Goal: Submit feedback/report problem

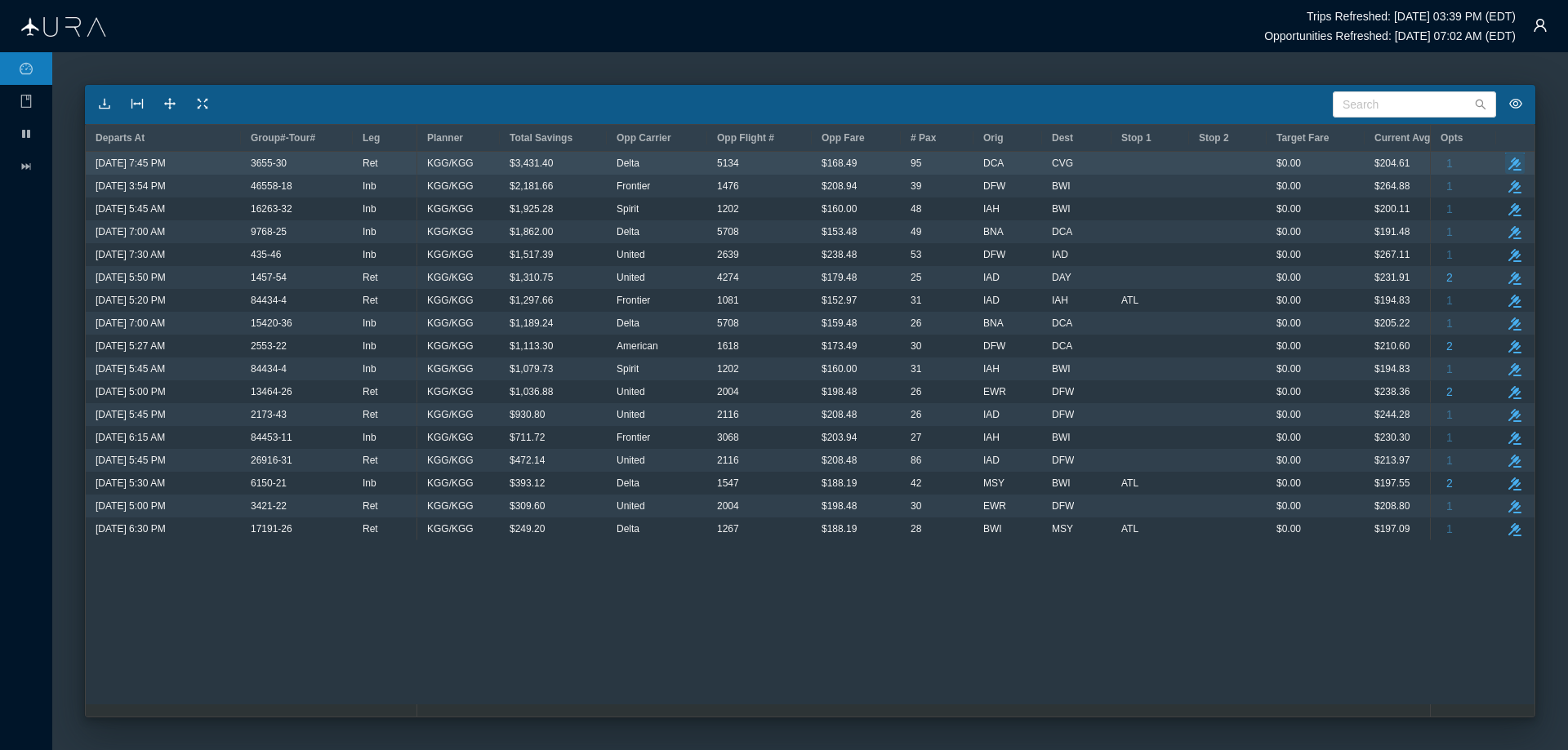
click at [1516, 158] on icon "take-action" at bounding box center [1515, 163] width 13 height 13
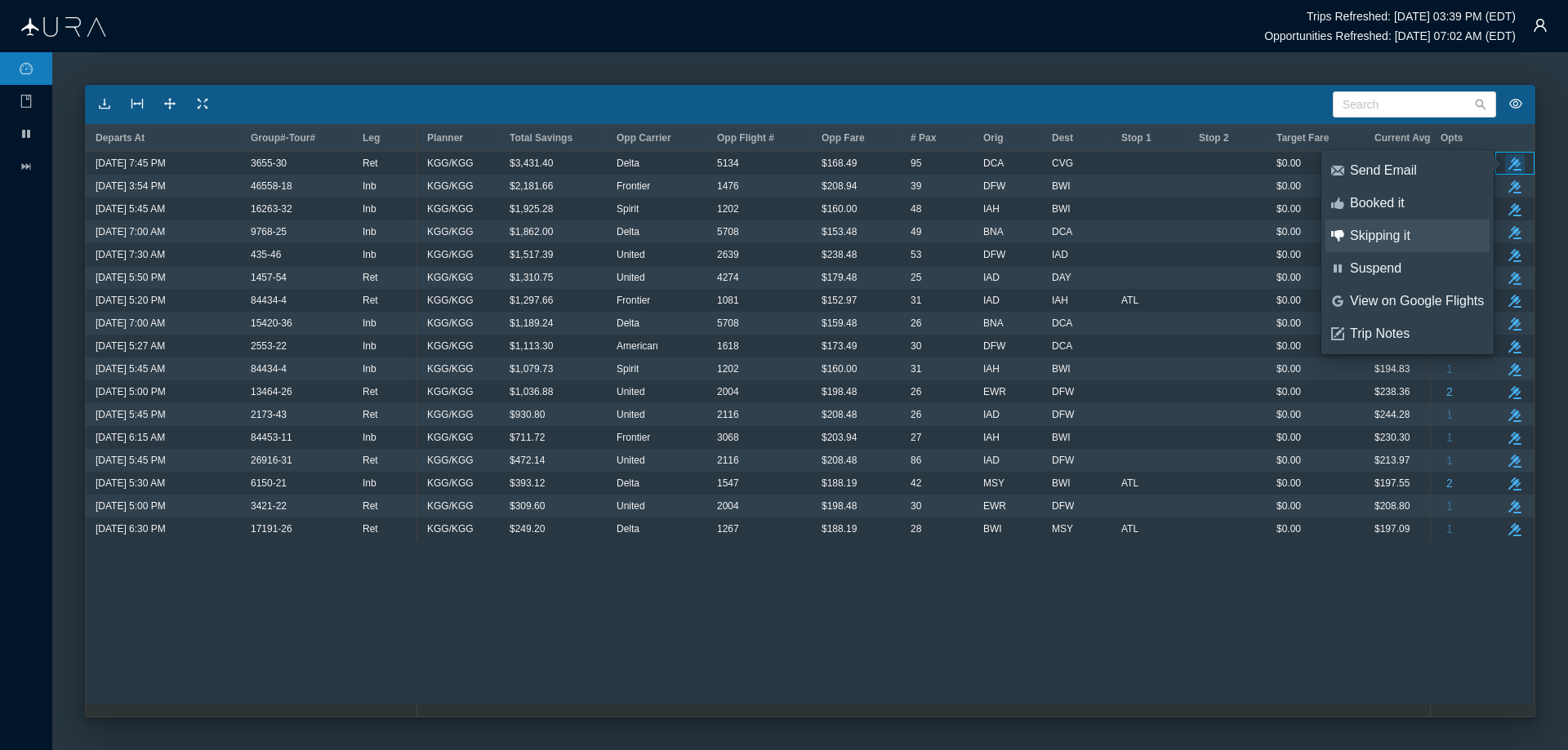
click at [1382, 232] on div "Skipping it" at bounding box center [1417, 236] width 134 height 18
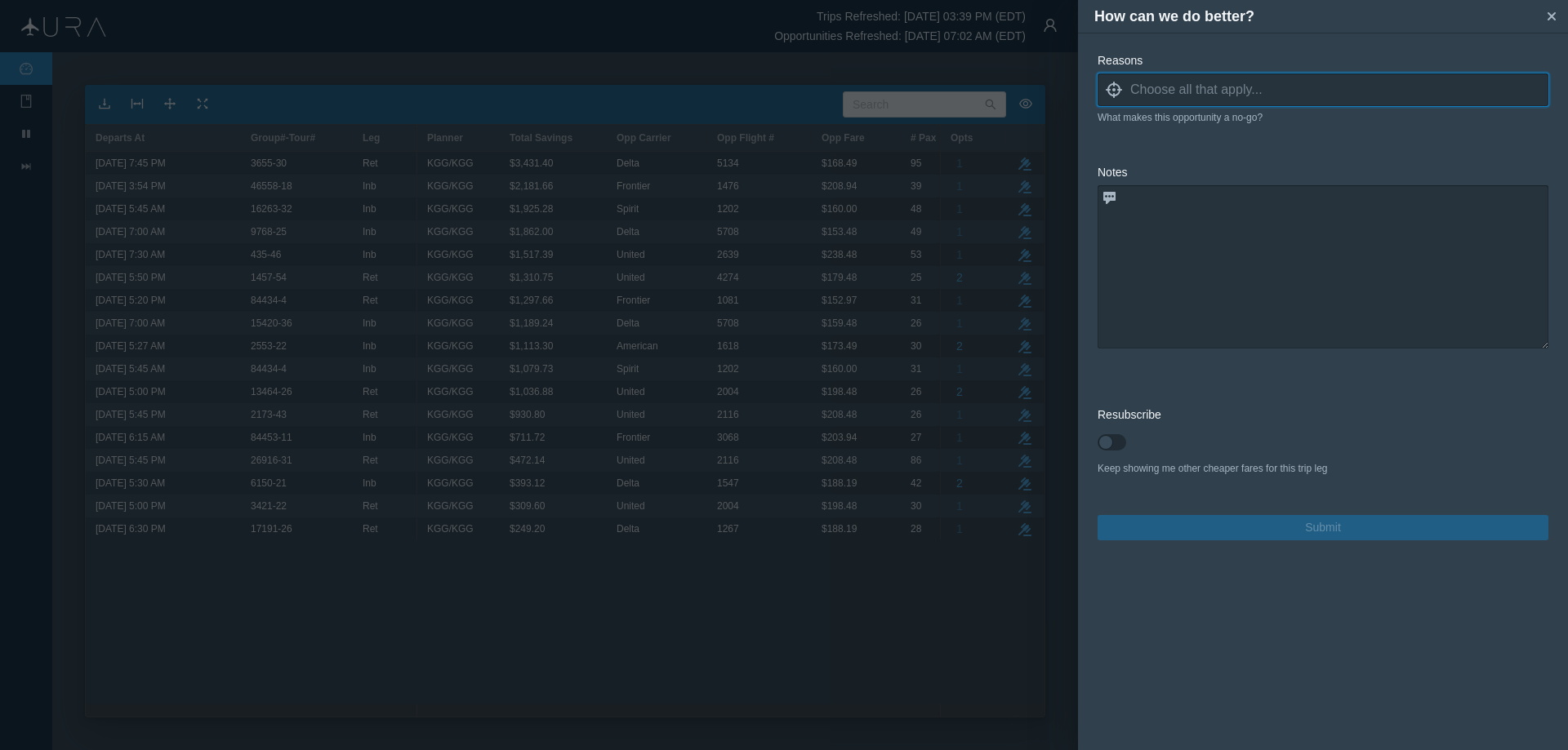
click at [1112, 92] on icon "locate" at bounding box center [1114, 89] width 16 height 16
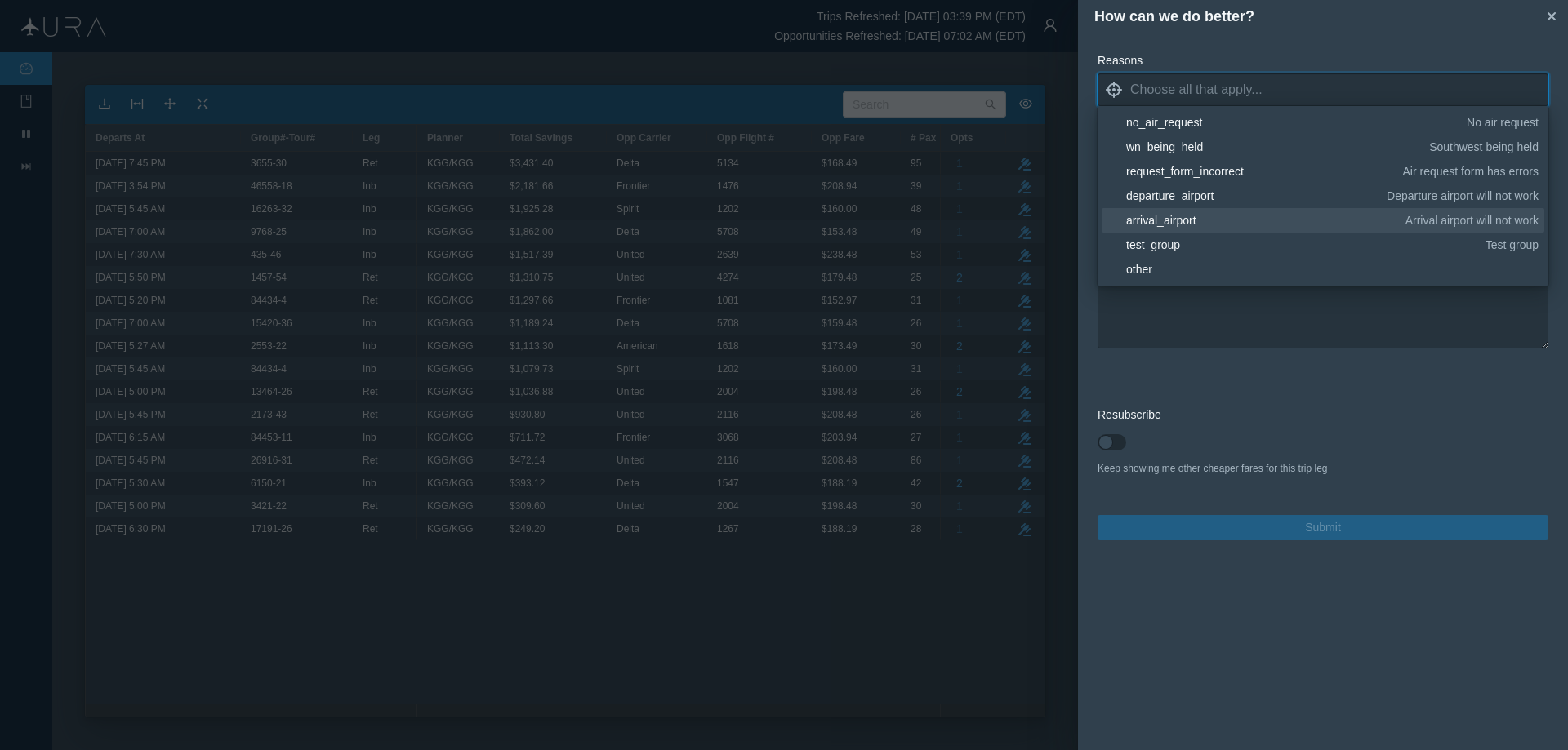
scroll to position [163, 0]
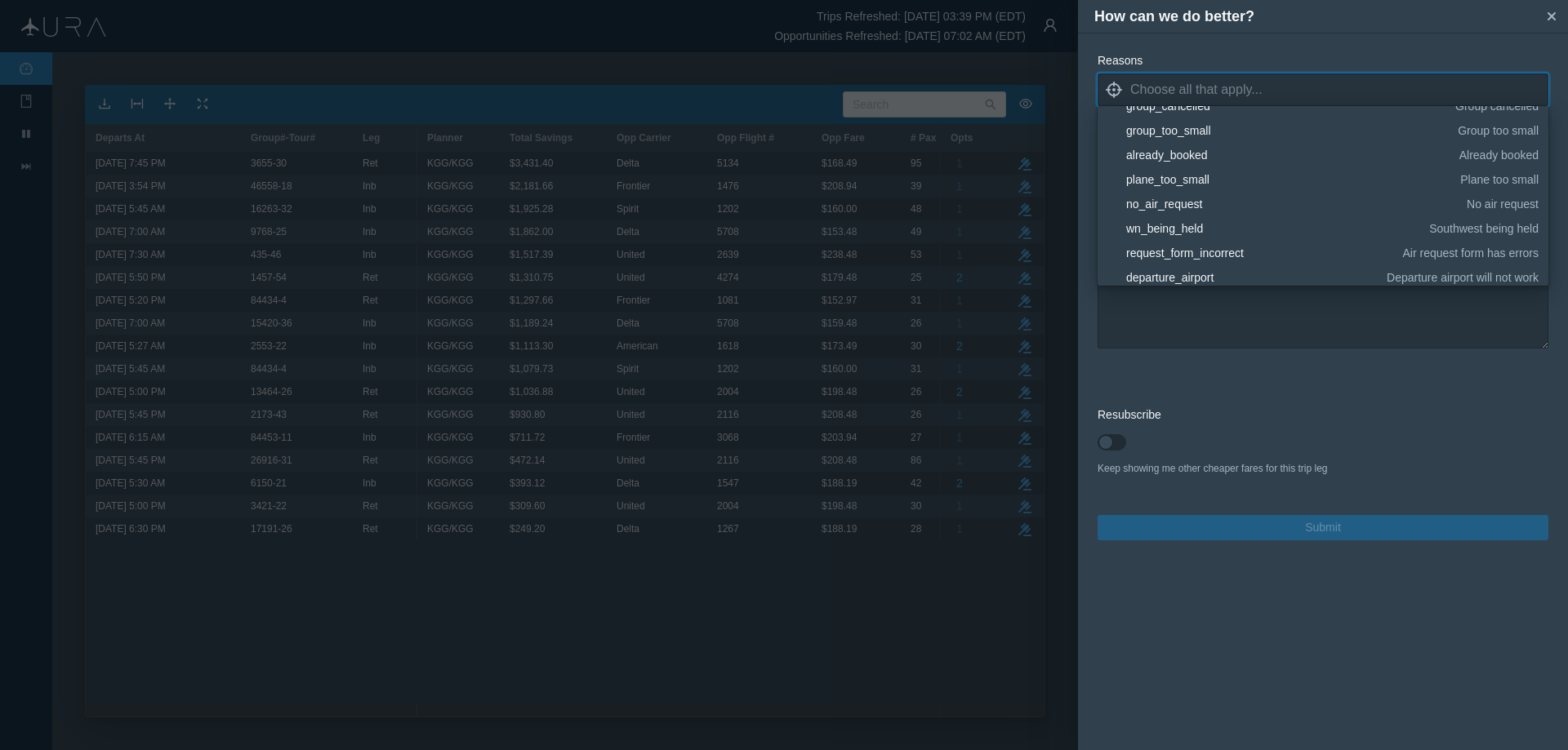
click at [1196, 177] on div "plane_too_small" at bounding box center [1291, 179] width 329 height 16
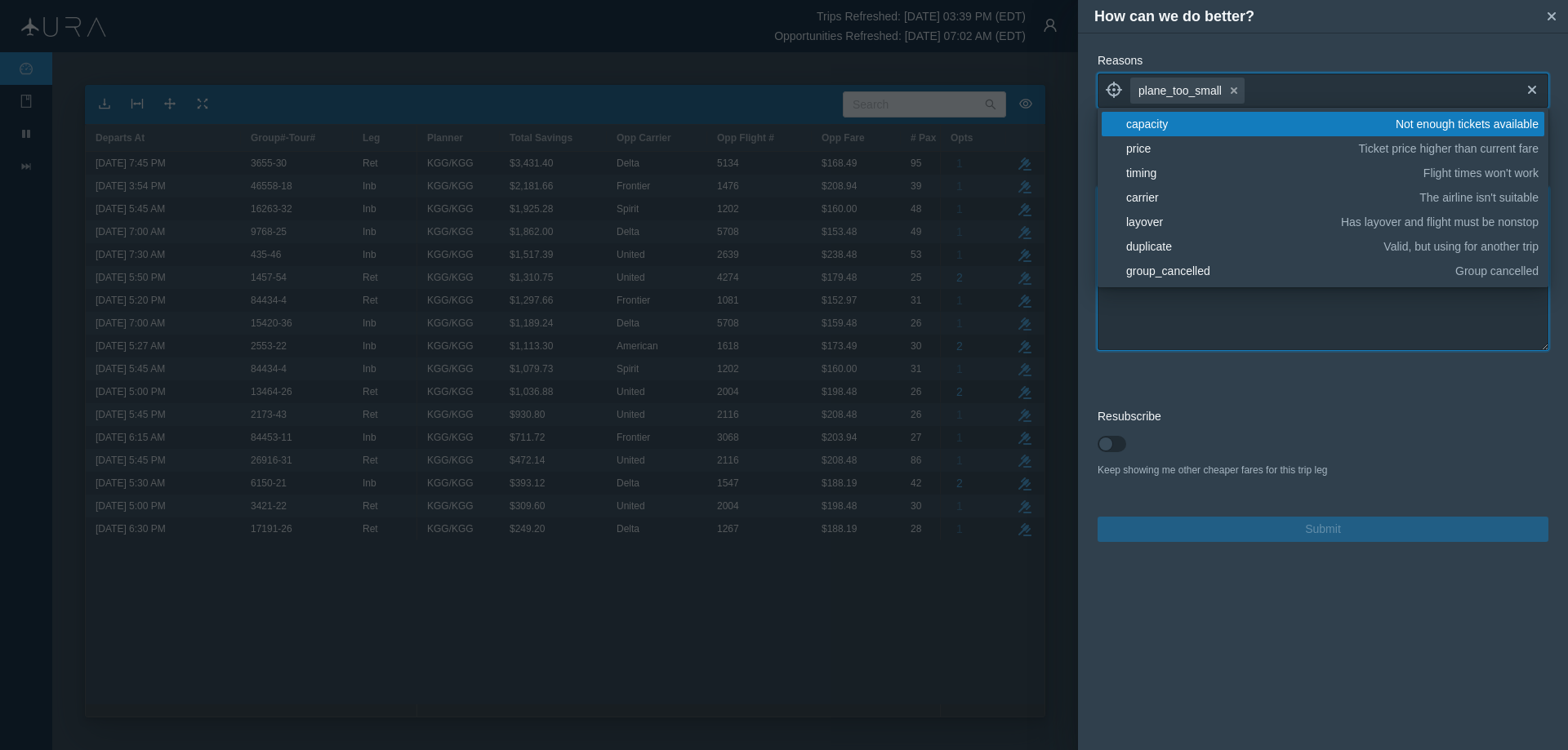
click at [1260, 312] on textarea at bounding box center [1324, 268] width 451 height 163
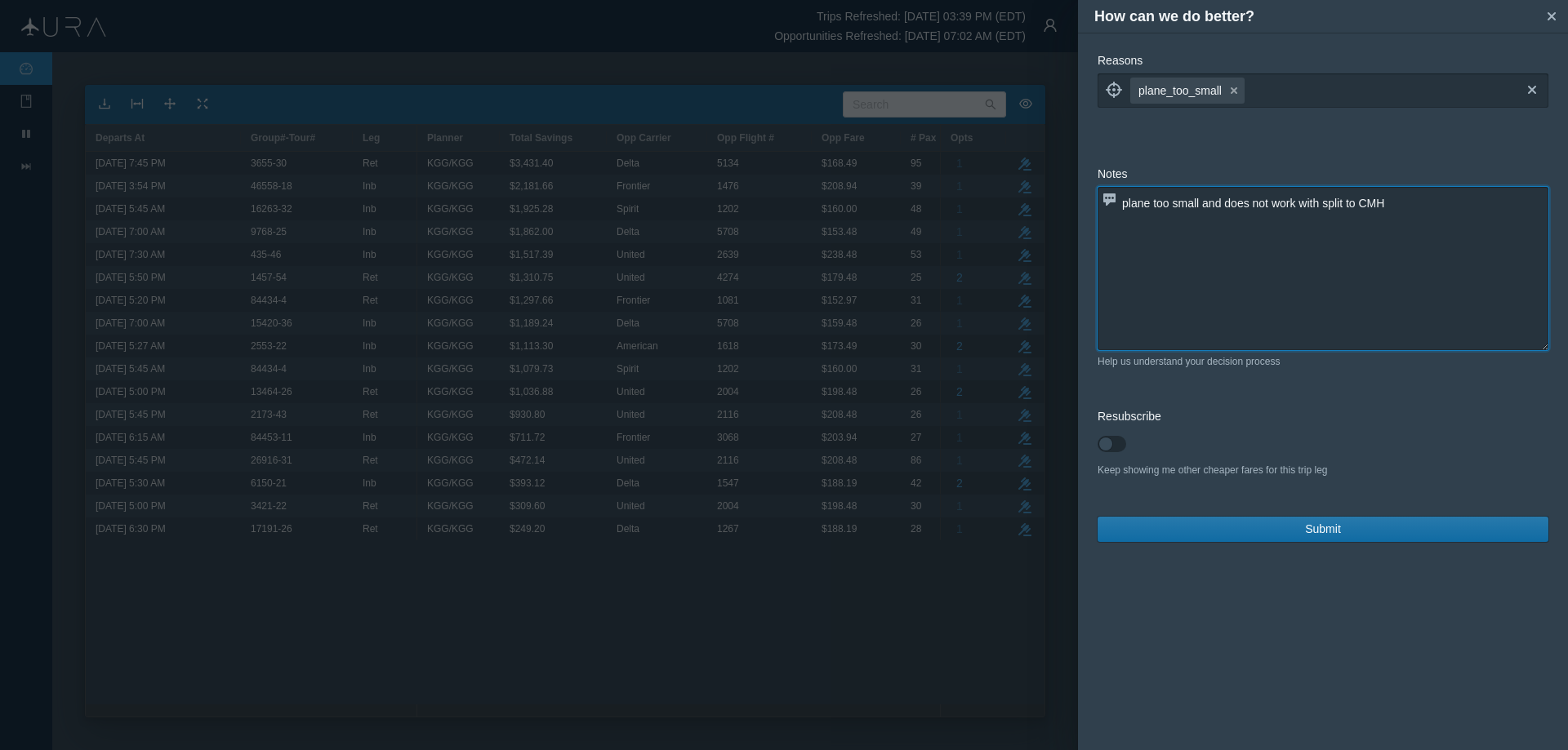
type textarea "plane too small and does not work with split to CMH"
click at [1340, 525] on span "Submit" at bounding box center [1324, 529] width 36 height 17
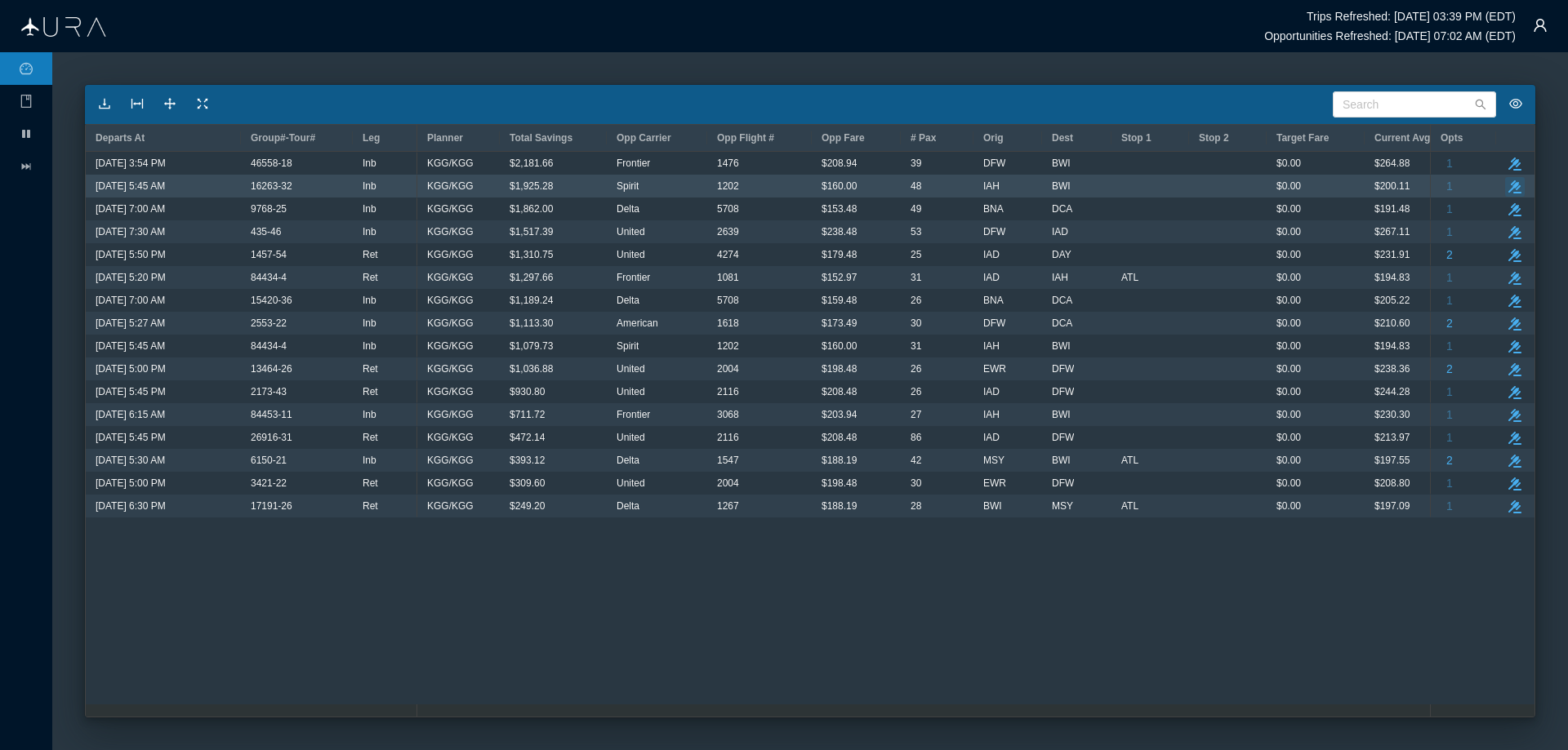
click at [1516, 184] on icon "button" at bounding box center [1515, 187] width 13 height 13
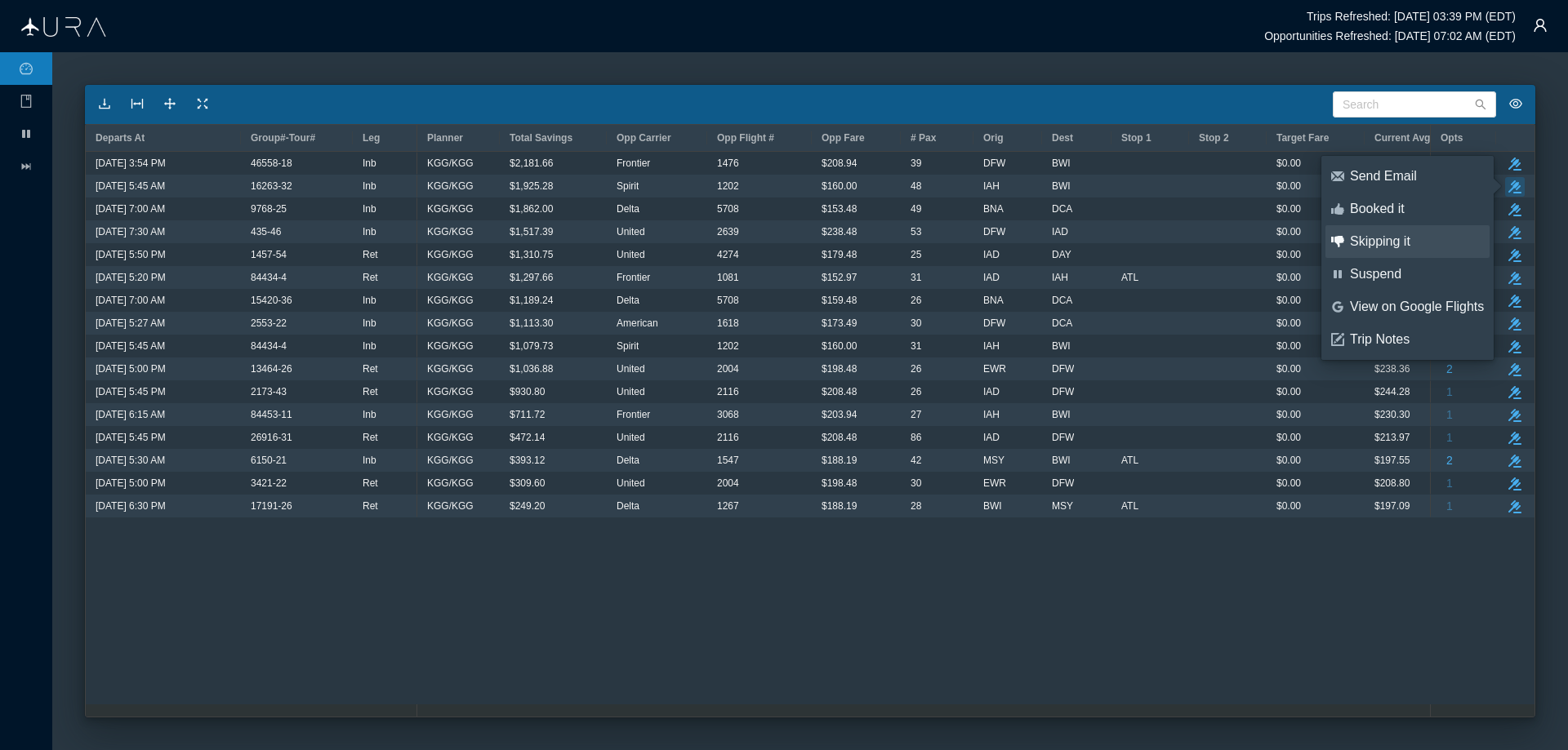
click at [1380, 240] on div "Skipping it" at bounding box center [1417, 241] width 134 height 18
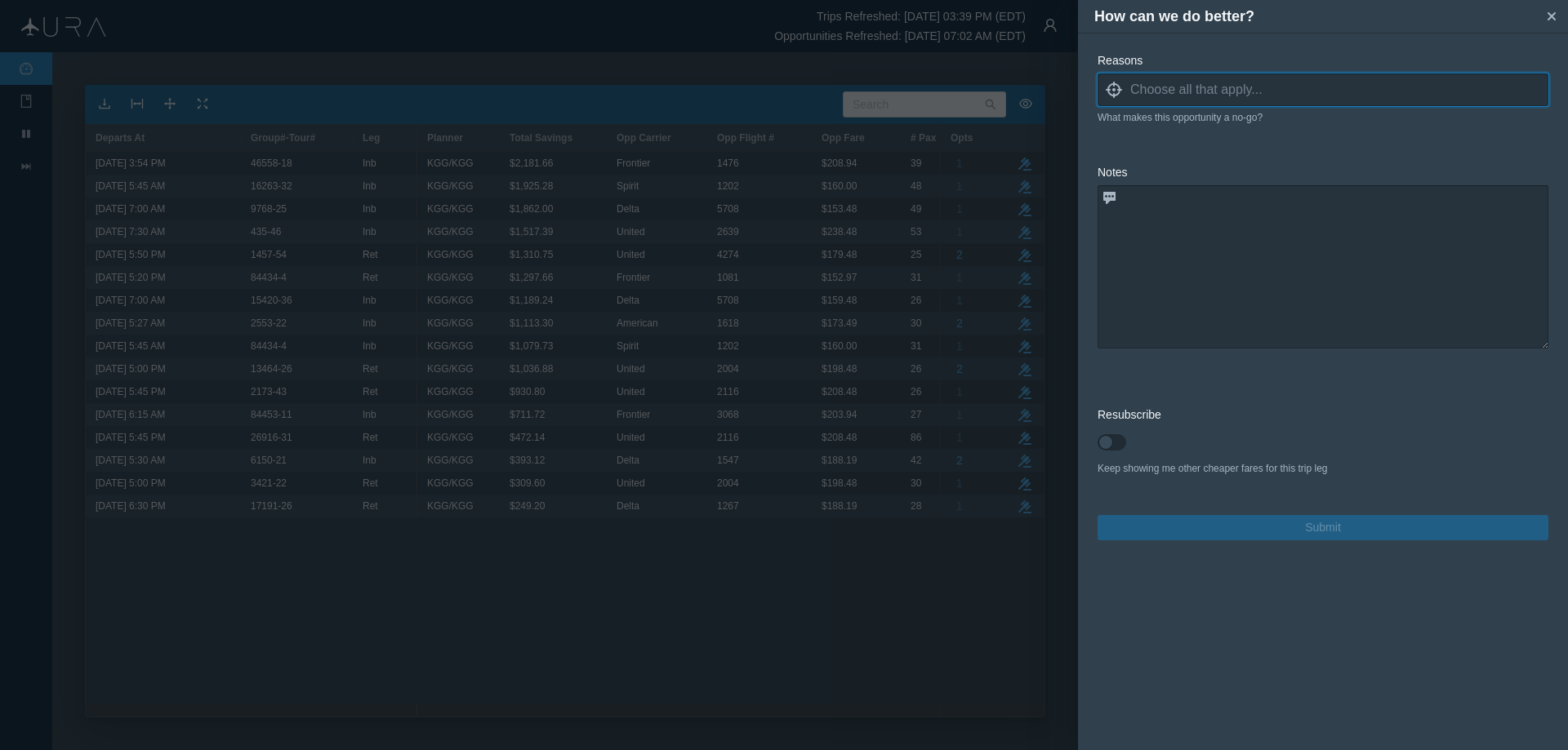
click at [1112, 88] on icon "locate" at bounding box center [1114, 89] width 16 height 16
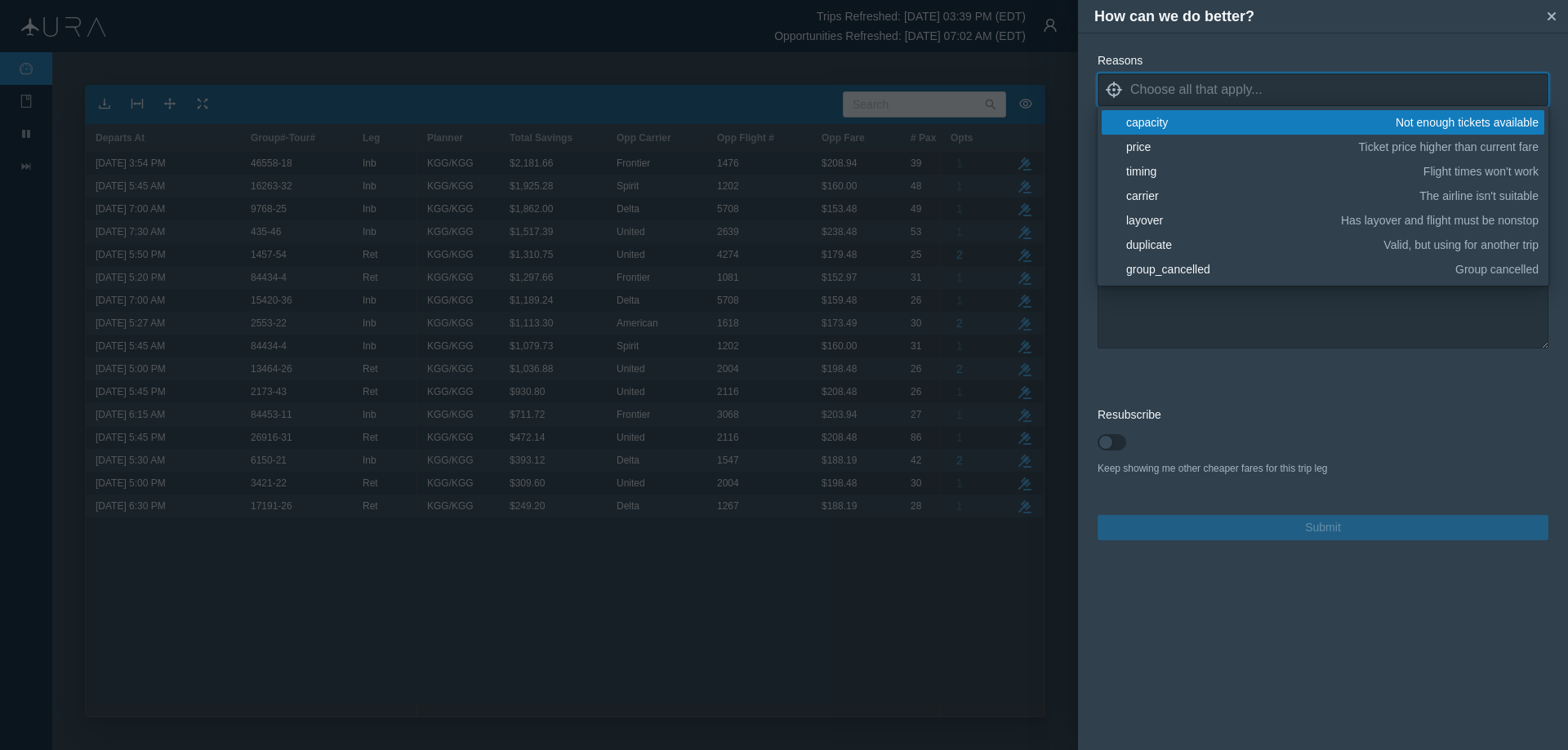
drag, startPoint x: 1154, startPoint y: 191, endPoint x: 1418, endPoint y: 304, distance: 287.2
click at [1161, 194] on div "carrier" at bounding box center [1270, 195] width 287 height 16
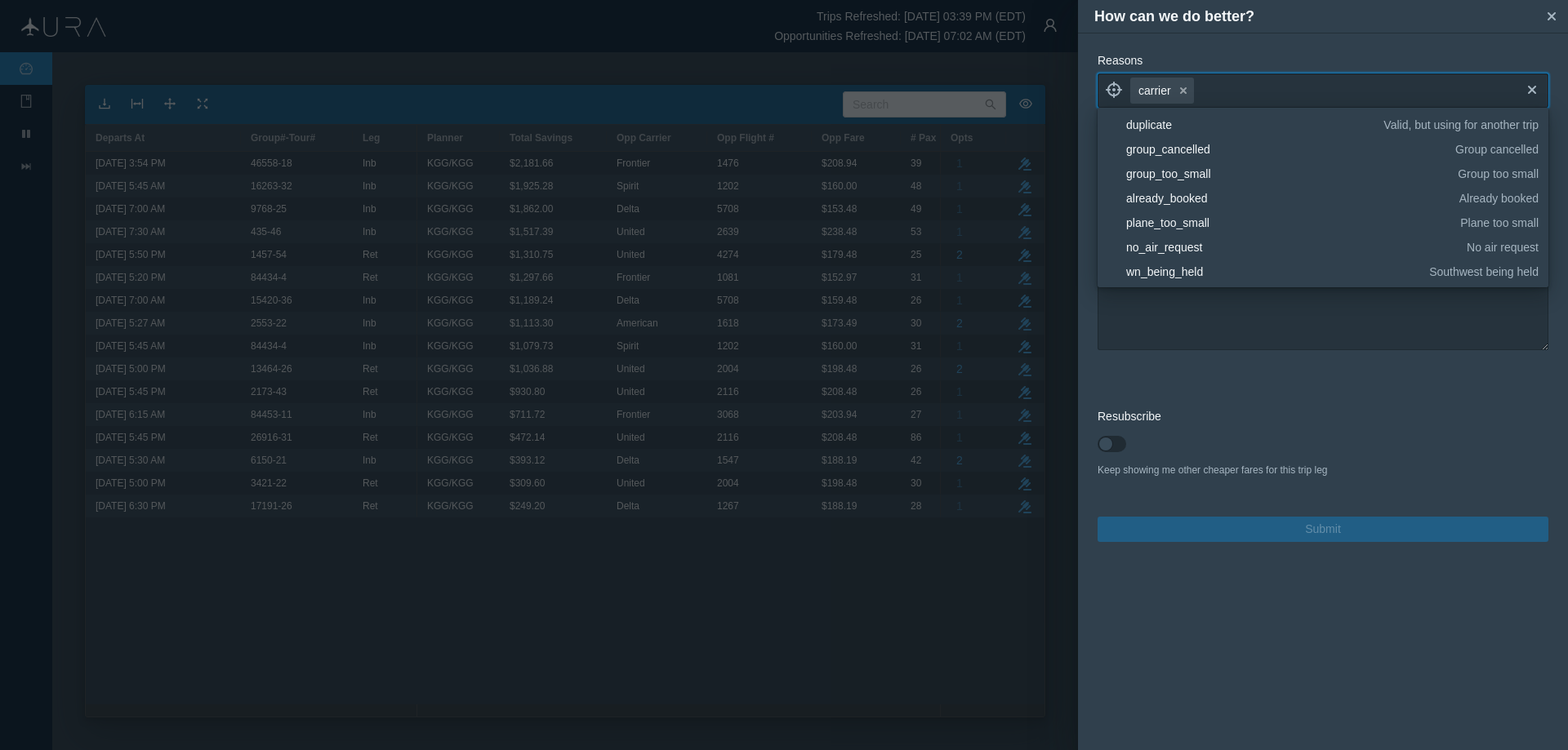
scroll to position [245, 0]
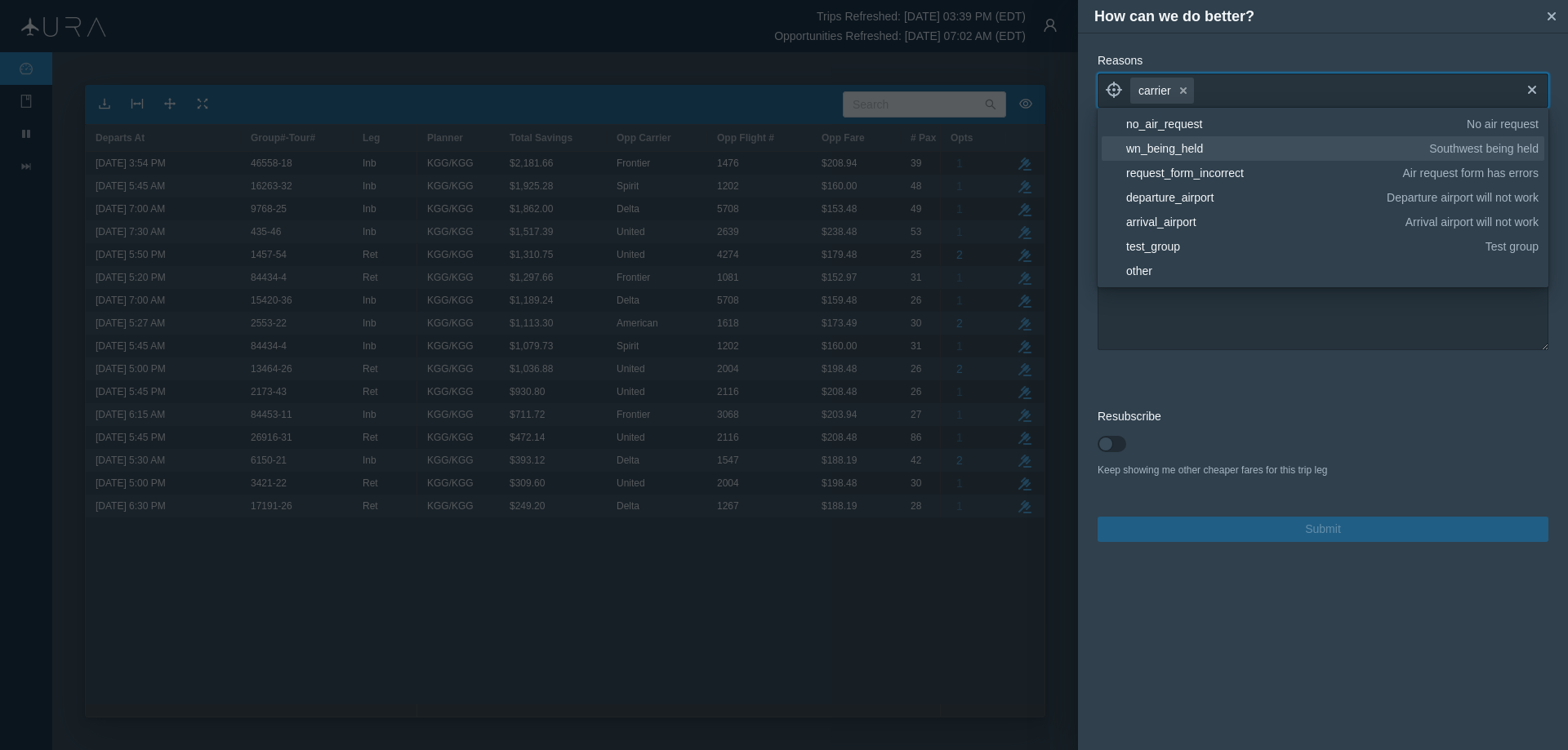
click at [1197, 142] on div "wn_being_held" at bounding box center [1275, 148] width 297 height 16
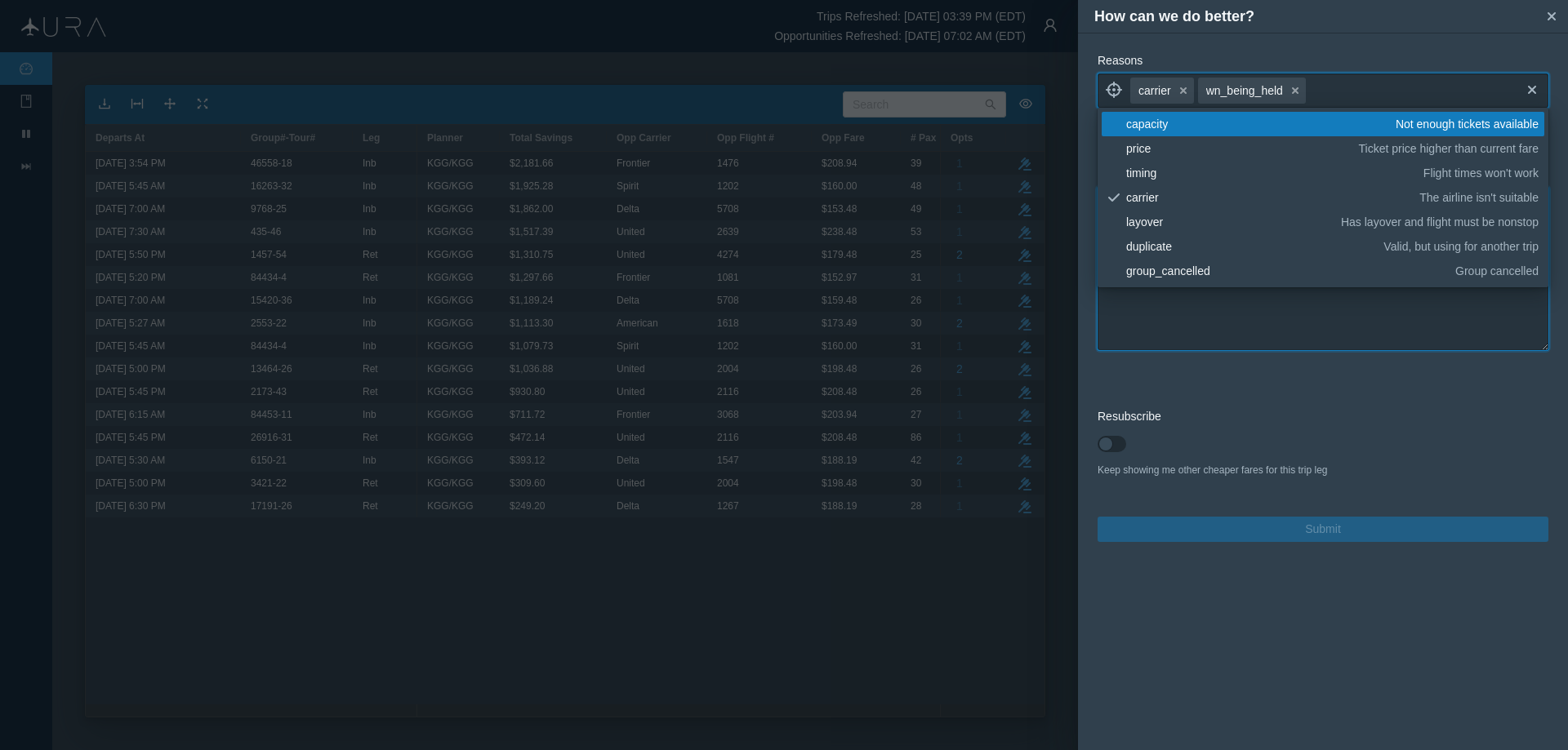
click at [1283, 308] on textarea at bounding box center [1324, 268] width 451 height 163
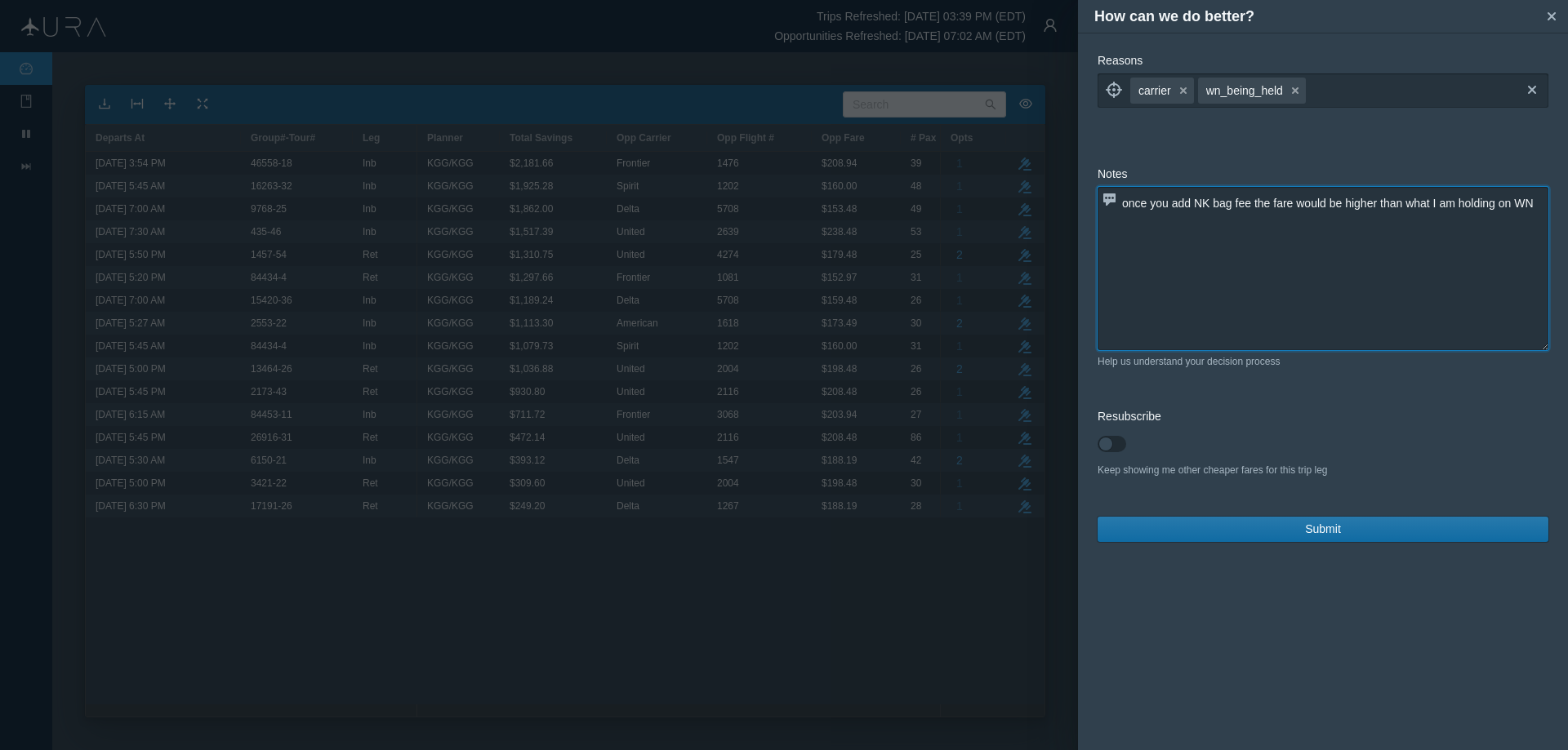
type textarea "once you add NK bag fee the fare would be higher than what I am holding on WN"
click at [1296, 529] on button "Submit" at bounding box center [1324, 529] width 451 height 25
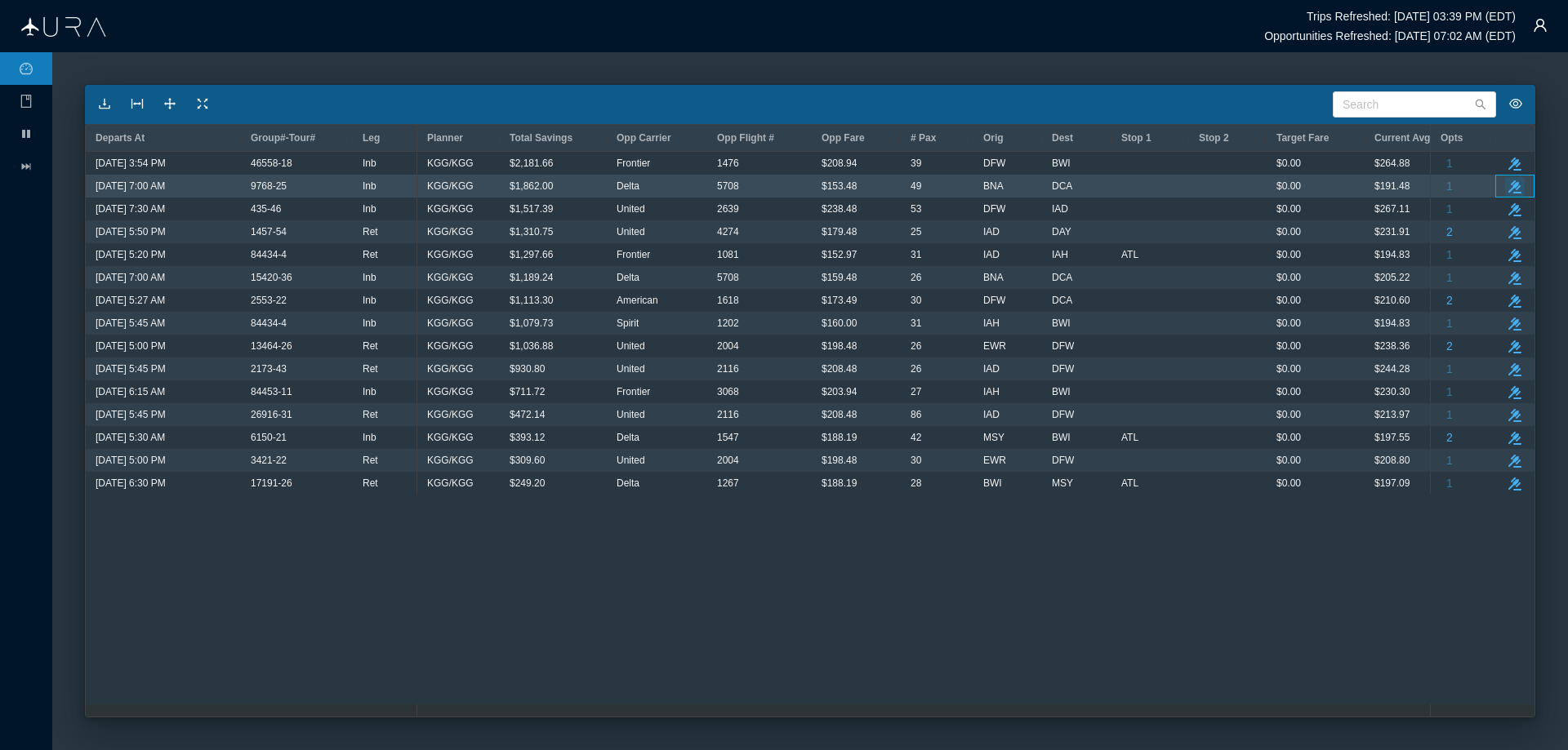
click at [1516, 184] on icon "button" at bounding box center [1515, 187] width 13 height 13
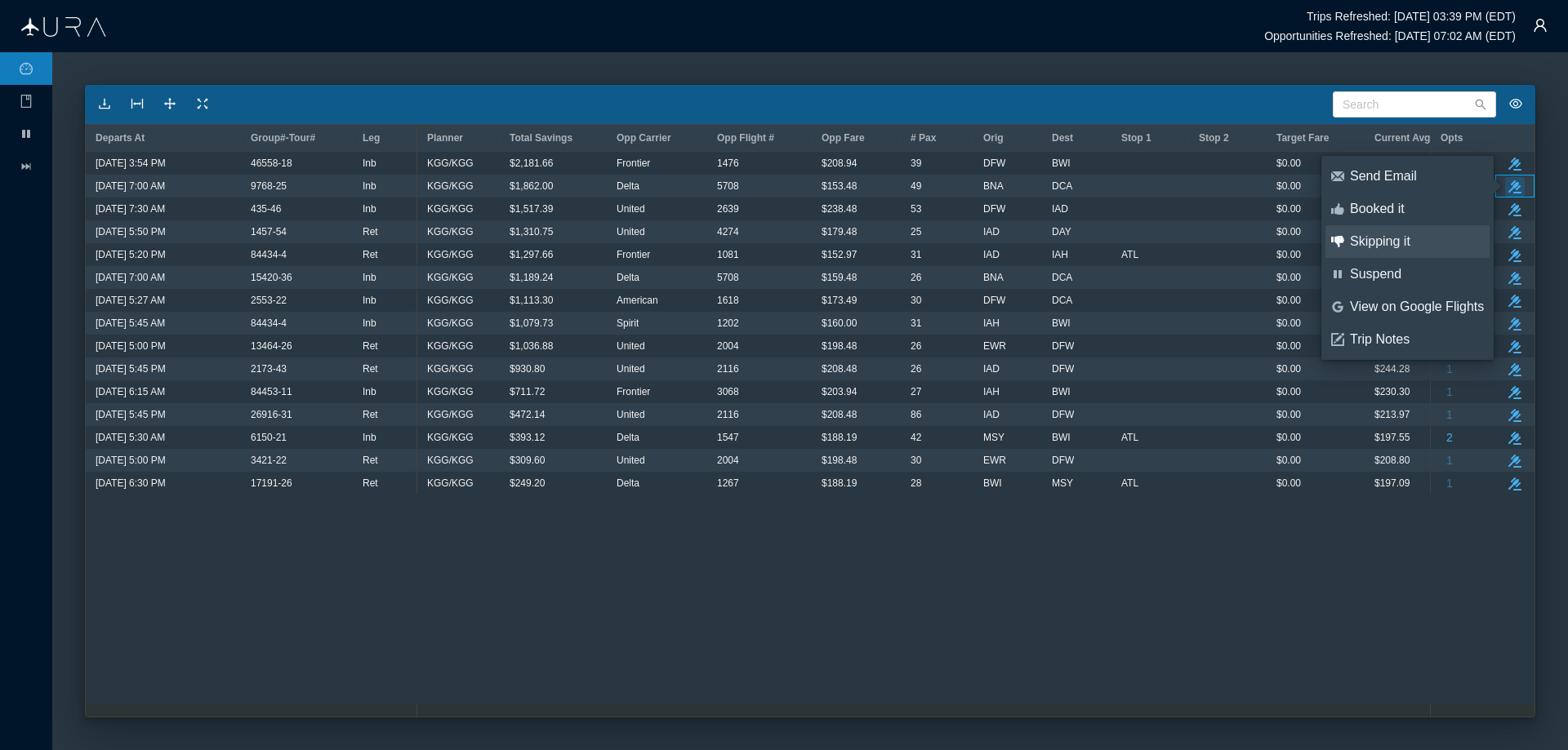
click at [1385, 238] on div "Skipping it" at bounding box center [1417, 241] width 134 height 18
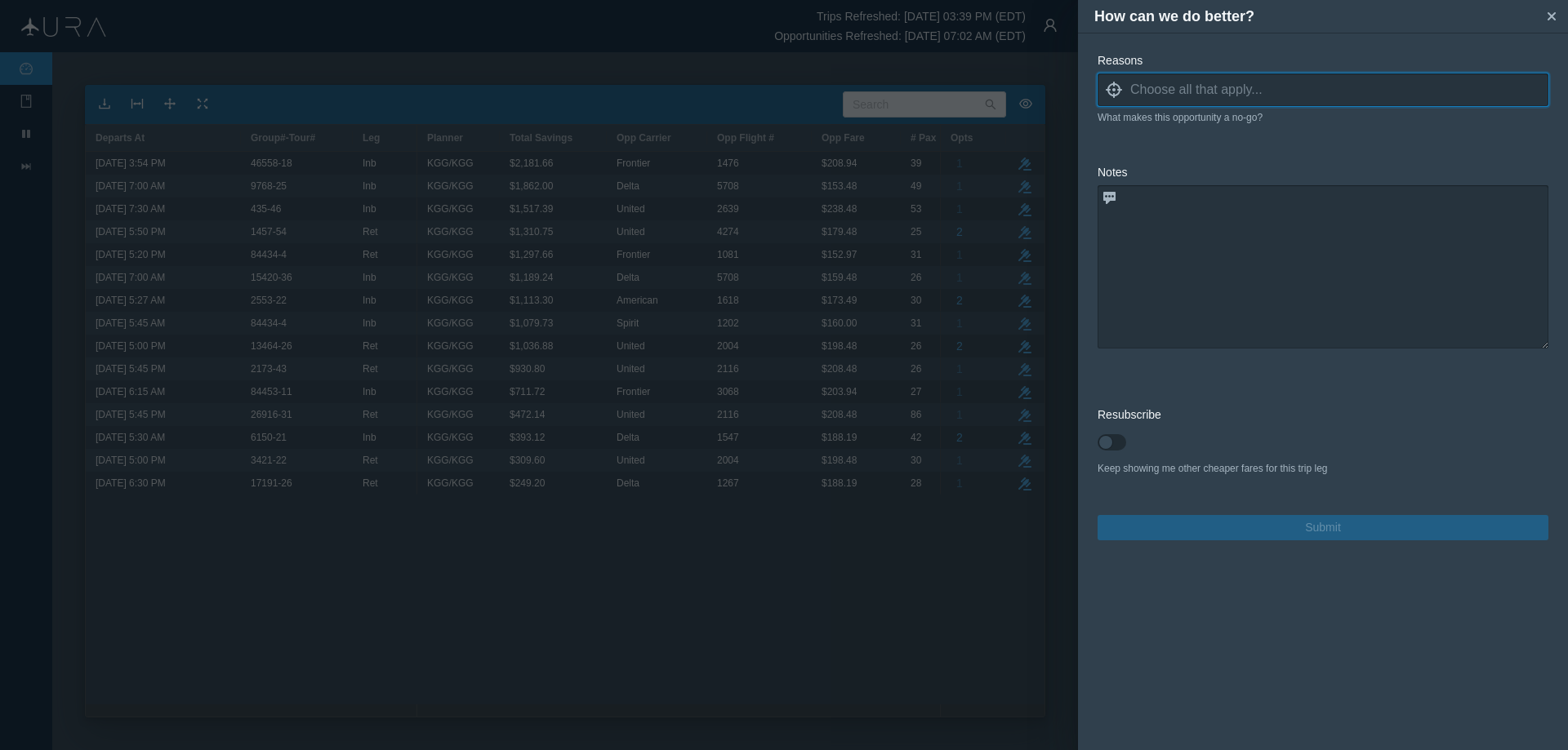
click at [1114, 91] on icon "locate" at bounding box center [1114, 89] width 16 height 16
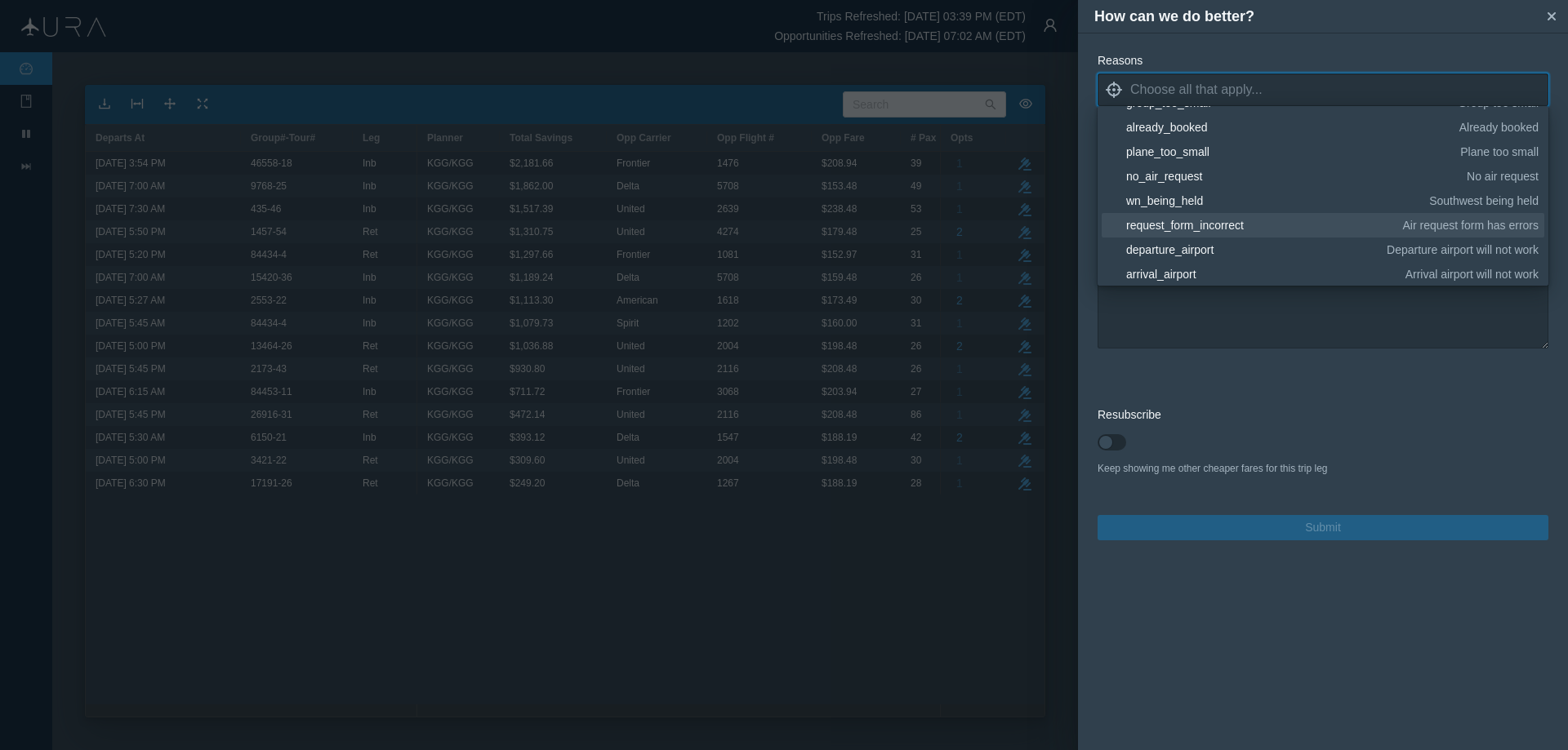
scroll to position [163, 0]
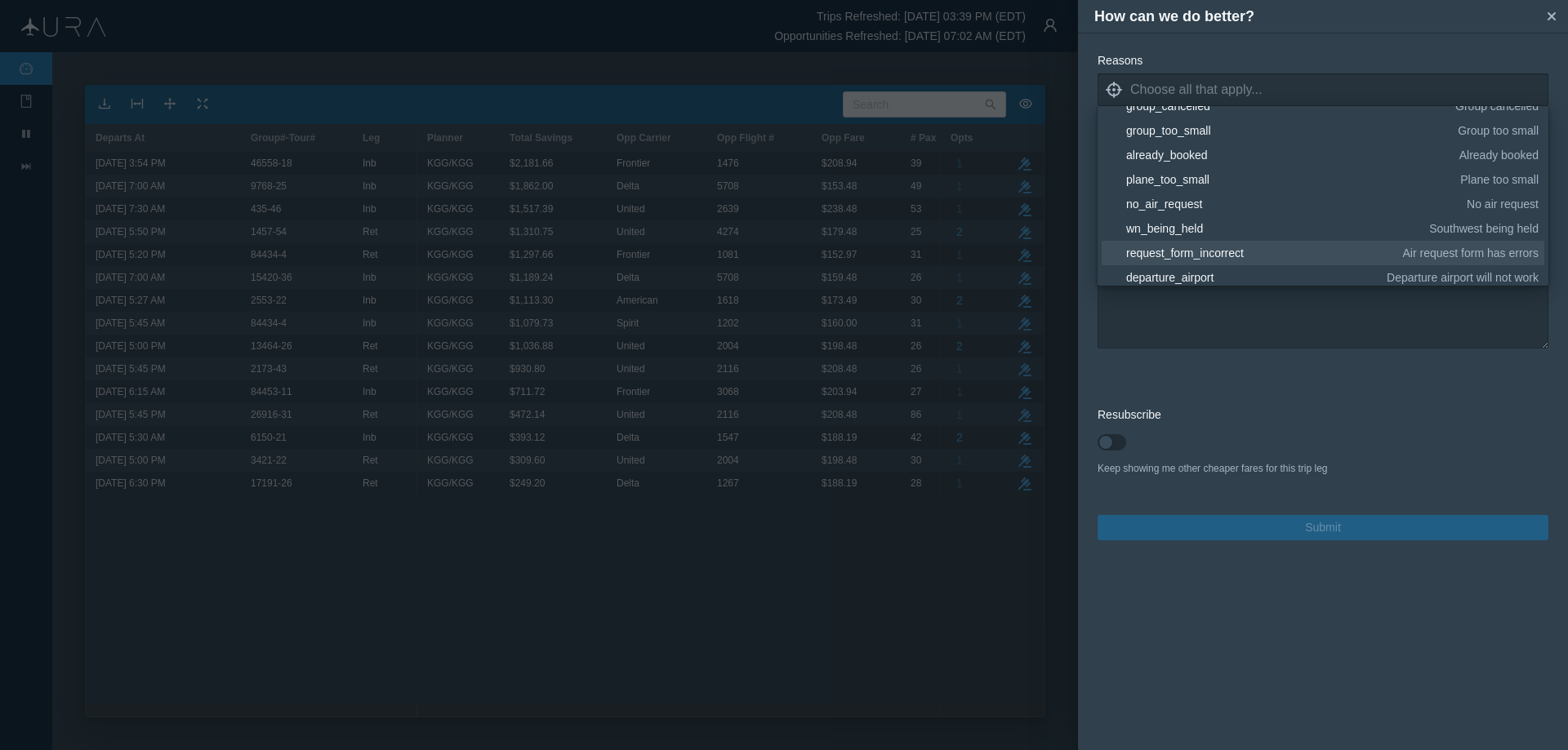
click at [1191, 180] on div "plane_too_small" at bounding box center [1291, 179] width 329 height 16
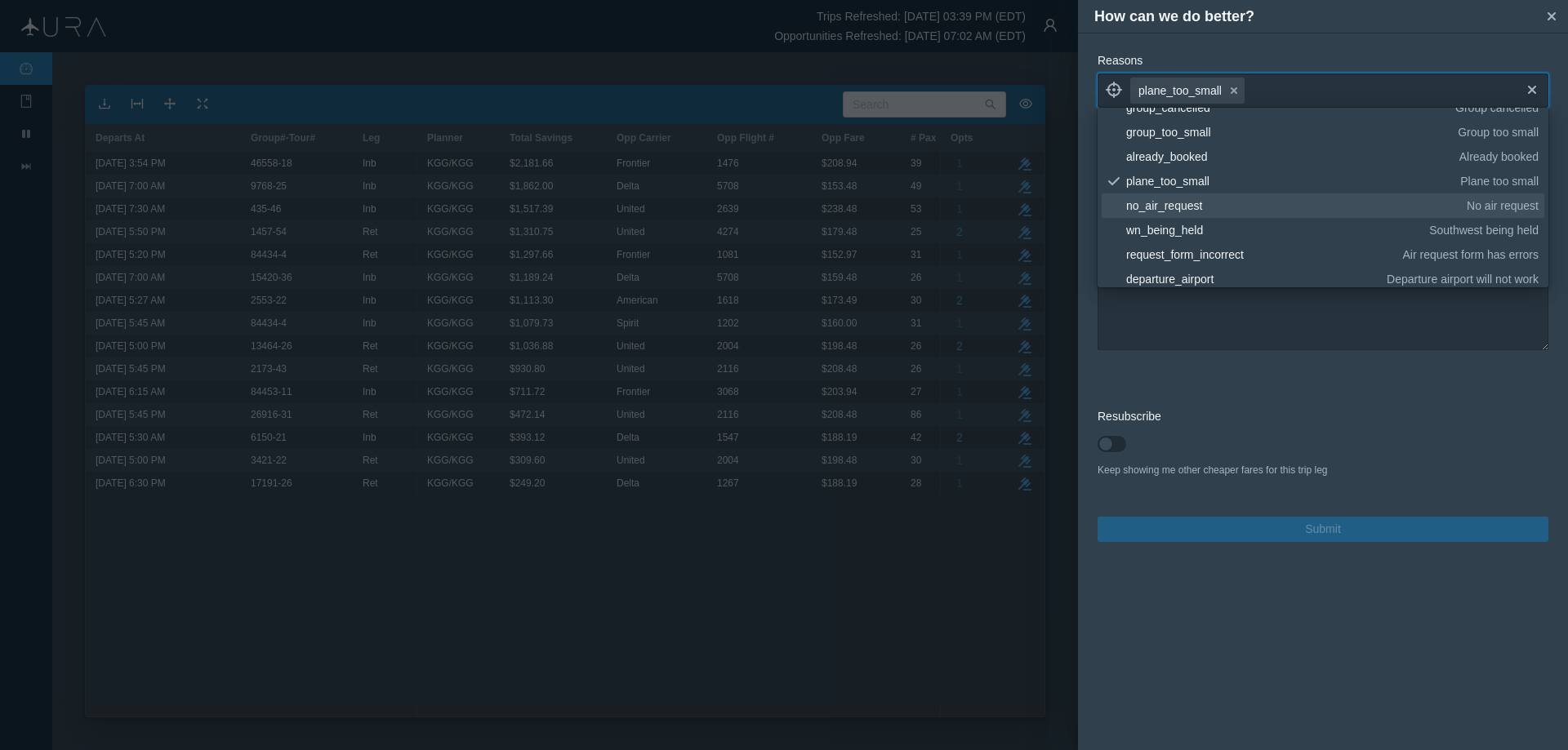
scroll to position [245, 0]
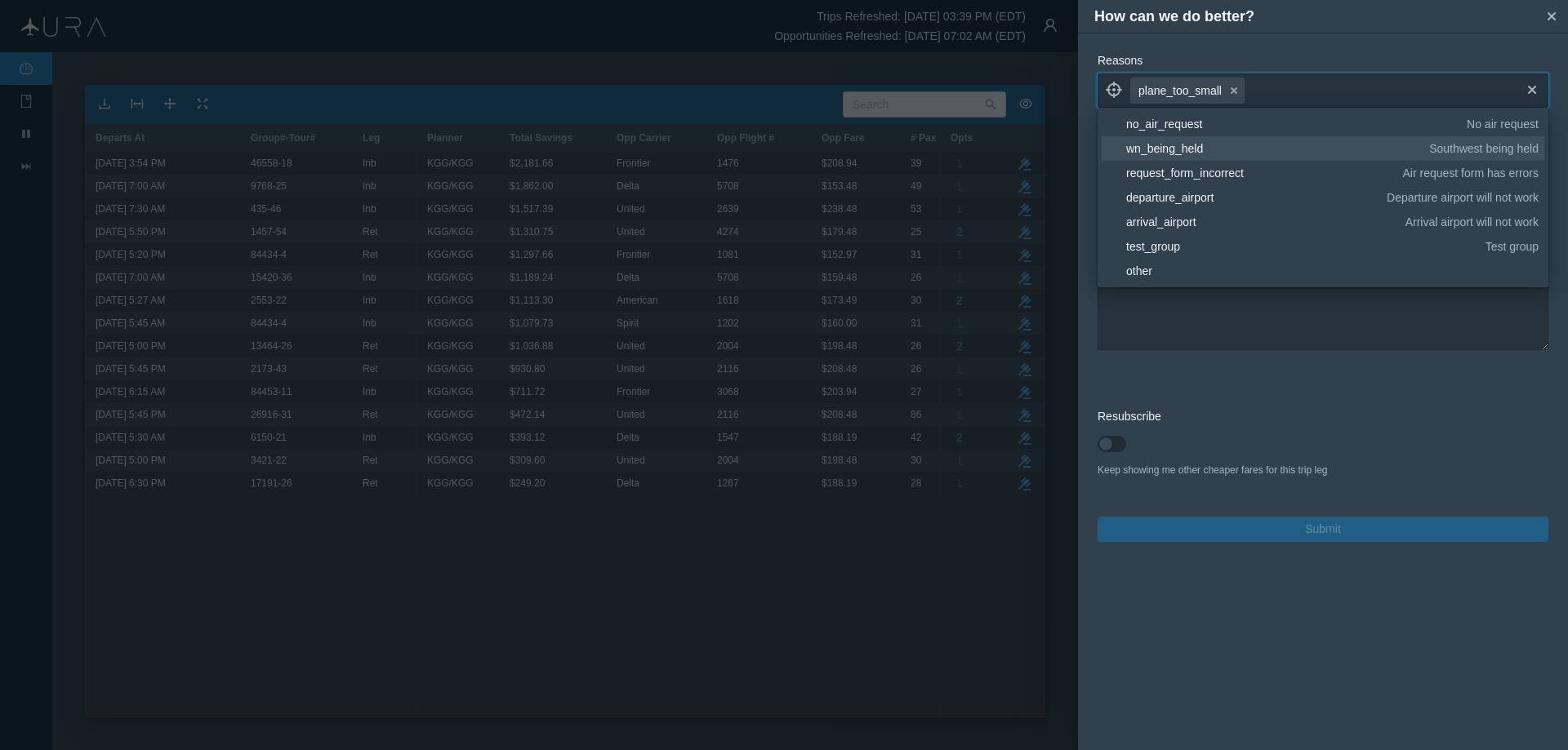
drag, startPoint x: 1178, startPoint y: 143, endPoint x: 1224, endPoint y: 220, distance: 89.7
click at [1178, 144] on div "wn_being_held" at bounding box center [1275, 148] width 297 height 16
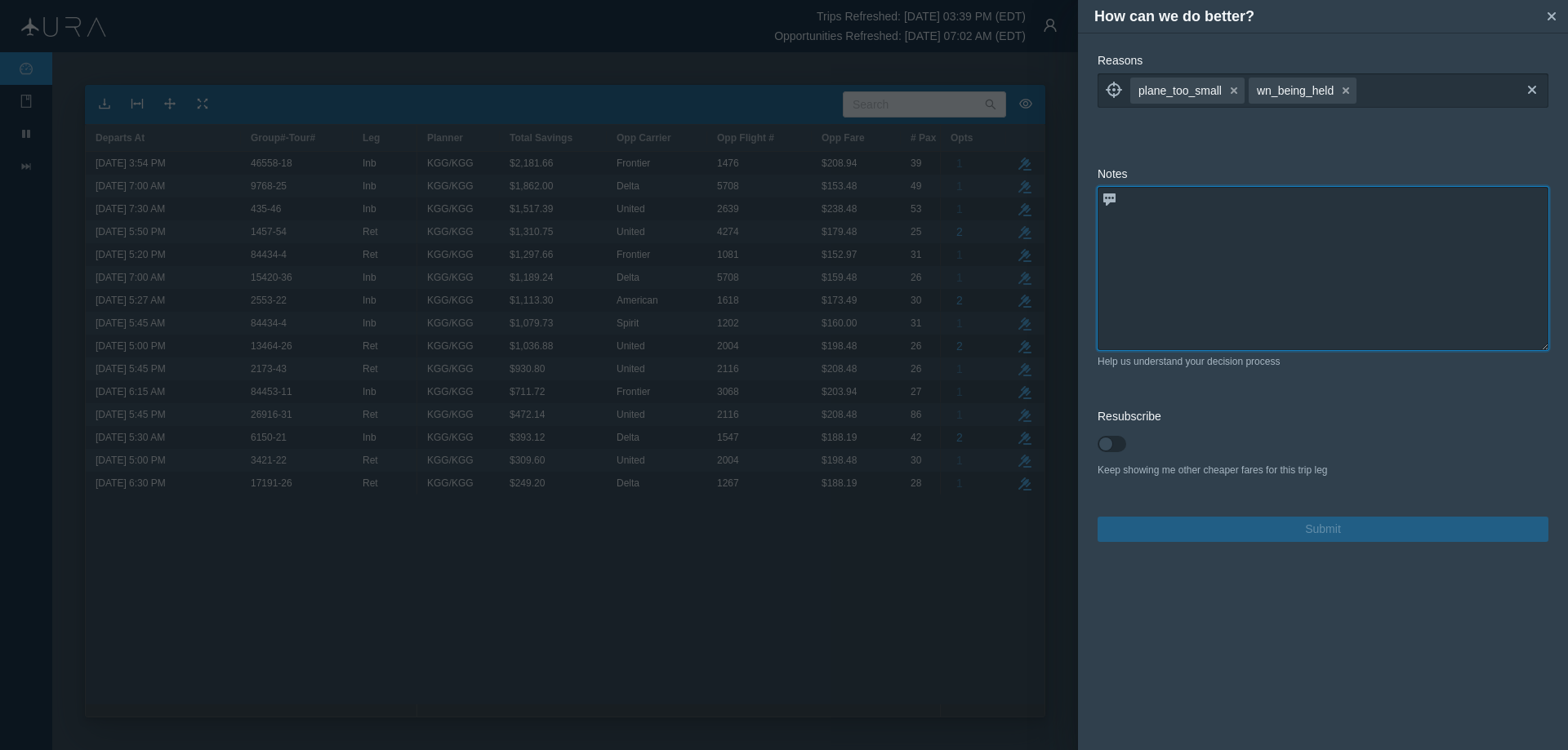
click at [1257, 312] on textarea at bounding box center [1324, 268] width 451 height 163
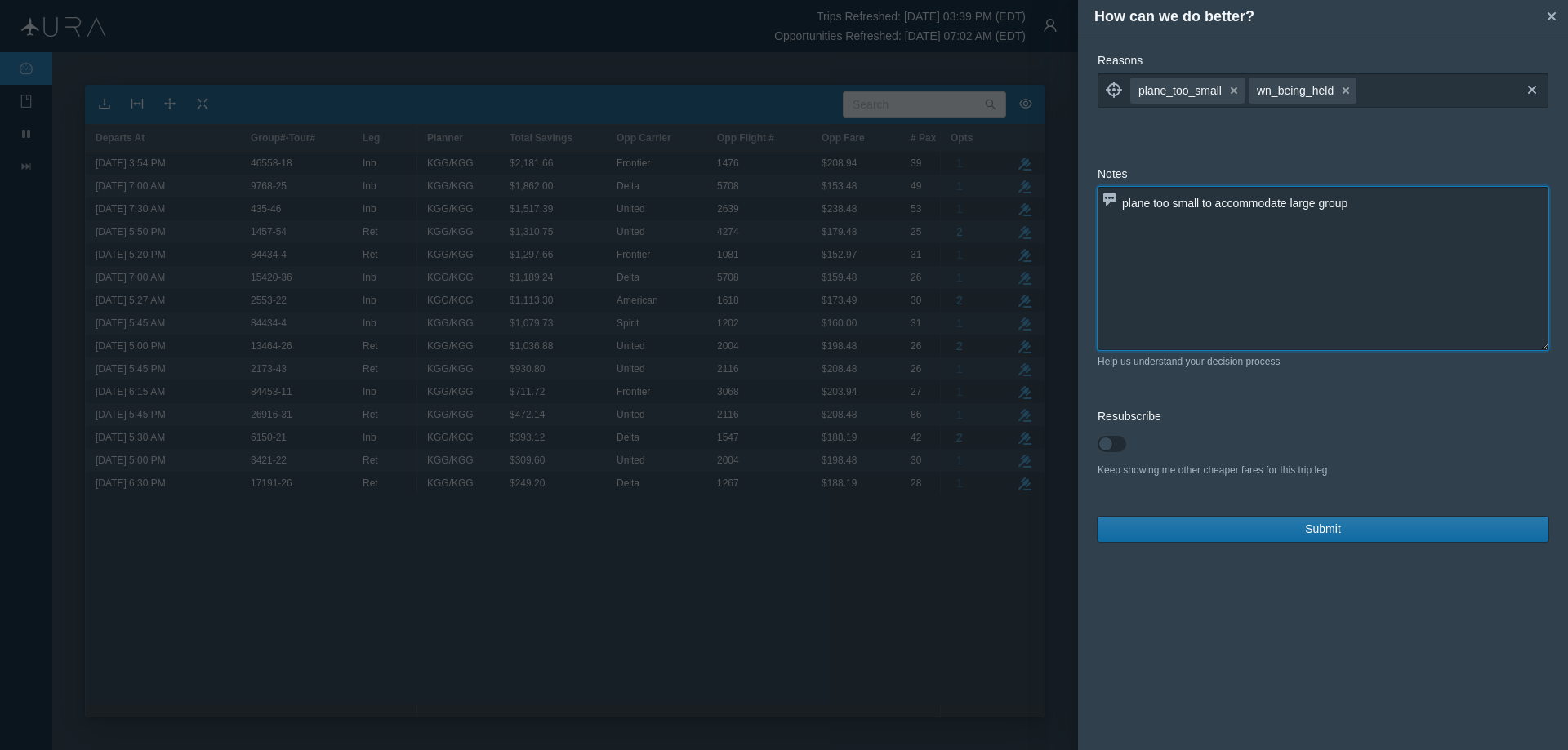
type textarea "plane too small to accommodate large group"
click at [1316, 526] on span "Submit" at bounding box center [1324, 529] width 36 height 17
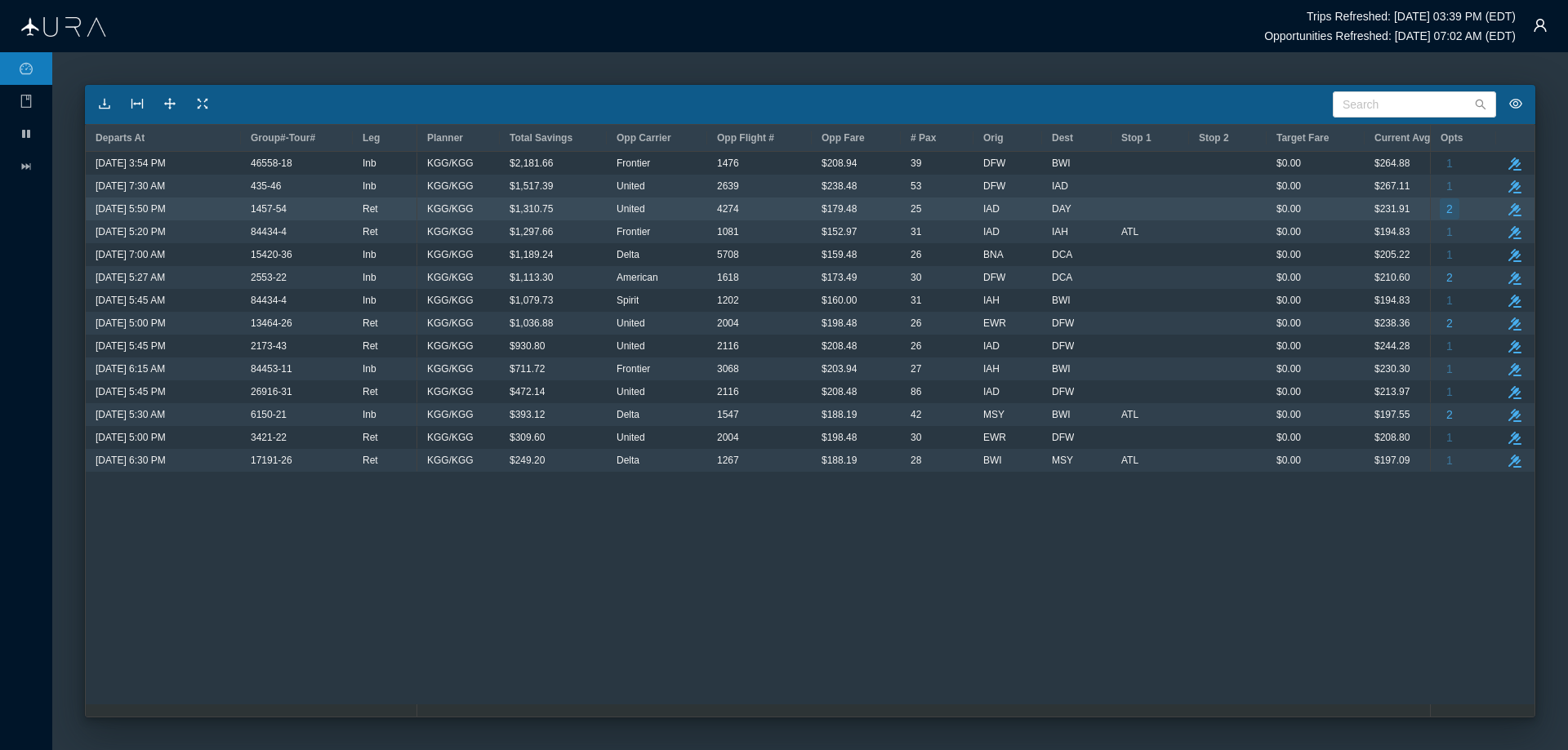
click at [1449, 209] on span "2" at bounding box center [1450, 209] width 7 height 22
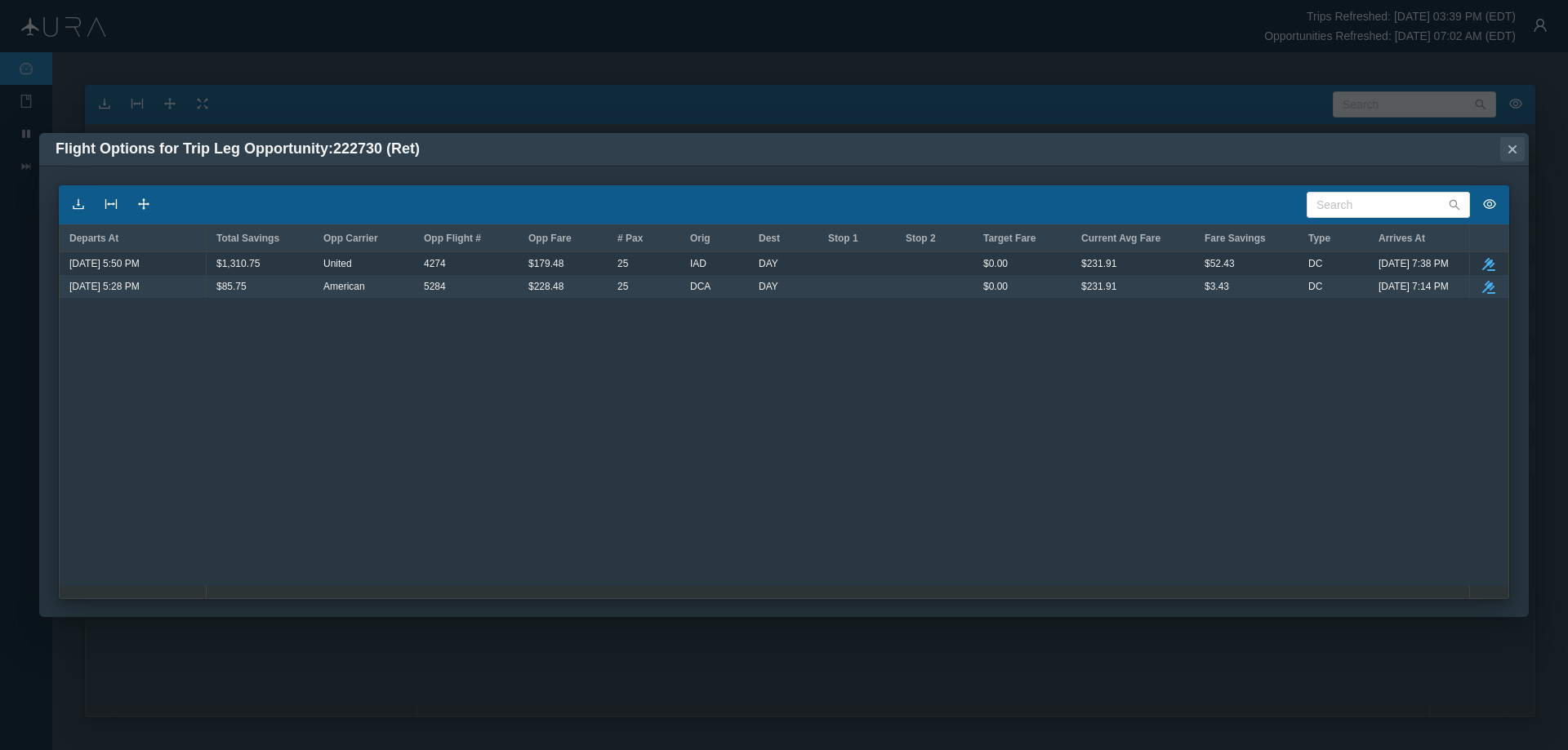
click at [1512, 149] on icon "Close" at bounding box center [1512, 149] width 8 height 8
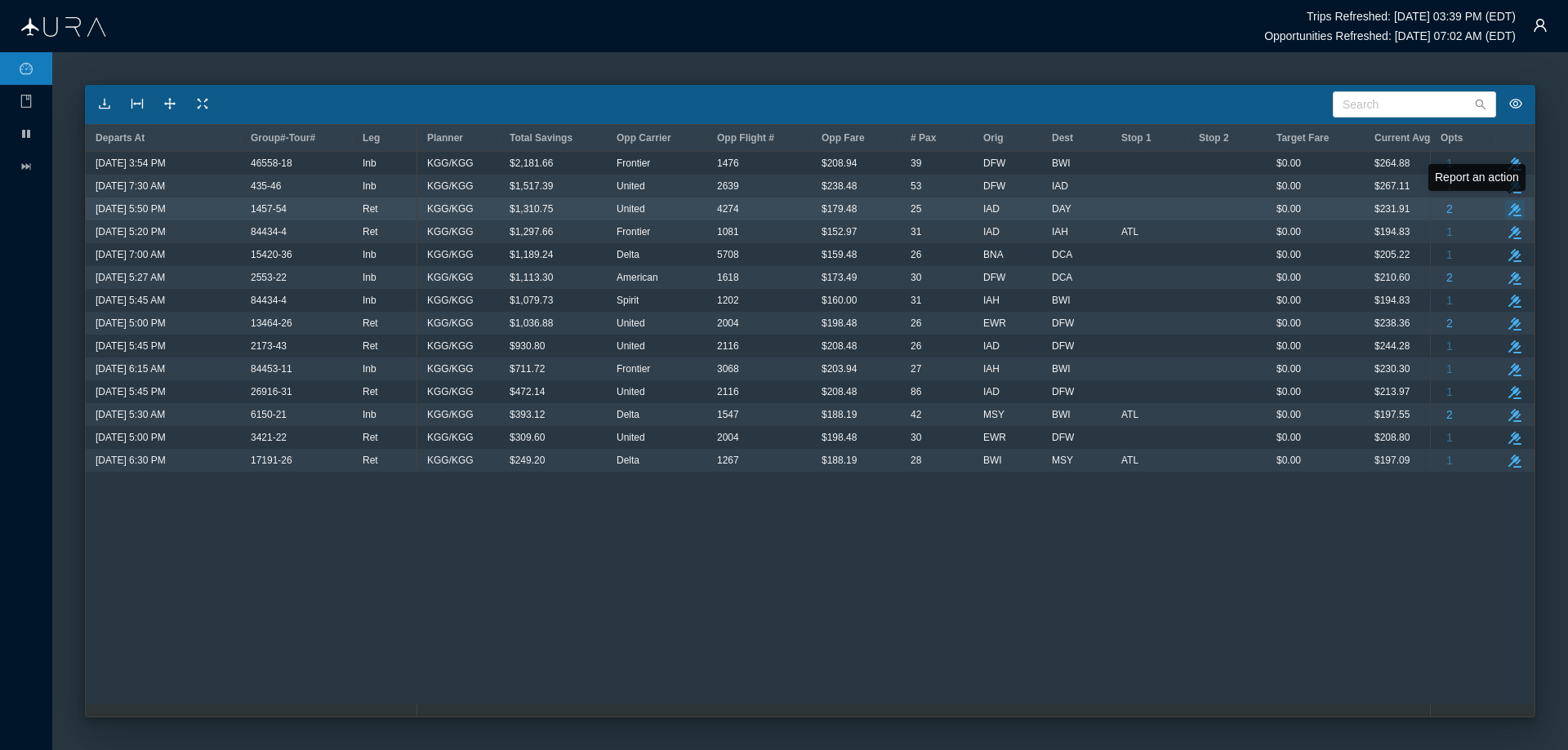
click at [1516, 204] on icon "take-action" at bounding box center [1515, 209] width 13 height 13
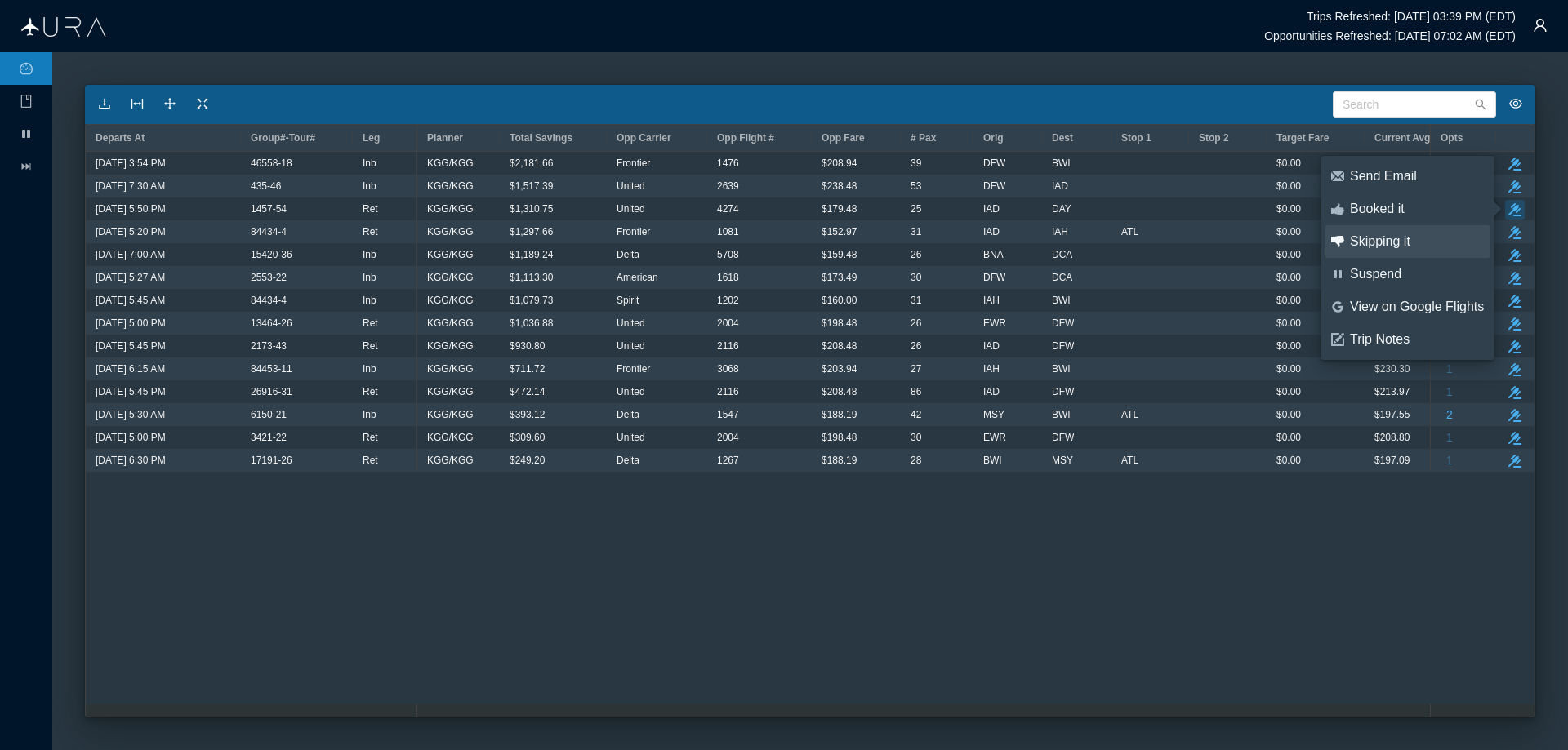
click at [1389, 239] on div "Skipping it" at bounding box center [1417, 241] width 134 height 18
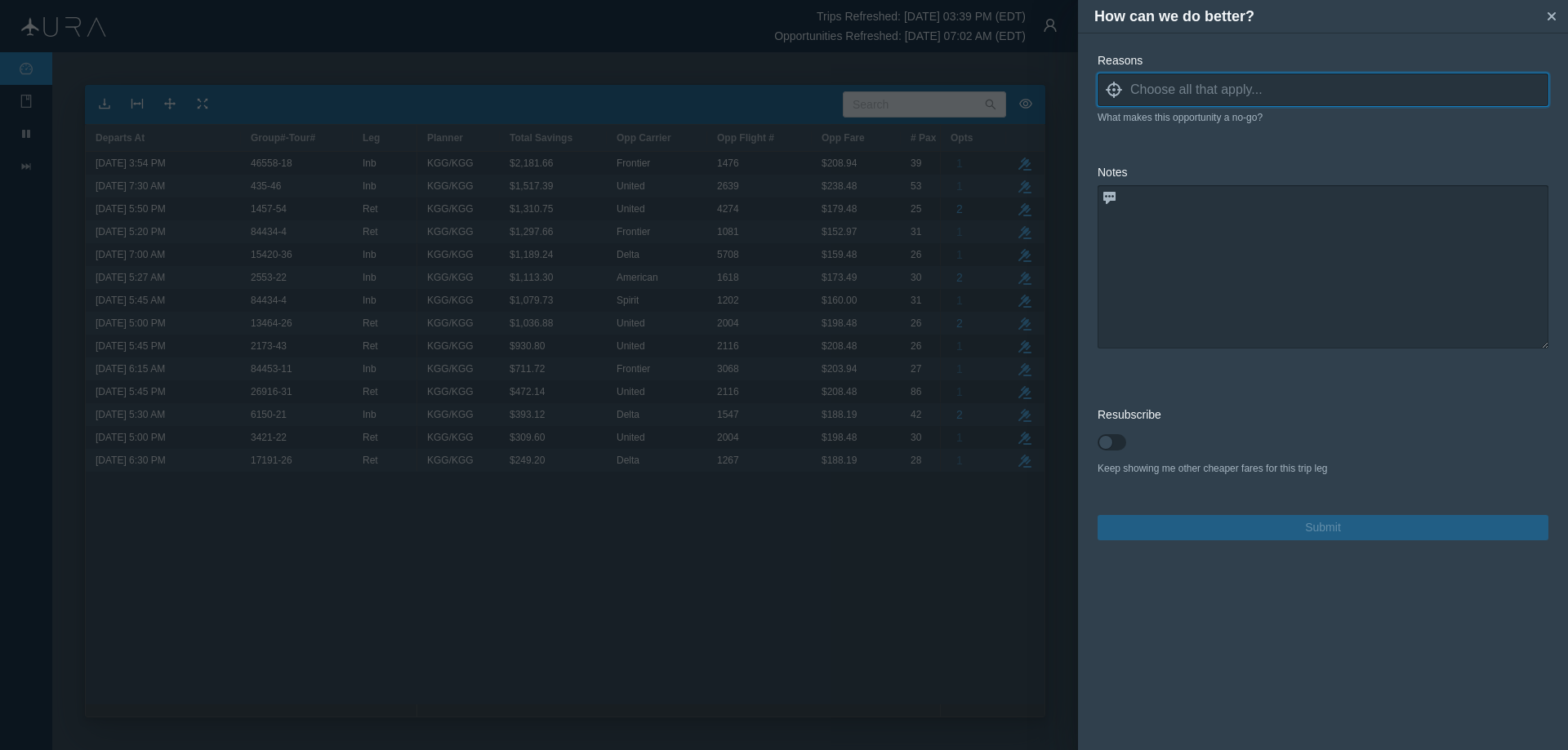
click at [1115, 91] on icon "locate" at bounding box center [1114, 89] width 16 height 16
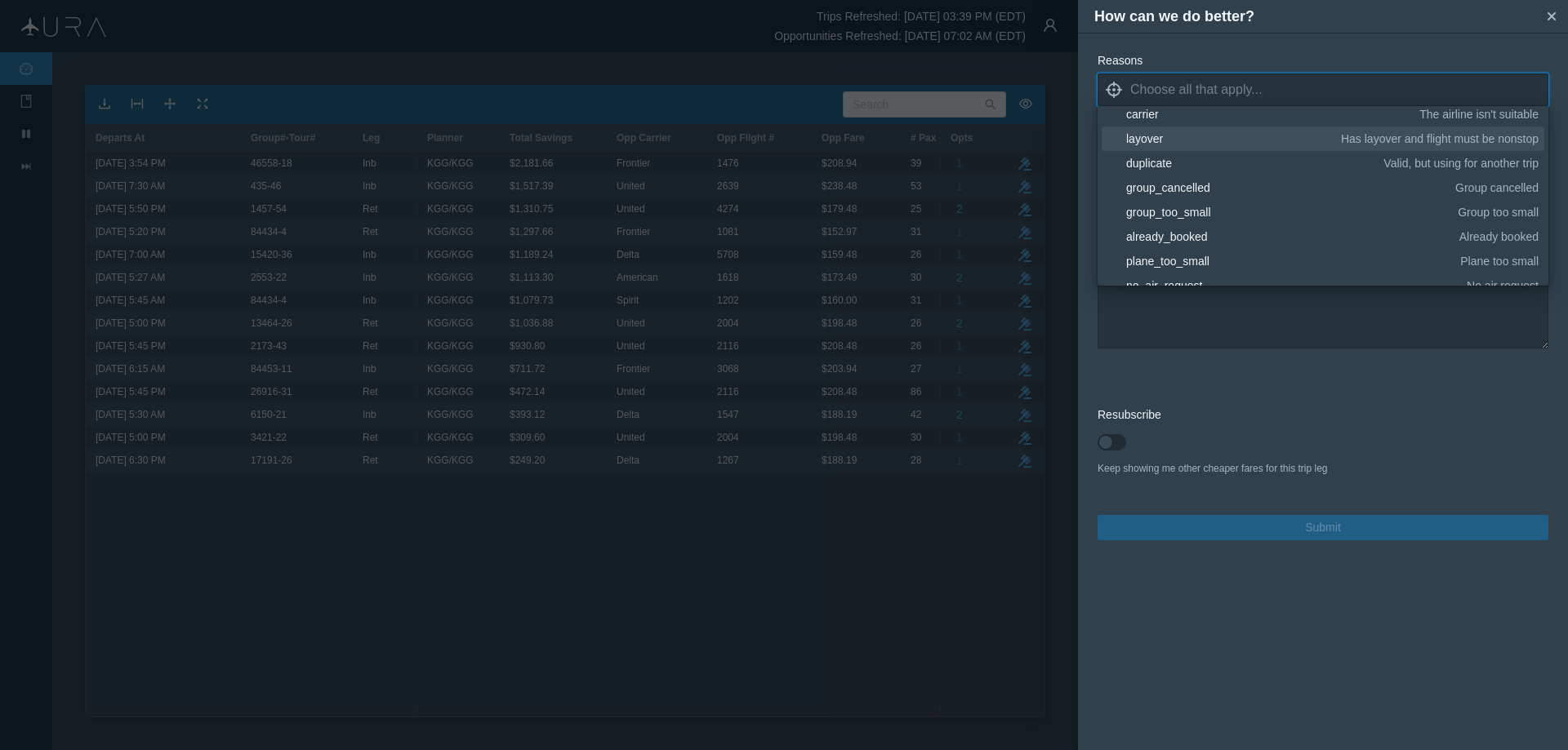
scroll to position [163, 0]
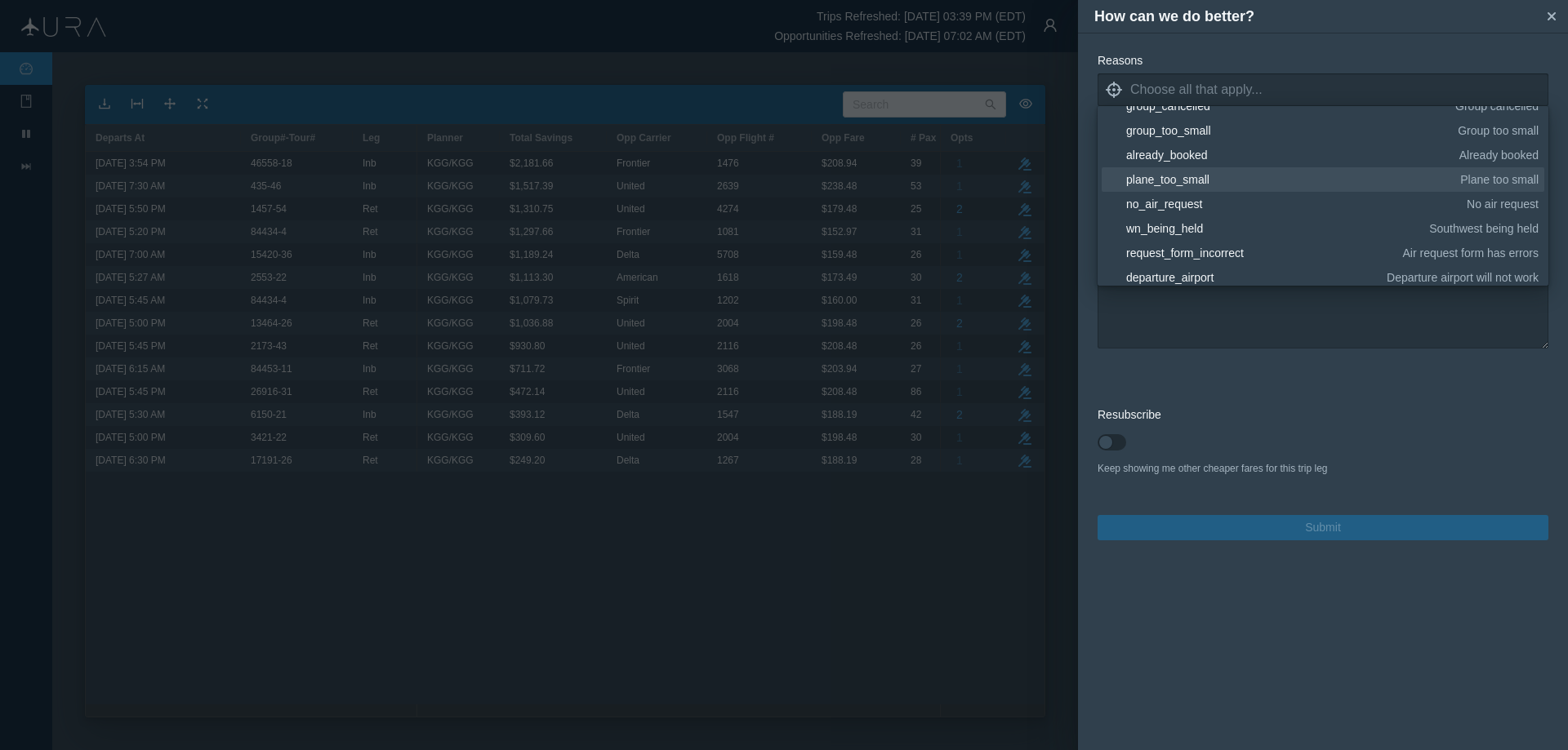
drag, startPoint x: 1186, startPoint y: 177, endPoint x: 1303, endPoint y: 253, distance: 139.5
click at [1185, 178] on div "plane_too_small" at bounding box center [1291, 179] width 329 height 16
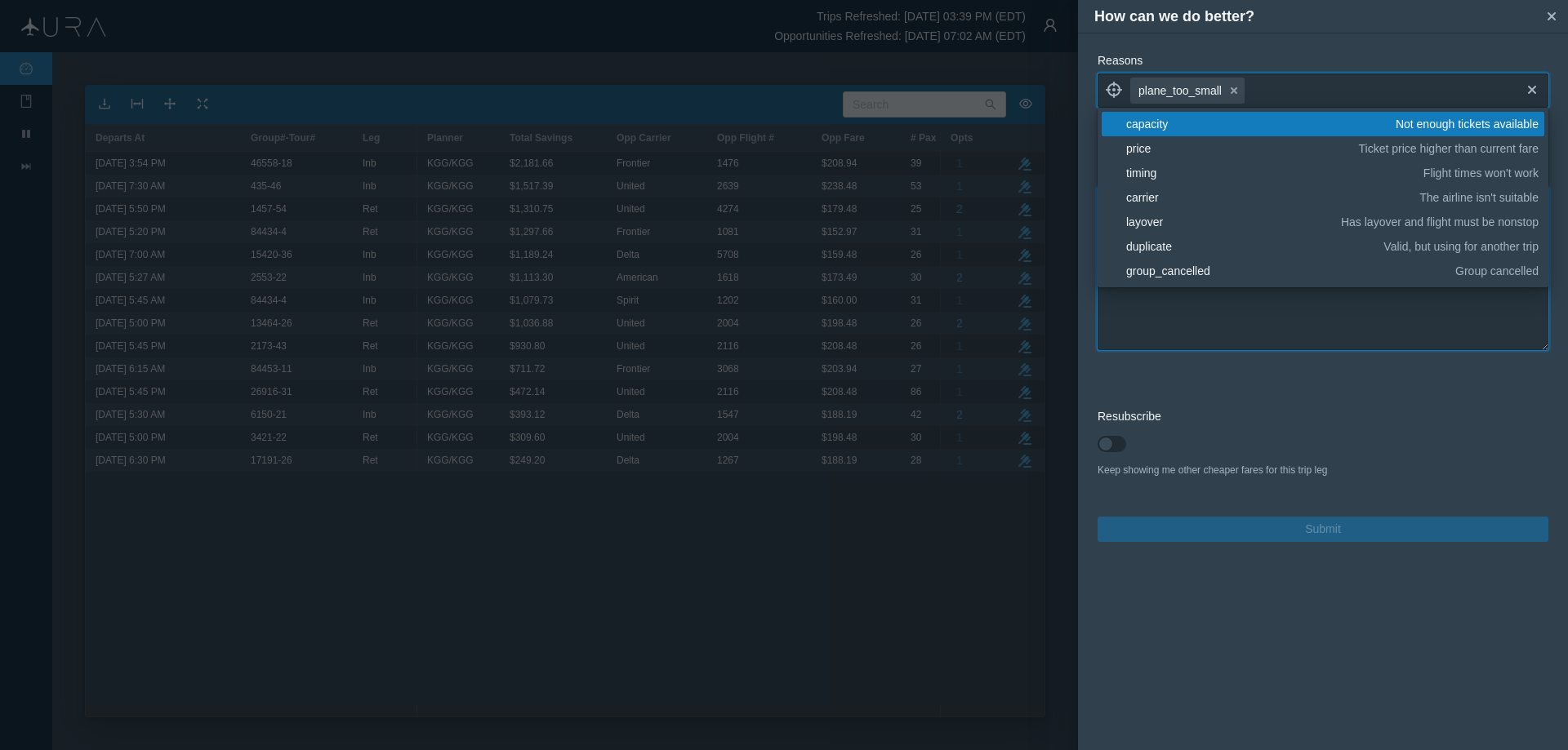
drag, startPoint x: 1285, startPoint y: 323, endPoint x: 1293, endPoint y: 309, distance: 16.1
click at [1282, 311] on textarea at bounding box center [1324, 268] width 451 height 163
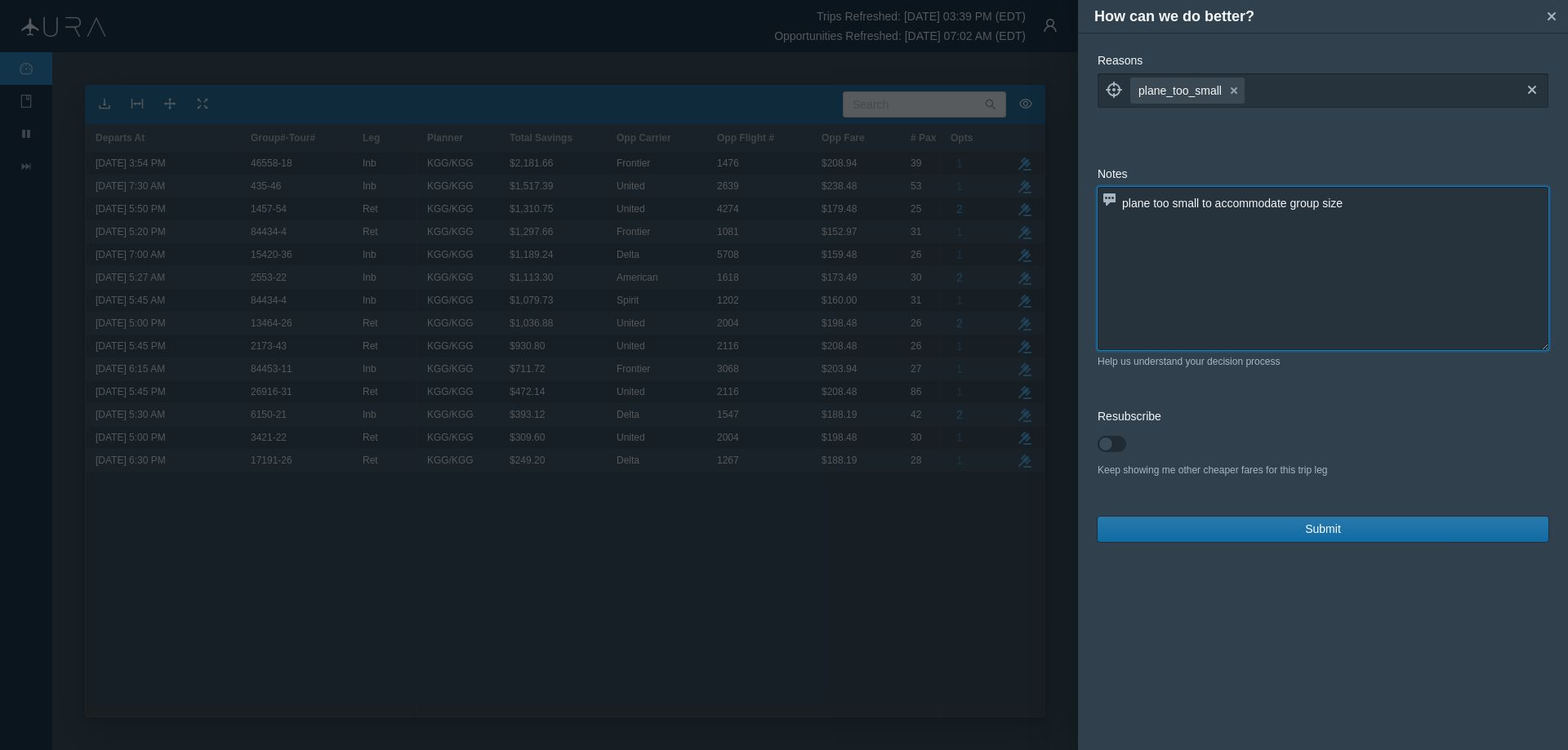
type textarea "plane too small to accommodate group size"
click at [1347, 525] on button "Submit" at bounding box center [1324, 529] width 451 height 25
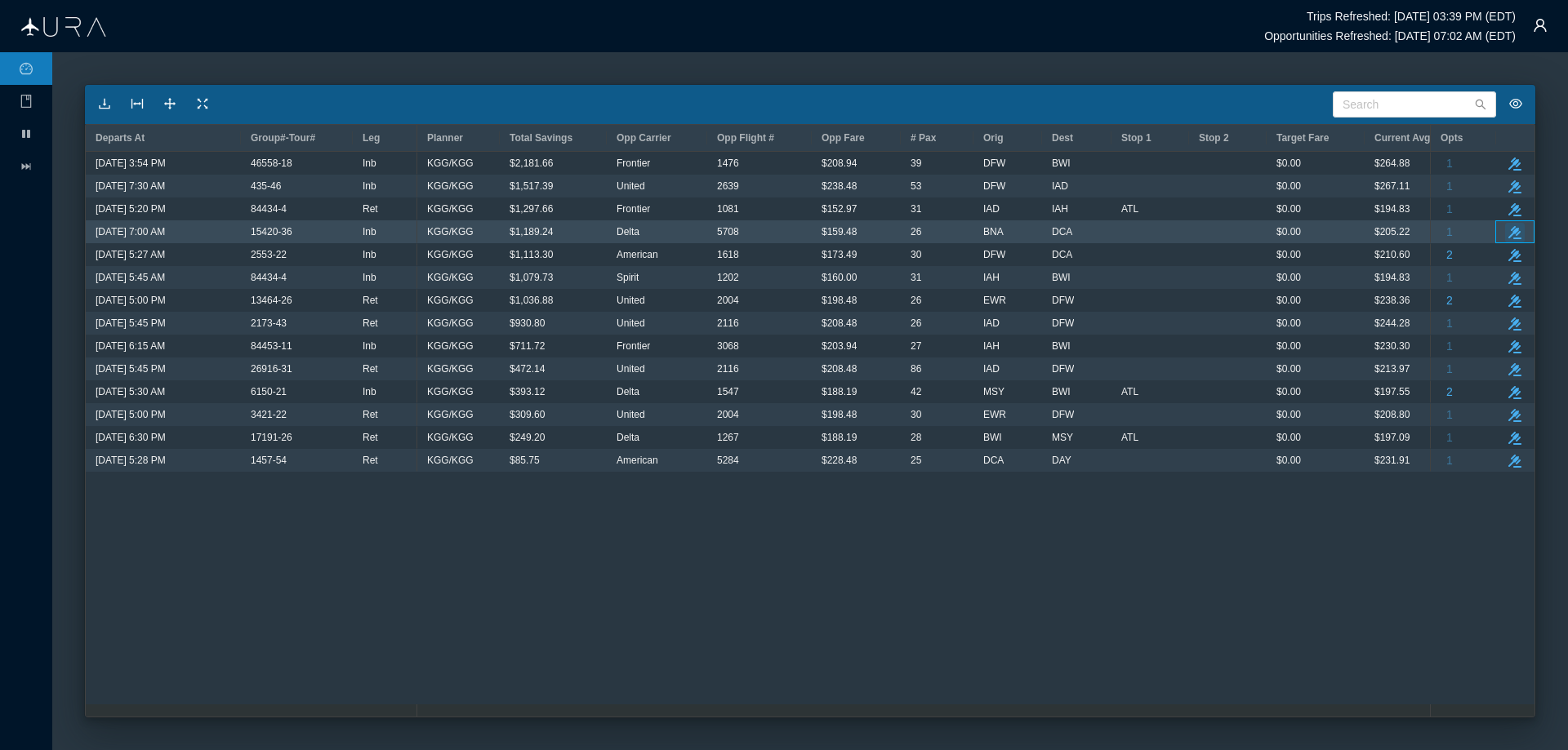
click at [1520, 231] on icon "take-action" at bounding box center [1515, 232] width 13 height 13
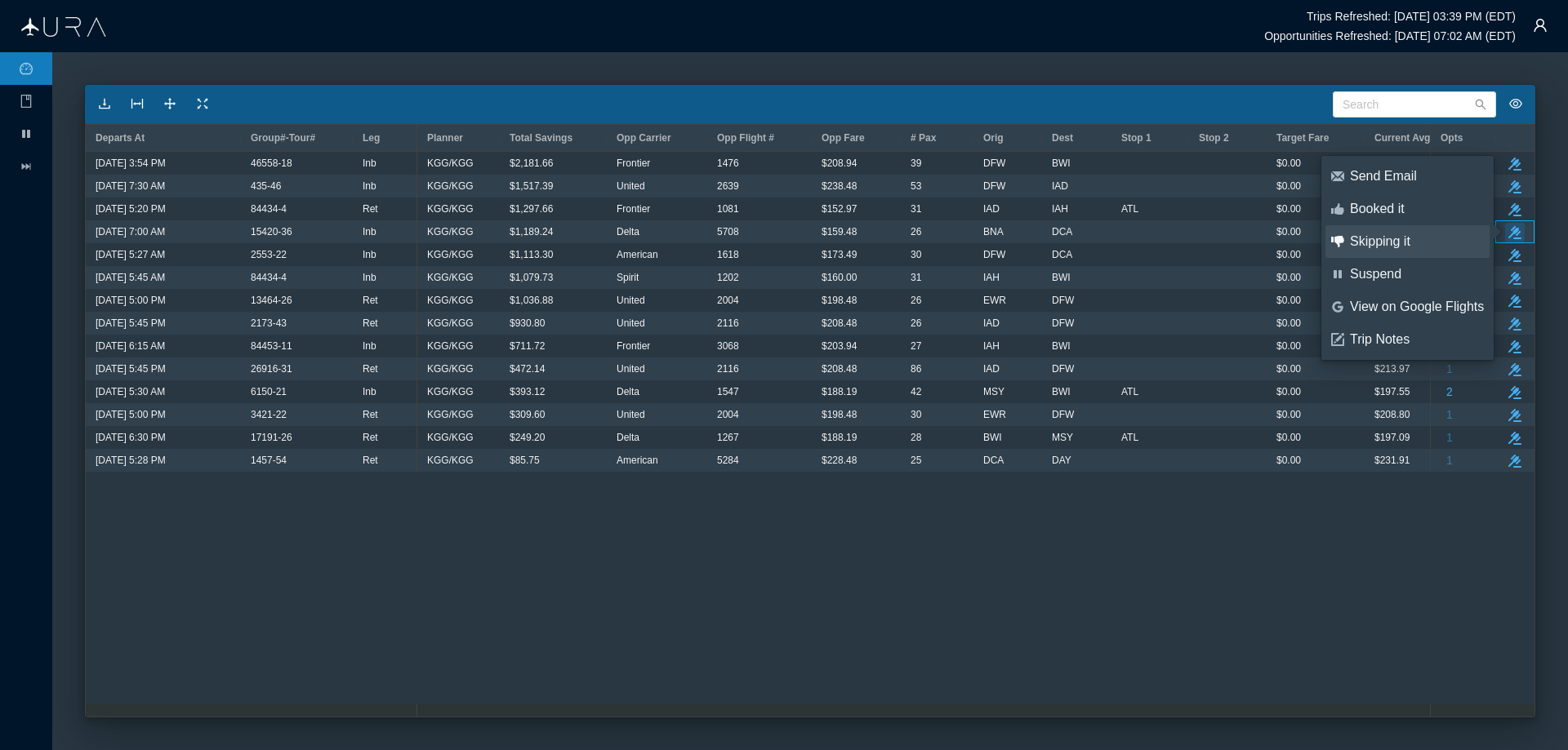
click at [1369, 238] on div "Skipping it" at bounding box center [1417, 241] width 134 height 18
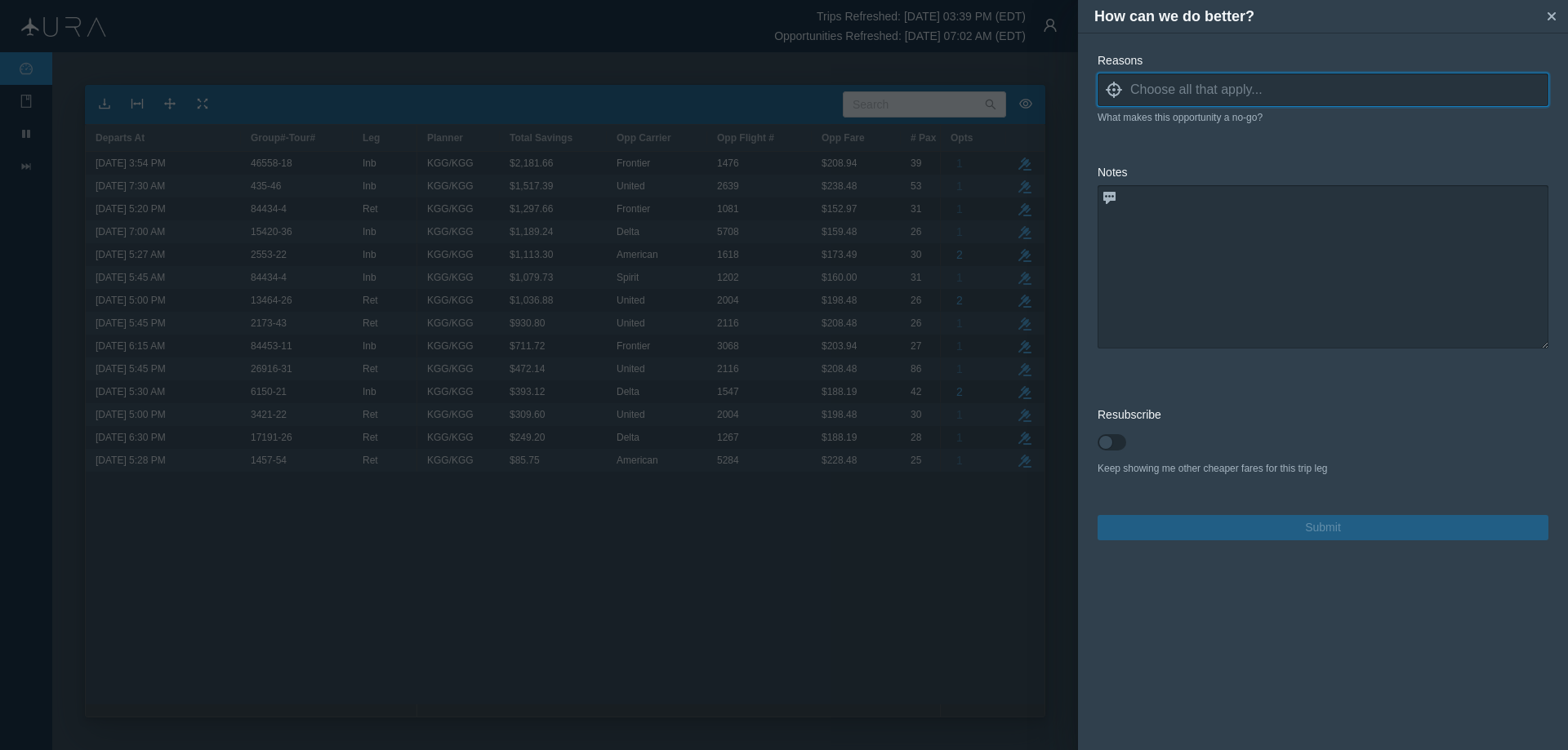
click at [1108, 90] on icon at bounding box center [1114, 89] width 16 height 16
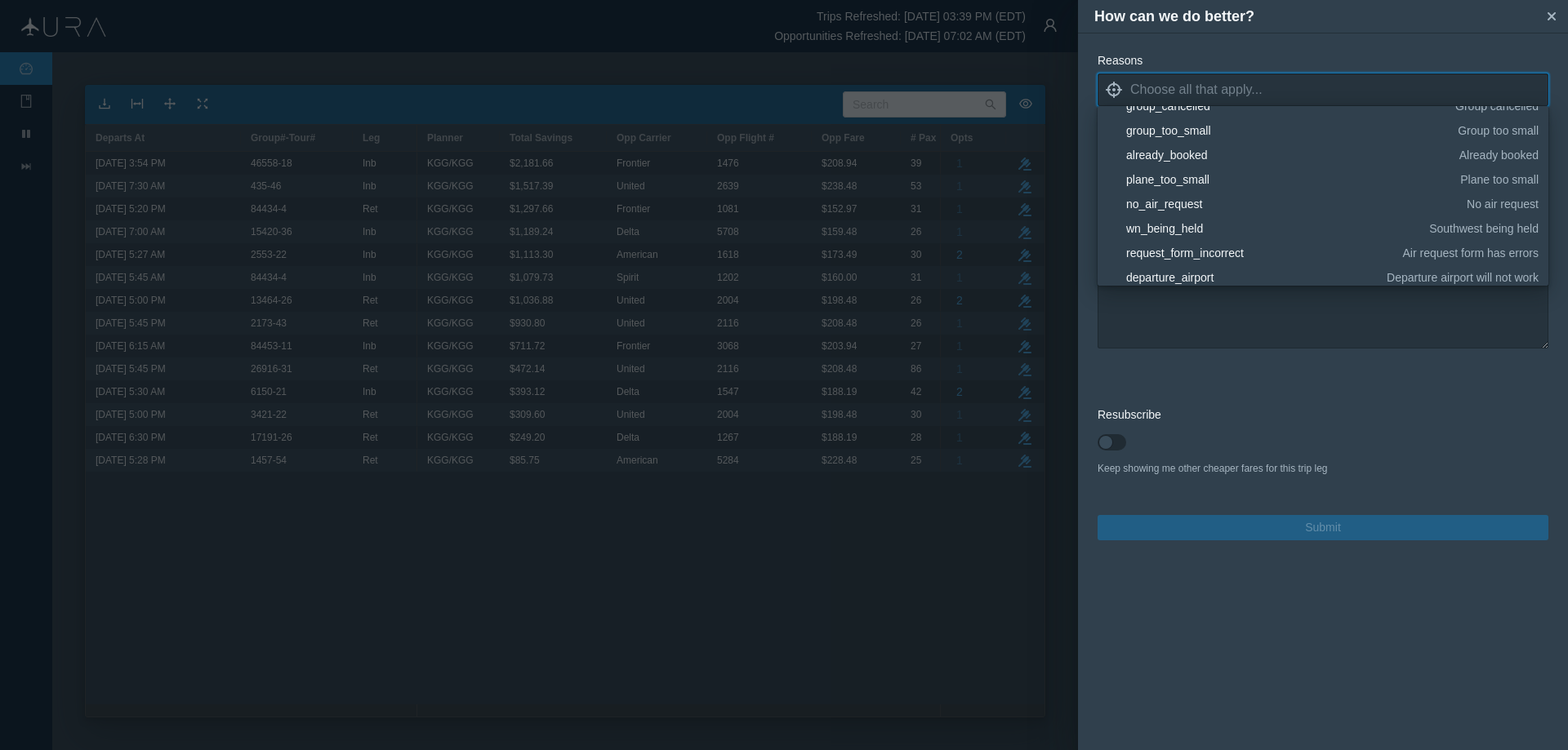
scroll to position [82, 0]
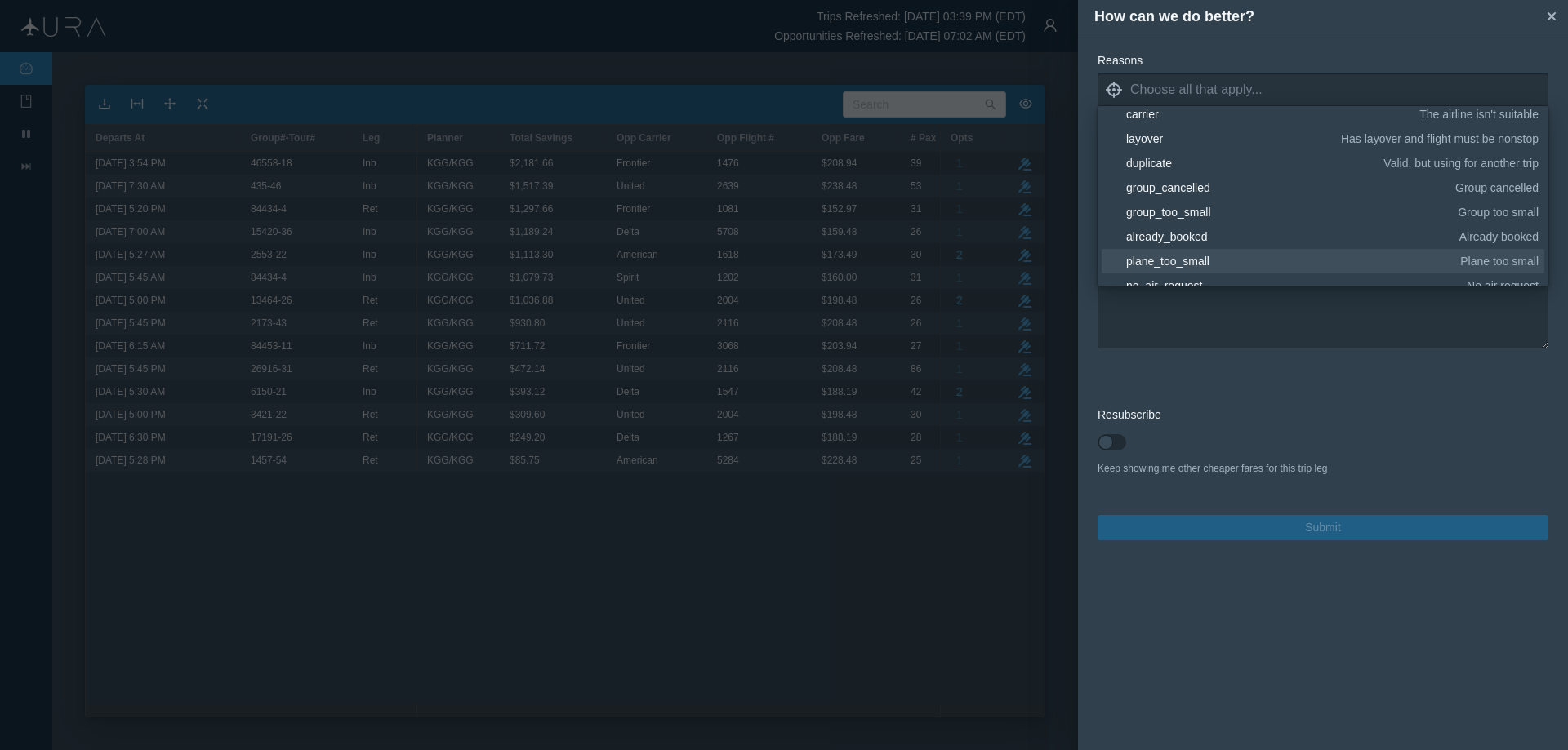
click at [1208, 253] on div "plane_too_small" at bounding box center [1291, 261] width 329 height 16
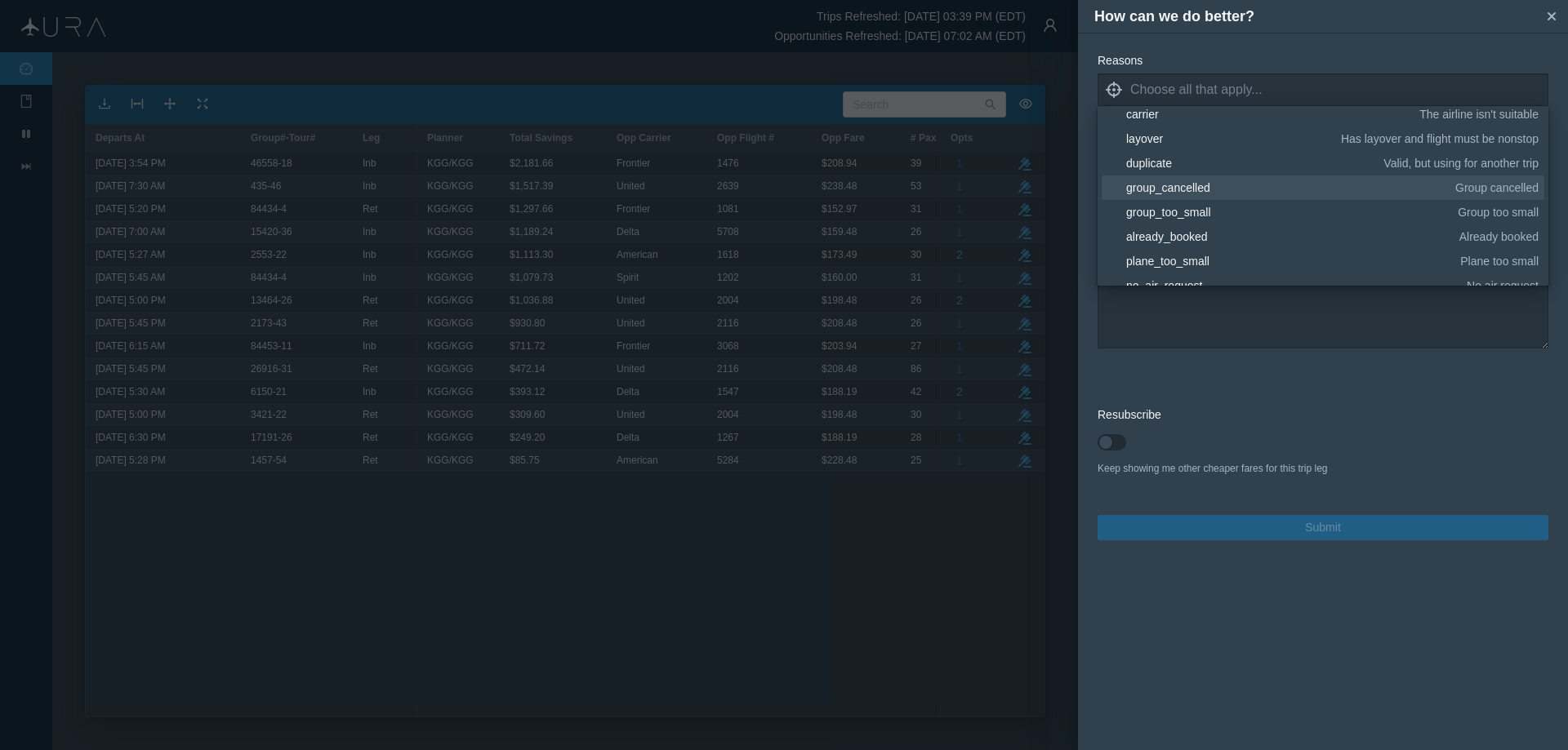
scroll to position [0, 0]
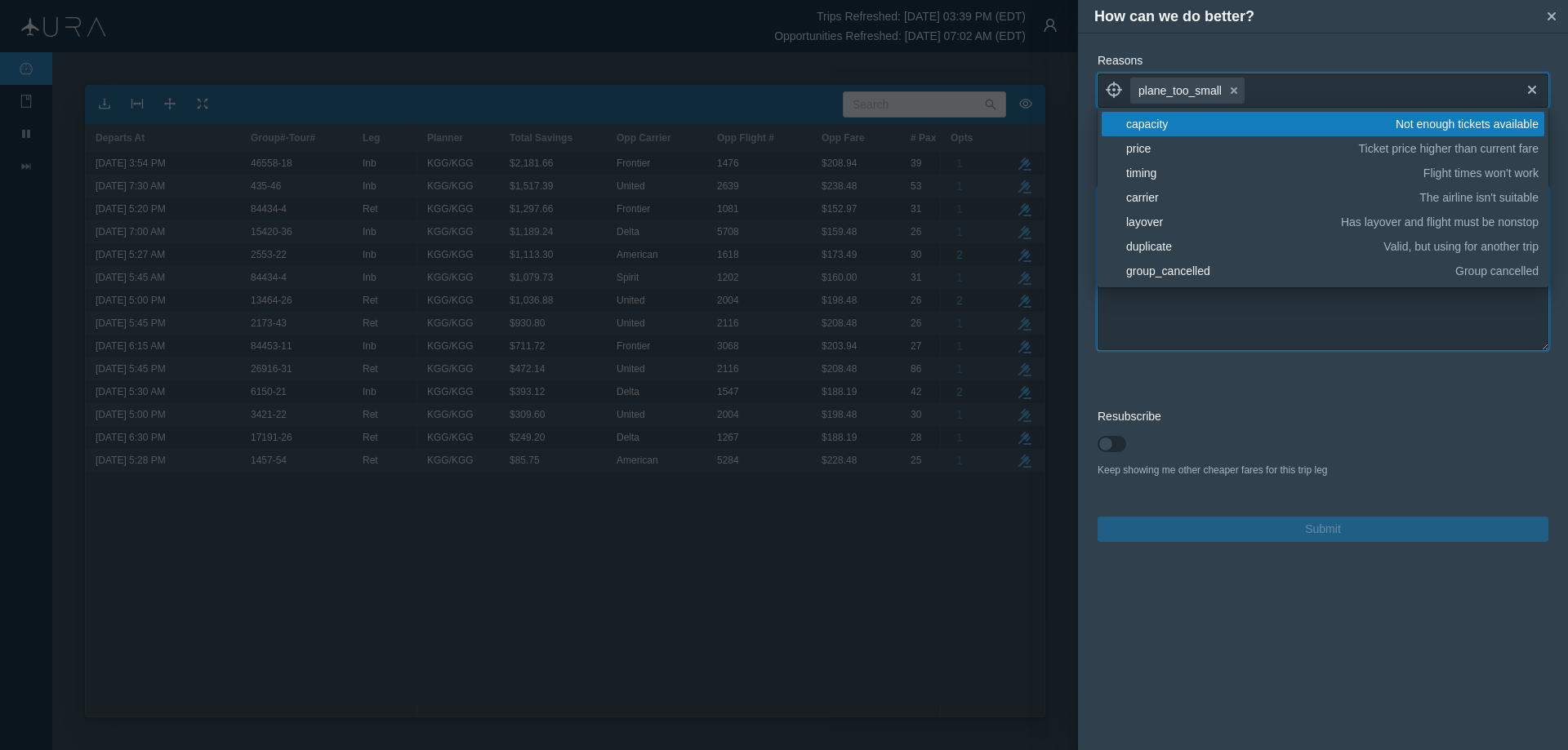
drag, startPoint x: 1247, startPoint y: 310, endPoint x: 1277, endPoint y: 304, distance: 30.6
click at [1246, 310] on textarea at bounding box center [1324, 268] width 451 height 163
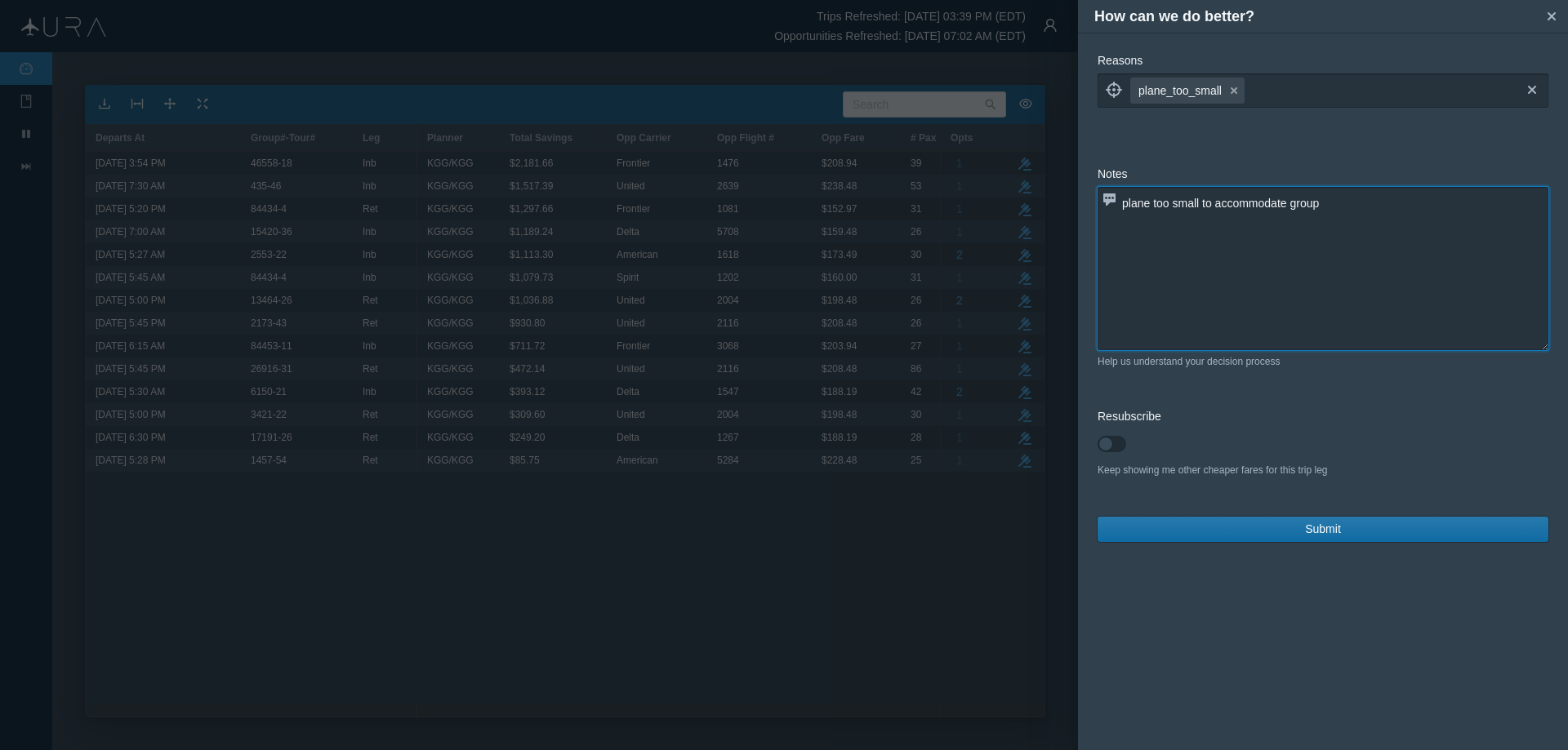
type textarea "plane too small to accommodate group"
click at [1324, 522] on span "Submit" at bounding box center [1324, 529] width 36 height 17
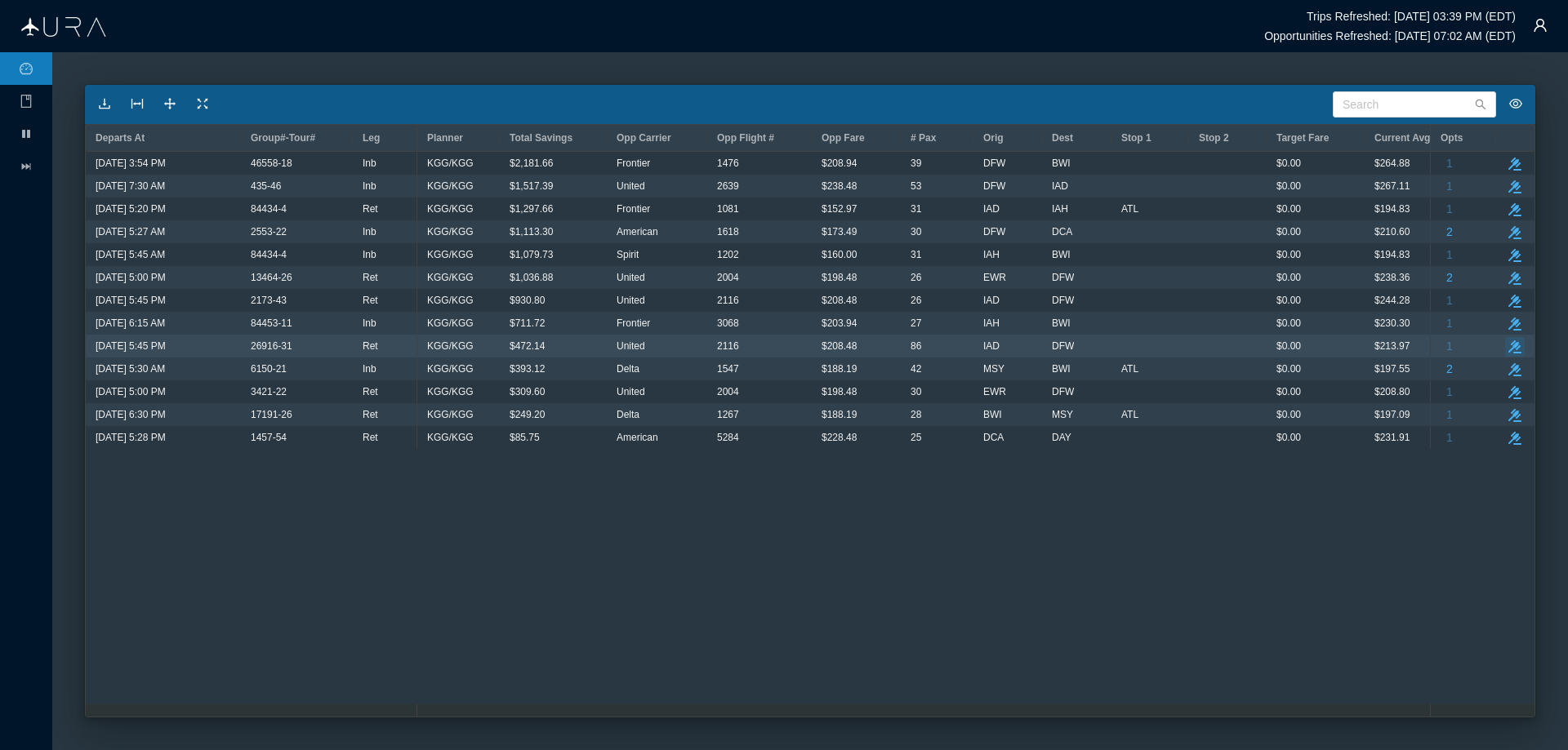
click at [1516, 344] on icon "button" at bounding box center [1515, 347] width 13 height 13
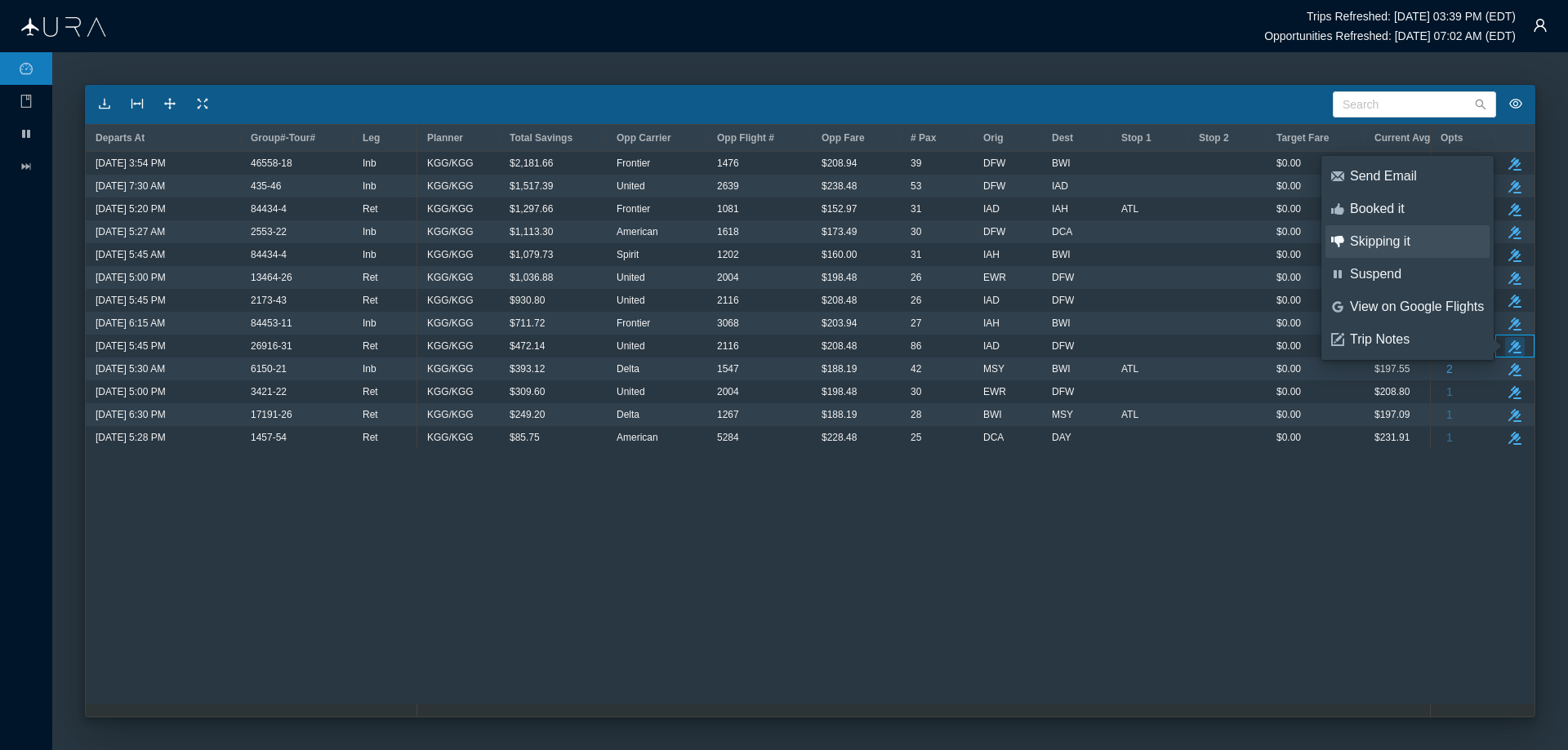
click at [1385, 242] on div "Skipping it" at bounding box center [1417, 241] width 134 height 18
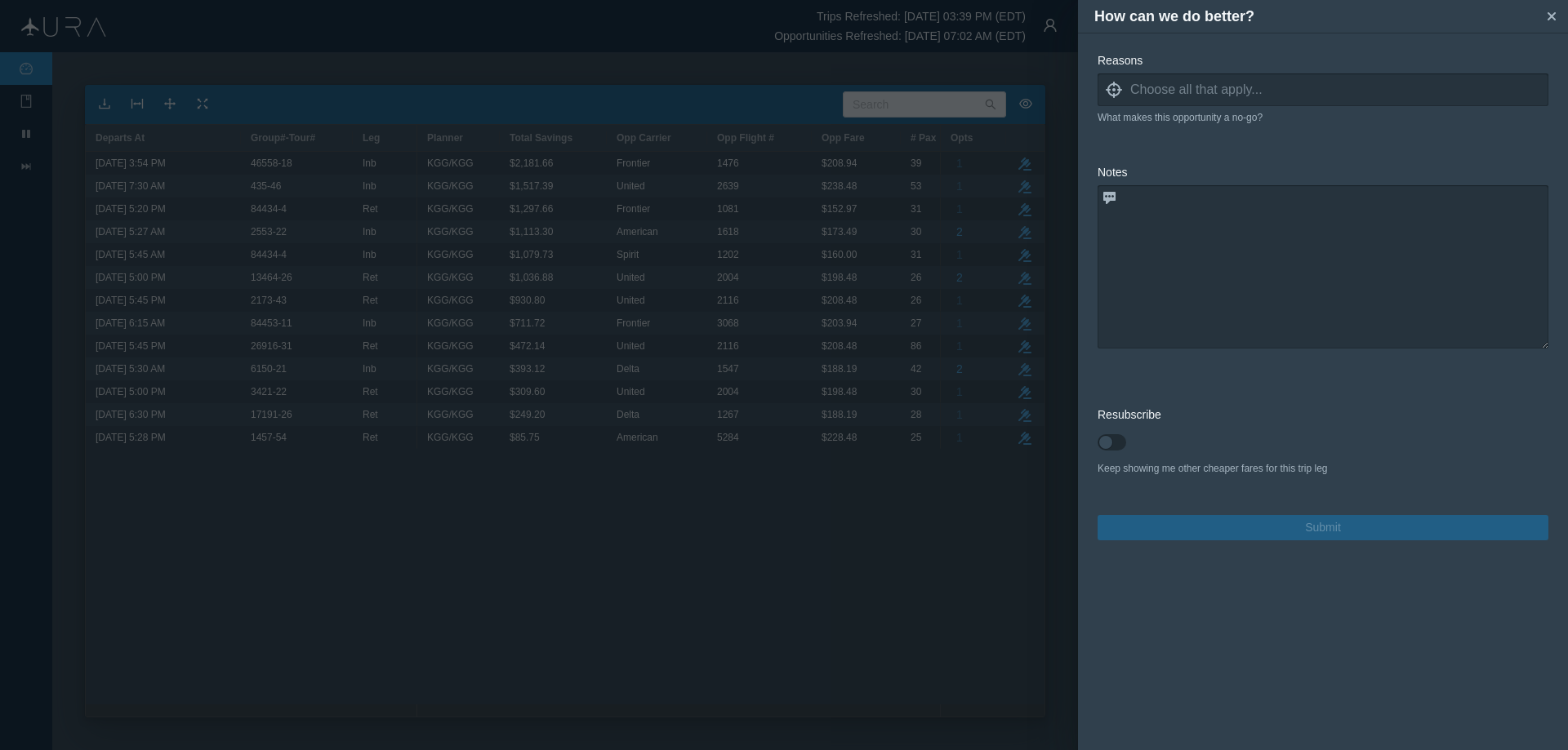
click at [1111, 88] on icon "locate" at bounding box center [1114, 89] width 16 height 16
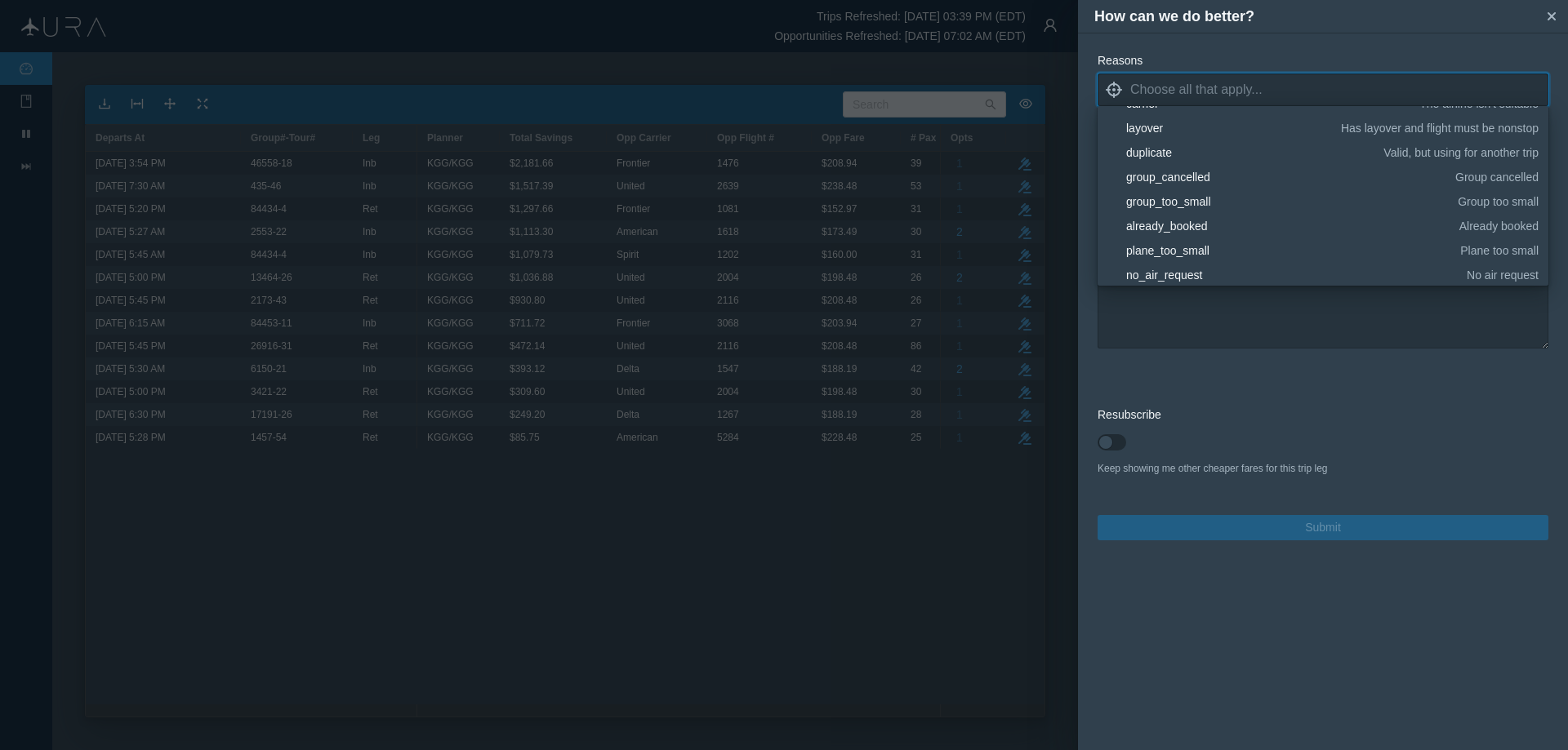
scroll to position [245, 0]
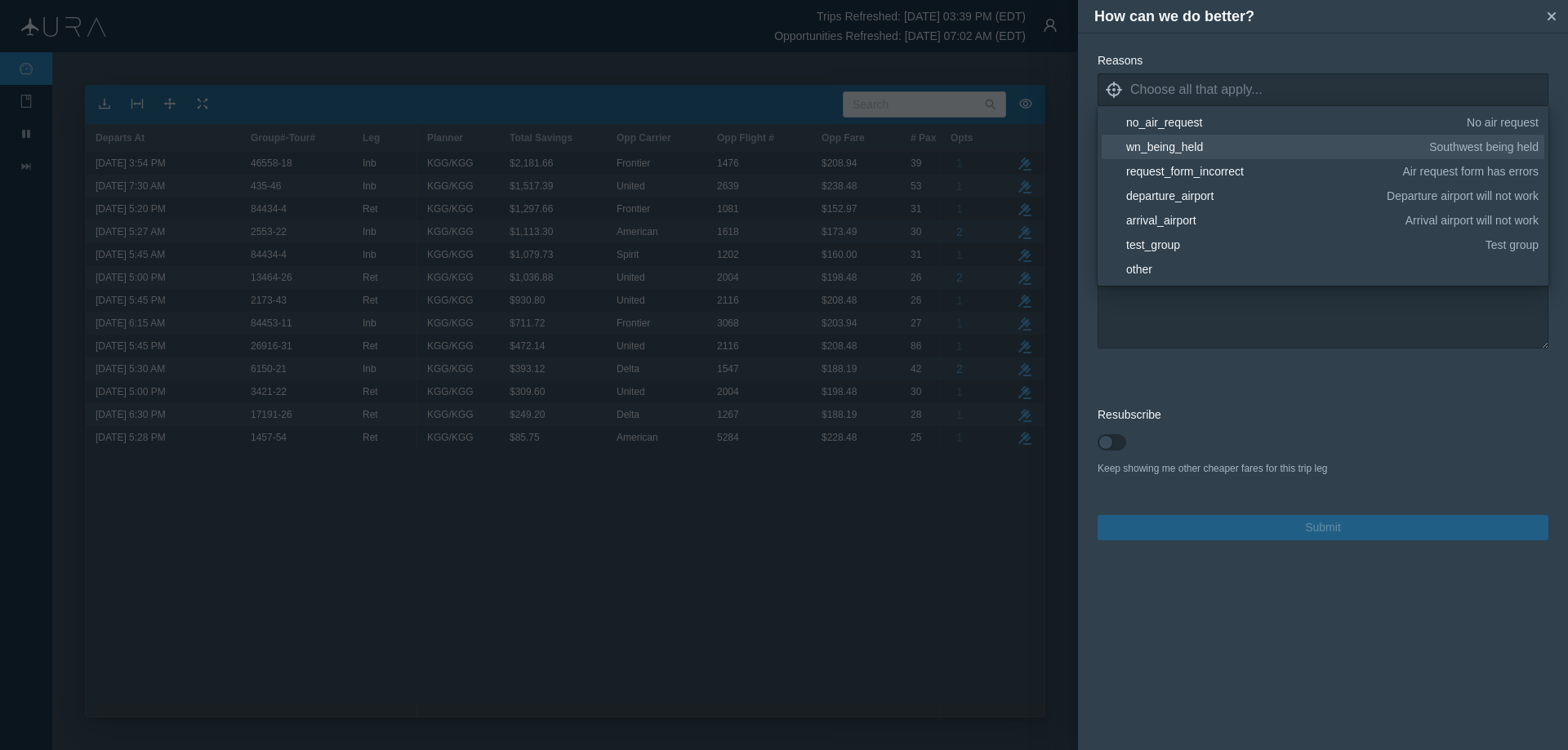
click at [1190, 144] on div "wn_being_held" at bounding box center [1275, 146] width 297 height 16
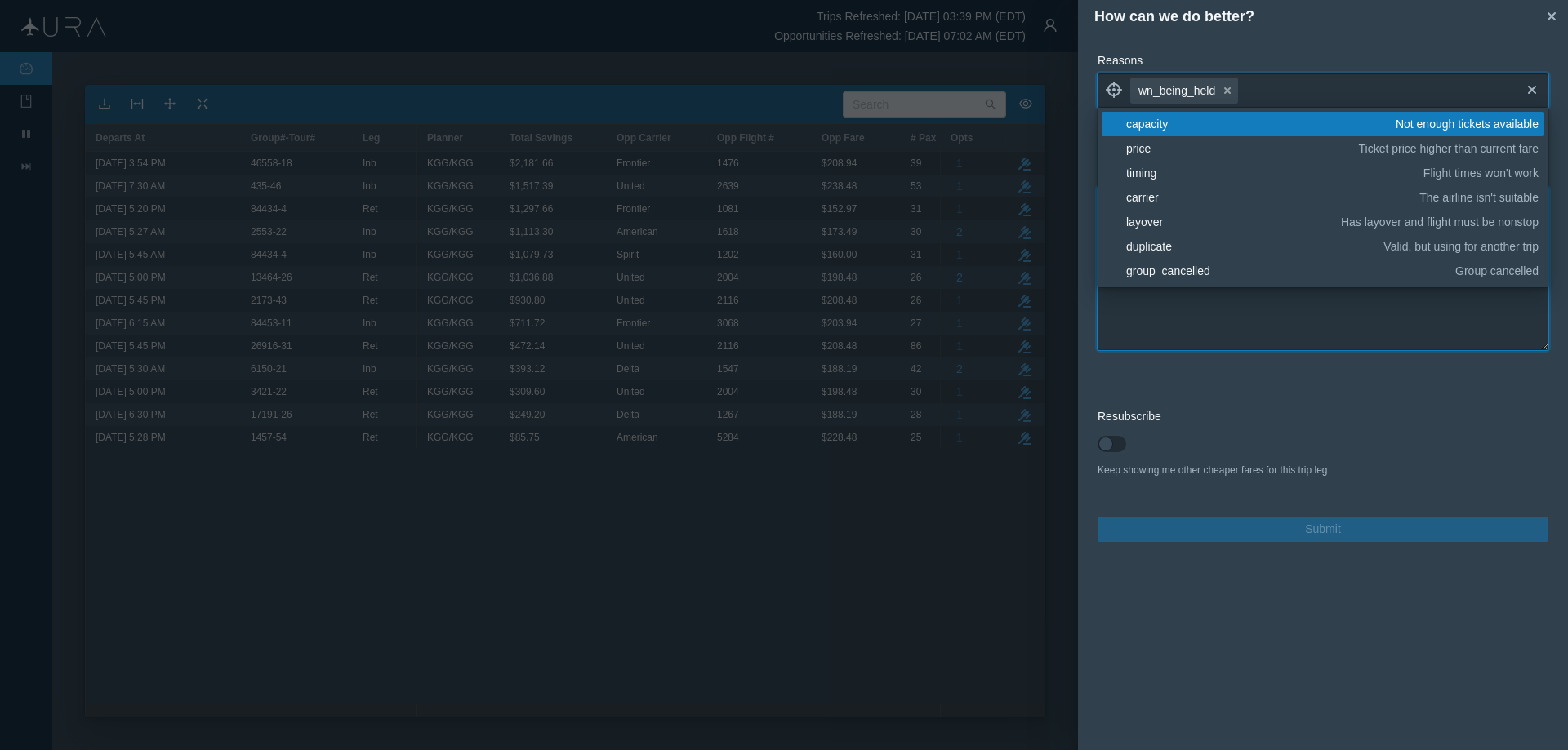
drag, startPoint x: 1223, startPoint y: 331, endPoint x: 1229, endPoint y: 314, distance: 18.0
click at [1221, 329] on textarea at bounding box center [1324, 268] width 451 height 163
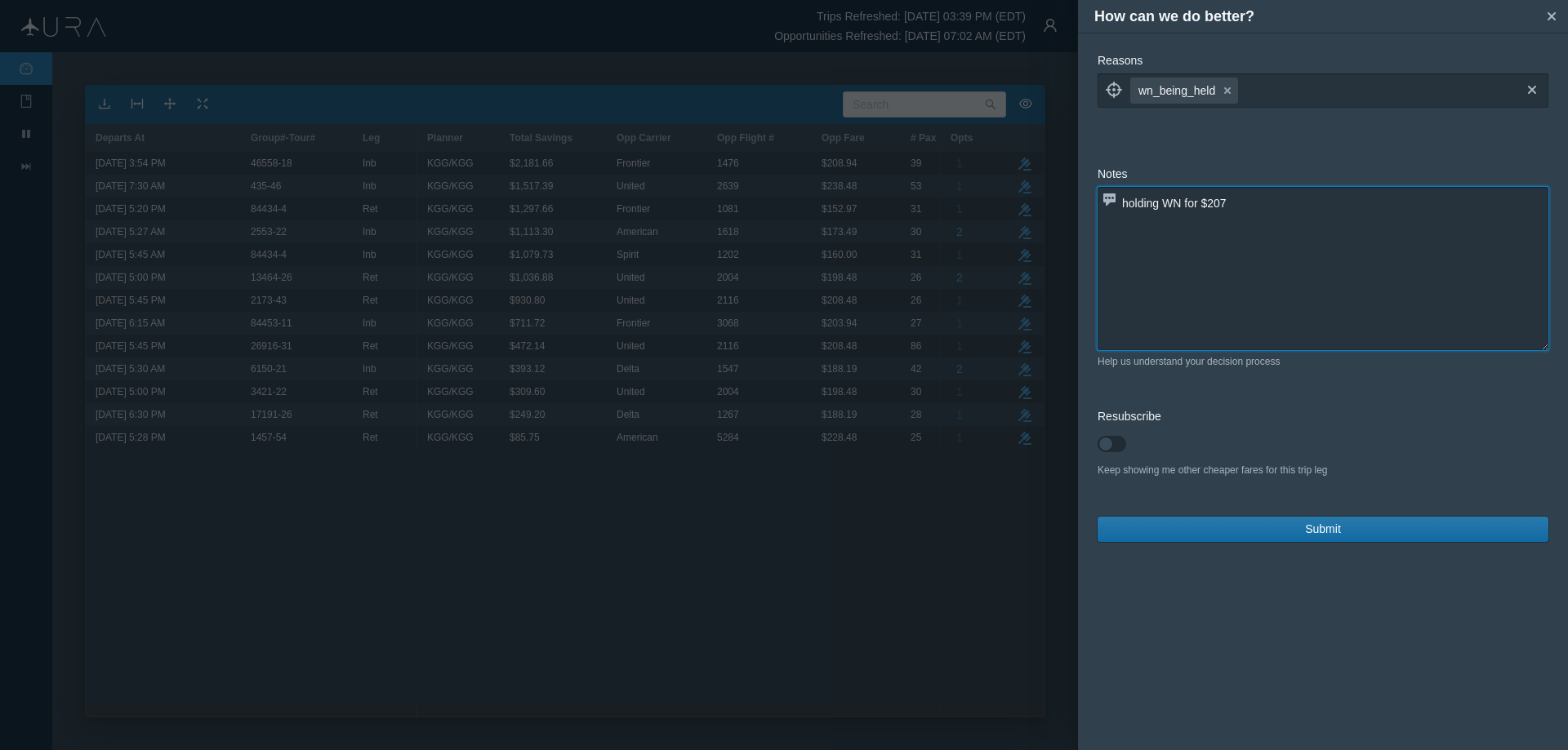
type textarea "holding WN for $207"
click at [1347, 520] on button "Submit" at bounding box center [1324, 529] width 451 height 25
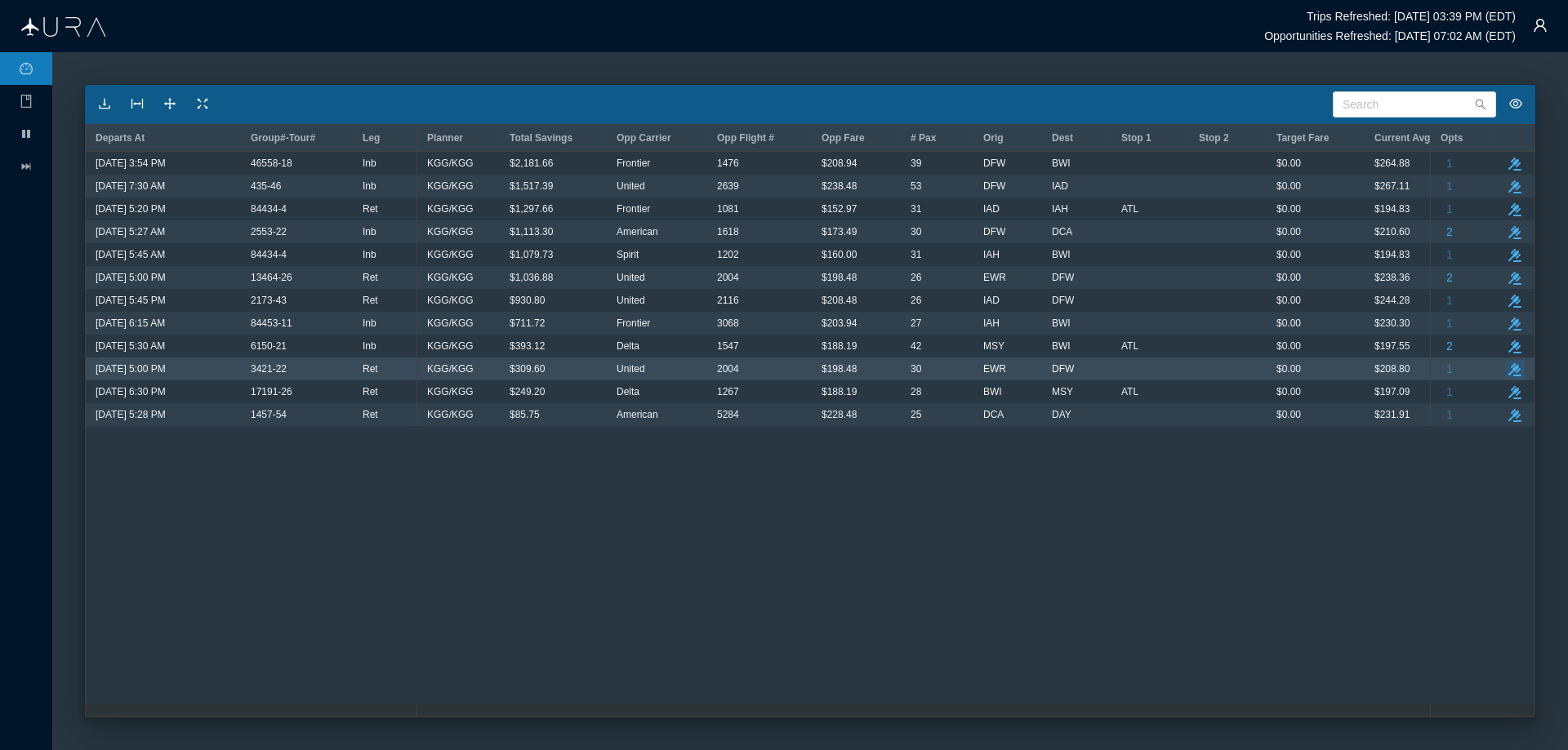
click at [1516, 366] on icon "button" at bounding box center [1515, 369] width 13 height 13
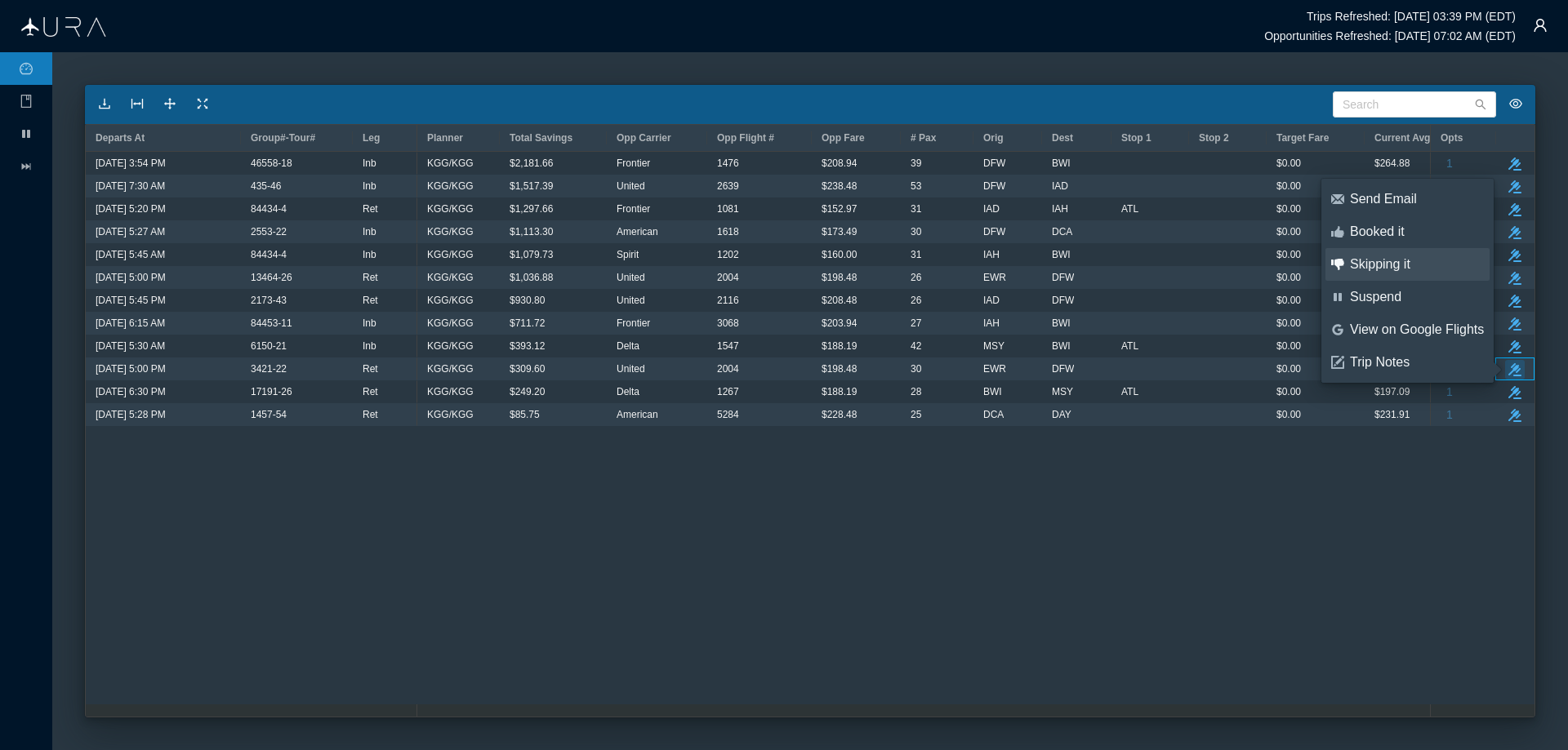
click at [1386, 261] on div "Skipping it" at bounding box center [1417, 264] width 134 height 18
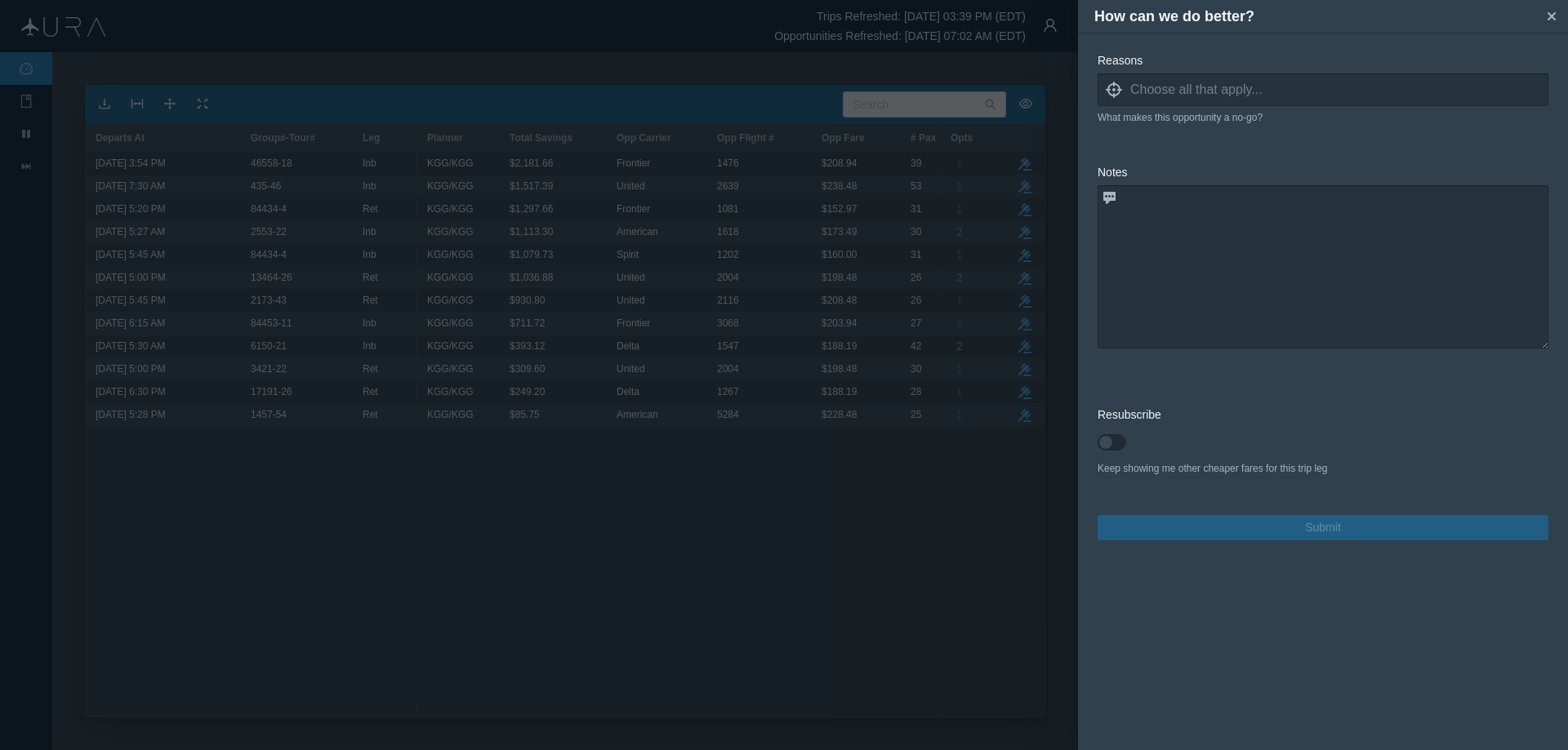
click at [1119, 89] on icon at bounding box center [1114, 89] width 16 height 16
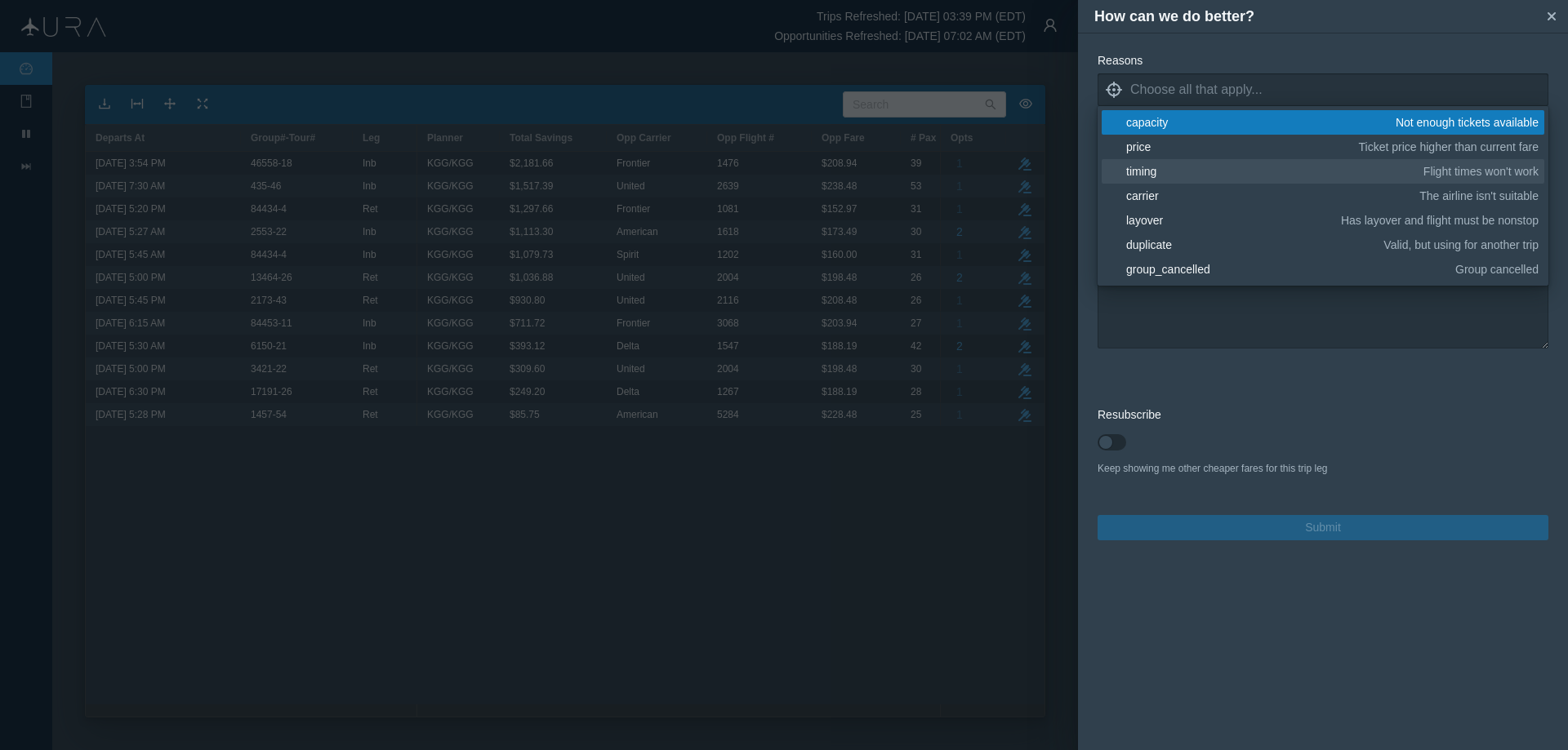
click at [1143, 168] on div "timing" at bounding box center [1272, 171] width 292 height 16
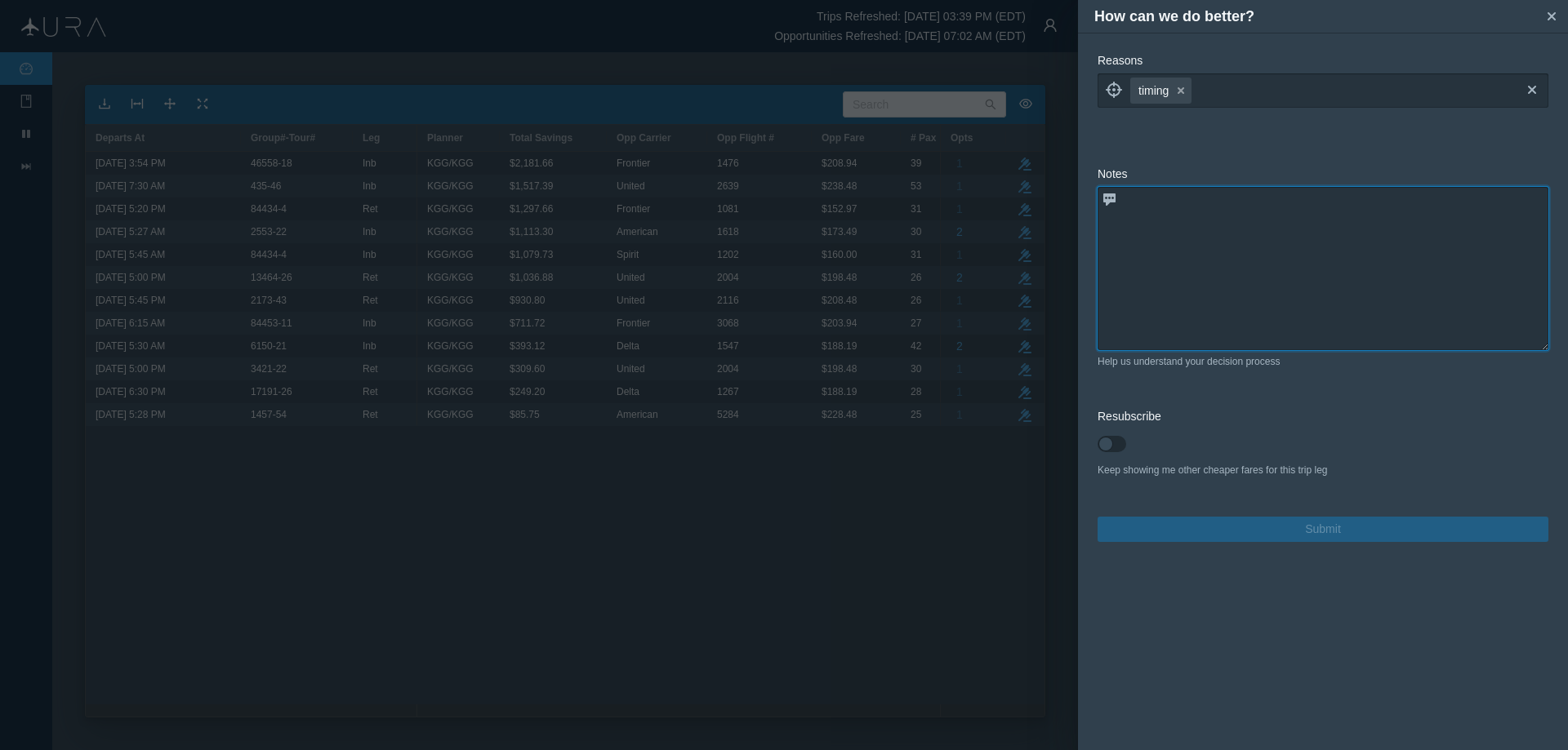
click at [1232, 312] on textarea at bounding box center [1324, 268] width 451 height 163
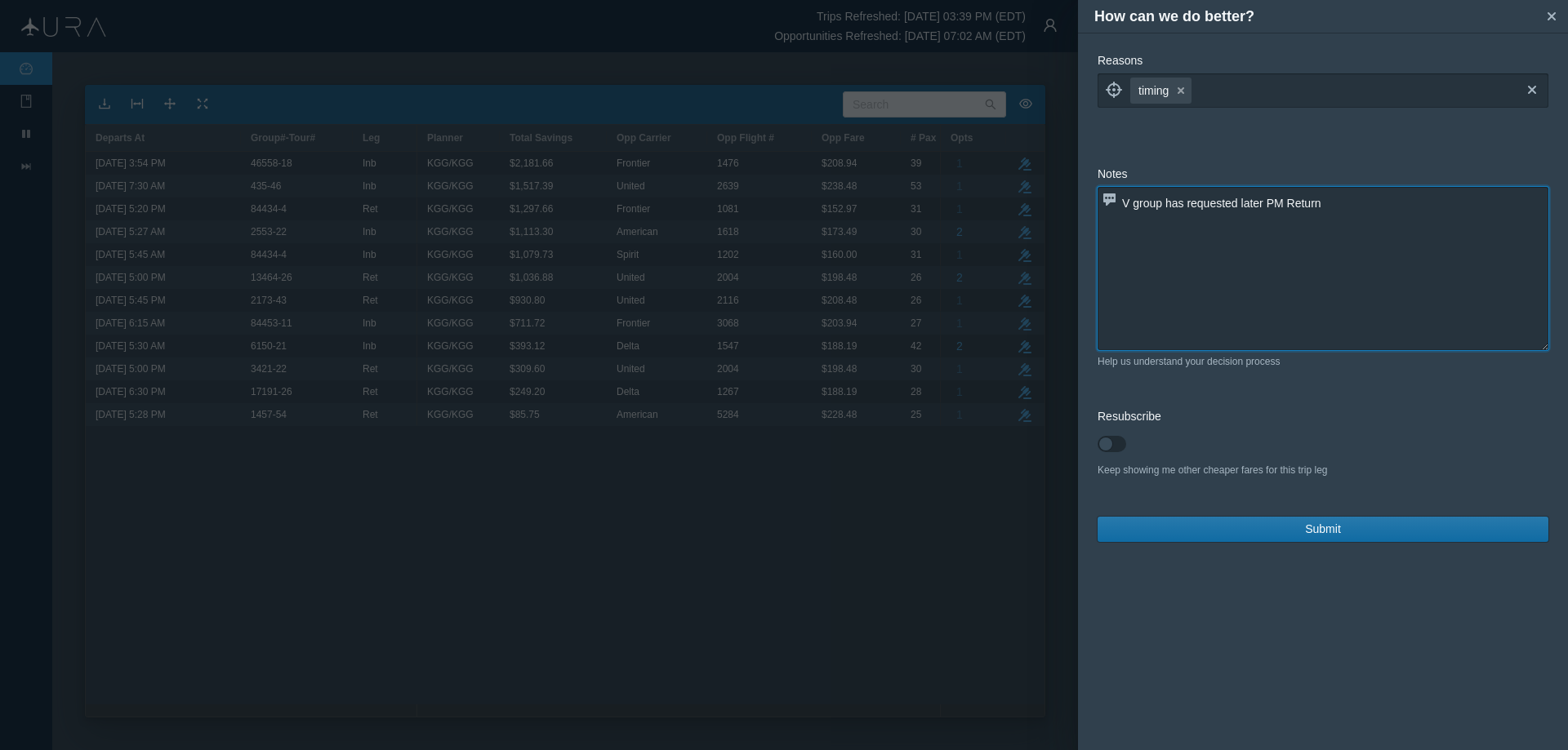
type textarea "V group has requested later PM Return"
click at [1330, 532] on span "Submit" at bounding box center [1324, 529] width 36 height 17
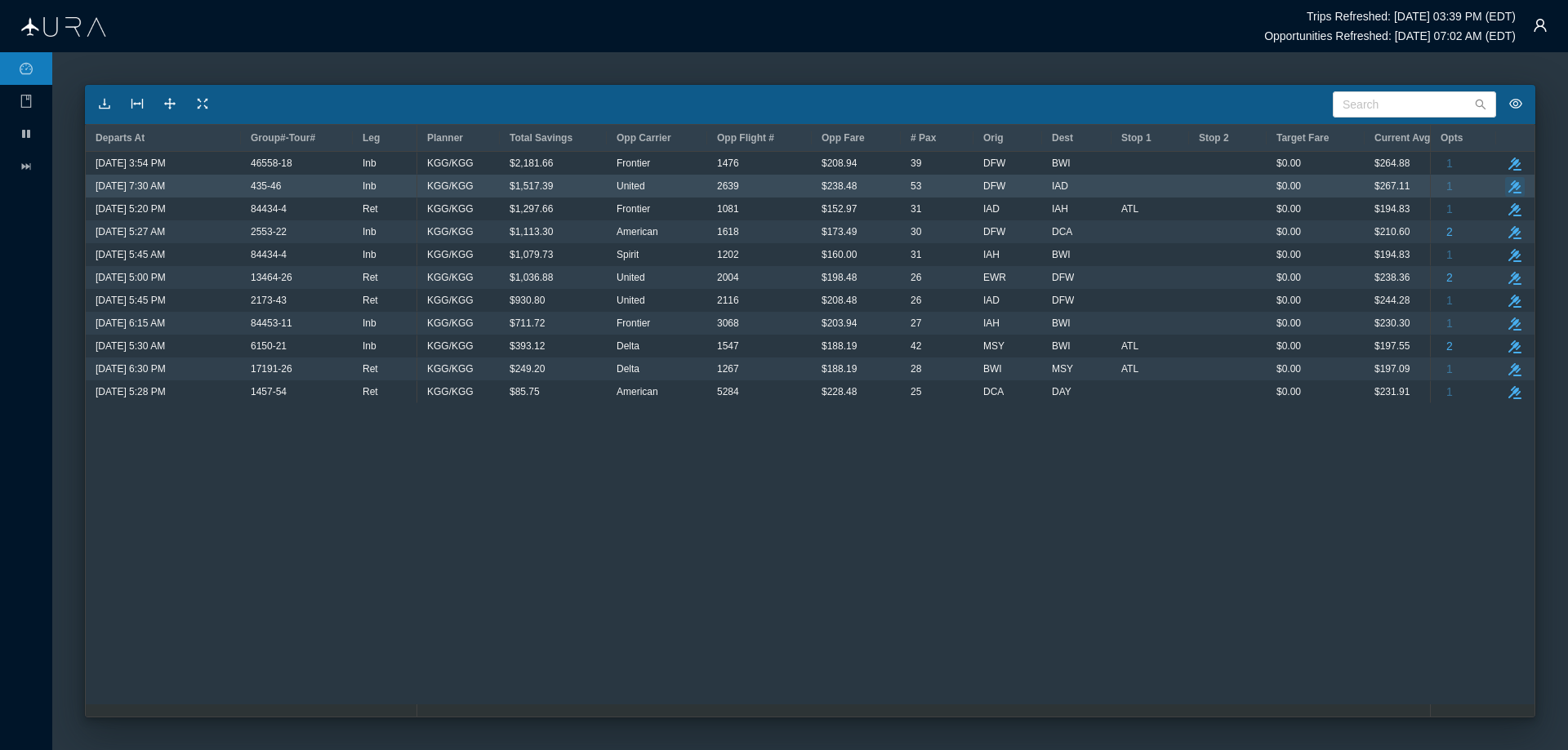
click at [1519, 181] on icon "take-action" at bounding box center [1515, 187] width 13 height 13
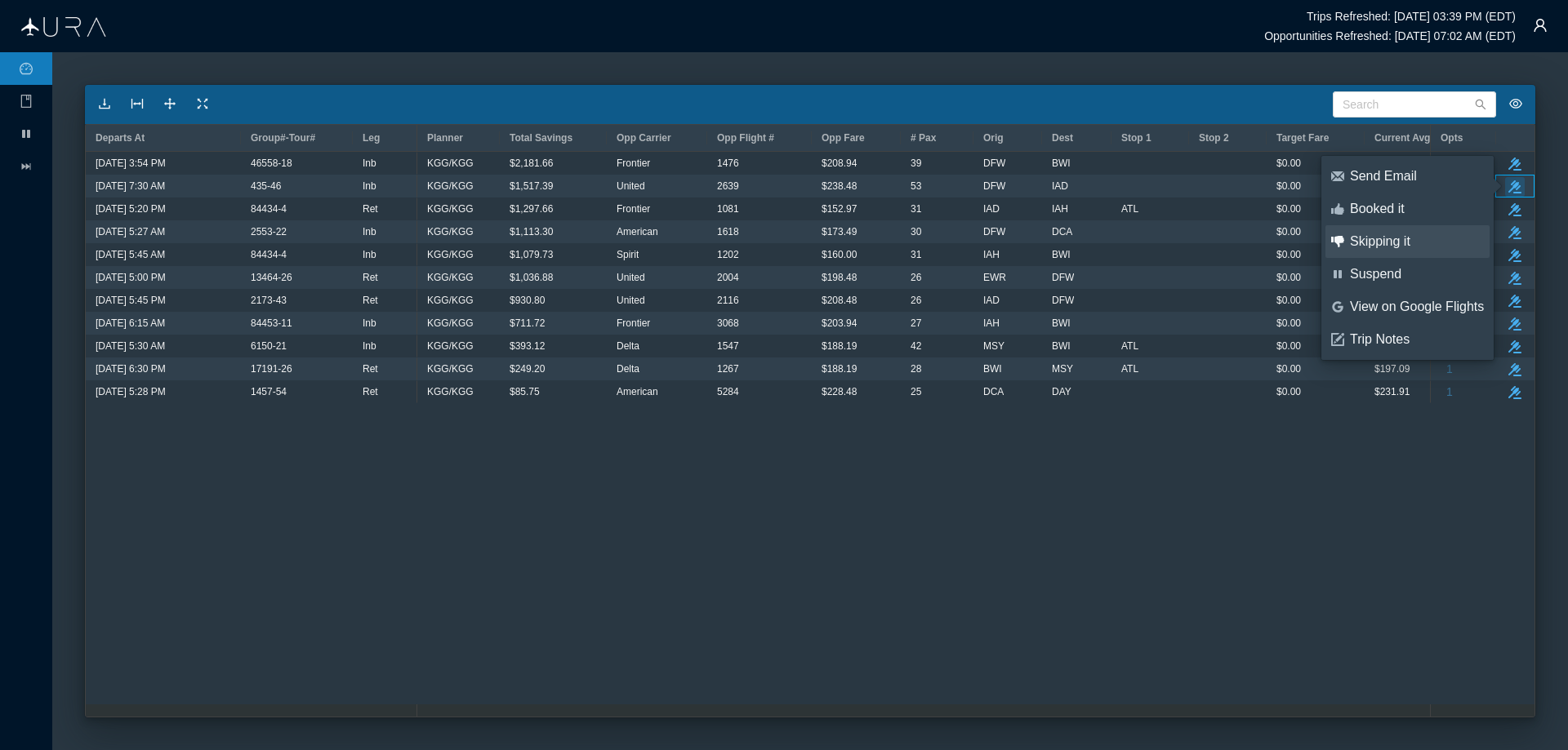
click at [1379, 240] on div "Skipping it" at bounding box center [1417, 241] width 134 height 18
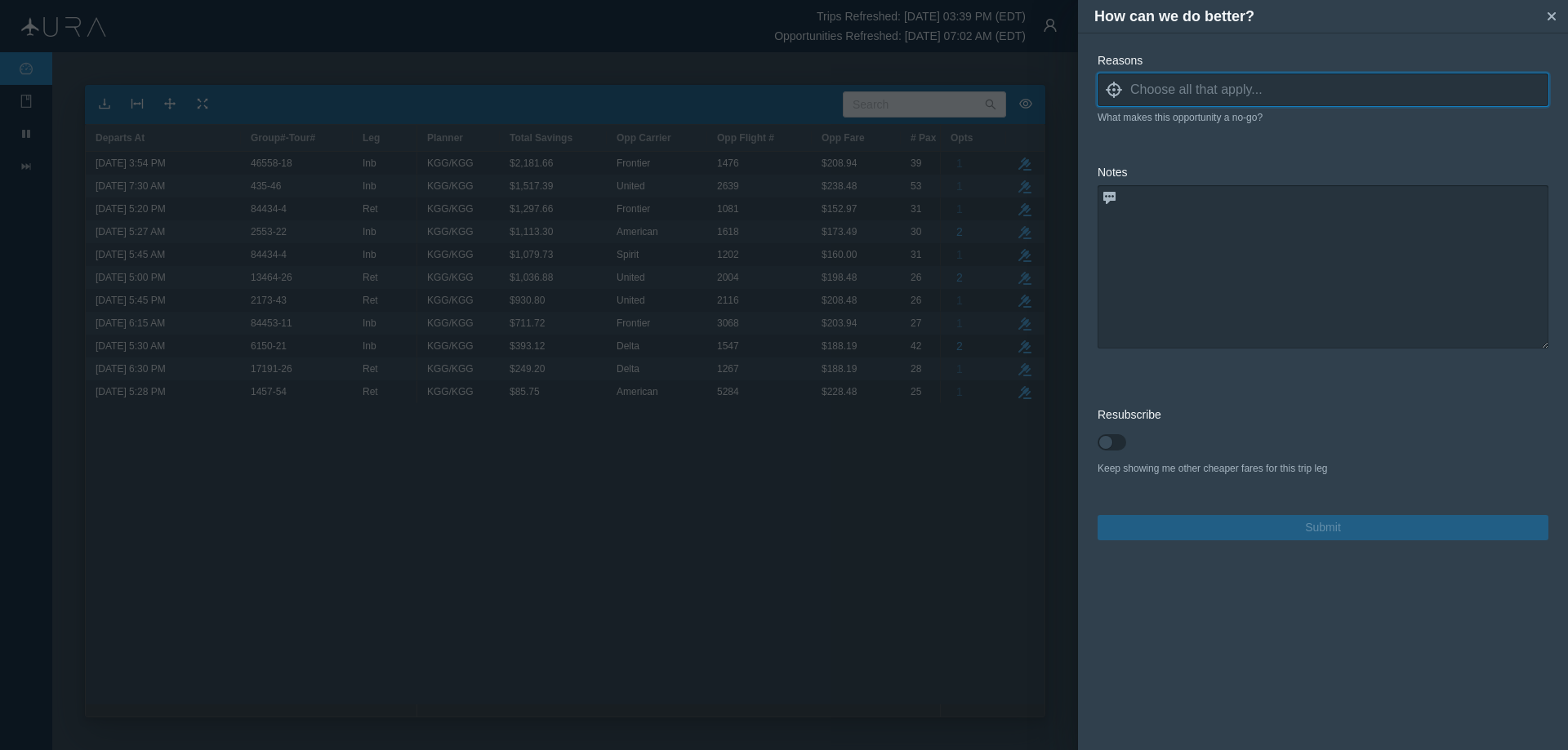
click at [1114, 92] on icon "locate" at bounding box center [1114, 89] width 16 height 16
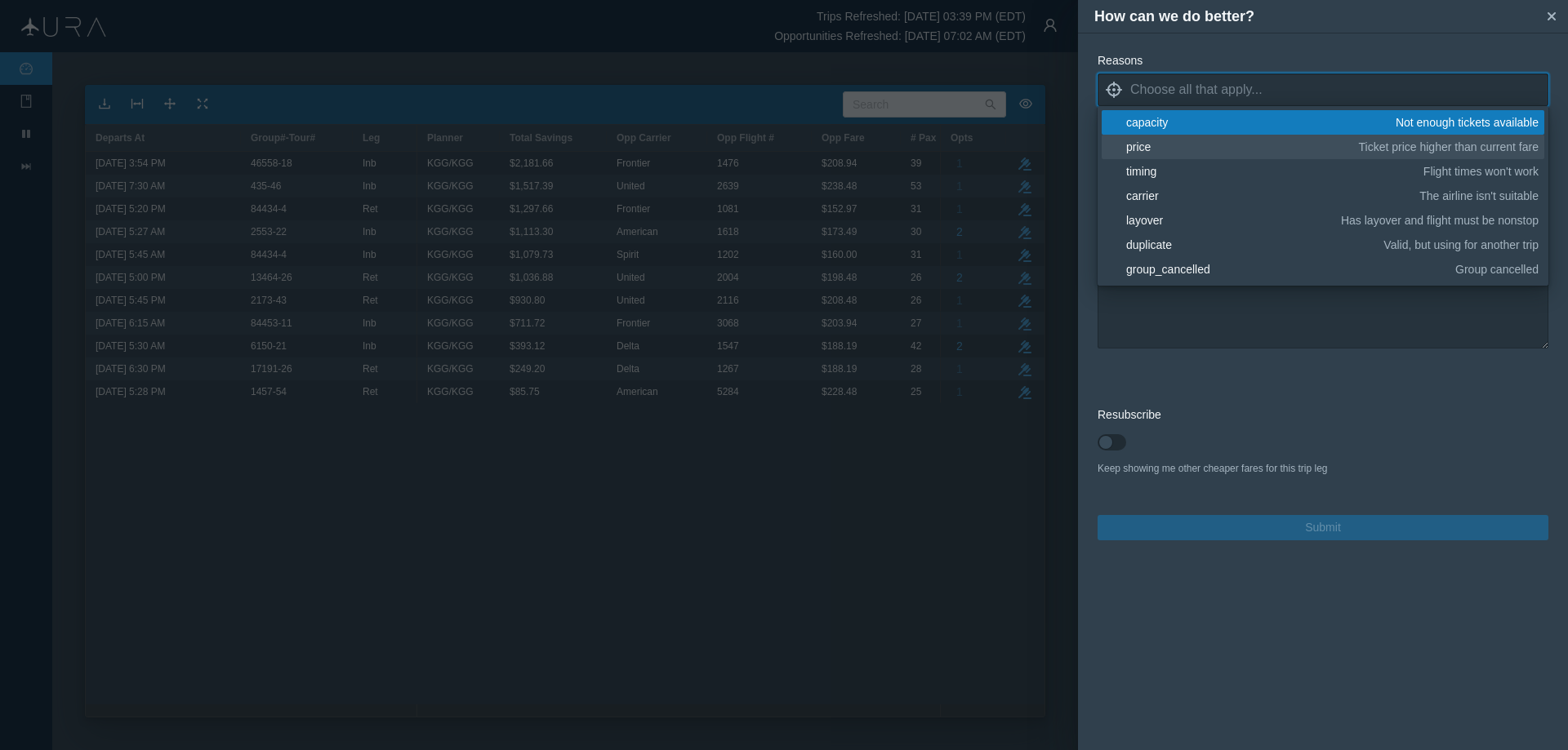
click at [1144, 143] on div "price" at bounding box center [1240, 146] width 227 height 16
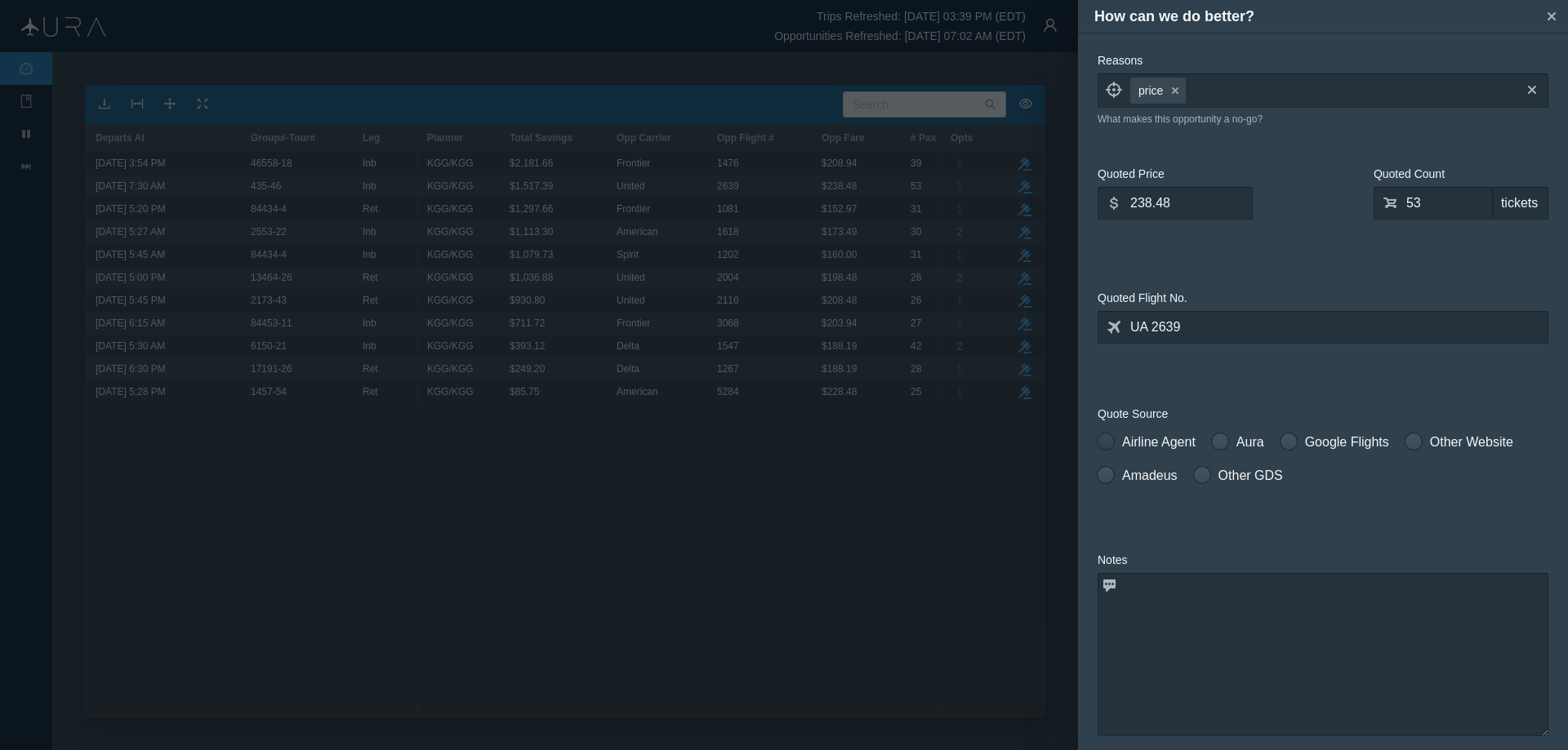
click at [1106, 440] on span at bounding box center [1106, 441] width 16 height 16
click at [1106, 440] on input "Airline Agent" at bounding box center [1103, 438] width 11 height 11
radio input "true"
click at [1210, 206] on input "238.48" at bounding box center [1176, 203] width 155 height 33
type input "261.66"
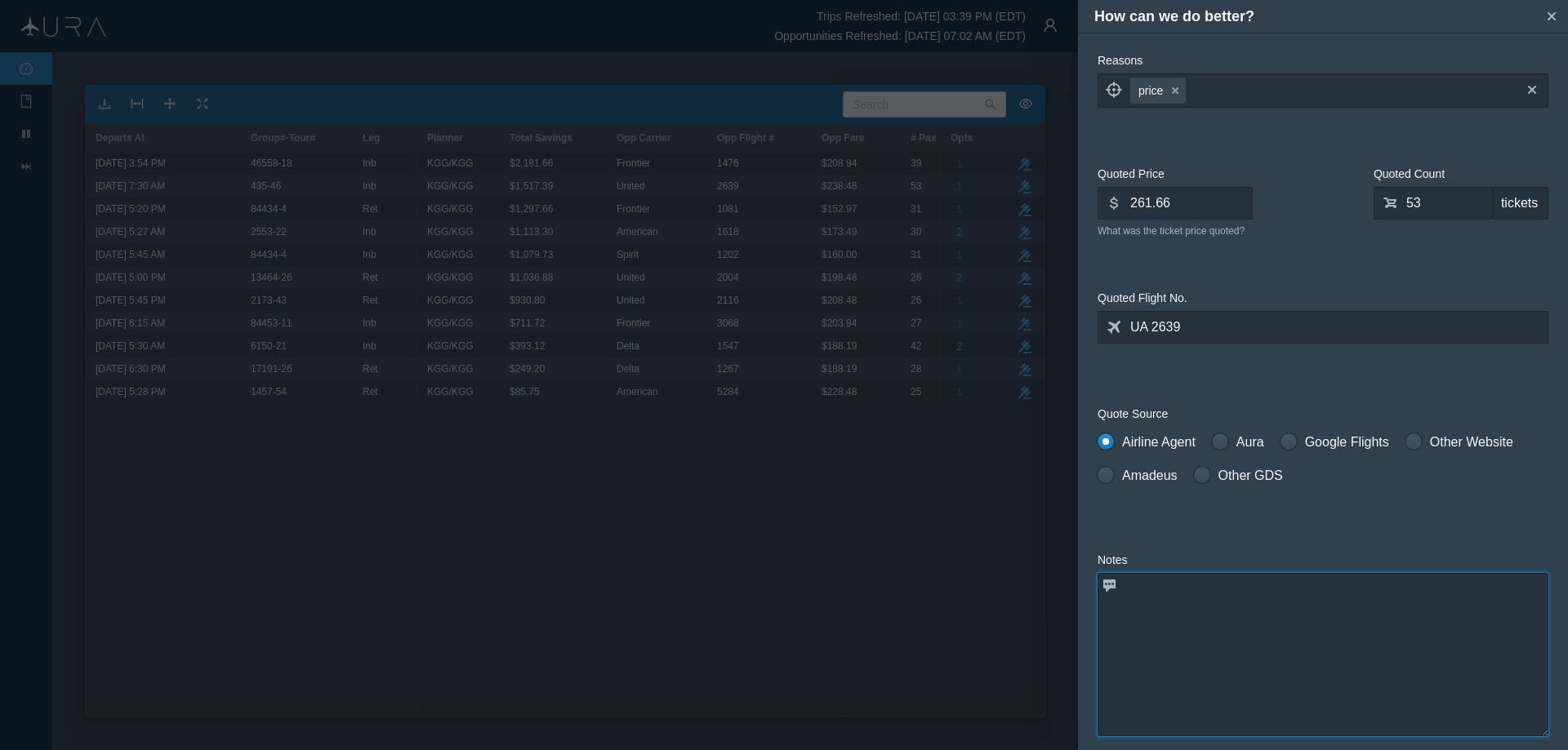
click at [1241, 612] on textarea at bounding box center [1324, 655] width 451 height 163
type textarea "h"
drag, startPoint x: 1351, startPoint y: 587, endPoint x: 1120, endPoint y: 592, distance: 231.1
click at [1120, 592] on textarea "fare higher than what I am already holding" at bounding box center [1324, 655] width 451 height 163
click at [1271, 665] on textarea "fare higher than what I am already holding" at bounding box center [1324, 655] width 451 height 163
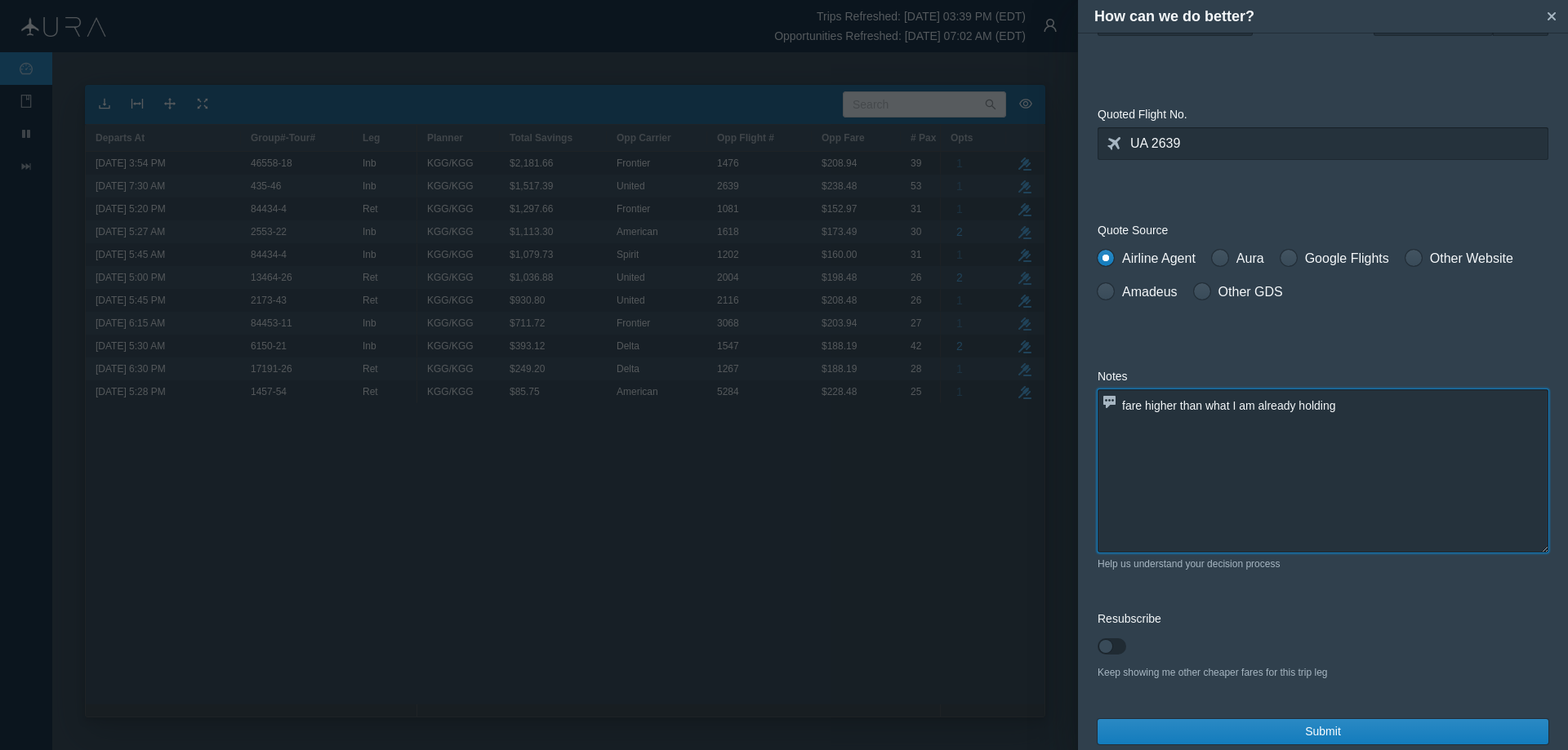
scroll to position [198, 0]
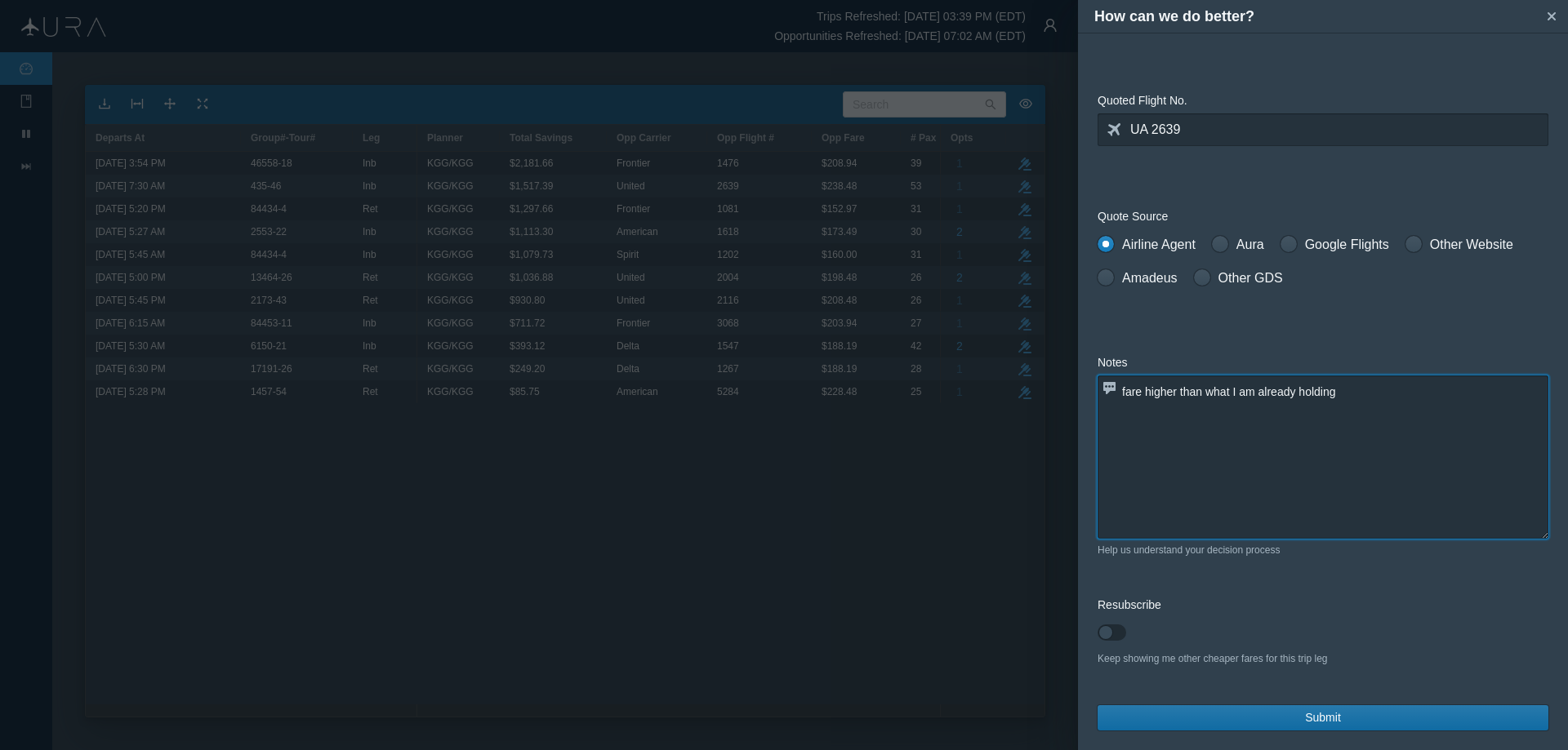
type textarea "fare higher than what I am already holding"
click at [1315, 721] on span "Submit" at bounding box center [1324, 718] width 36 height 17
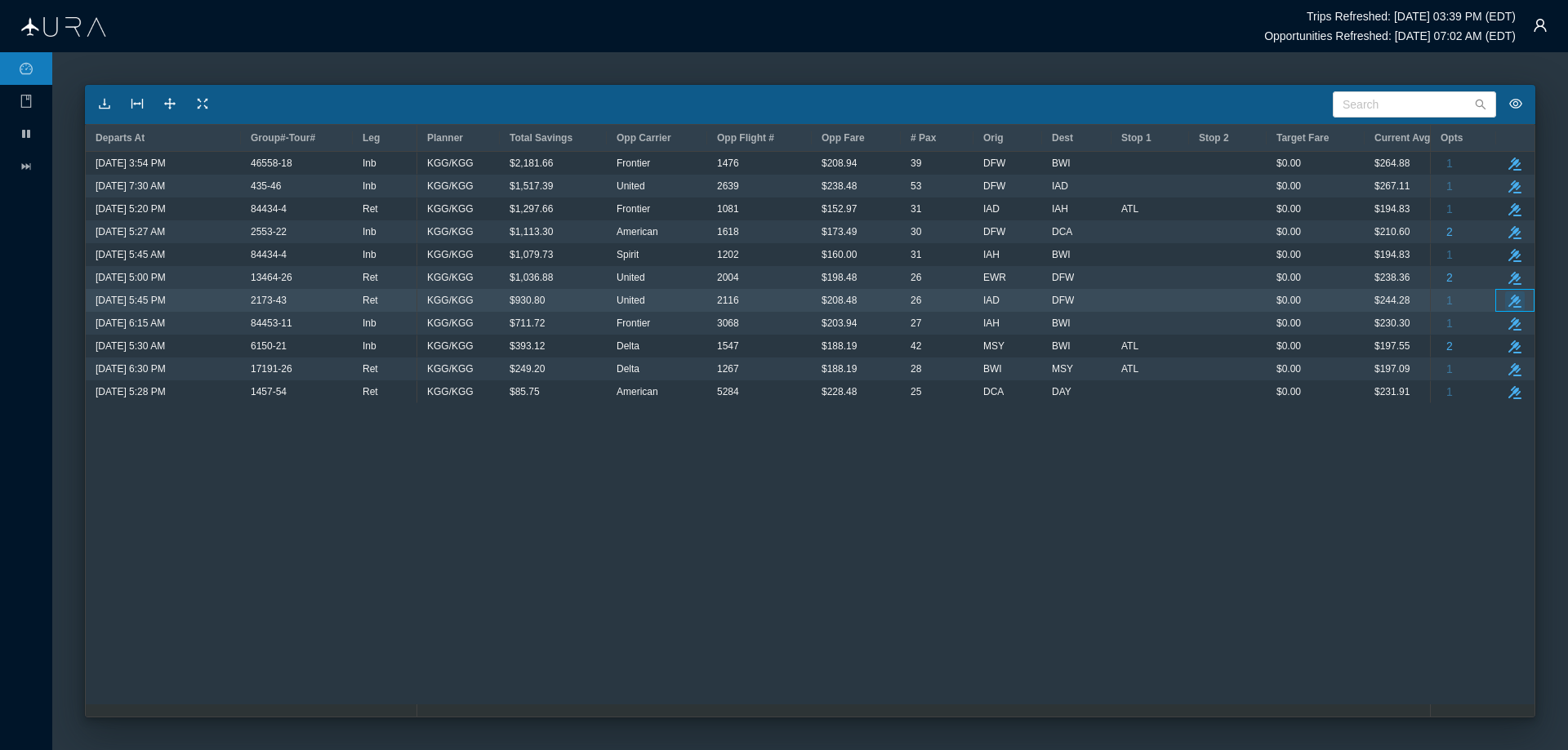
click at [1516, 300] on icon "button" at bounding box center [1515, 301] width 13 height 13
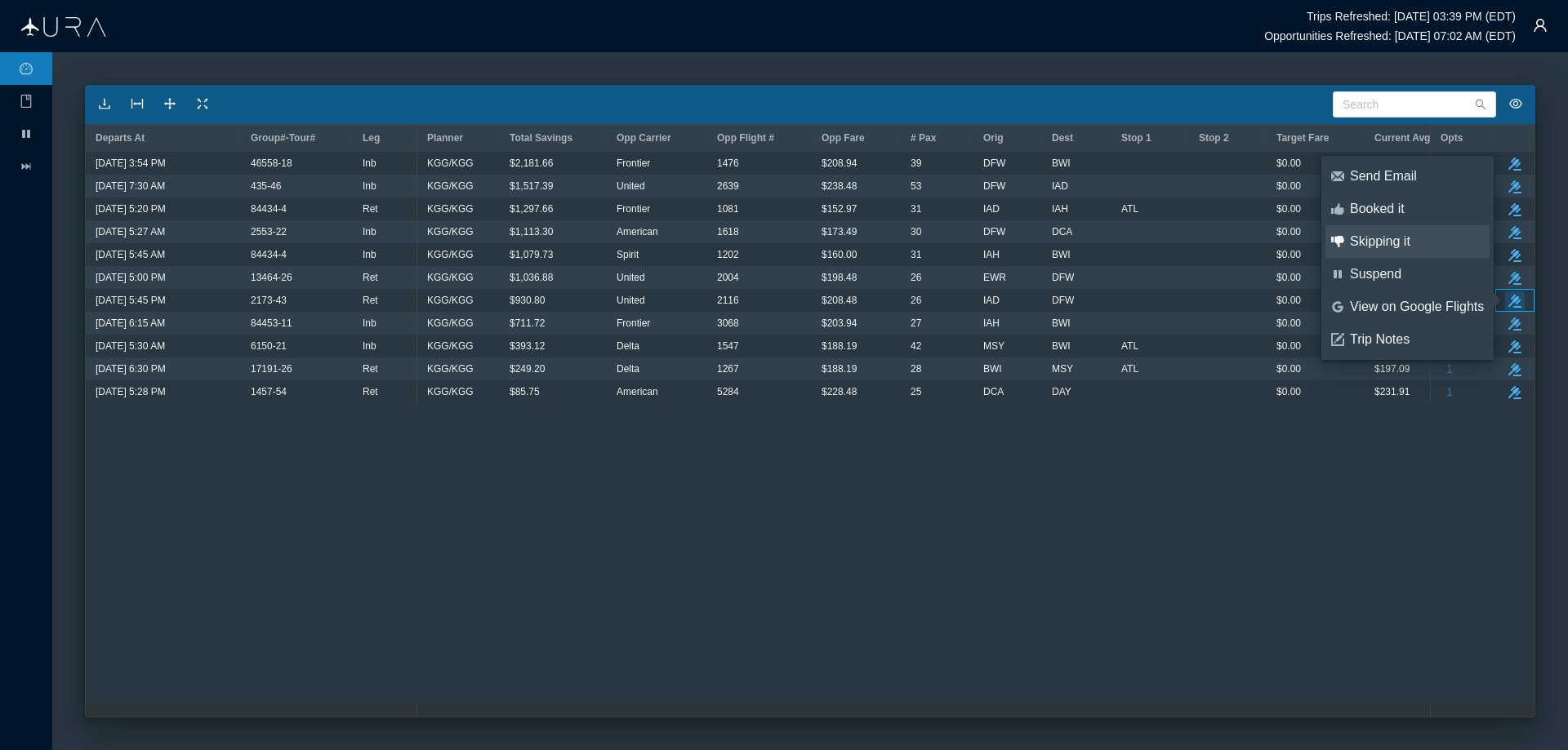
click at [1403, 237] on div "Skipping it" at bounding box center [1417, 241] width 134 height 18
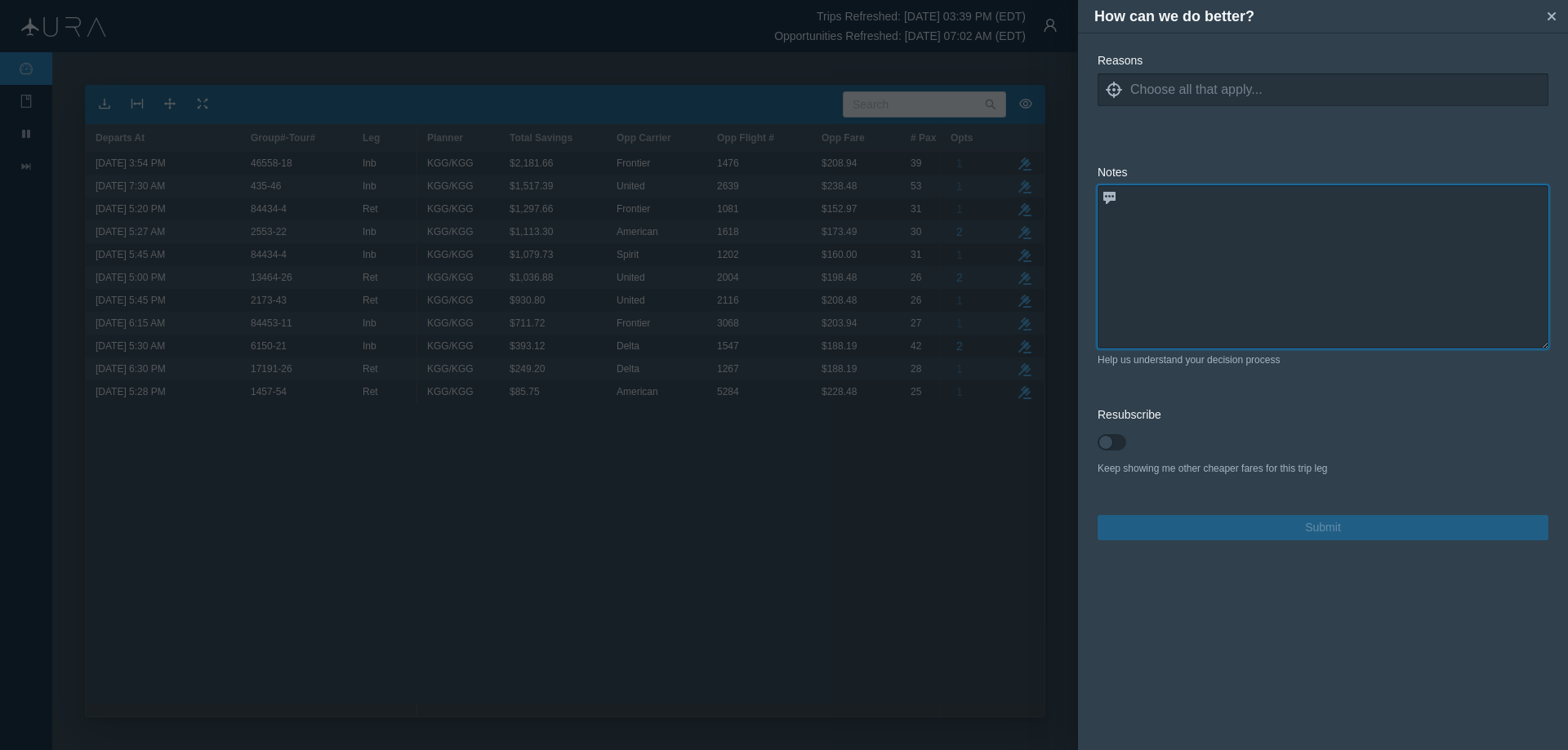
click at [1166, 215] on textarea at bounding box center [1324, 267] width 451 height 163
paste textarea "fare higher than what I am already holding"
type textarea "fare higher than what I am already holding"
click at [1117, 89] on icon at bounding box center [1114, 89] width 16 height 16
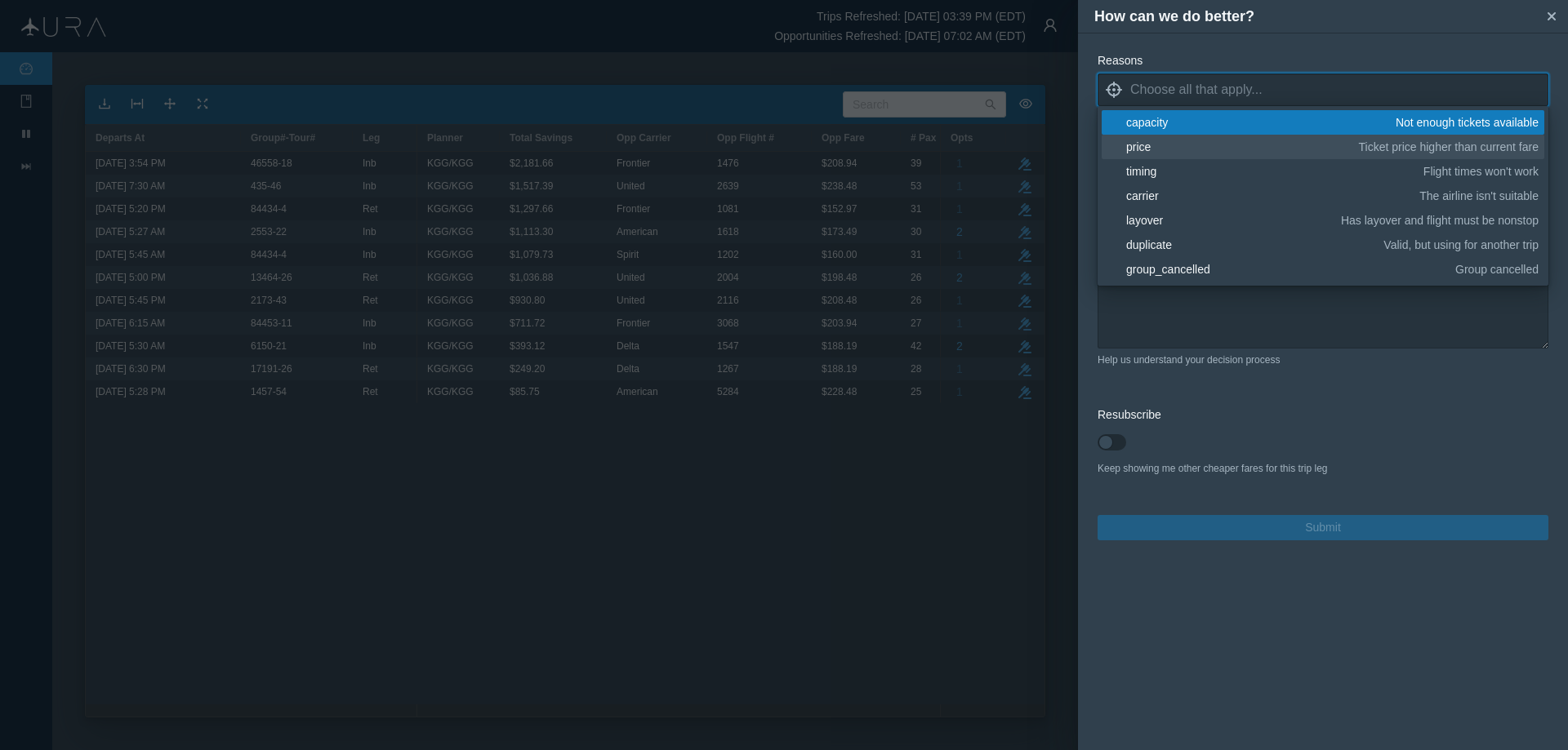
click at [1139, 144] on div "price" at bounding box center [1240, 146] width 227 height 16
click at [1147, 146] on div "price" at bounding box center [1240, 146] width 227 height 16
click at [1145, 144] on div "price" at bounding box center [1240, 146] width 227 height 16
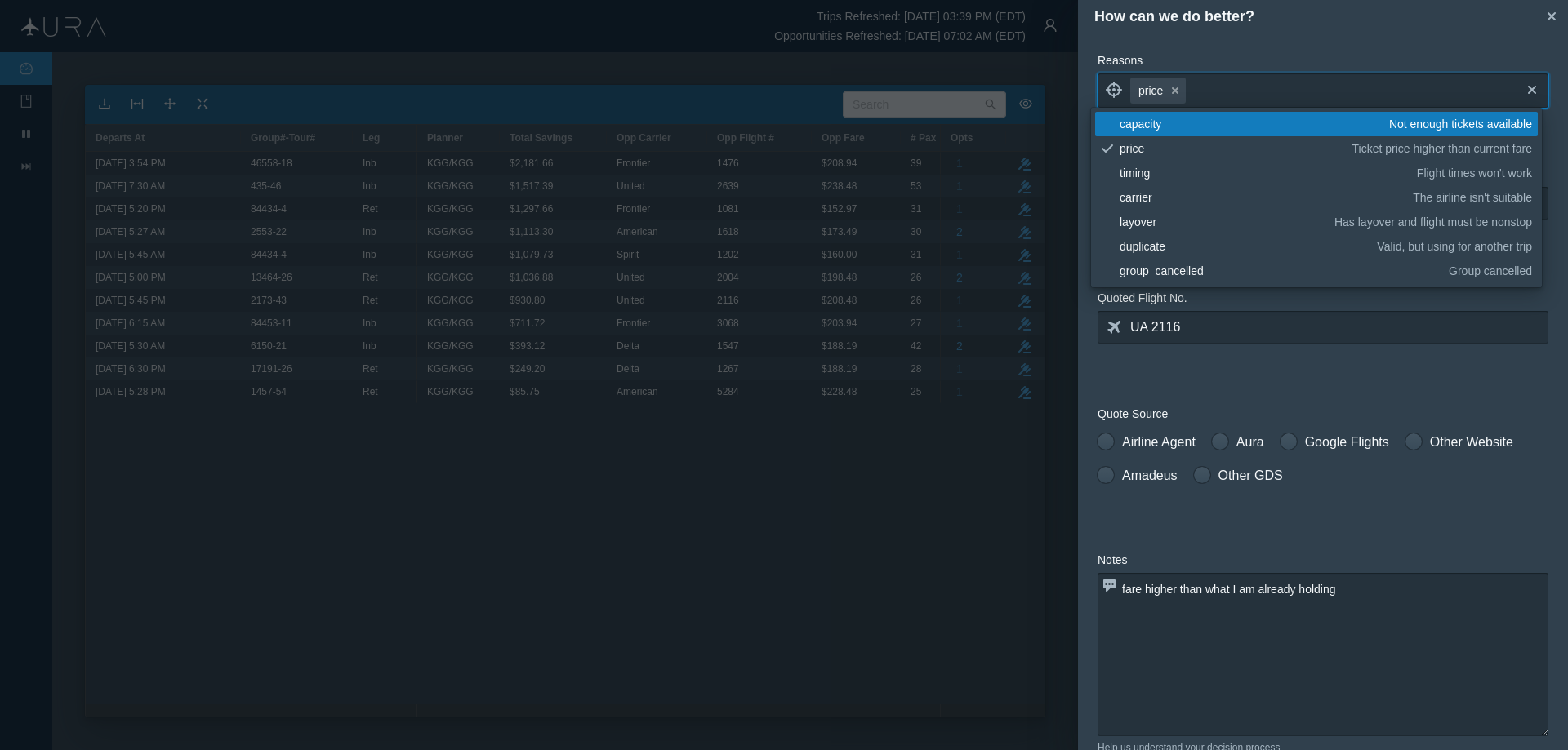
click at [1296, 381] on form "Reasons locate price small-cross cross blank capacity Not enough tickets availa…" at bounding box center [1324, 490] width 451 height 876
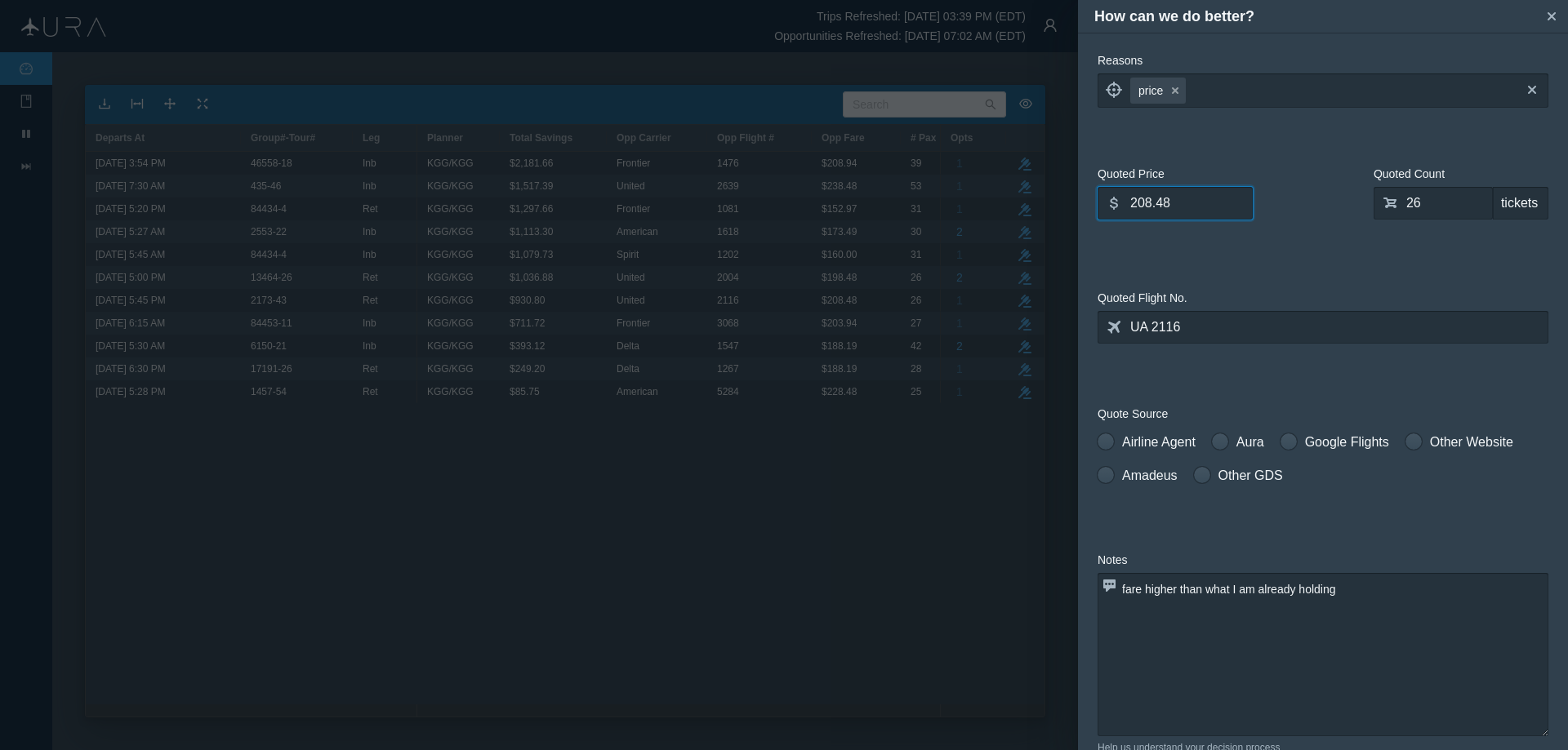
click at [1180, 200] on input "208.48" at bounding box center [1176, 203] width 155 height 33
type input "261.66"
click at [1108, 442] on span at bounding box center [1106, 441] width 16 height 16
click at [1108, 442] on input "Airline Agent" at bounding box center [1103, 438] width 11 height 11
radio input "true"
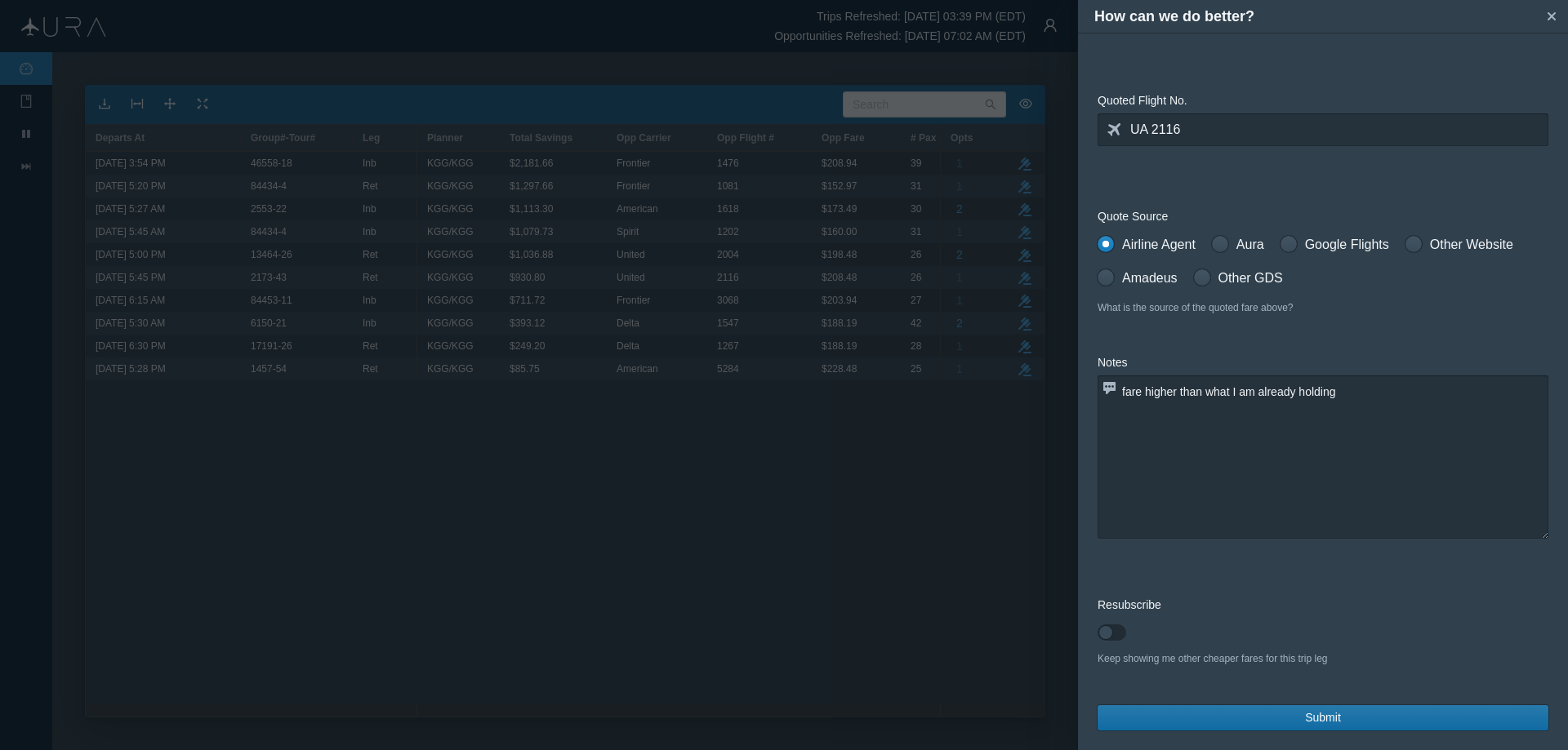
click at [1290, 716] on button "Submit" at bounding box center [1324, 717] width 451 height 25
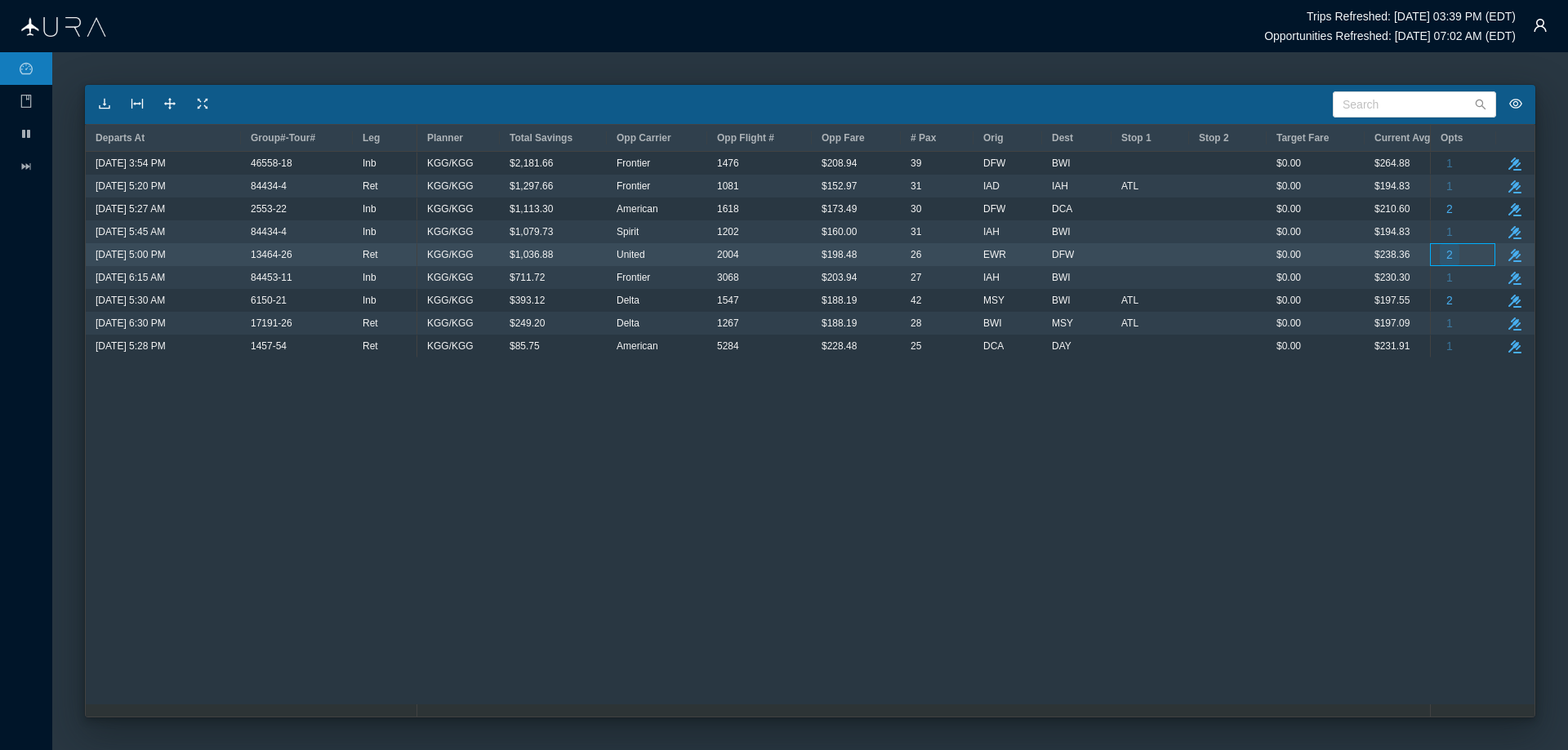
click at [1452, 251] on span "2" at bounding box center [1450, 255] width 7 height 22
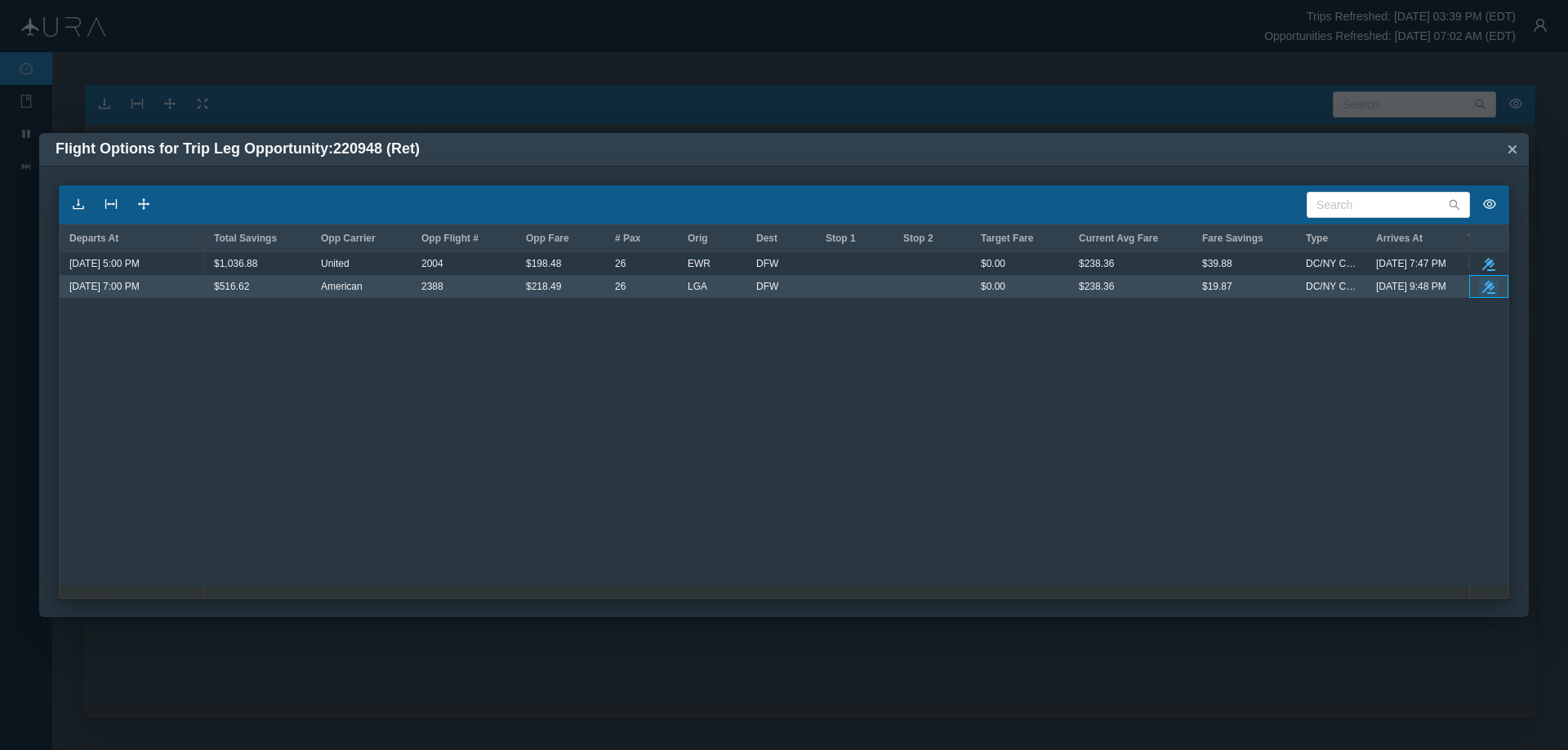
click at [1491, 286] on icon "button" at bounding box center [1489, 286] width 13 height 13
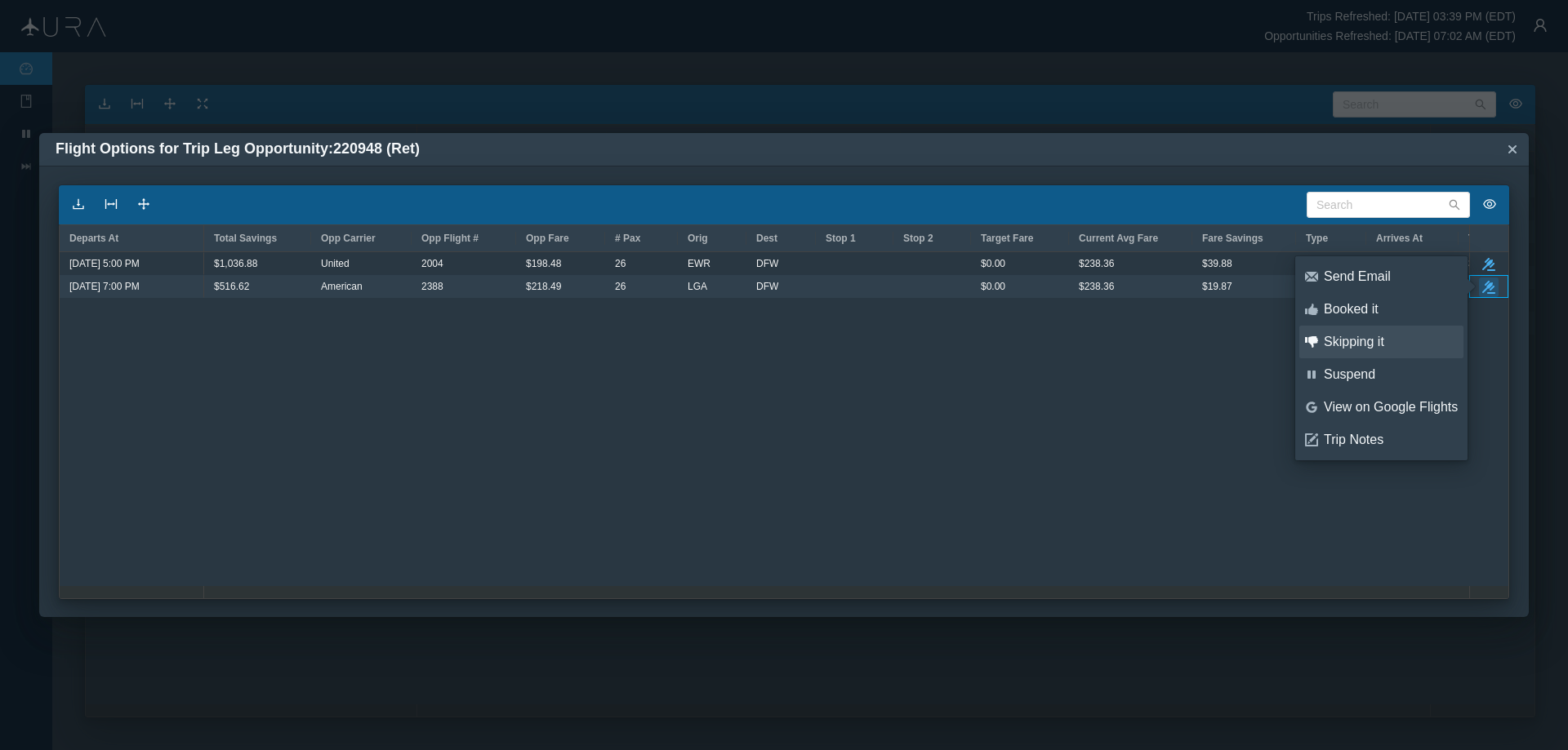
click at [1362, 339] on div "Skipping it" at bounding box center [1391, 341] width 134 height 18
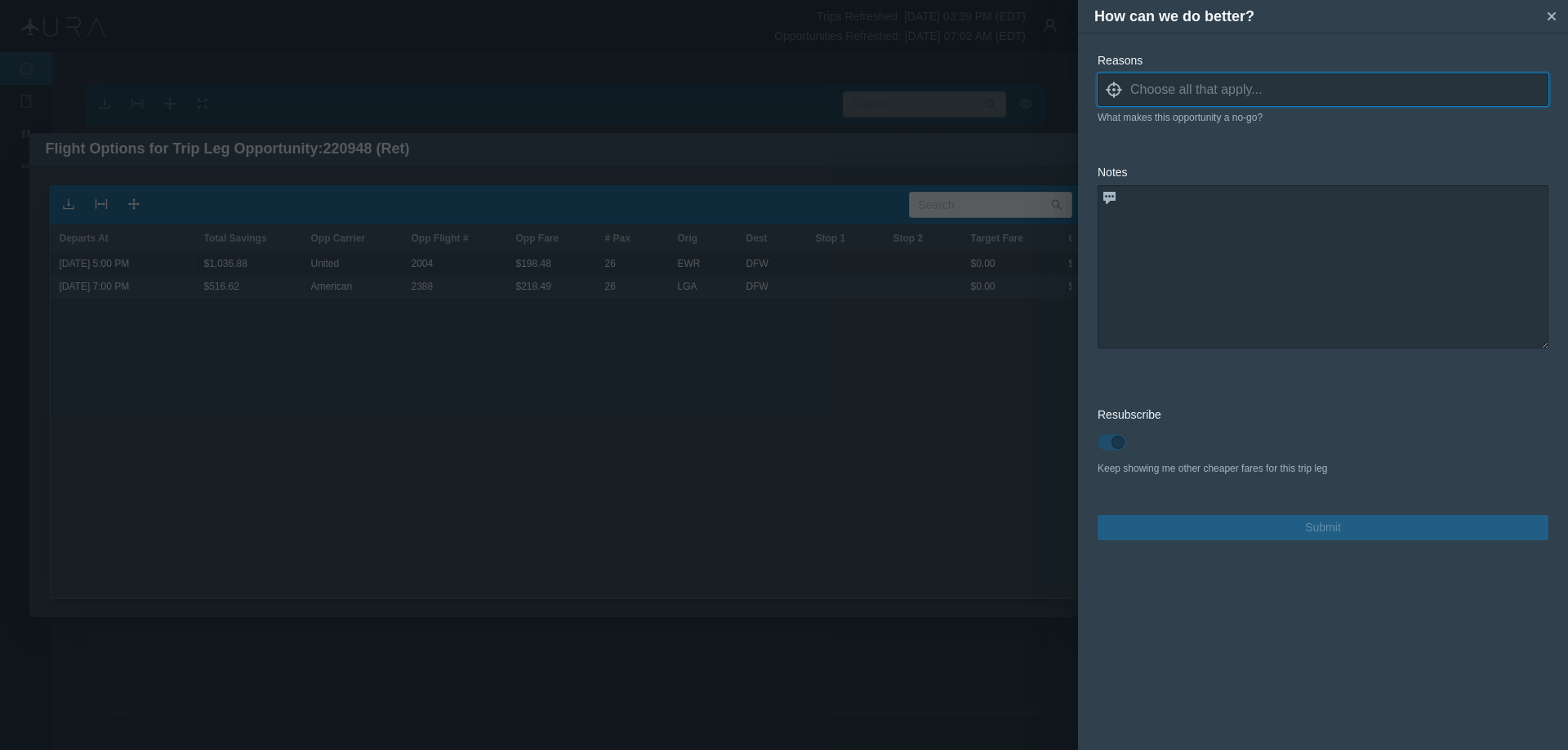
click at [1110, 87] on icon at bounding box center [1114, 89] width 16 height 16
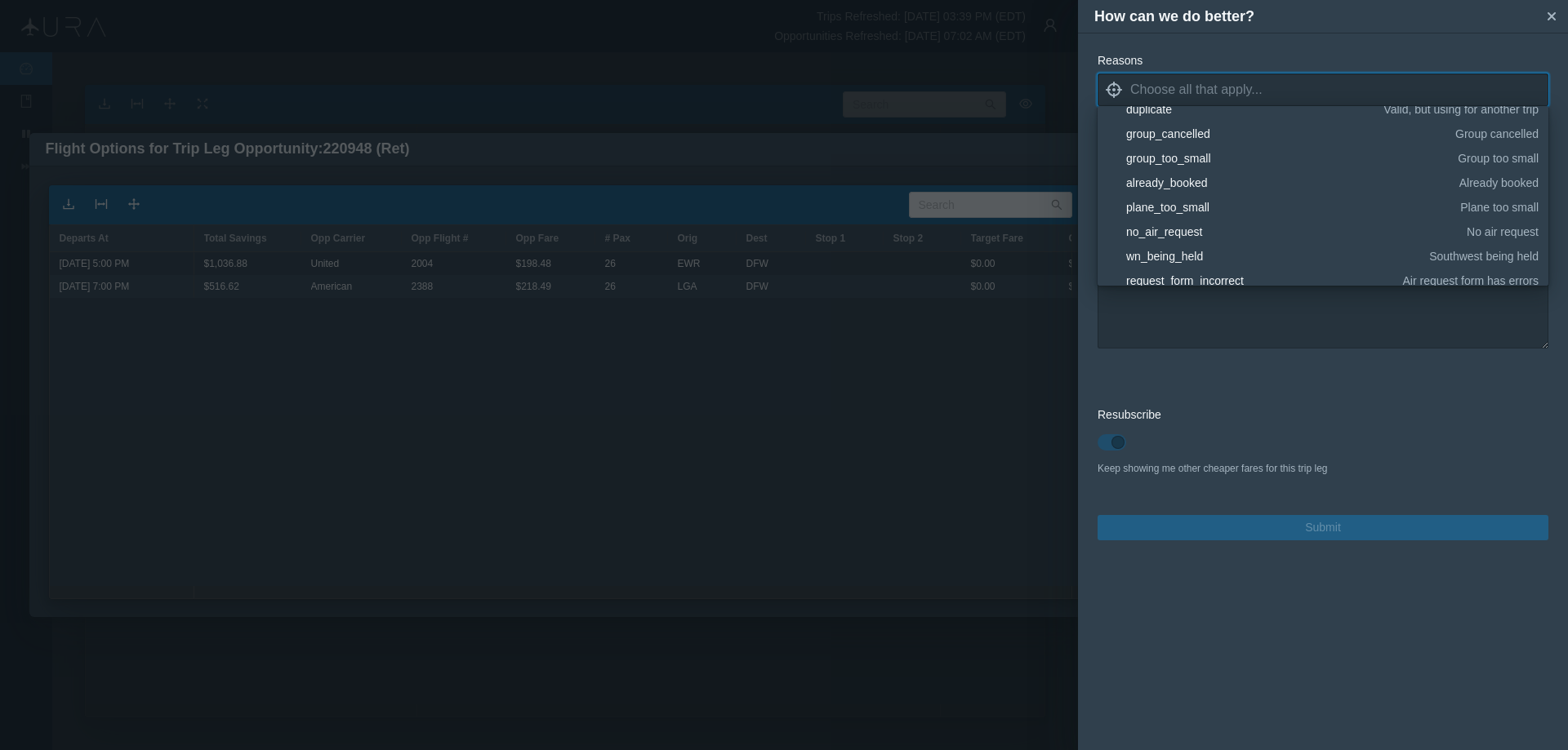
scroll to position [163, 0]
click at [1182, 152] on div "already_booked" at bounding box center [1290, 155] width 328 height 16
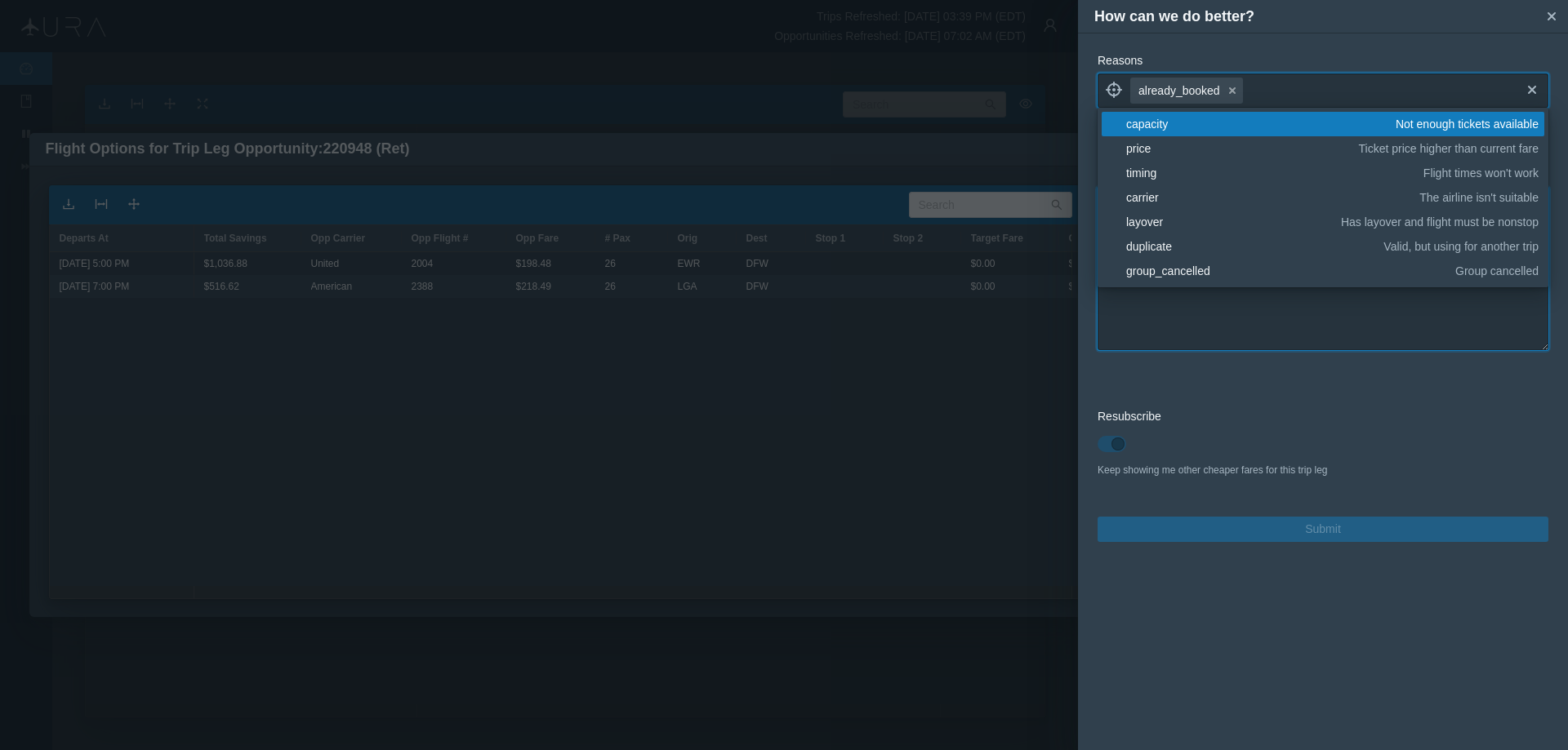
click at [1276, 318] on textarea at bounding box center [1324, 268] width 451 height 163
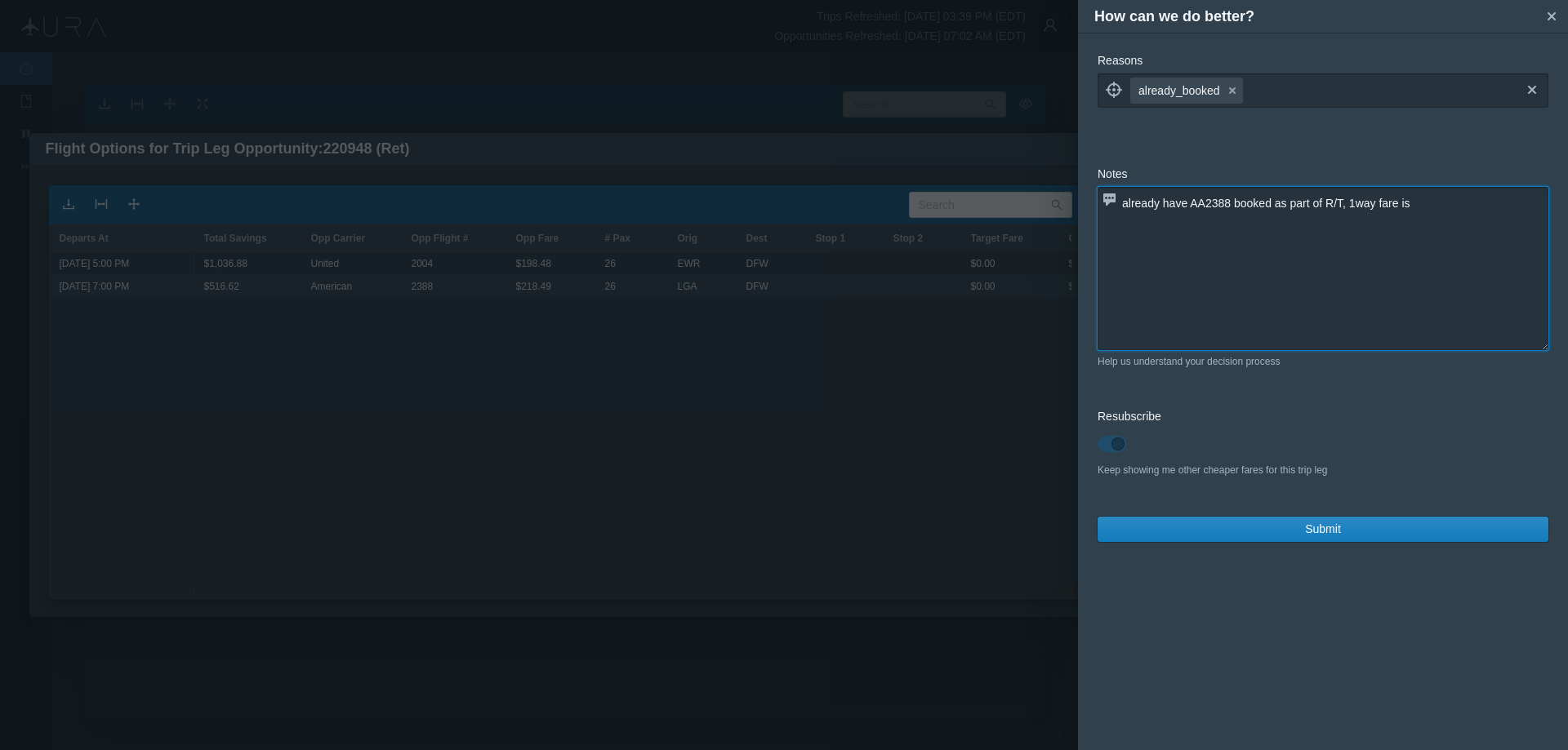
click at [1440, 201] on textarea "already have AA2388 booked as part of R/T, 1way fare is" at bounding box center [1324, 268] width 451 height 163
type textarea "already have AA2388 booked as part of R/T, INB is driving avg. fare up. 1way Re…"
click at [1340, 533] on span "Submit" at bounding box center [1324, 529] width 36 height 17
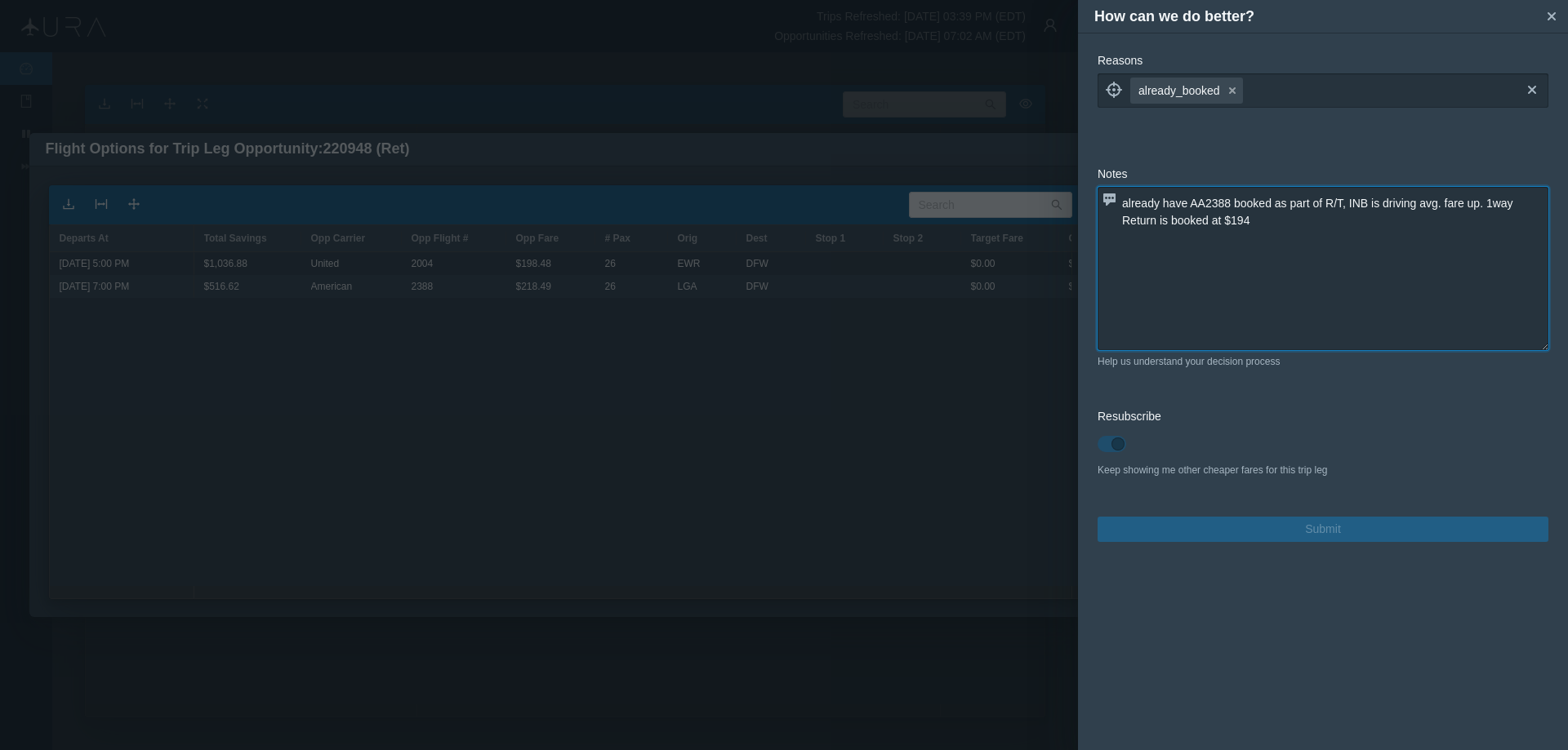
drag, startPoint x: 1123, startPoint y: 200, endPoint x: 1290, endPoint y: 228, distance: 169.3
click at [1290, 228] on textarea "already have AA2388 booked as part of R/T, INB is driving avg. fare up. 1way Re…" at bounding box center [1324, 268] width 451 height 163
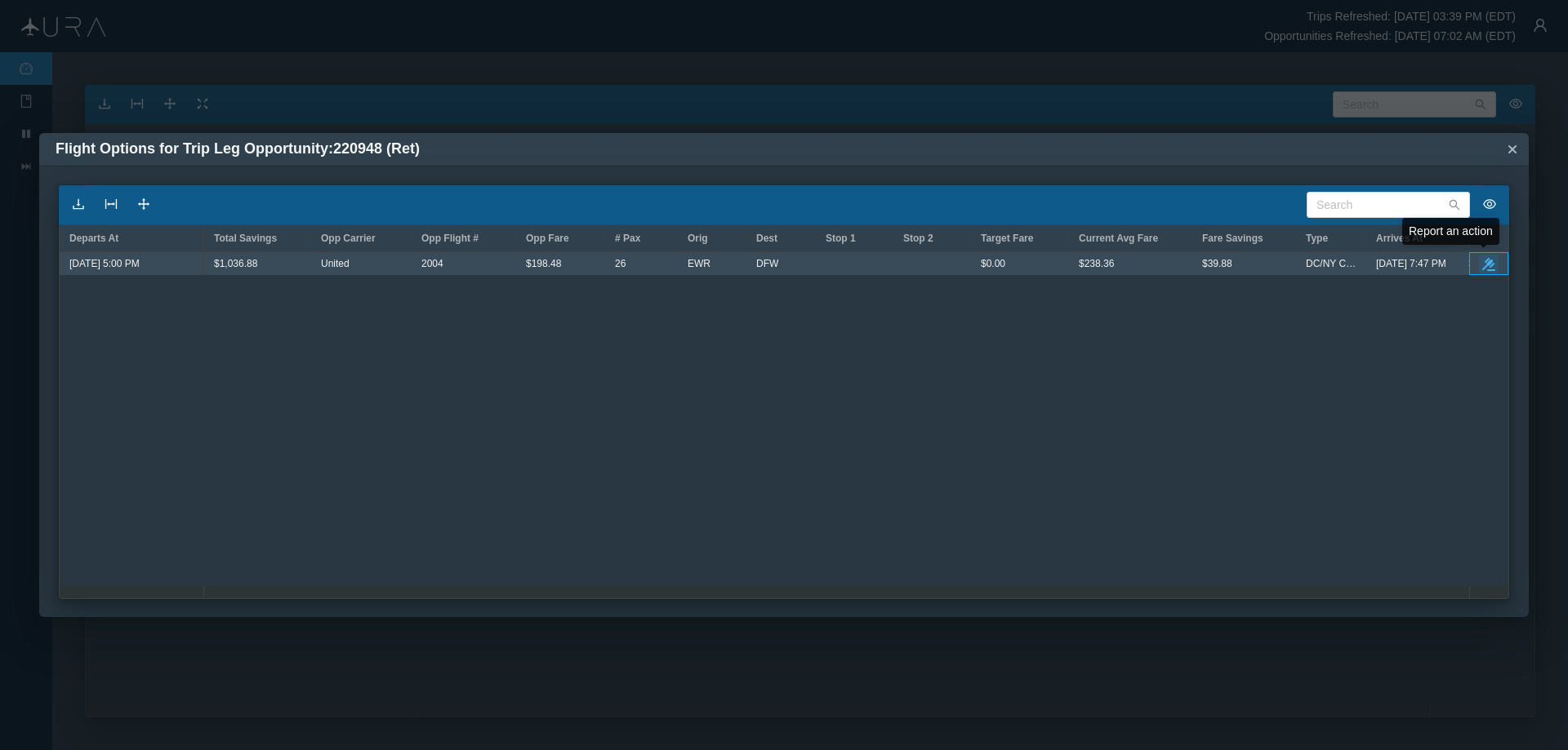
click at [1490, 264] on icon "button" at bounding box center [1489, 264] width 13 height 13
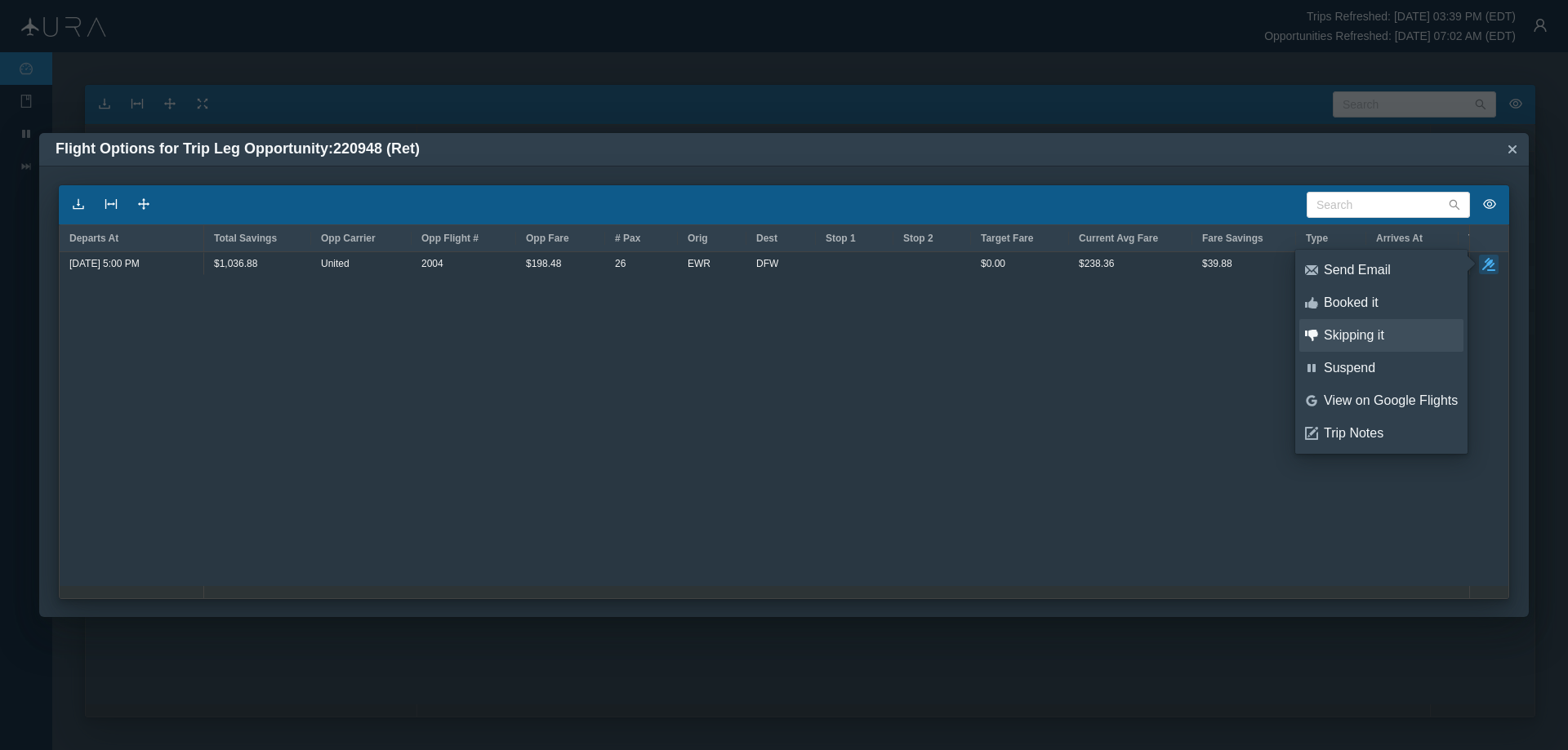
click at [1374, 332] on div "Skipping it" at bounding box center [1391, 335] width 134 height 18
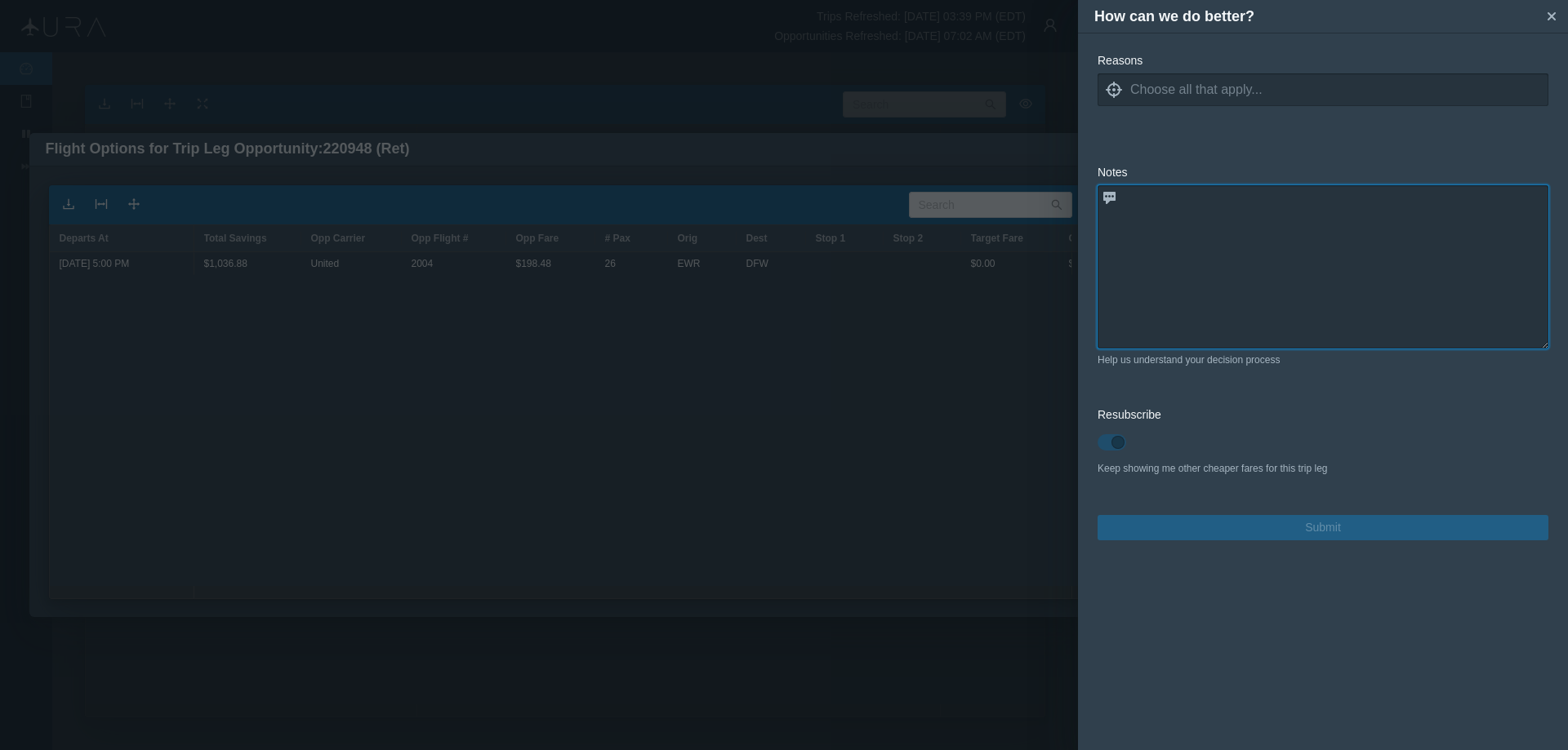
click at [1143, 208] on textarea at bounding box center [1324, 267] width 451 height 163
paste textarea "already have AA2388 booked as part of R/T, INB is driving avg. fare up. 1way Re…"
click at [1111, 90] on icon "locate" at bounding box center [1114, 89] width 16 height 16
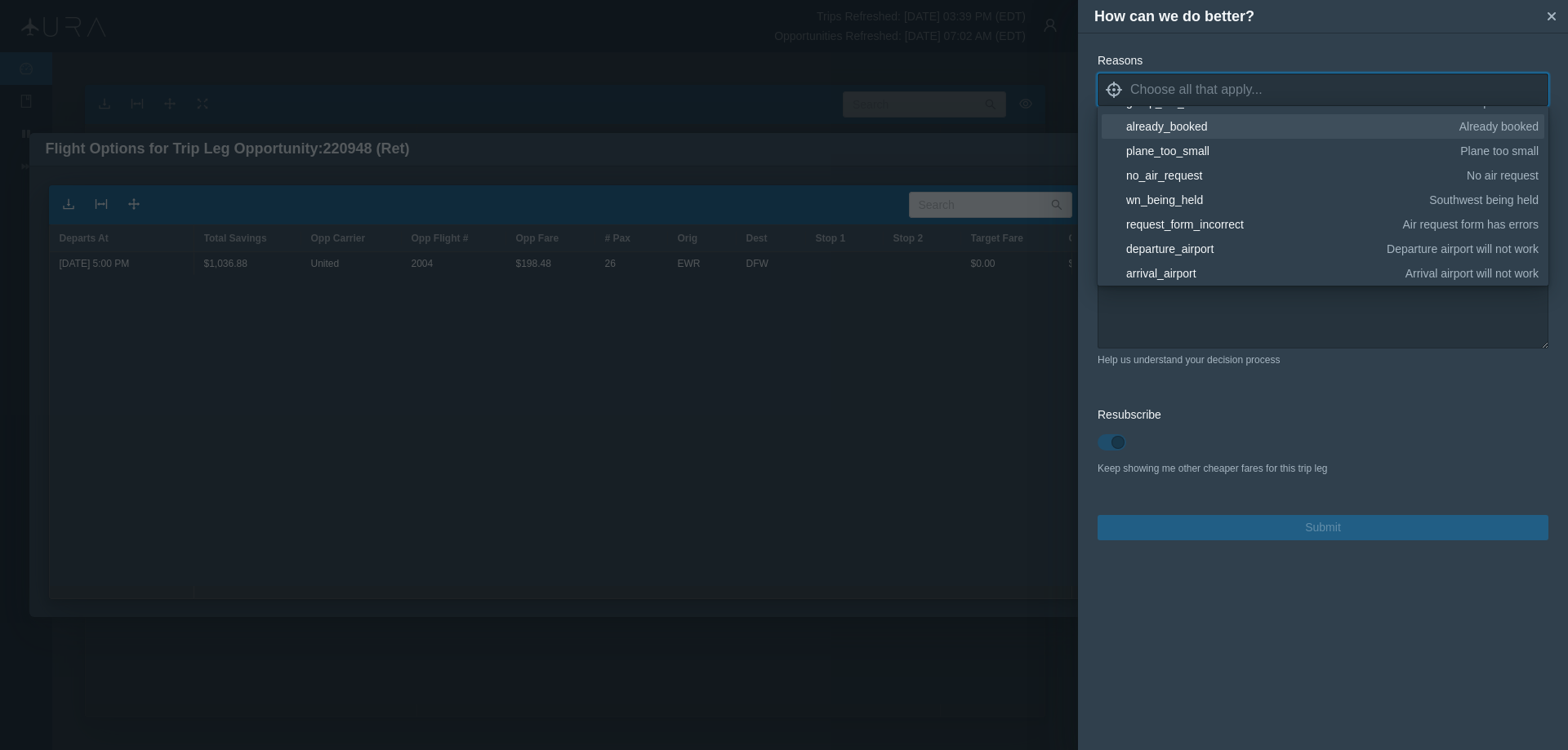
scroll to position [163, 0]
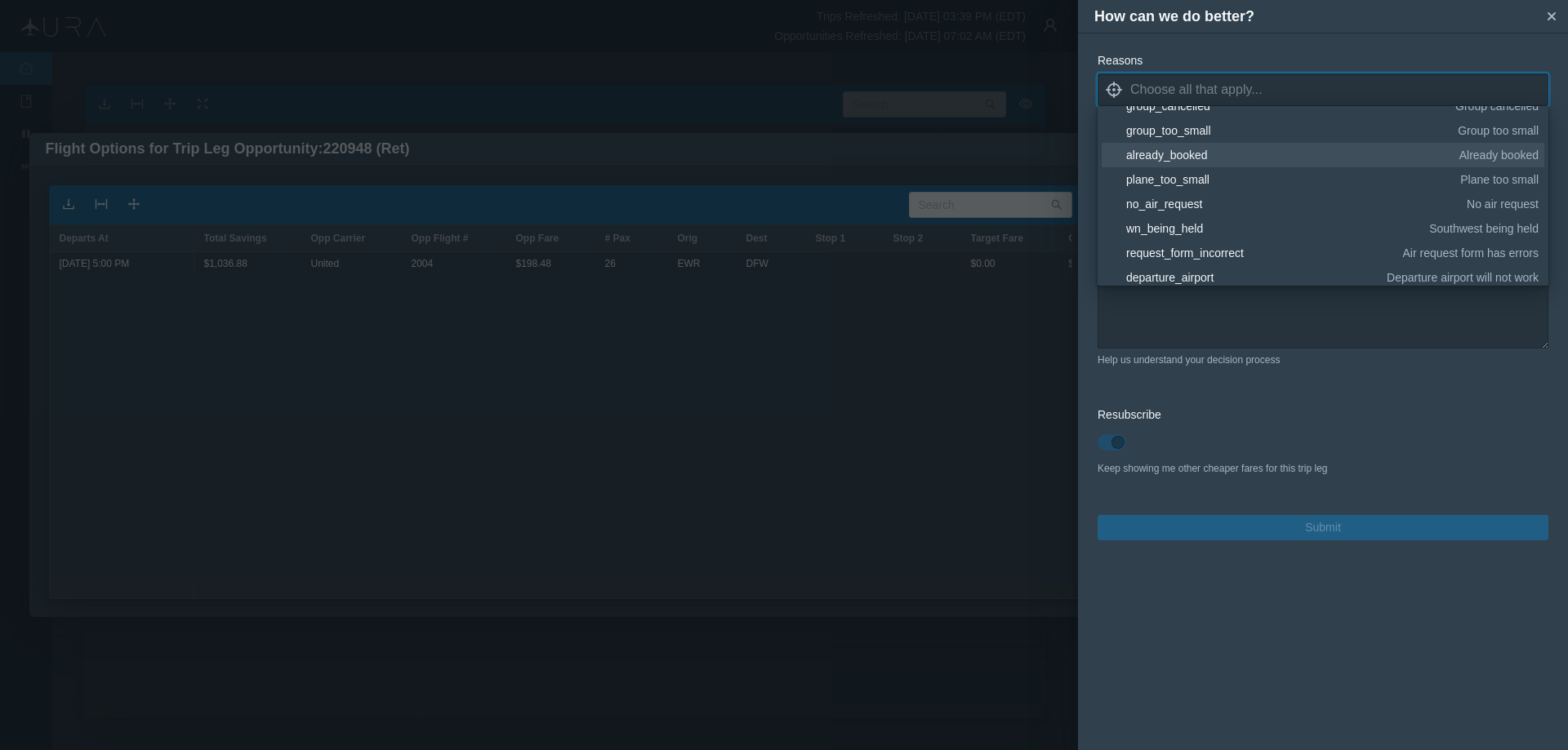
click at [1196, 152] on div "already_booked" at bounding box center [1290, 155] width 328 height 16
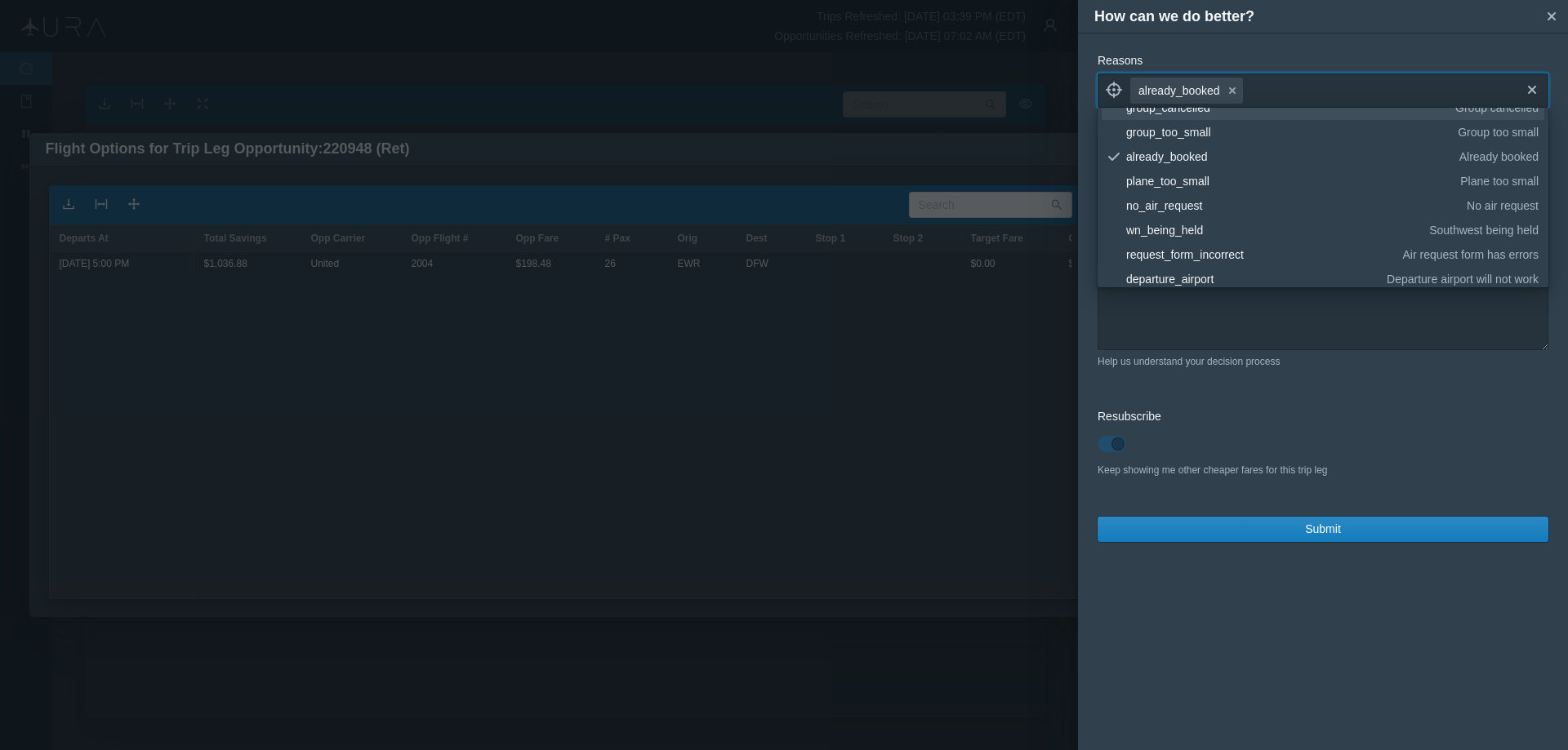
scroll to position [0, 0]
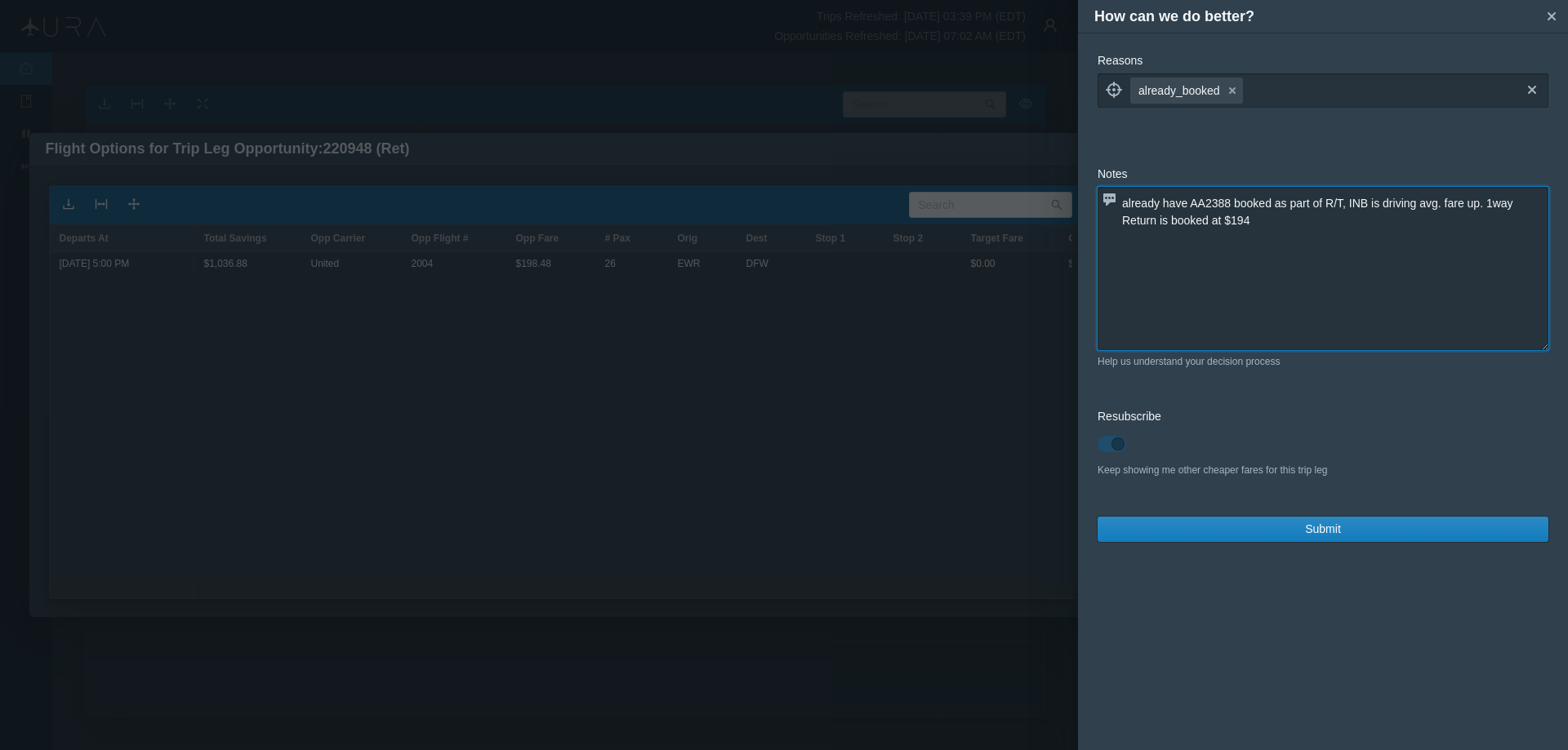
drag, startPoint x: 1235, startPoint y: 326, endPoint x: 1226, endPoint y: 310, distance: 18.4
click at [1234, 326] on textarea "already have AA2388 booked as part of R/T, INB is driving avg. fare up. 1way Re…" at bounding box center [1324, 268] width 451 height 163
click at [1163, 201] on textarea "already have AA2388 booked as part of R/T, INB is driving avg. fare up. 1way Re…" at bounding box center [1324, 268] width 451 height 163
type textarea "already booked as part of R/T, INB is driving avg. fare up. 1way Return is book…"
click at [1309, 530] on span "Submit" at bounding box center [1324, 529] width 36 height 17
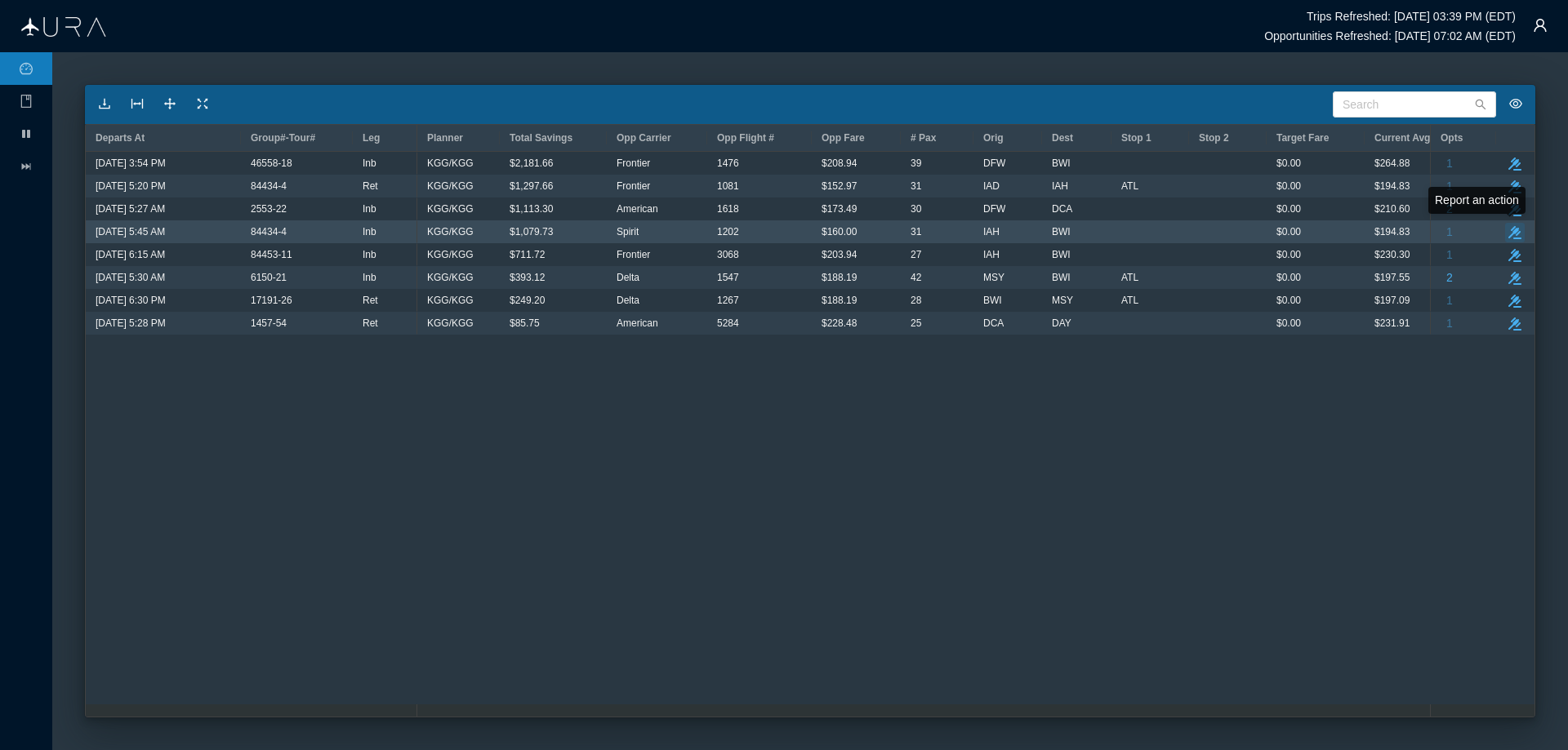
click at [1515, 228] on icon "button" at bounding box center [1515, 232] width 13 height 13
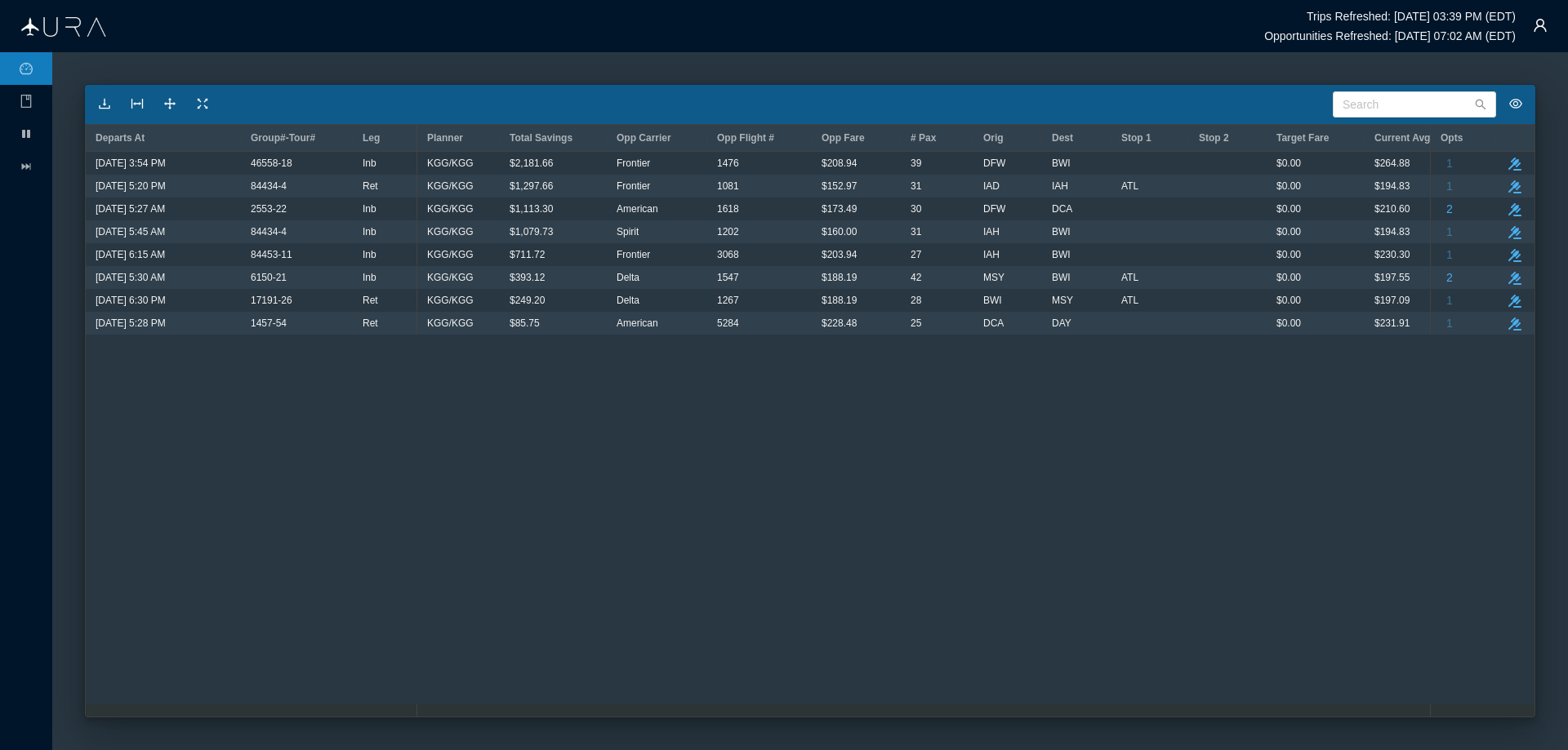
drag, startPoint x: 542, startPoint y: 586, endPoint x: 542, endPoint y: 567, distance: 19.0
click at [542, 570] on div "$0.00 $231.91 $3.43 DC KGG/KGG $85.75 American 5284 $228.48 25 DCA DAY $0.00 $2…" at bounding box center [923, 434] width 1013 height 565
click at [24, 163] on icon "icon: fast-forward" at bounding box center [26, 166] width 13 height 13
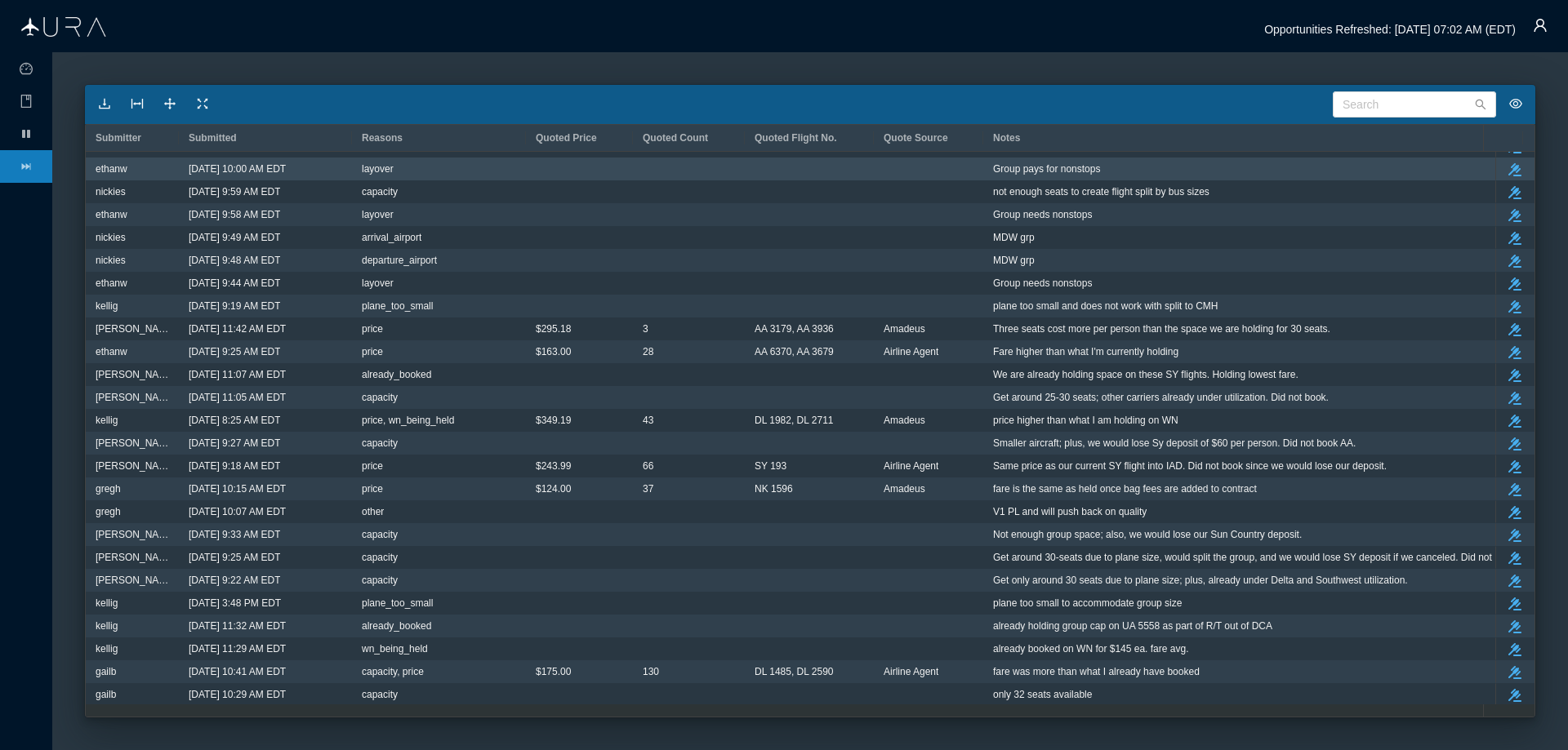
scroll to position [489, 0]
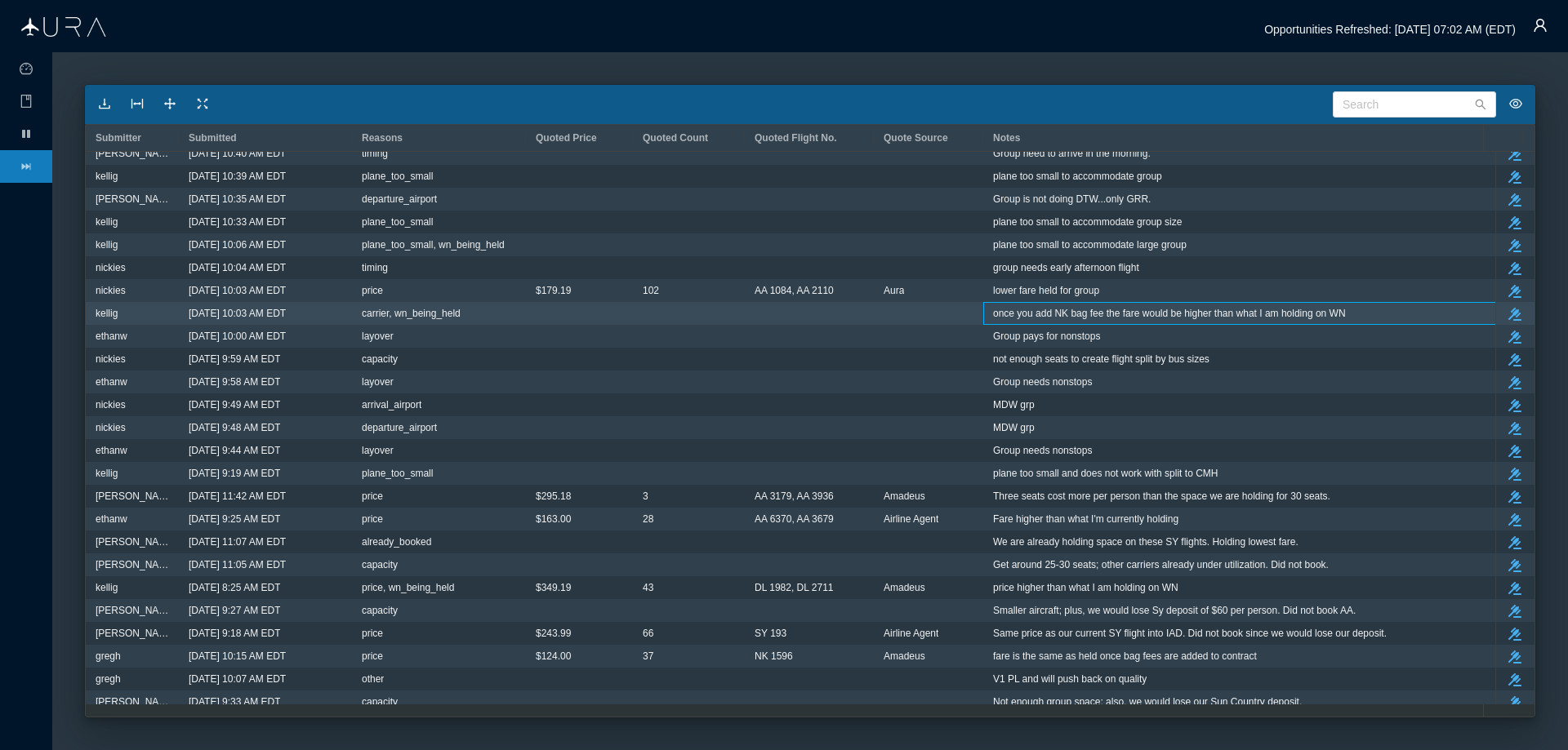
click at [1107, 311] on span "once you add NK bag fee the fare would be higher than what I am holding on WN" at bounding box center [1170, 313] width 353 height 22
click at [1044, 315] on span "once you add NK bag fee the fare would be higher than what I am holding on WN" at bounding box center [1170, 313] width 353 height 22
drag, startPoint x: 993, startPoint y: 310, endPoint x: 1359, endPoint y: 311, distance: 366.0
click at [1359, 311] on div "once you add NK bag fee the fare would be higher than what I am holding on WN" at bounding box center [1250, 313] width 514 height 22
copy span "once you add NK bag fee the fare would be higher than what I am holding on WN"
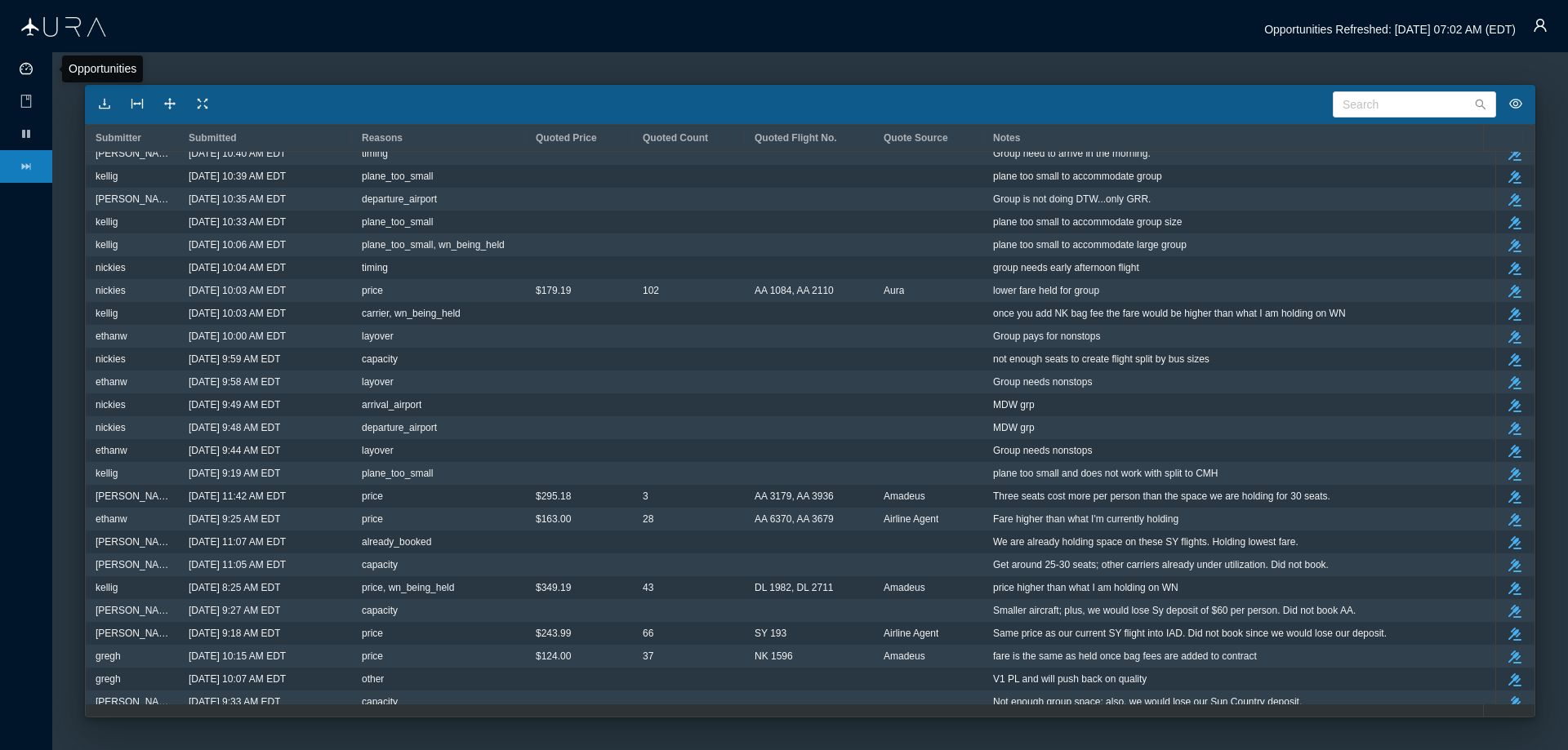
click at [25, 65] on icon "icon: dashboard" at bounding box center [26, 68] width 13 height 13
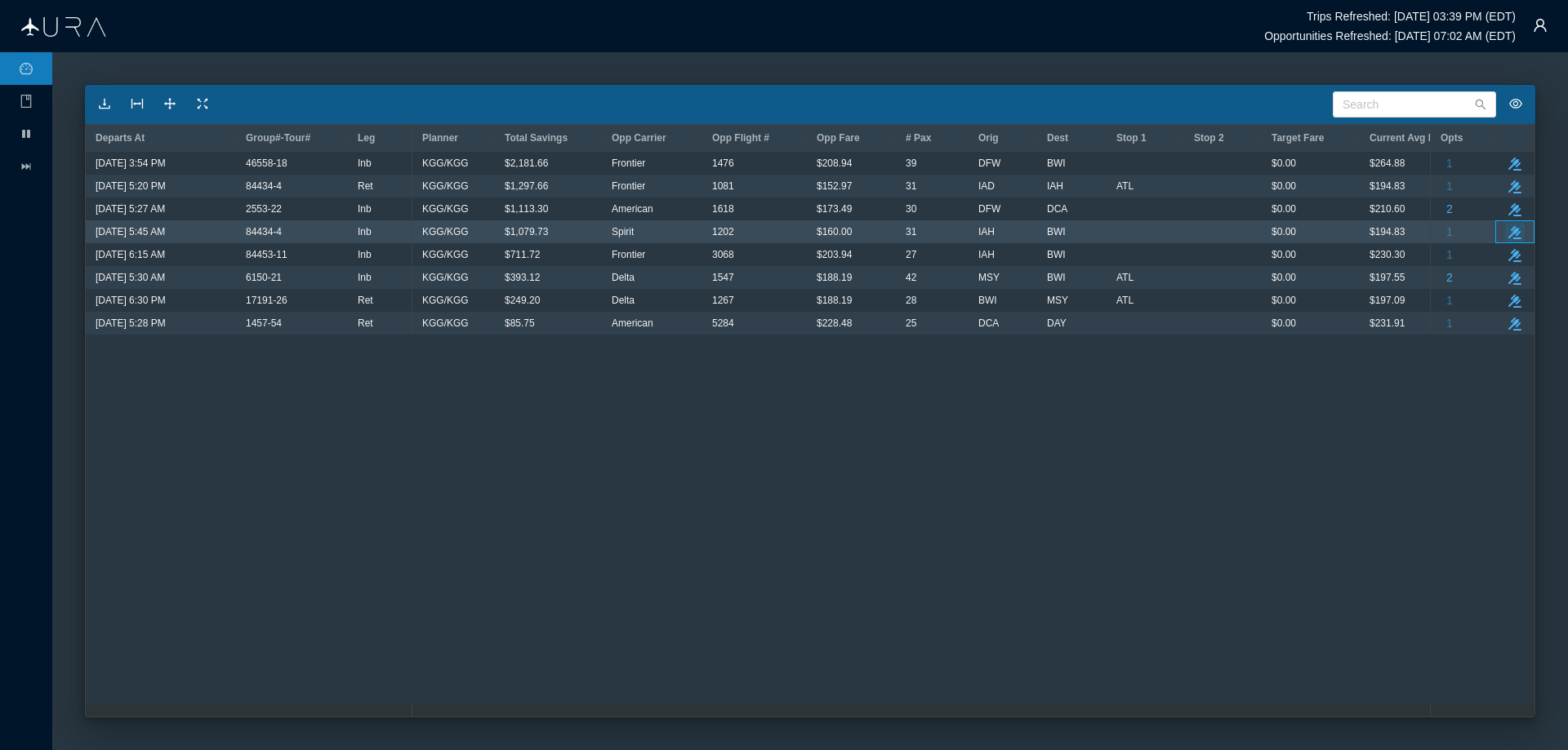
click at [1515, 229] on icon "take-action" at bounding box center [1515, 232] width 13 height 13
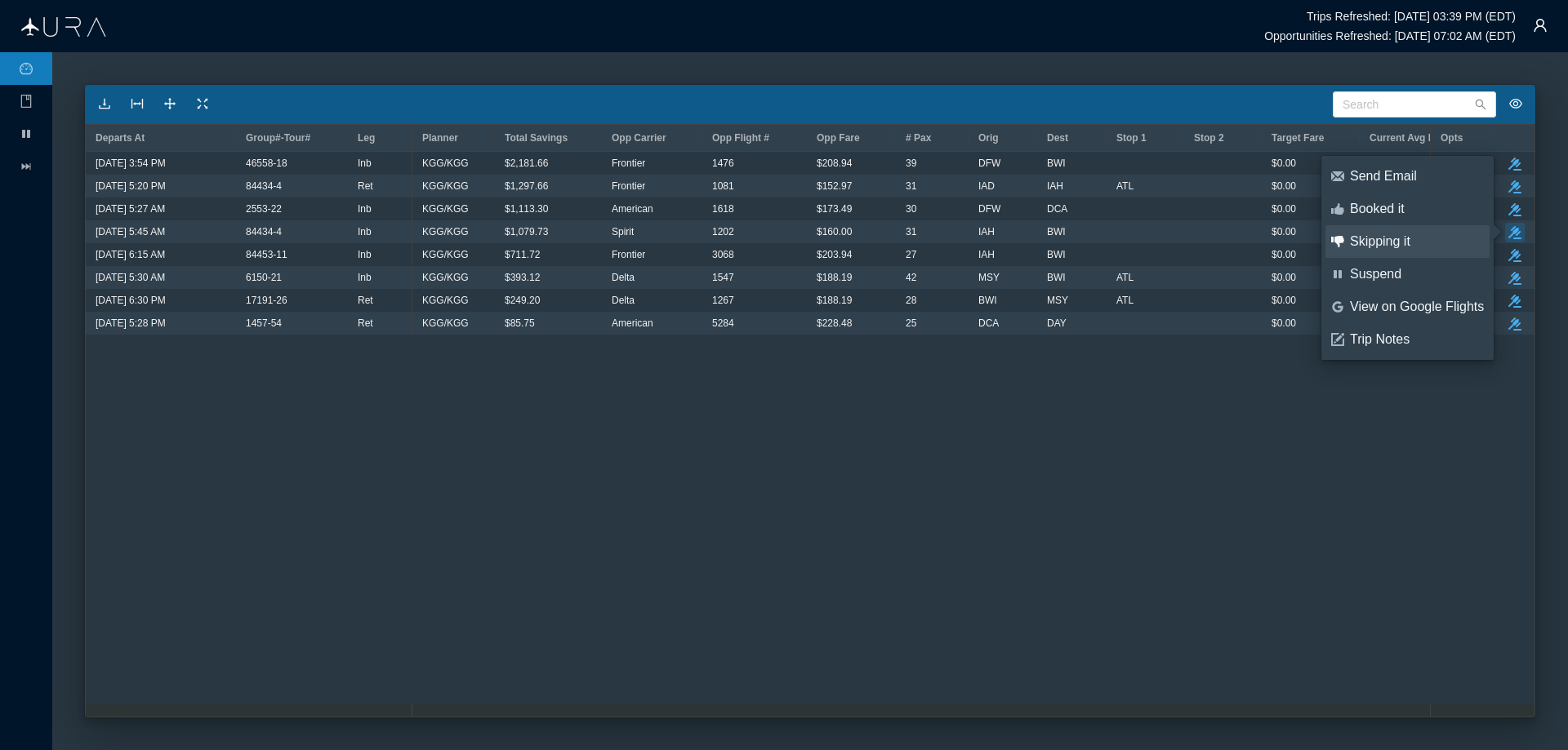
click at [1372, 237] on div "Skipping it" at bounding box center [1417, 241] width 134 height 18
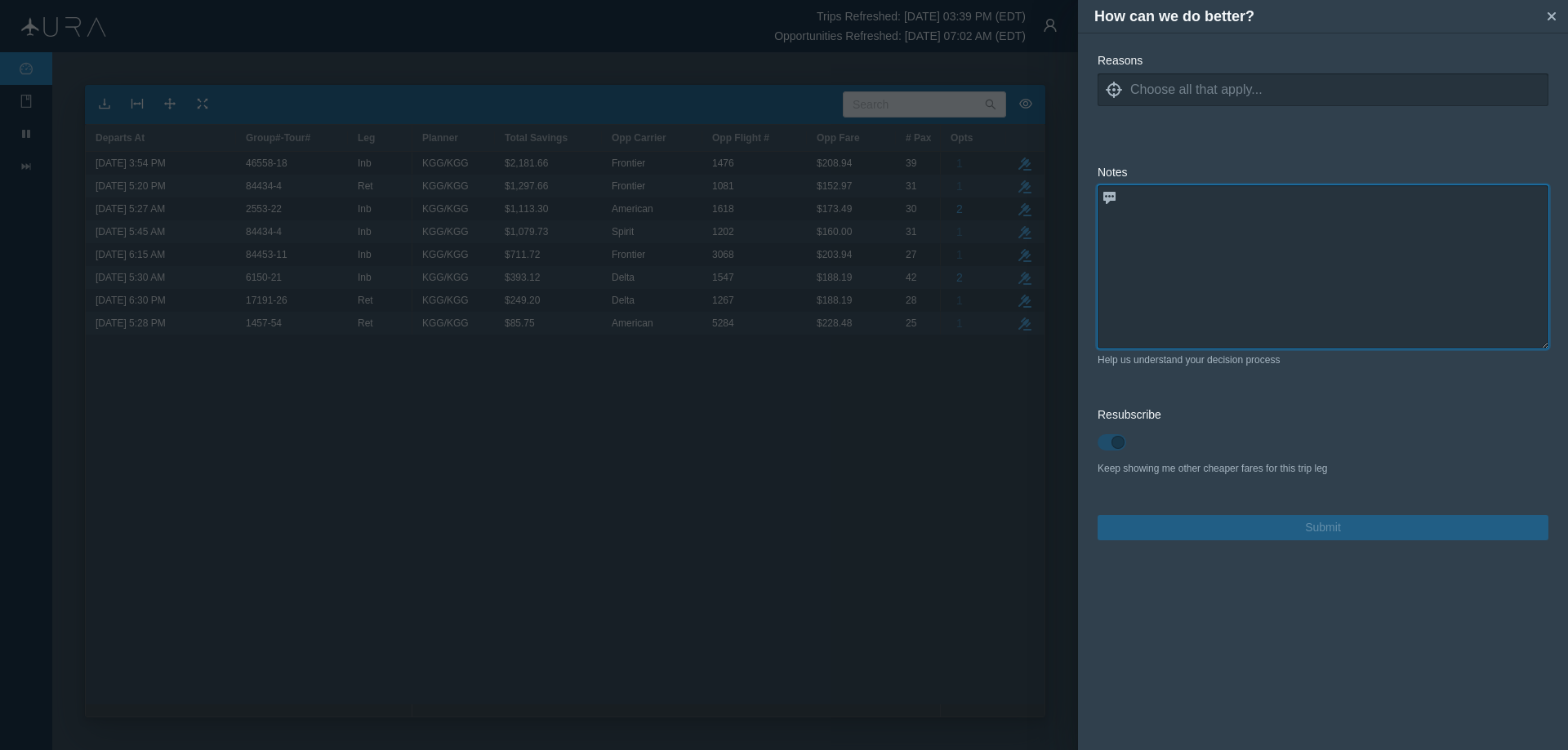
click at [1181, 228] on textarea at bounding box center [1324, 267] width 451 height 163
paste textarea "once you add NK bag fee the fare would be higher than what I am holding on WN"
click at [1114, 89] on icon at bounding box center [1114, 89] width 16 height 16
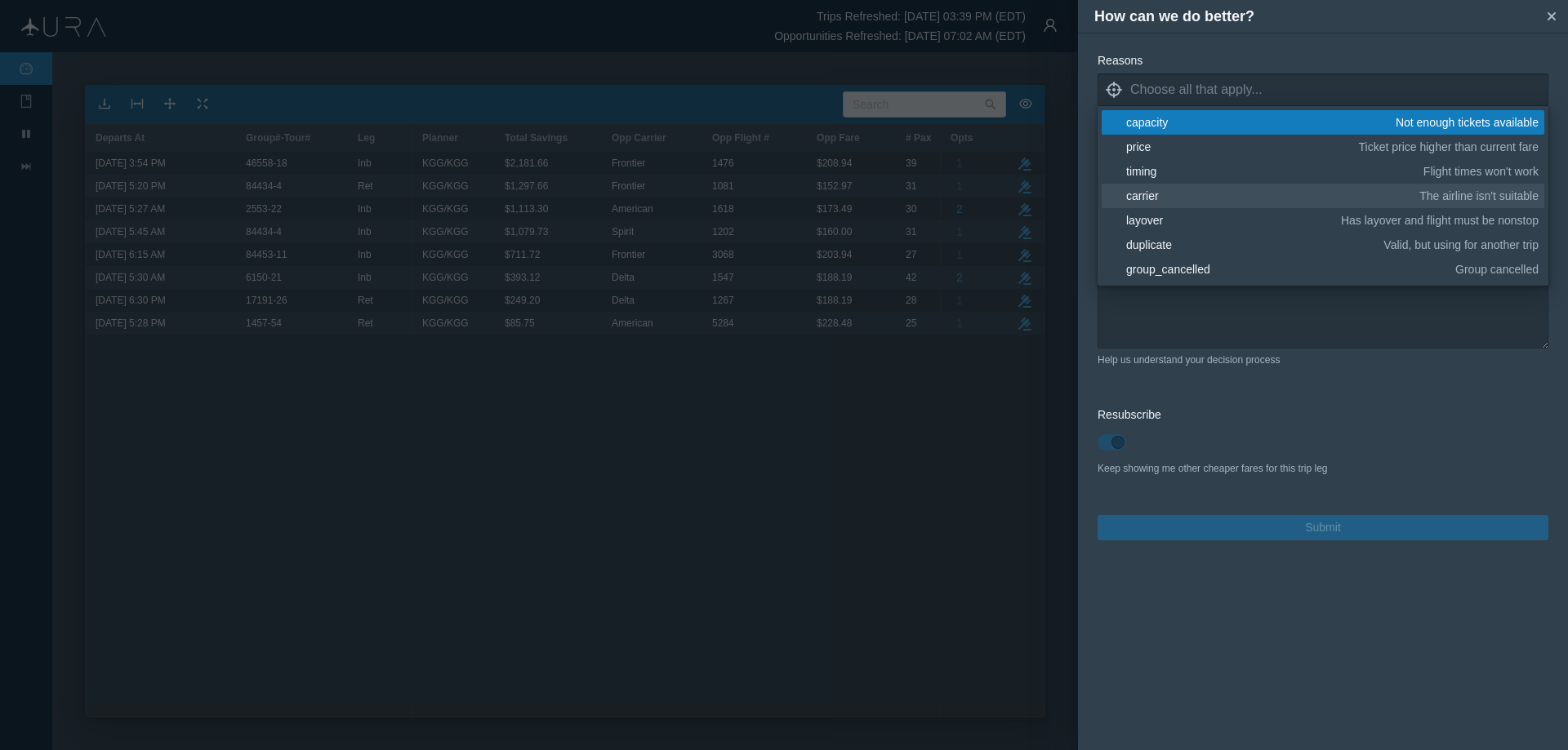
click at [1145, 194] on div "carrier" at bounding box center [1270, 195] width 287 height 16
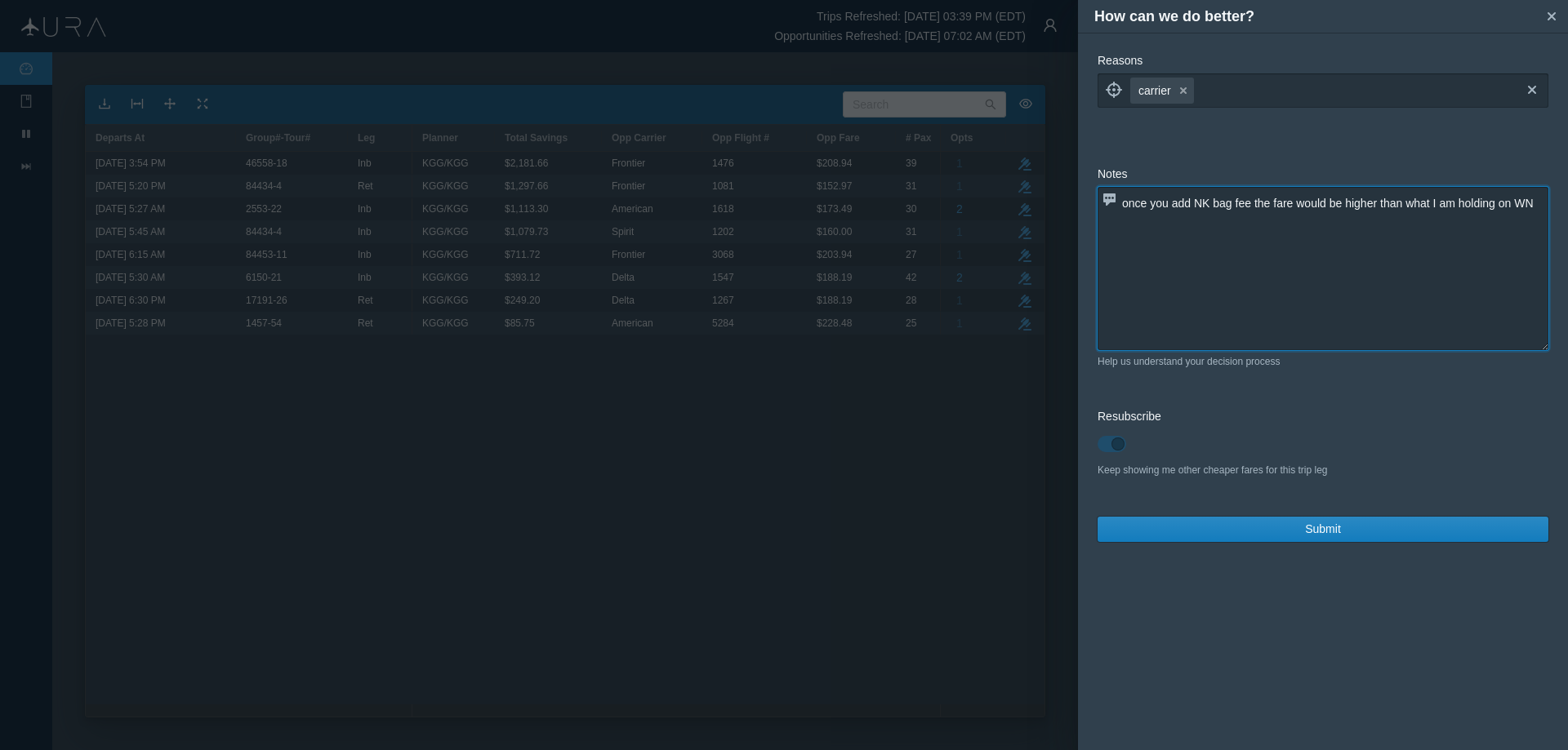
click at [1251, 312] on textarea "once you add NK bag fee the fare would be higher than what I am holding on WN" at bounding box center [1324, 268] width 451 height 163
click at [1538, 200] on textarea "once you add NK bag fee the fare would be higher than what I am holding on WN" at bounding box center [1324, 268] width 451 height 163
click at [1262, 224] on textarea "once you add NK bag fee the fare would be higher than what I am already holding…" at bounding box center [1324, 268] width 451 height 163
type textarea "once you add NK bag fee the fare would be higher than what I am already holding"
click at [1342, 530] on button "Submit" at bounding box center [1324, 529] width 451 height 25
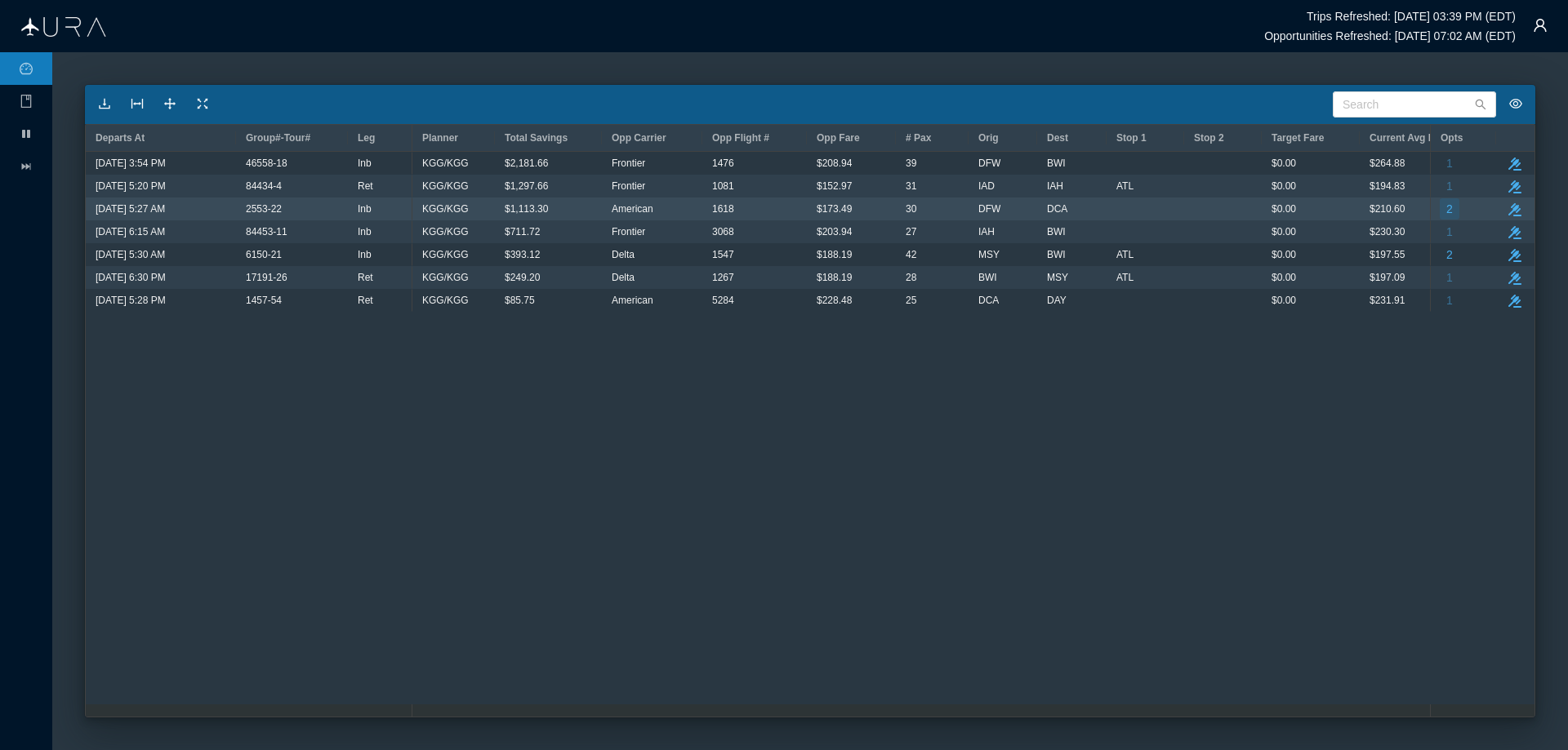
click at [1449, 210] on span "2" at bounding box center [1450, 209] width 7 height 22
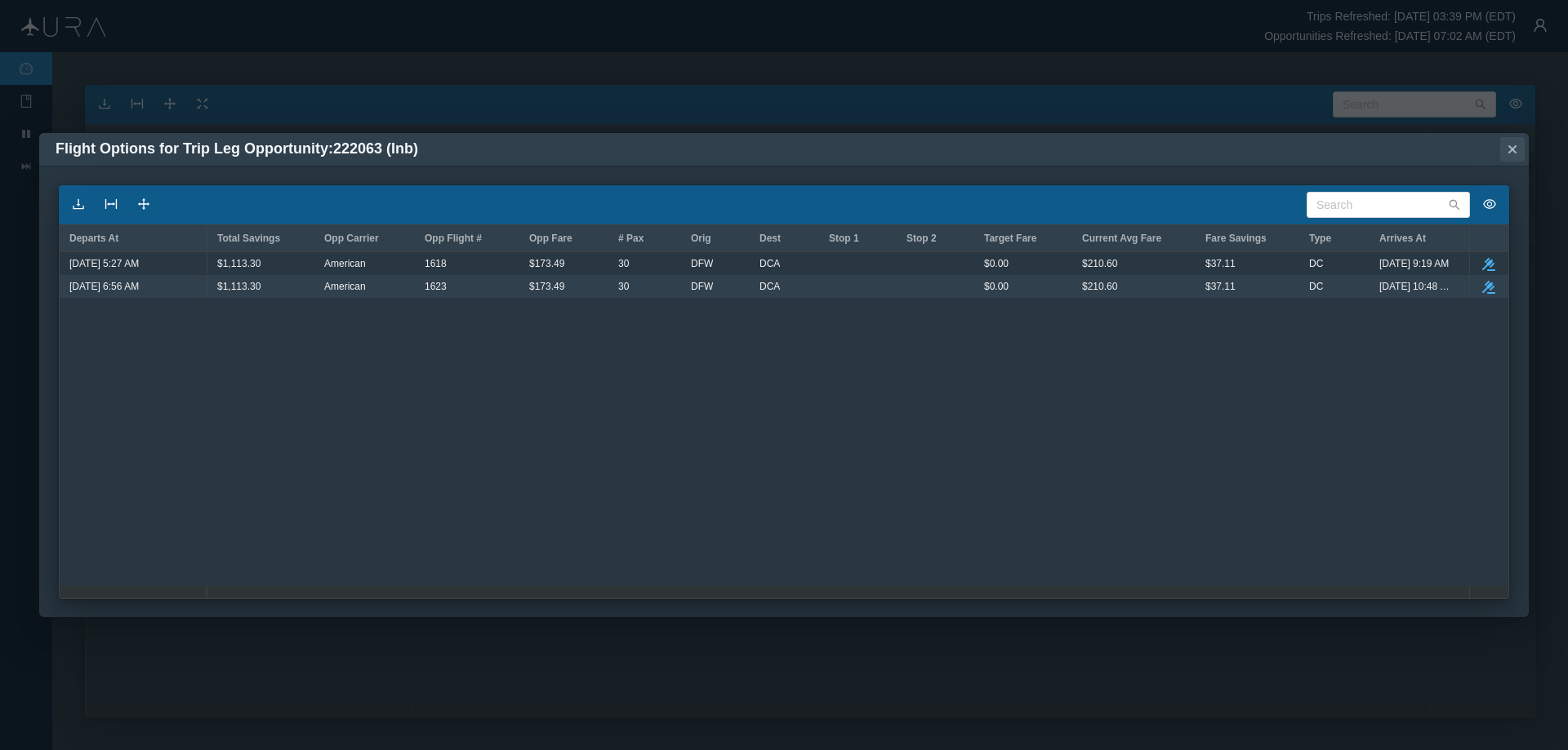
click at [1512, 146] on icon "small-cross" at bounding box center [1512, 149] width 16 height 16
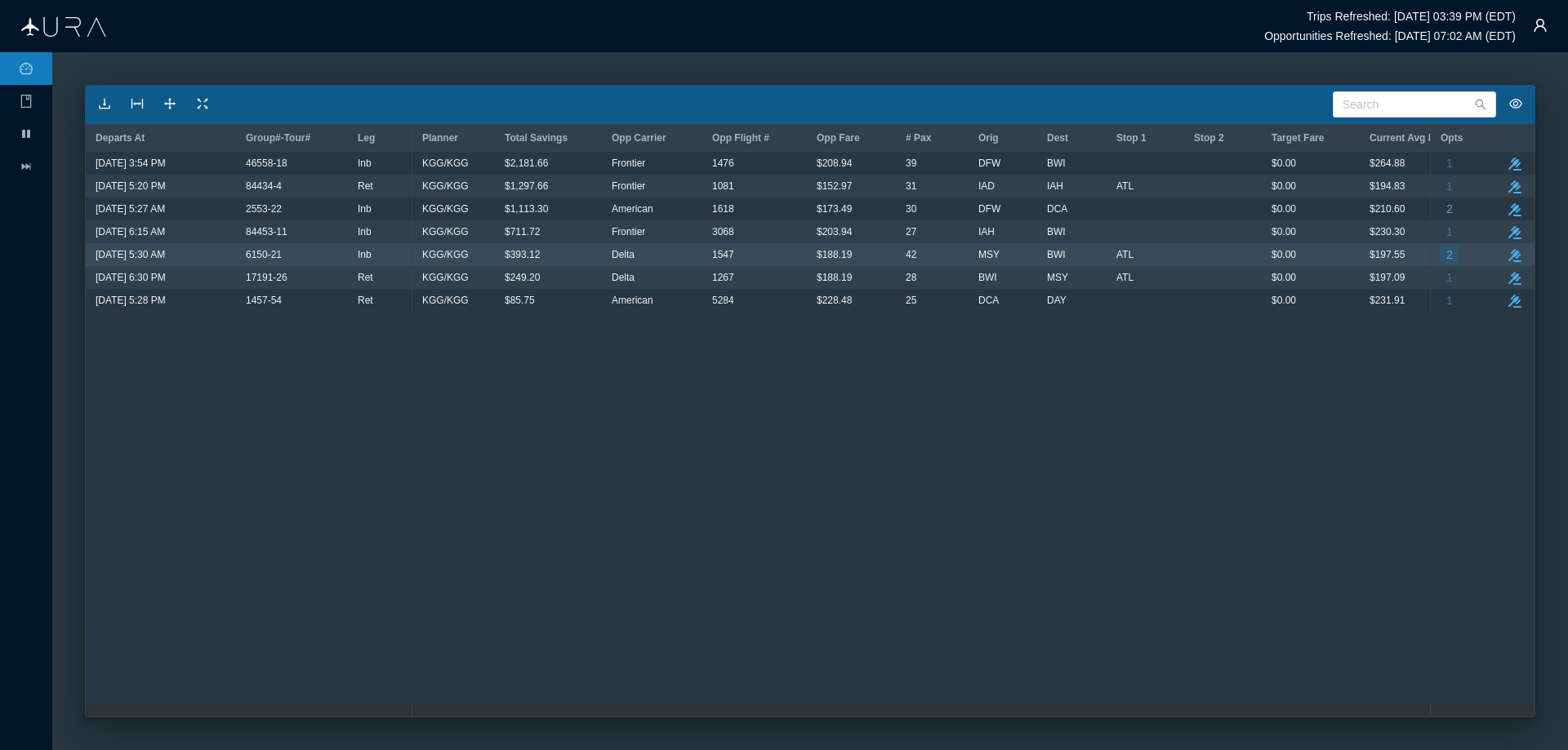
click at [1453, 255] on button "2" at bounding box center [1449, 255] width 20 height 22
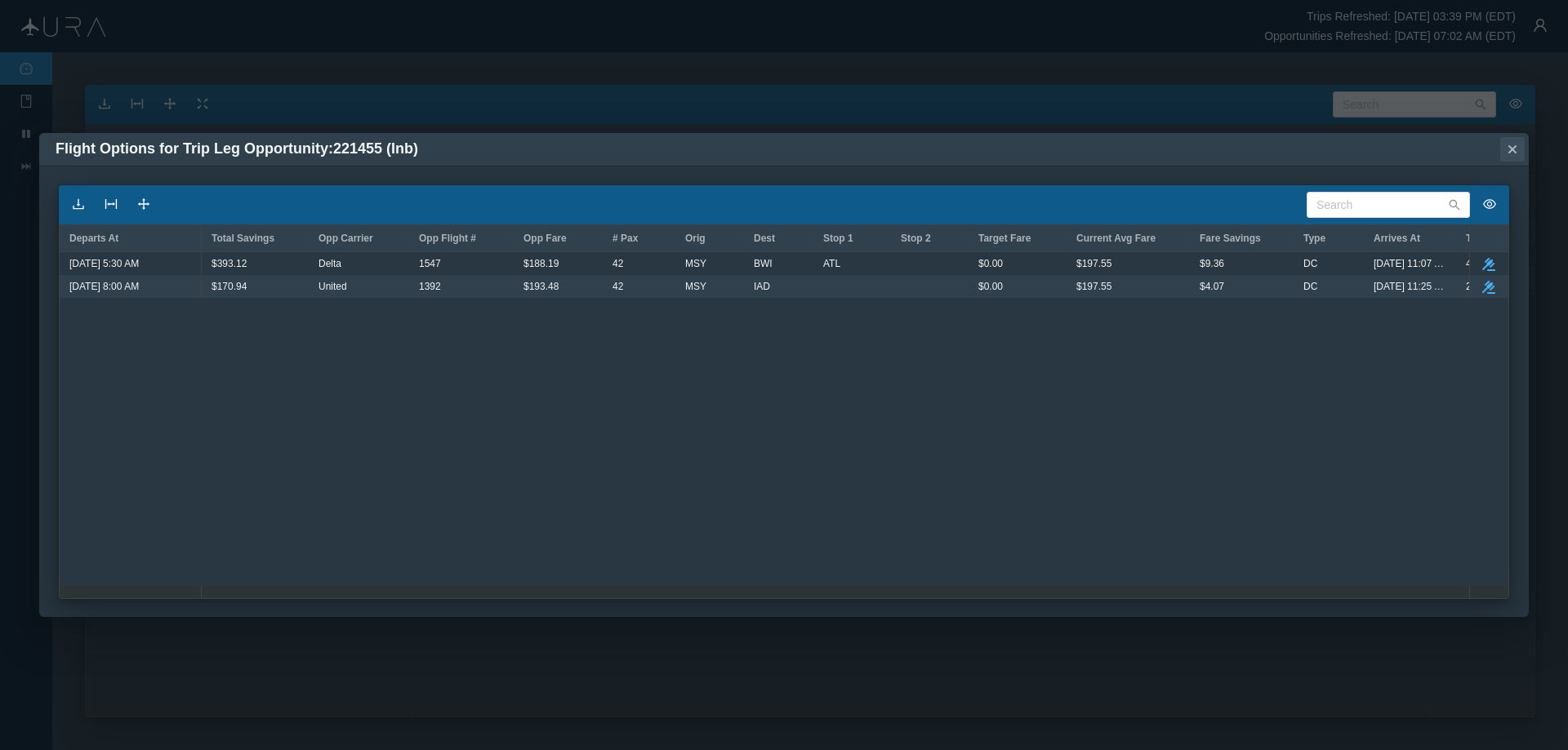
click at [1514, 147] on icon "Close" at bounding box center [1512, 149] width 8 height 8
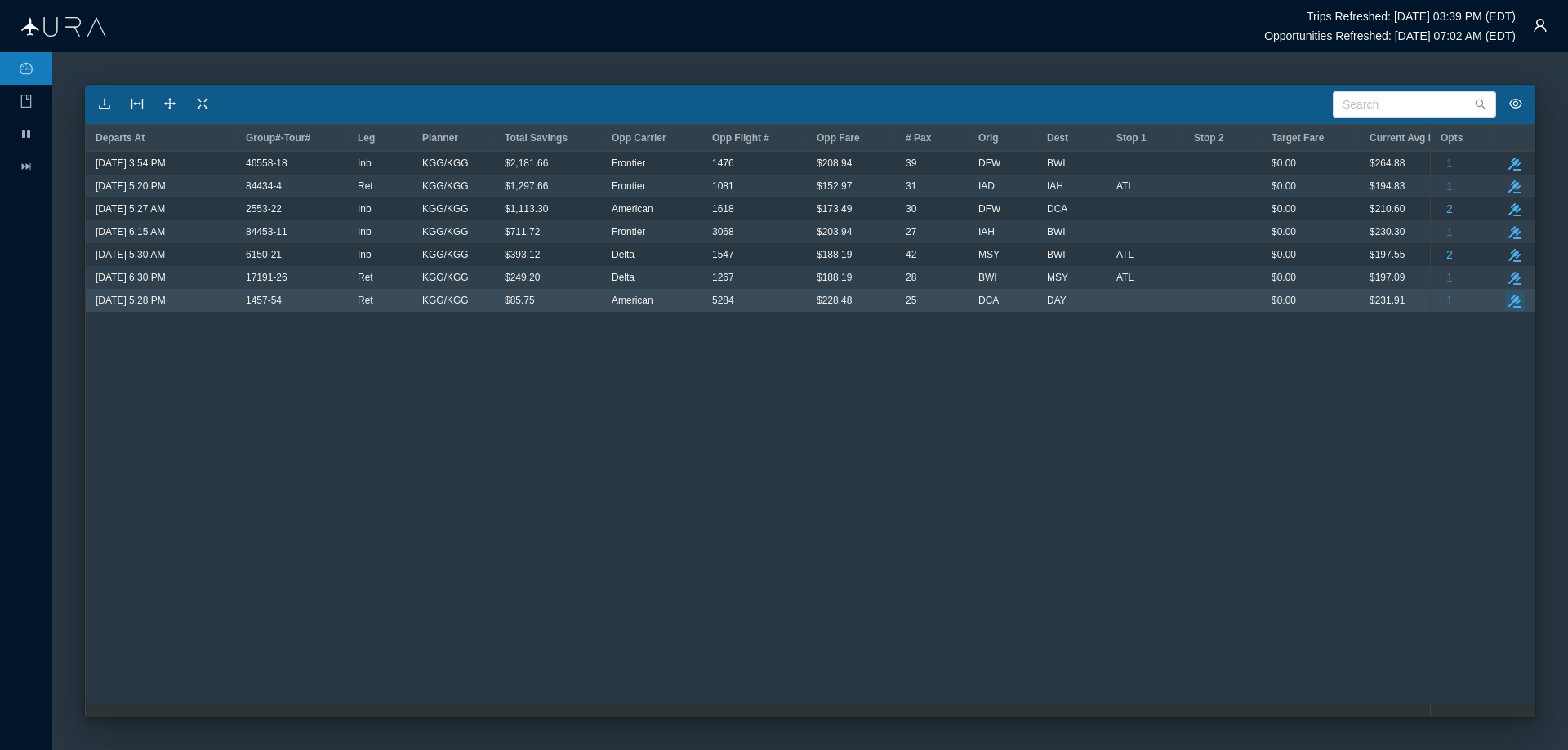
click at [1515, 300] on icon "button" at bounding box center [1515, 301] width 13 height 13
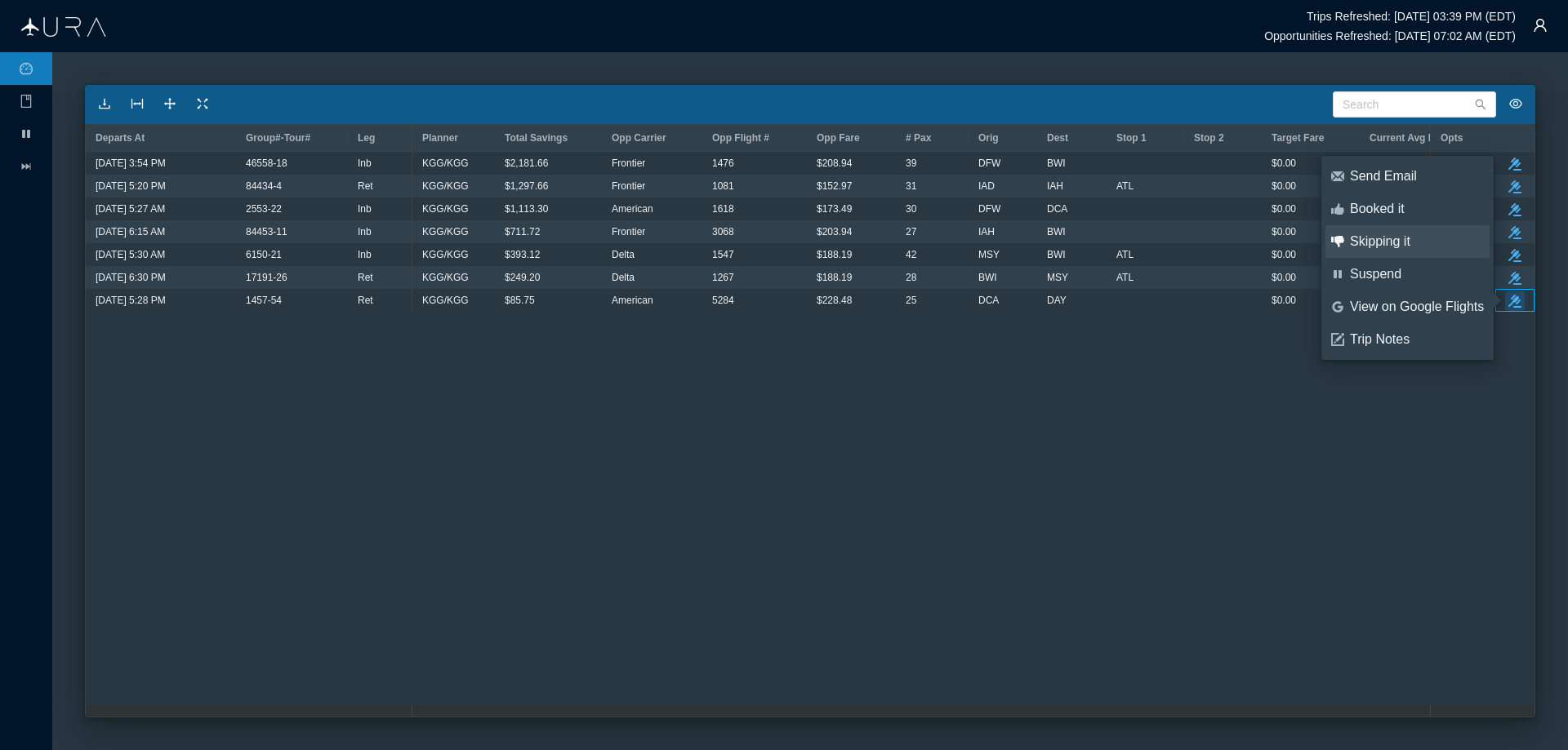
click at [1404, 242] on div "Skipping it" at bounding box center [1417, 241] width 134 height 18
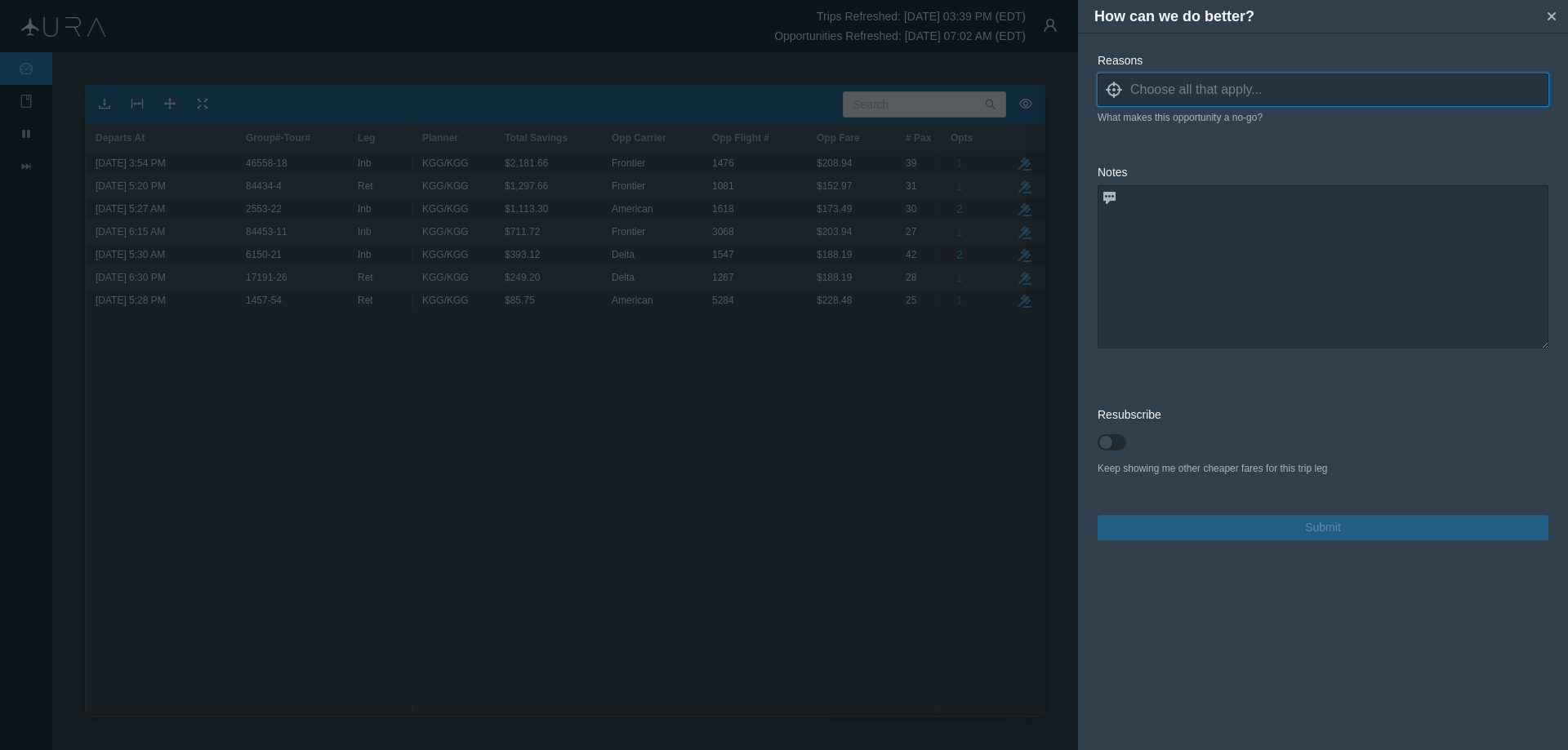
click at [1113, 91] on icon "locate" at bounding box center [1114, 89] width 16 height 16
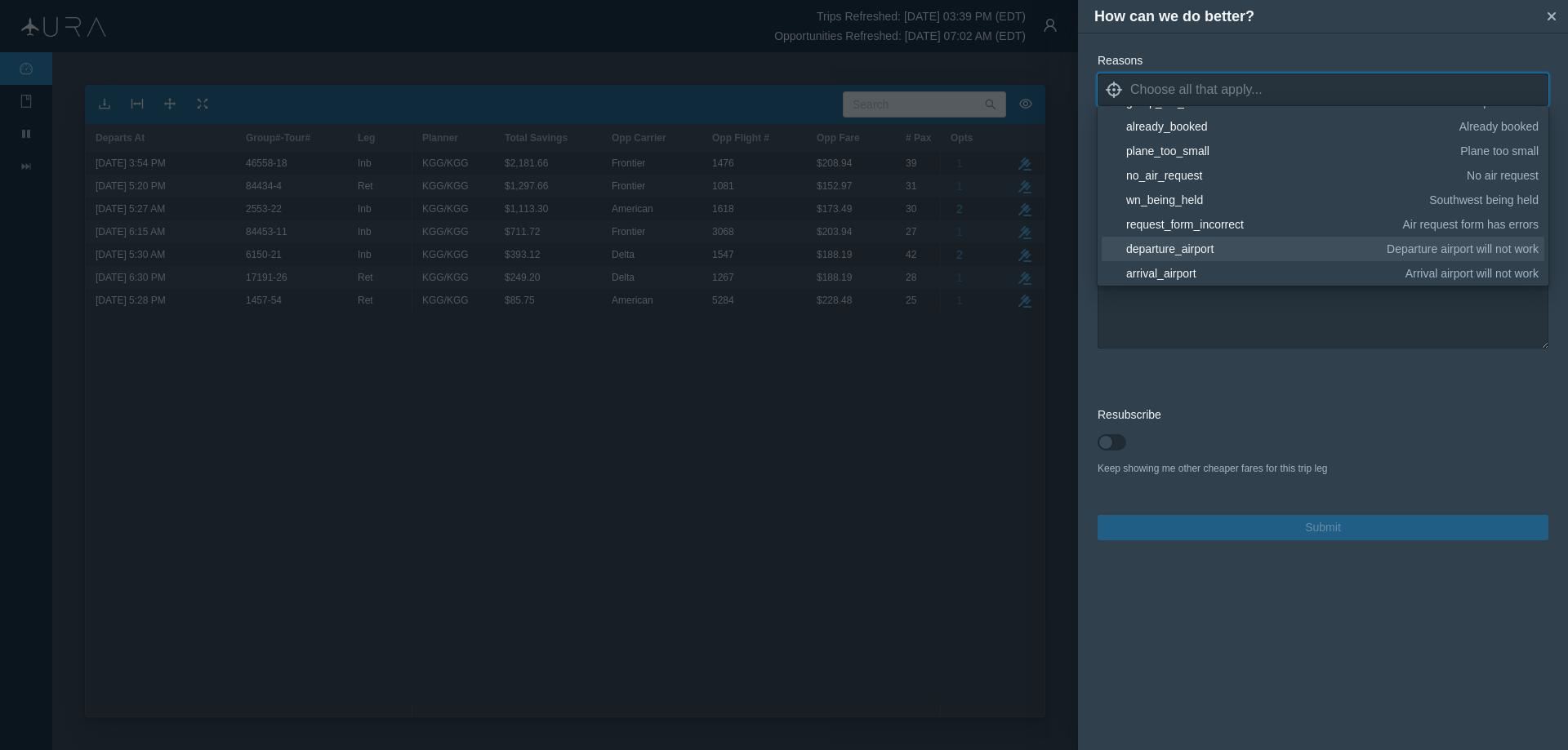
scroll to position [163, 0]
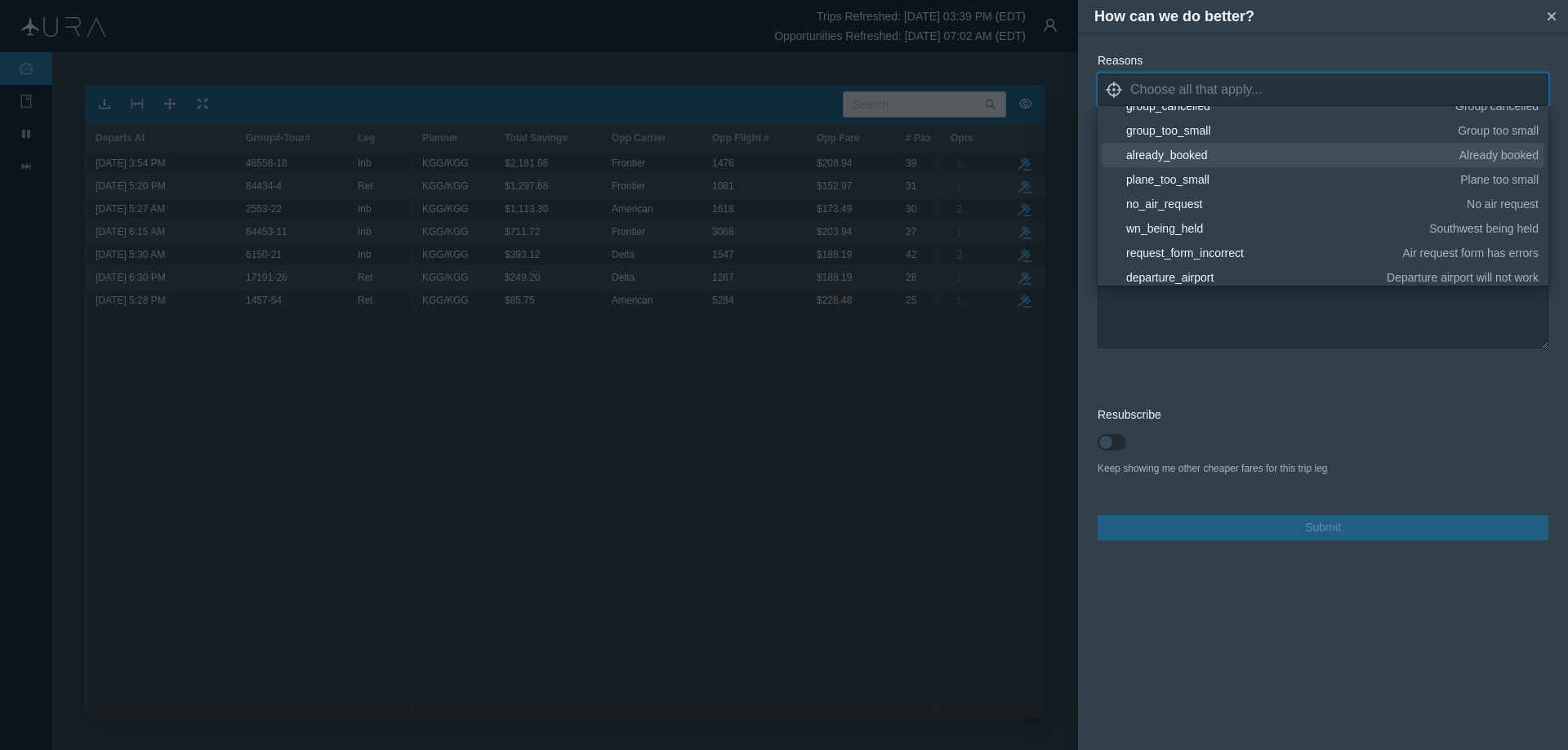
click at [1202, 152] on div "already_booked" at bounding box center [1290, 155] width 328 height 16
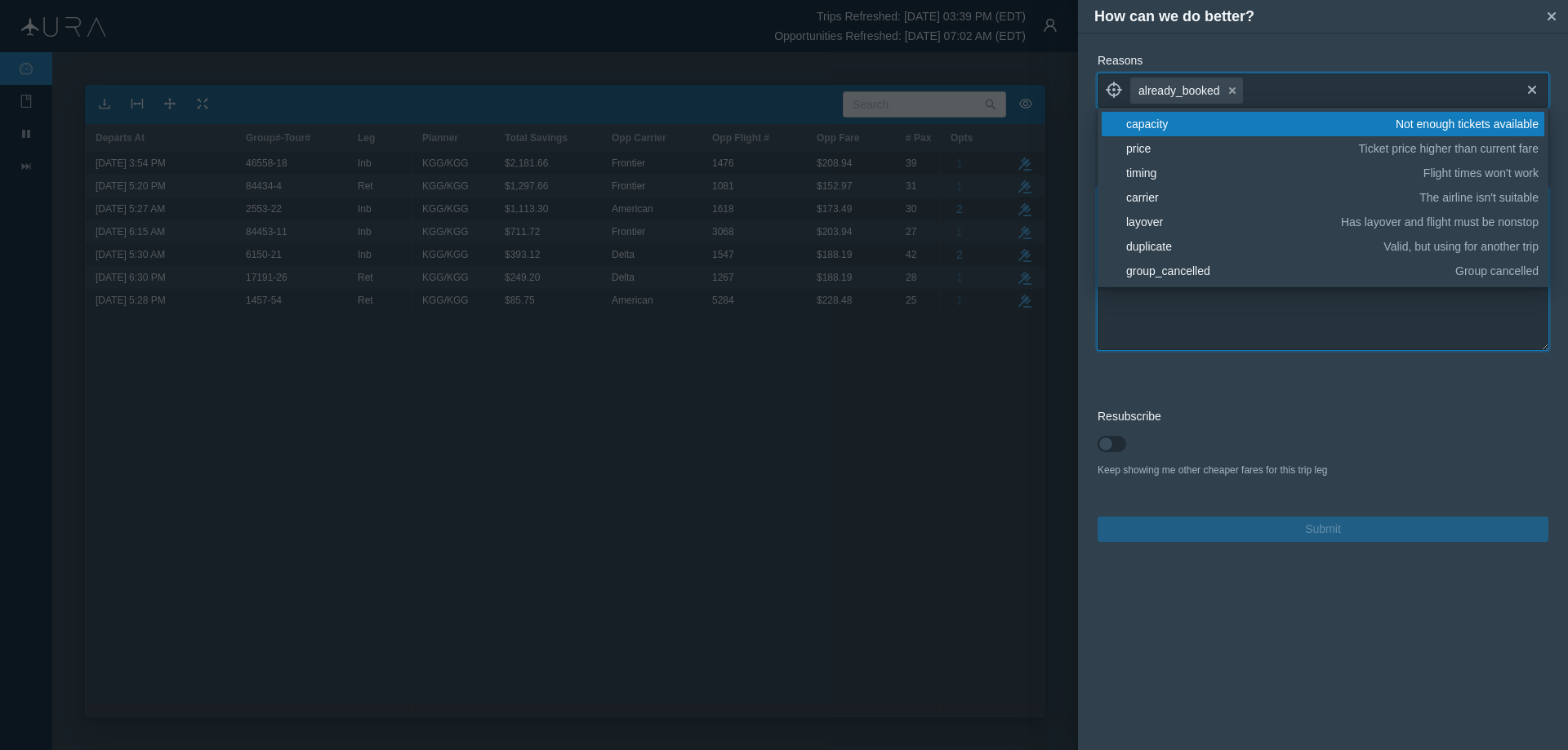
click at [1237, 318] on textarea at bounding box center [1324, 268] width 451 height 163
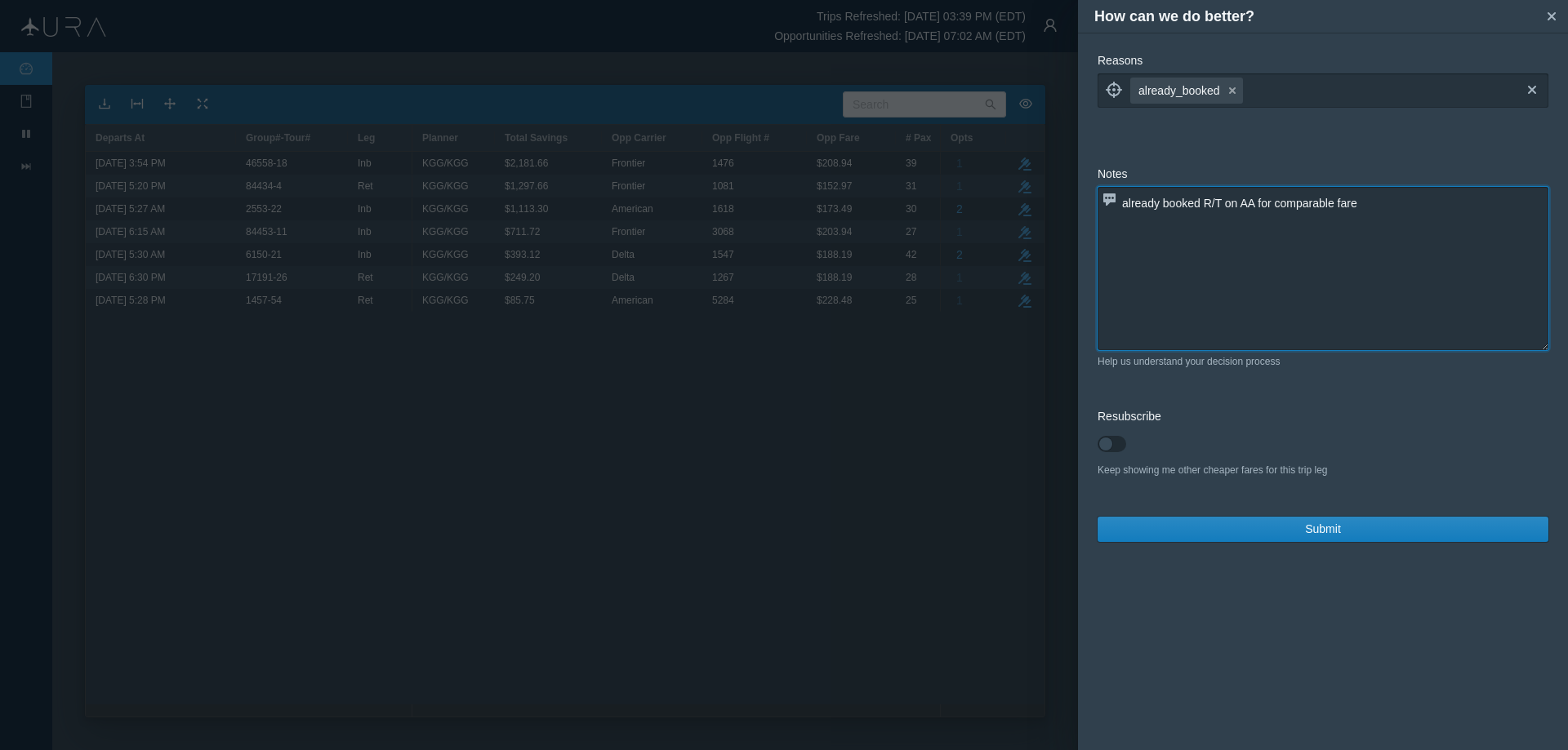
type textarea "already booked R/T on AA for comparable fare"
click at [1339, 545] on div "Reasons locate already_booked small-cross cross What makes this opportunity a n…" at bounding box center [1323, 297] width 490 height 529
click at [1333, 531] on span "Submit" at bounding box center [1324, 529] width 36 height 17
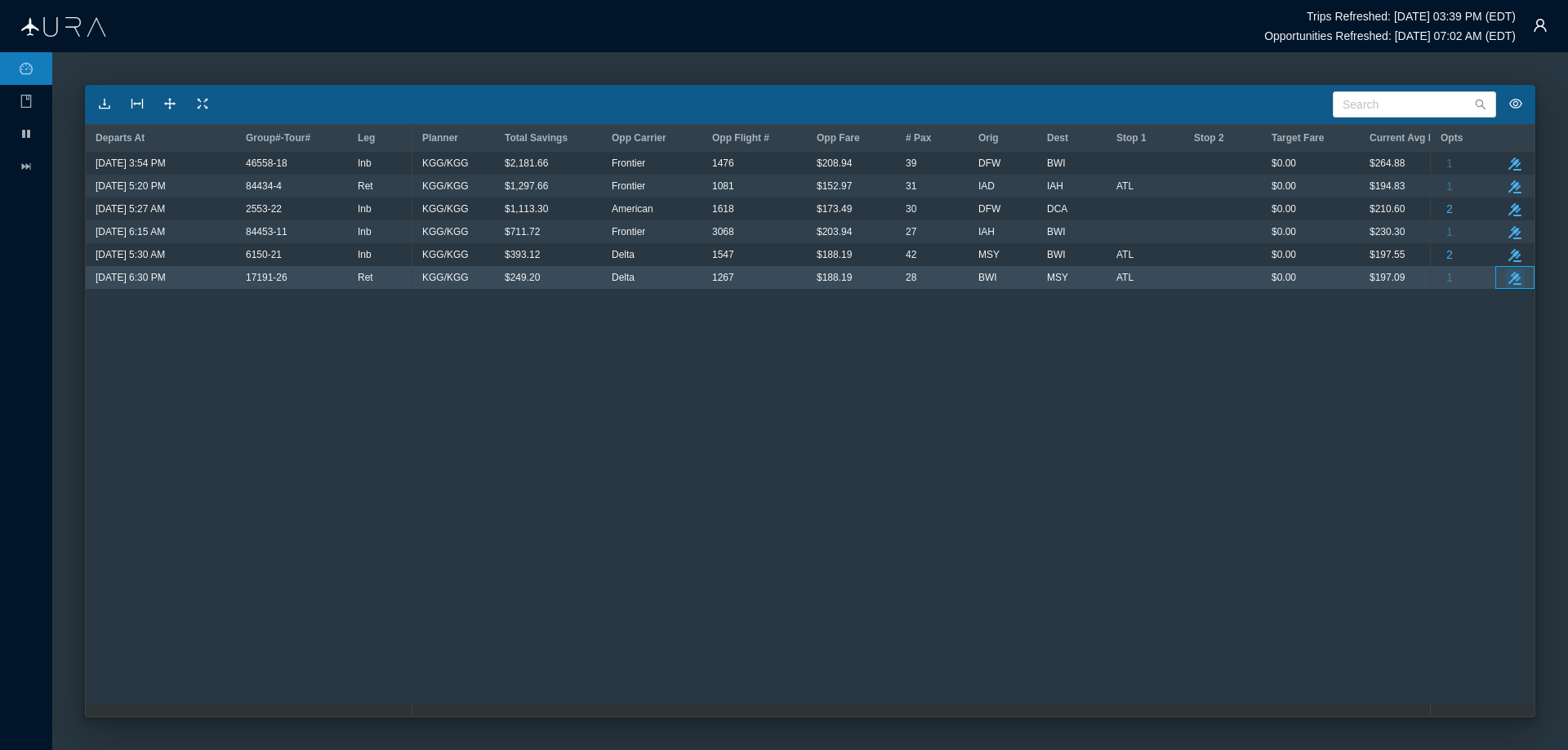
click at [1515, 278] on icon "button" at bounding box center [1515, 278] width 13 height 13
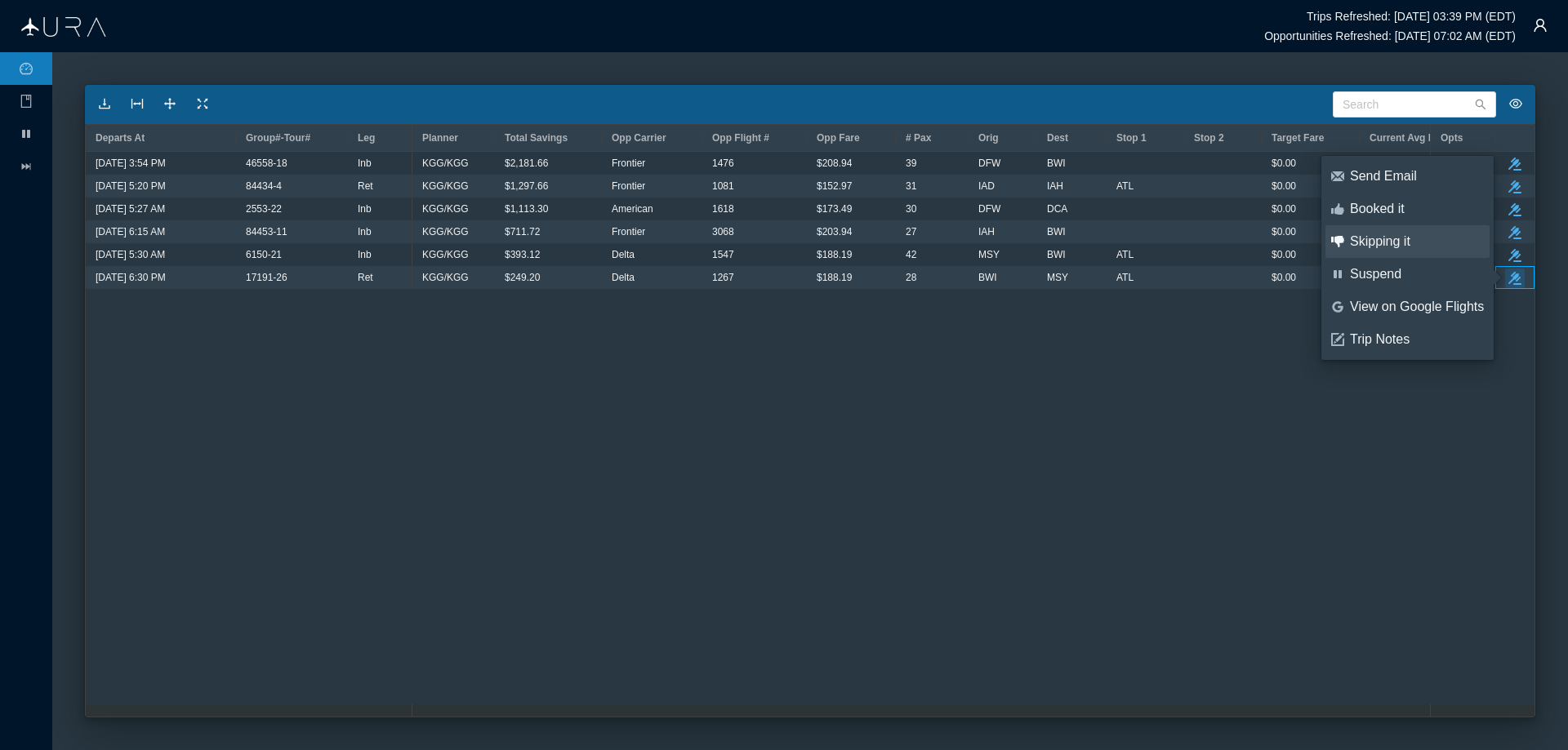
click at [1383, 237] on div "Skipping it" at bounding box center [1417, 241] width 134 height 18
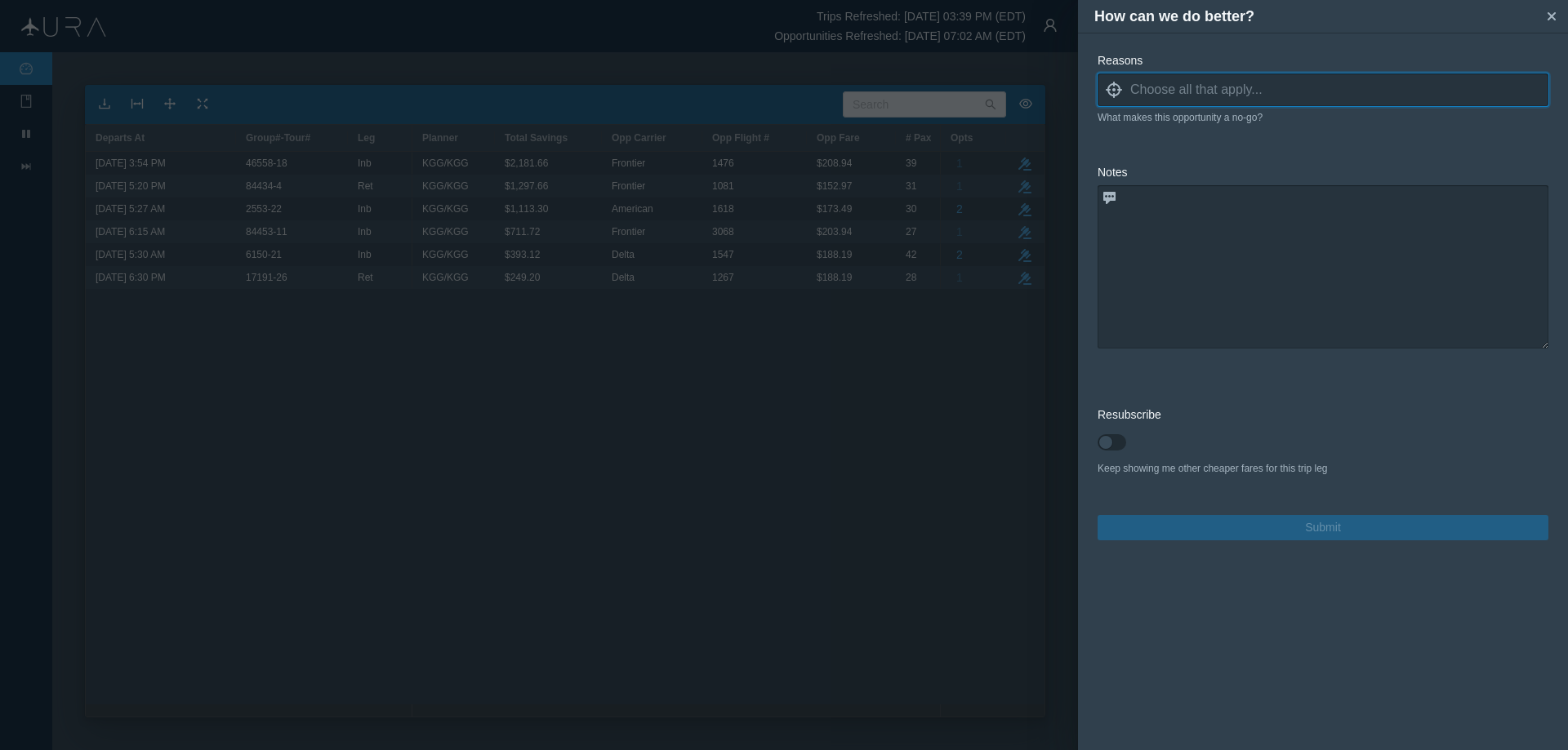
click at [1114, 89] on icon at bounding box center [1114, 89] width 16 height 16
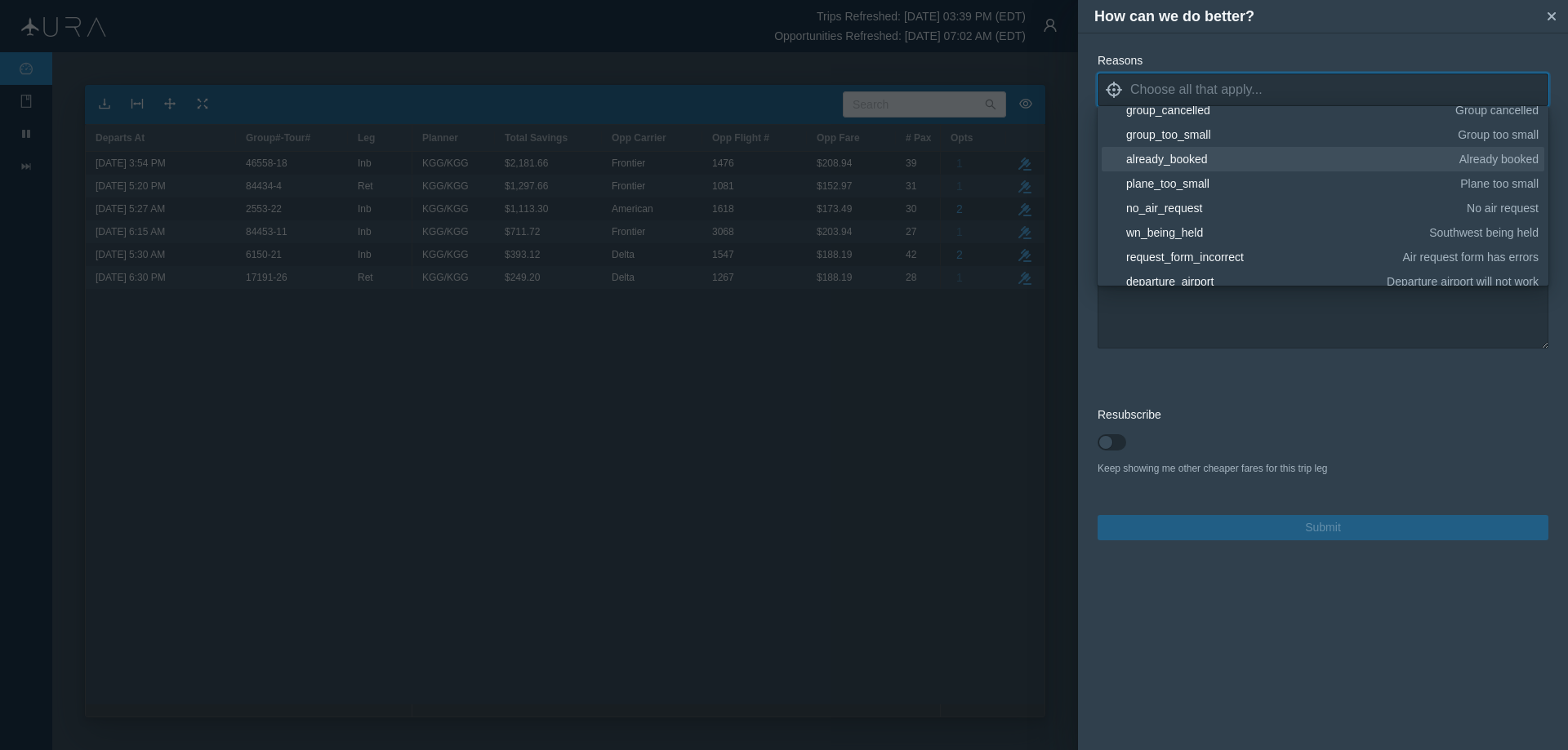
scroll to position [163, 0]
click at [1185, 151] on div "already_booked" at bounding box center [1290, 155] width 328 height 16
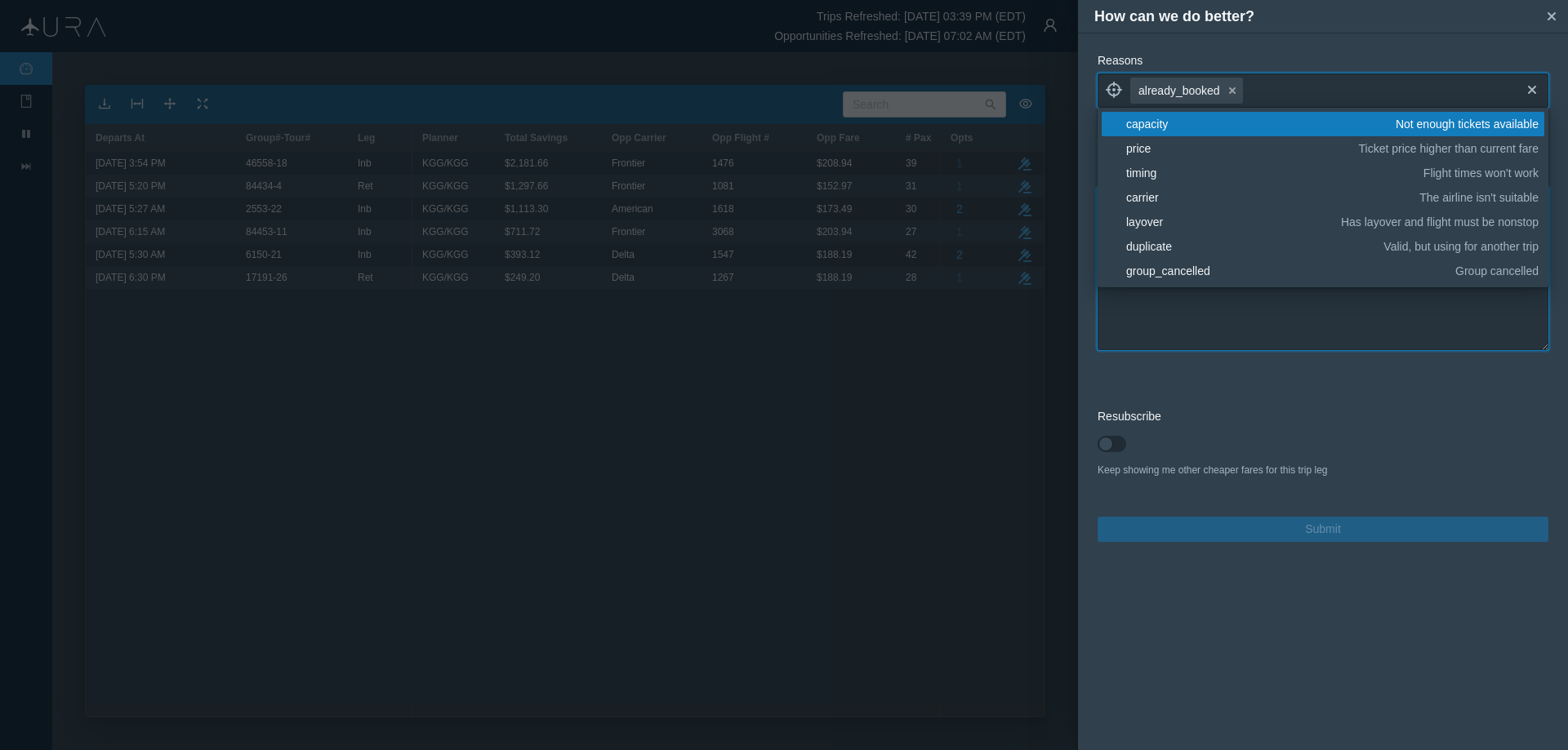
click at [1285, 311] on textarea at bounding box center [1324, 268] width 451 height 163
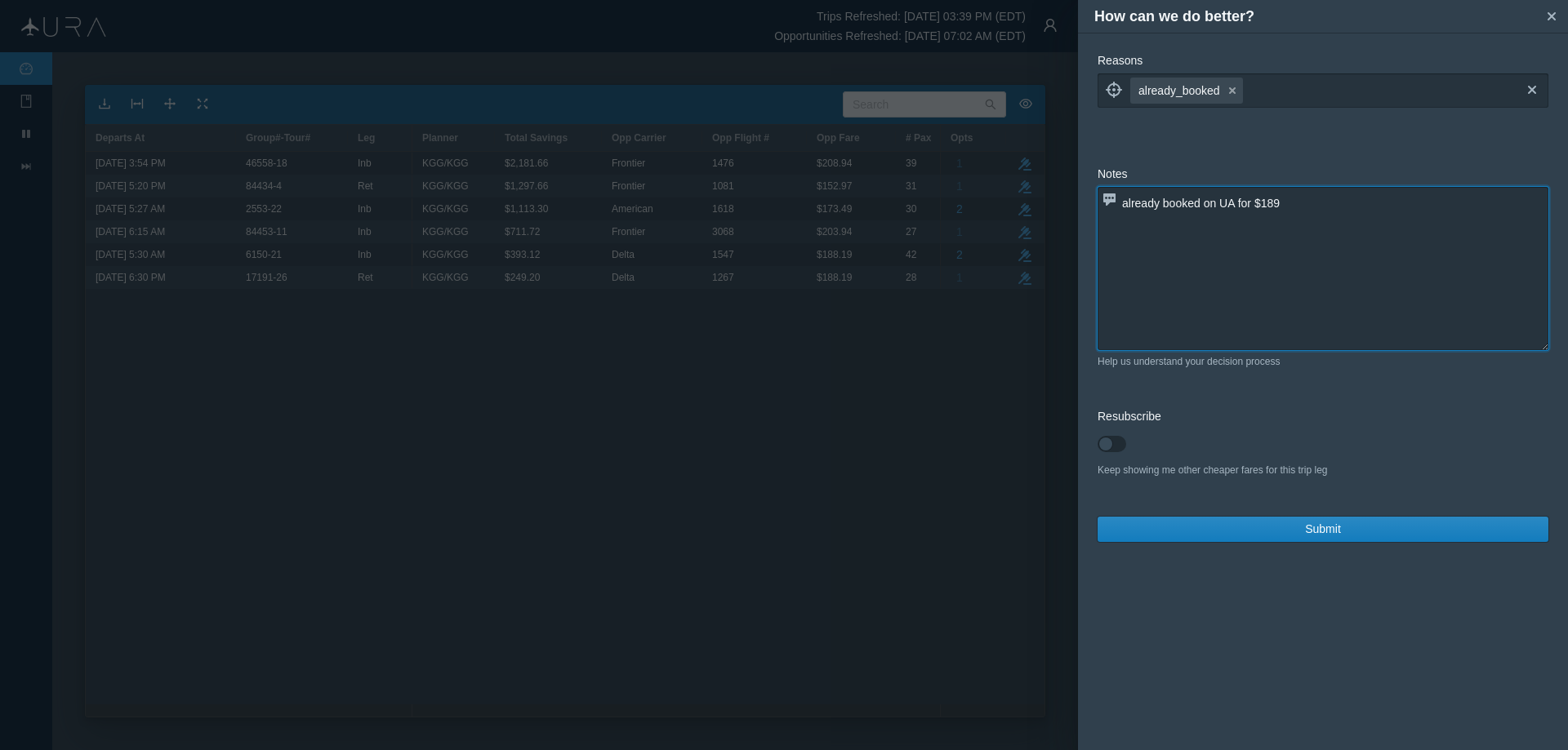
type textarea "already booked on UA for $189"
drag, startPoint x: 1335, startPoint y: 526, endPoint x: 1108, endPoint y: 520, distance: 227.1
click at [1336, 526] on span "Submit" at bounding box center [1324, 529] width 36 height 17
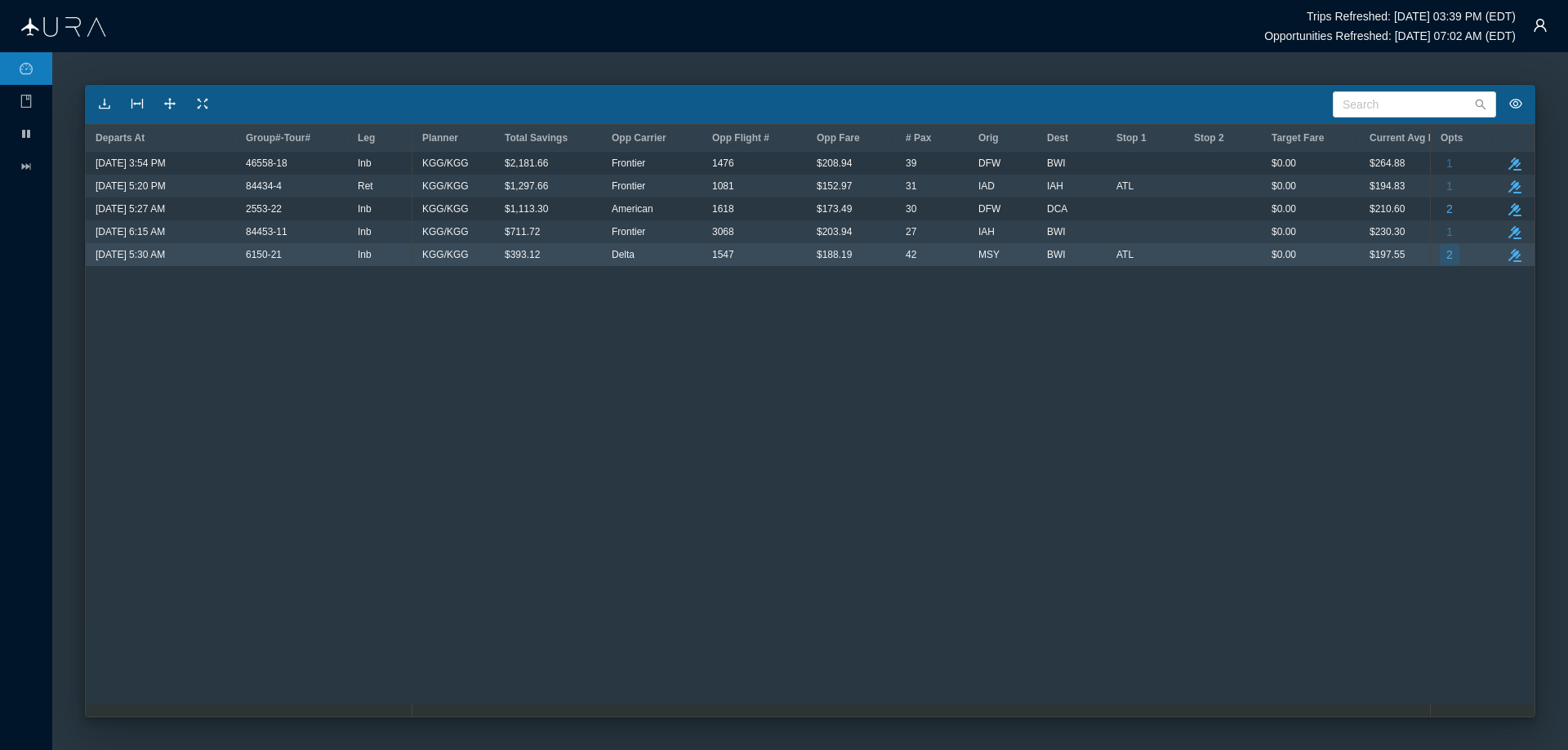
click at [1457, 255] on button "2" at bounding box center [1449, 255] width 20 height 22
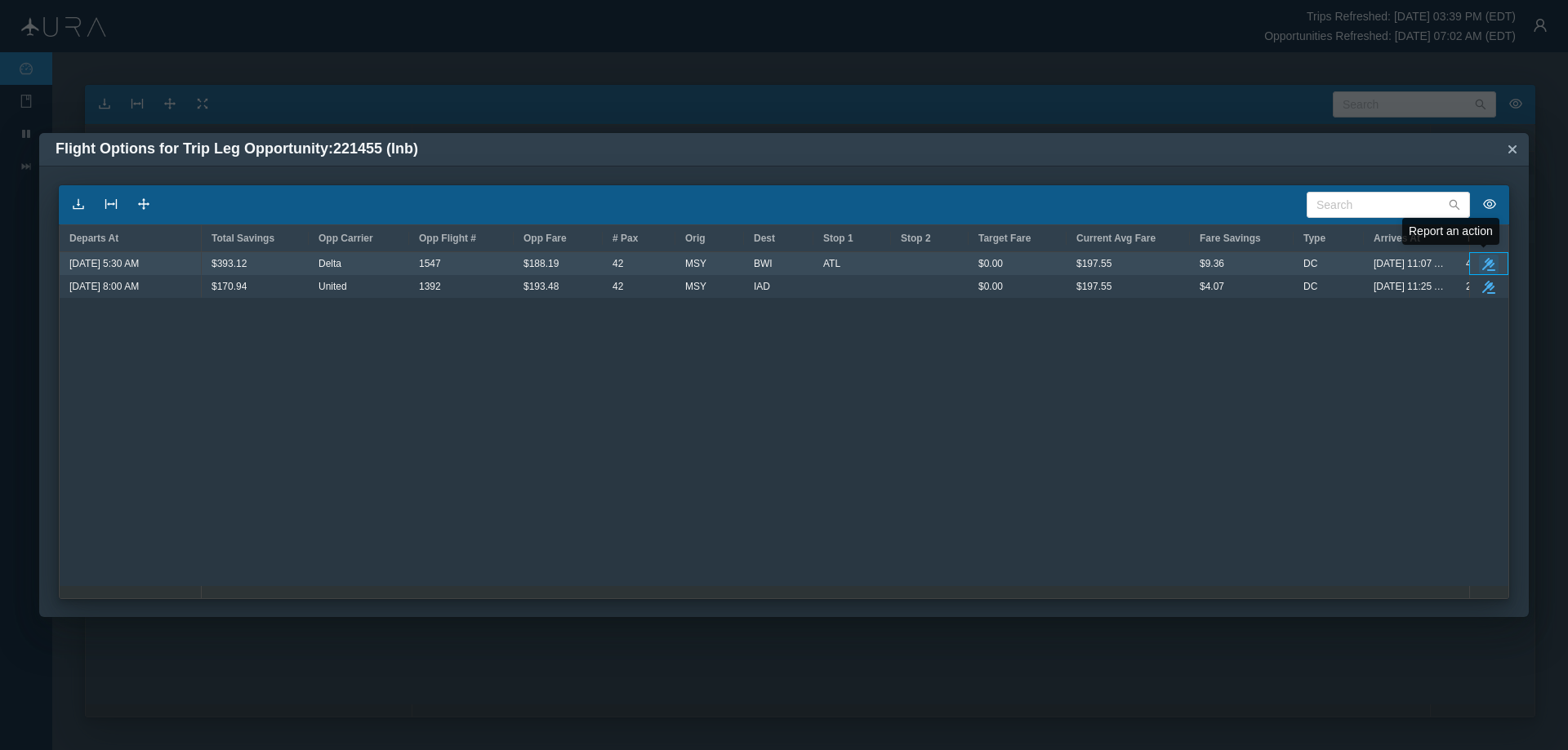
click at [1490, 261] on icon "button" at bounding box center [1489, 264] width 13 height 13
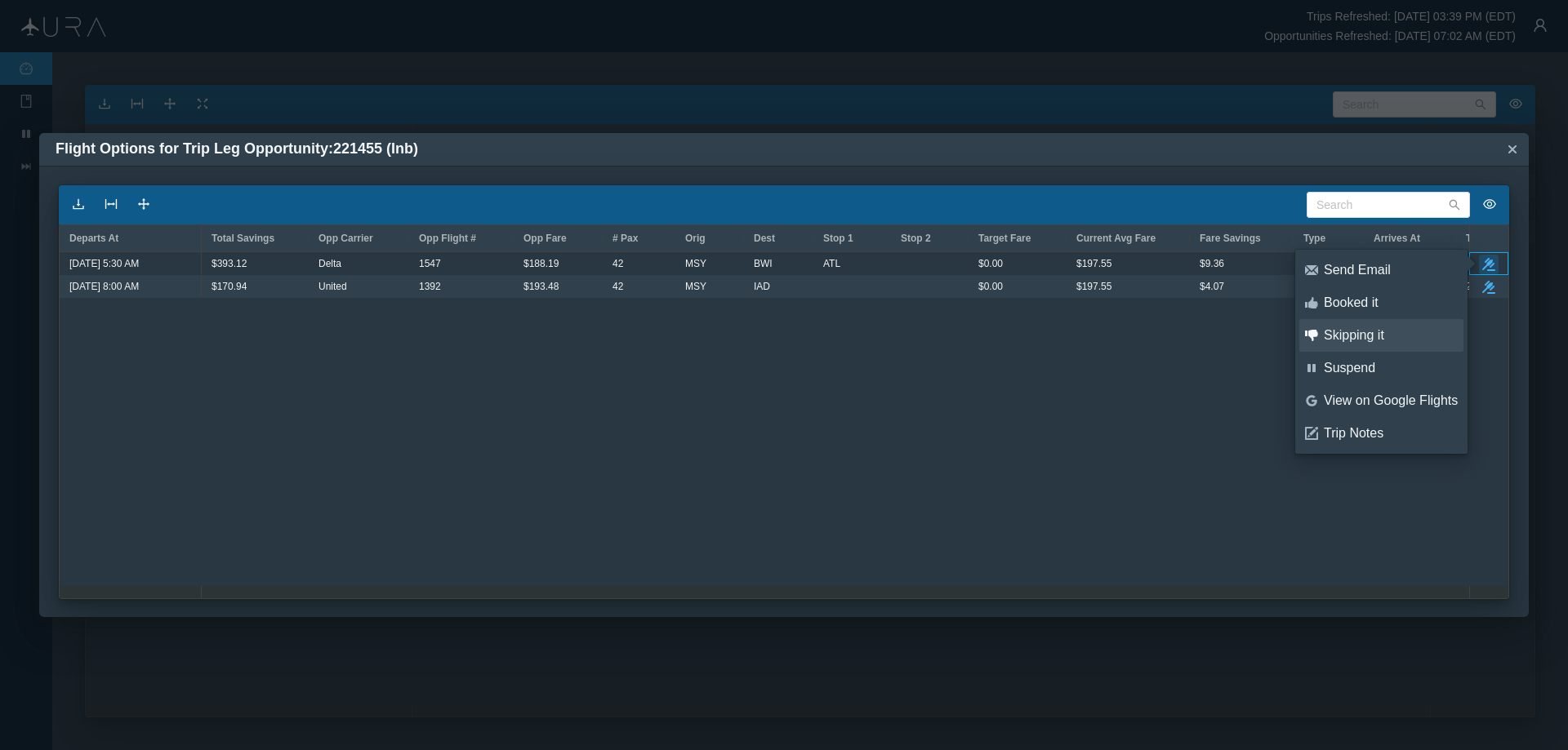
click at [1357, 329] on div "Skipping it" at bounding box center [1391, 335] width 134 height 18
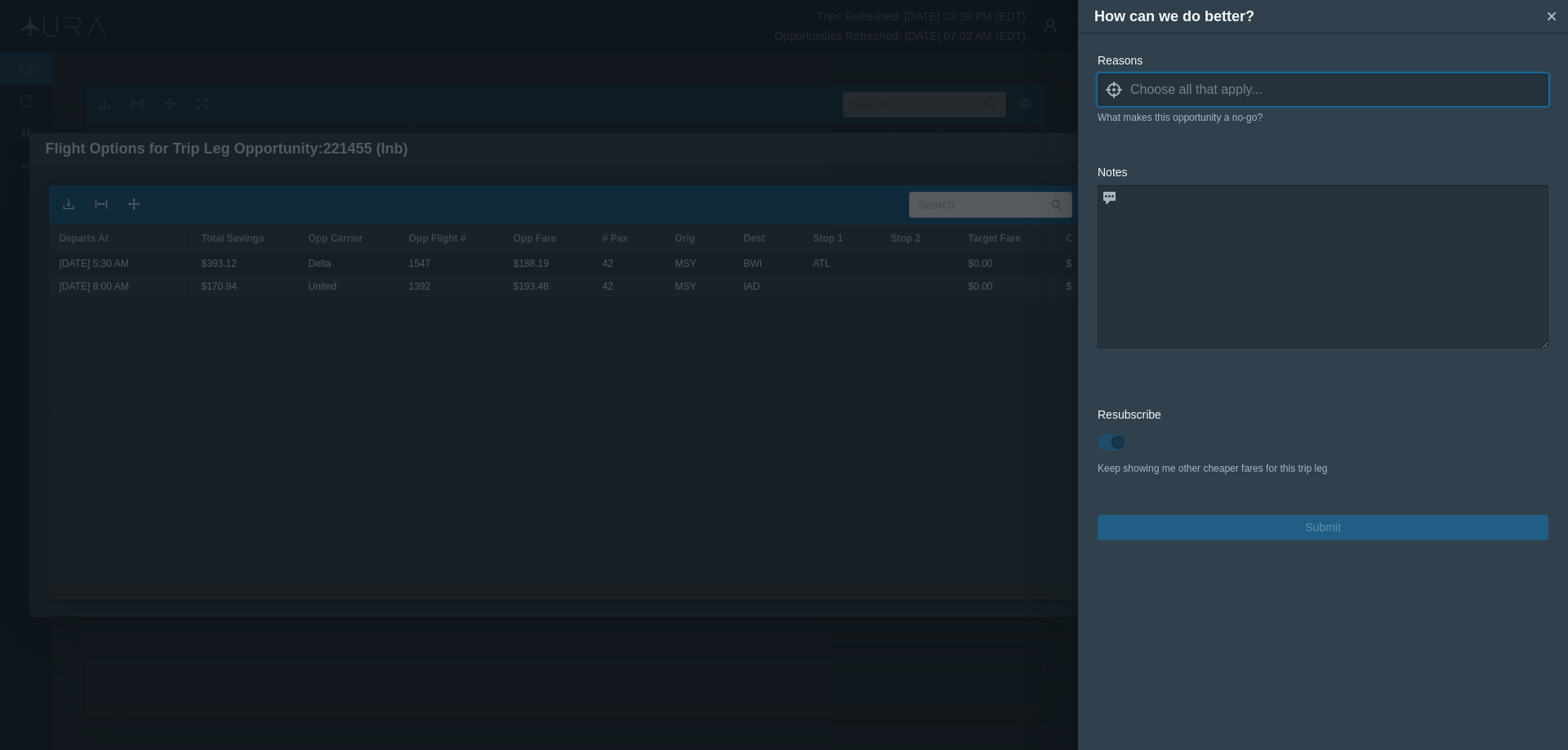
click at [1113, 93] on icon "locate" at bounding box center [1114, 89] width 16 height 16
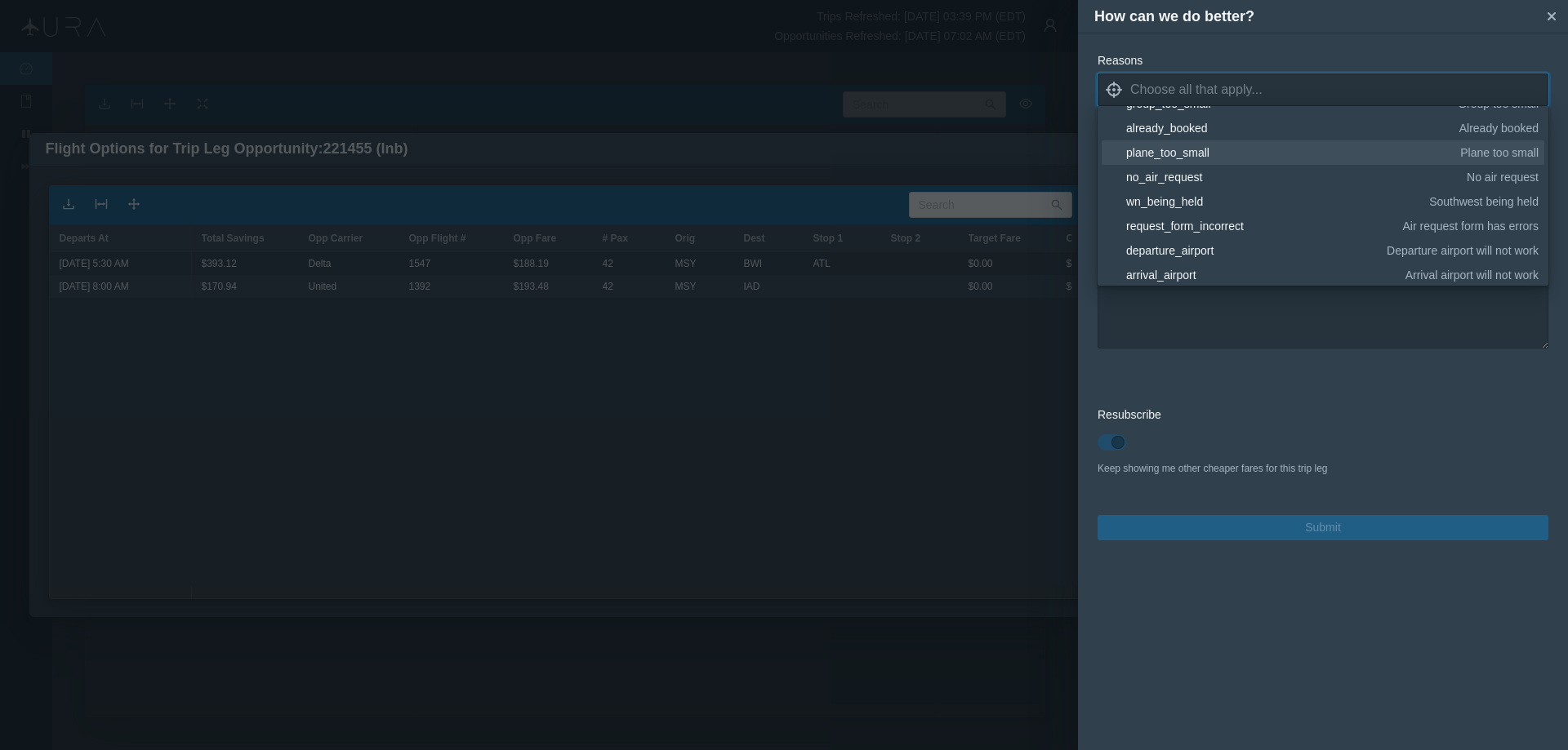
scroll to position [163, 0]
click at [1180, 152] on div "already_booked" at bounding box center [1290, 155] width 328 height 16
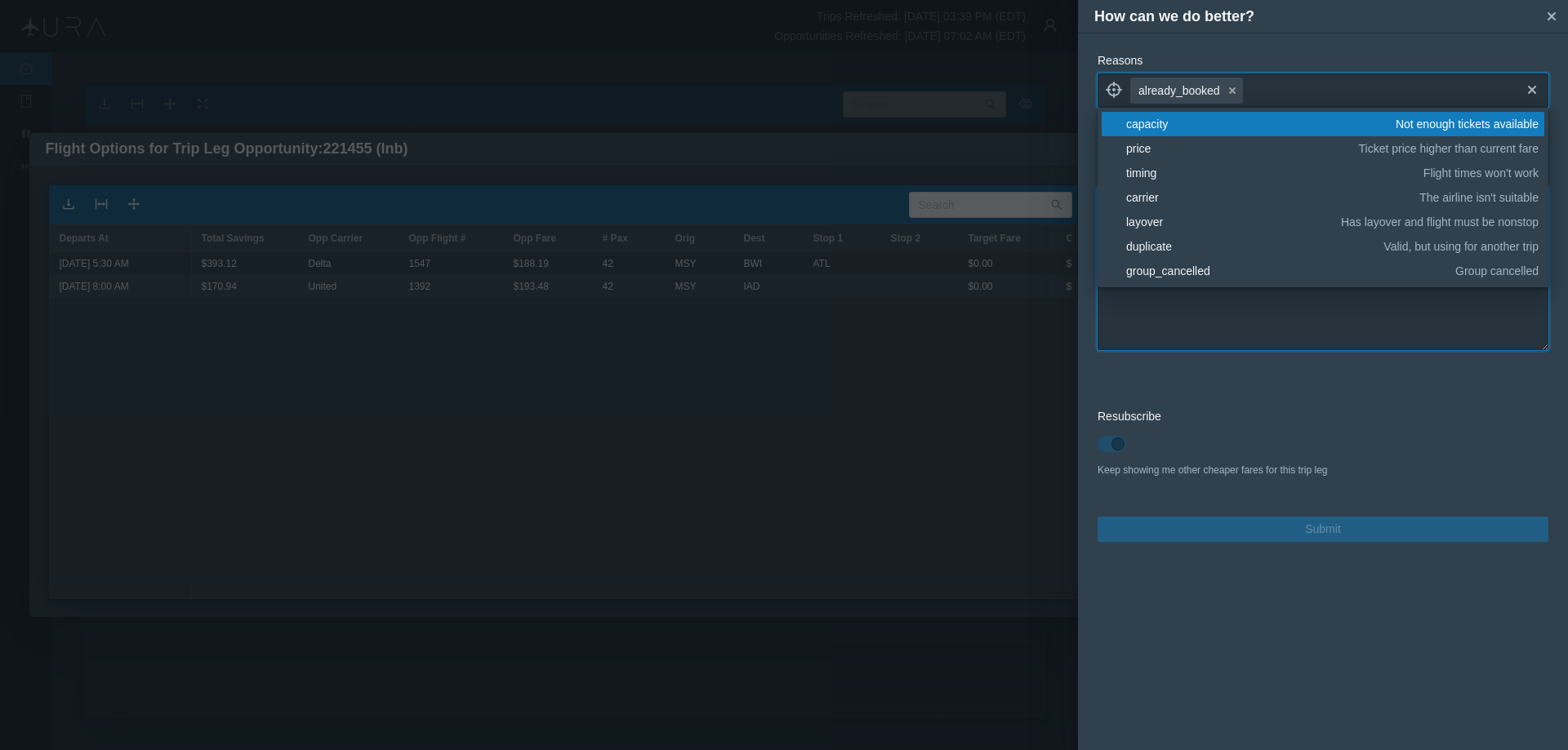
drag, startPoint x: 1280, startPoint y: 323, endPoint x: 1290, endPoint y: 317, distance: 11.7
click at [1280, 322] on textarea at bounding box center [1324, 268] width 451 height 163
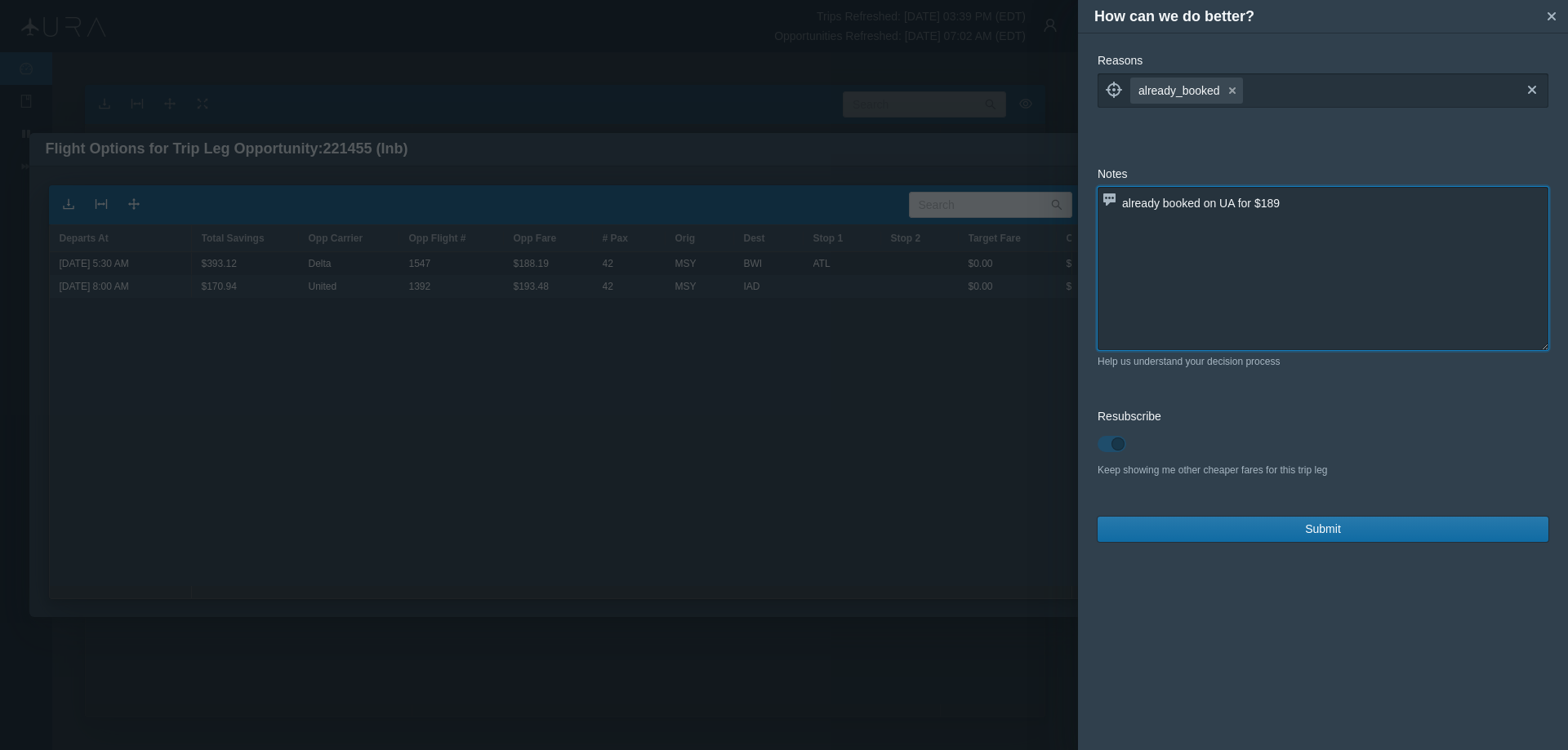
type textarea "already booked on UA for $189"
click at [1343, 531] on button "Submit" at bounding box center [1324, 529] width 451 height 25
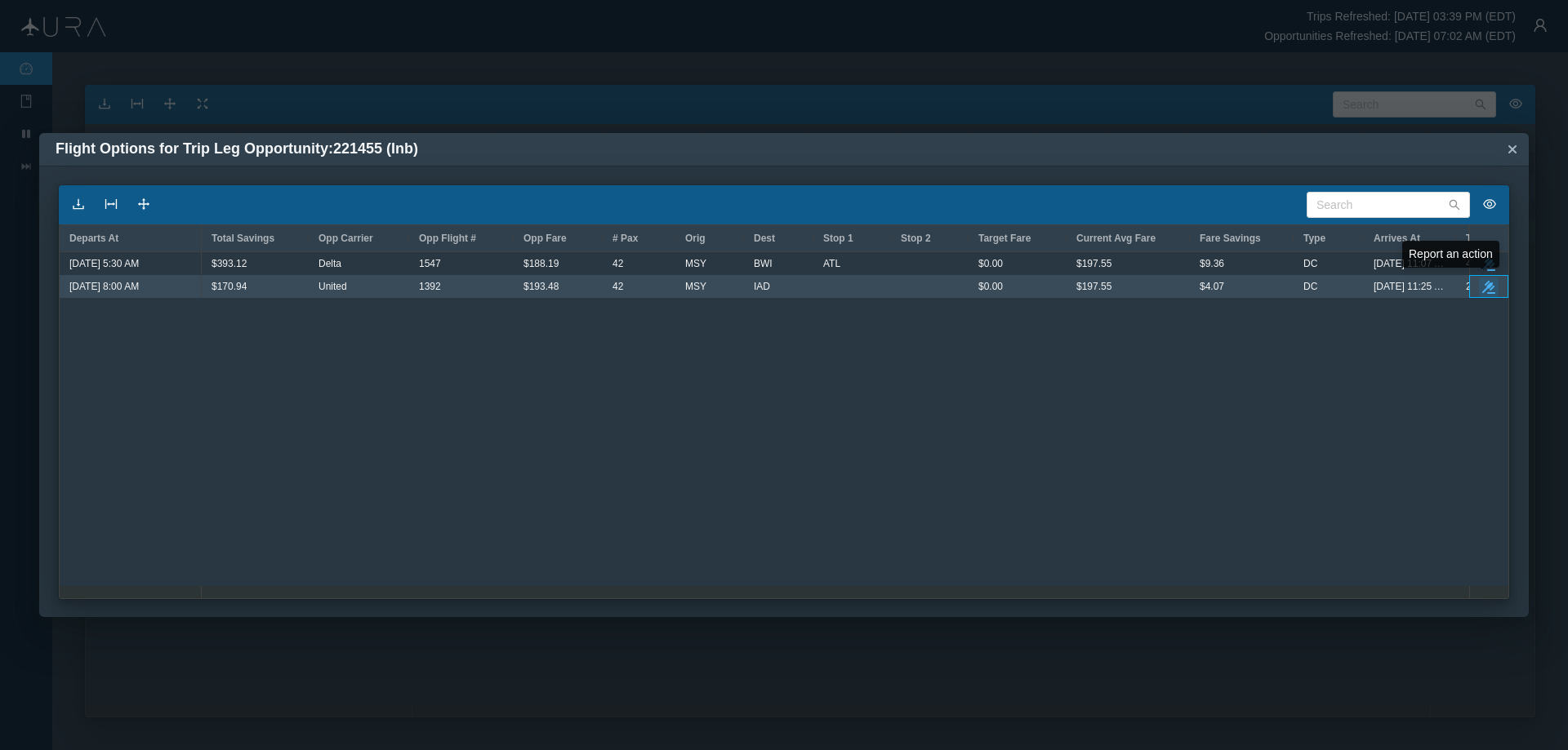
click at [1486, 285] on icon "button" at bounding box center [1489, 286] width 13 height 13
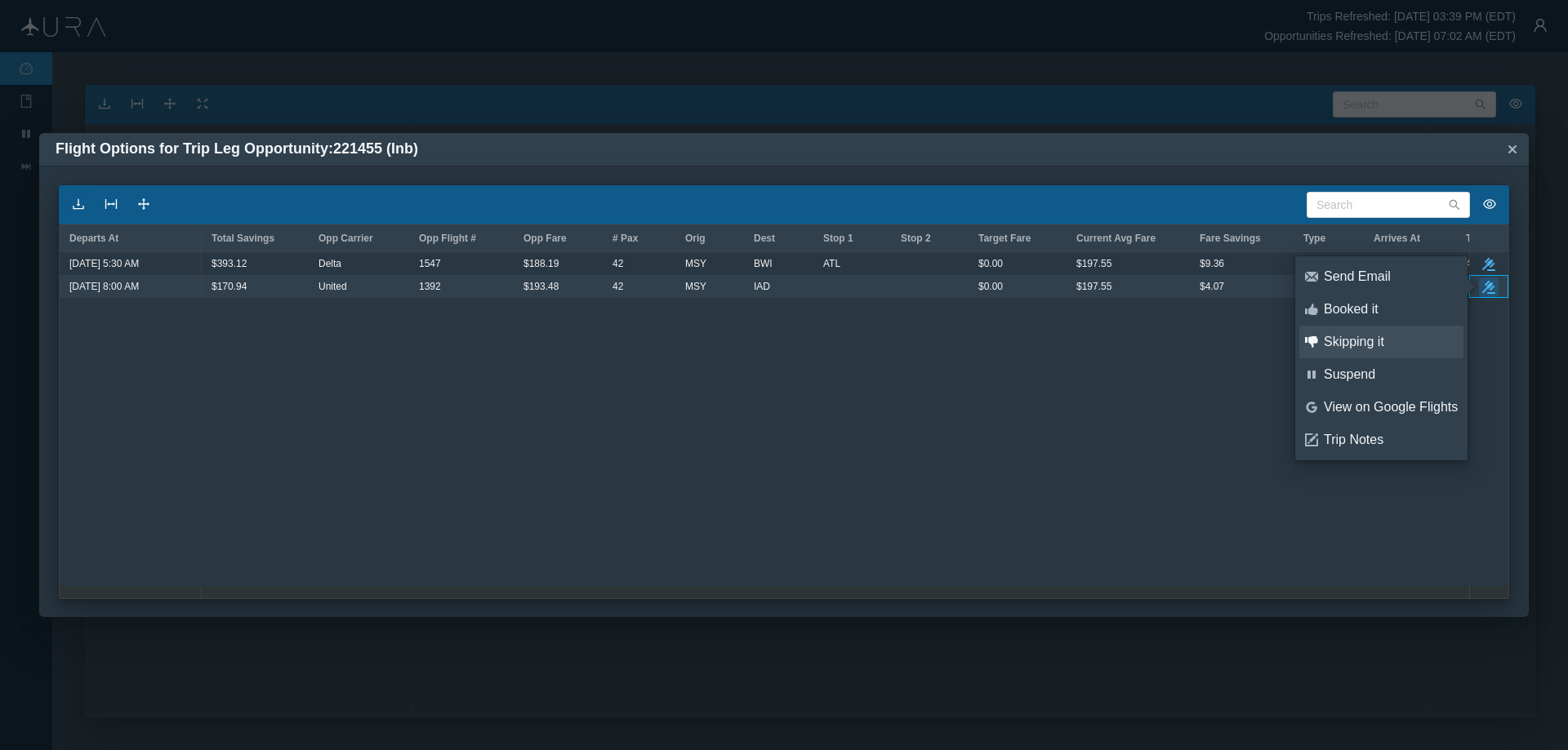
click at [1358, 340] on div "Skipping it" at bounding box center [1391, 341] width 134 height 18
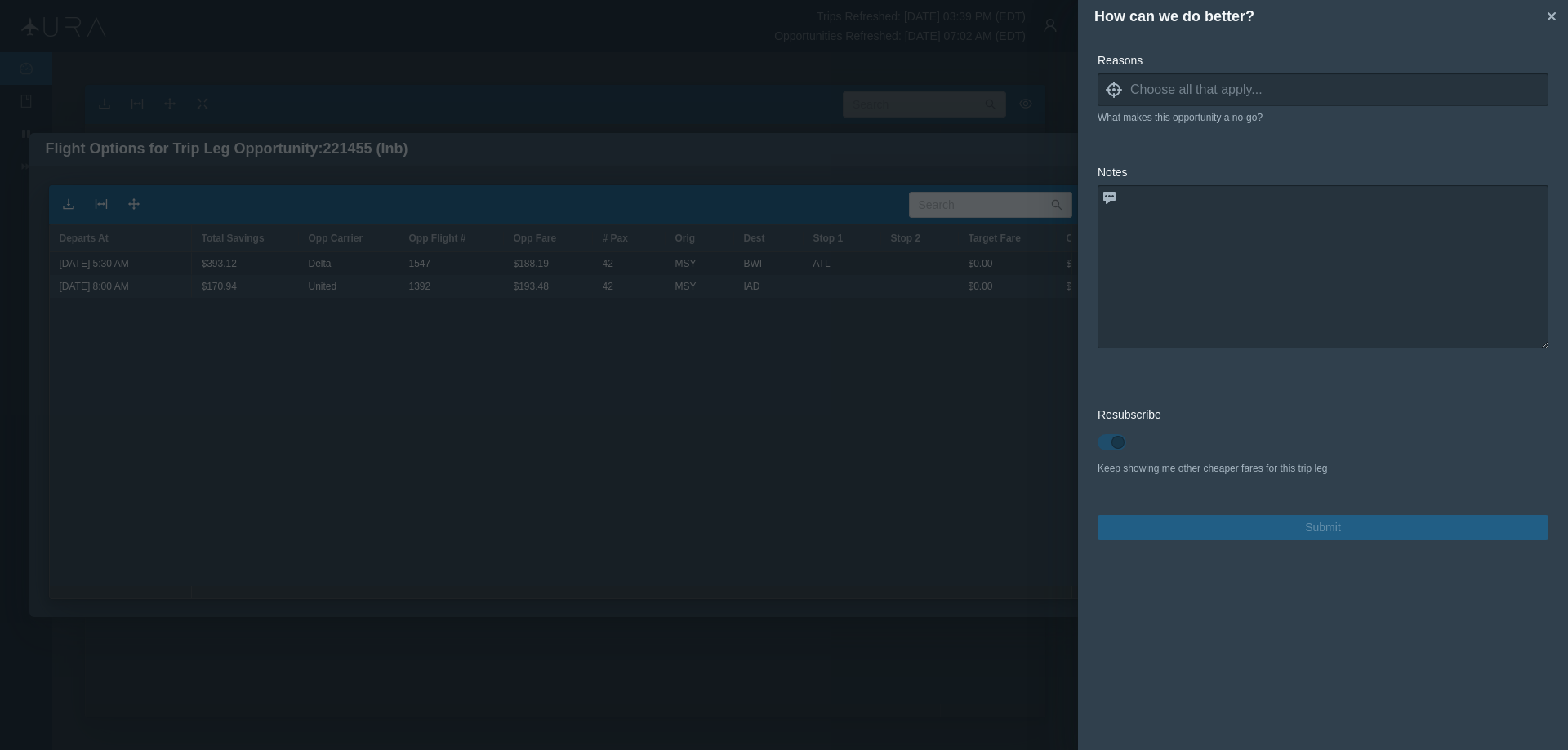
click at [1117, 89] on icon "locate" at bounding box center [1114, 89] width 16 height 16
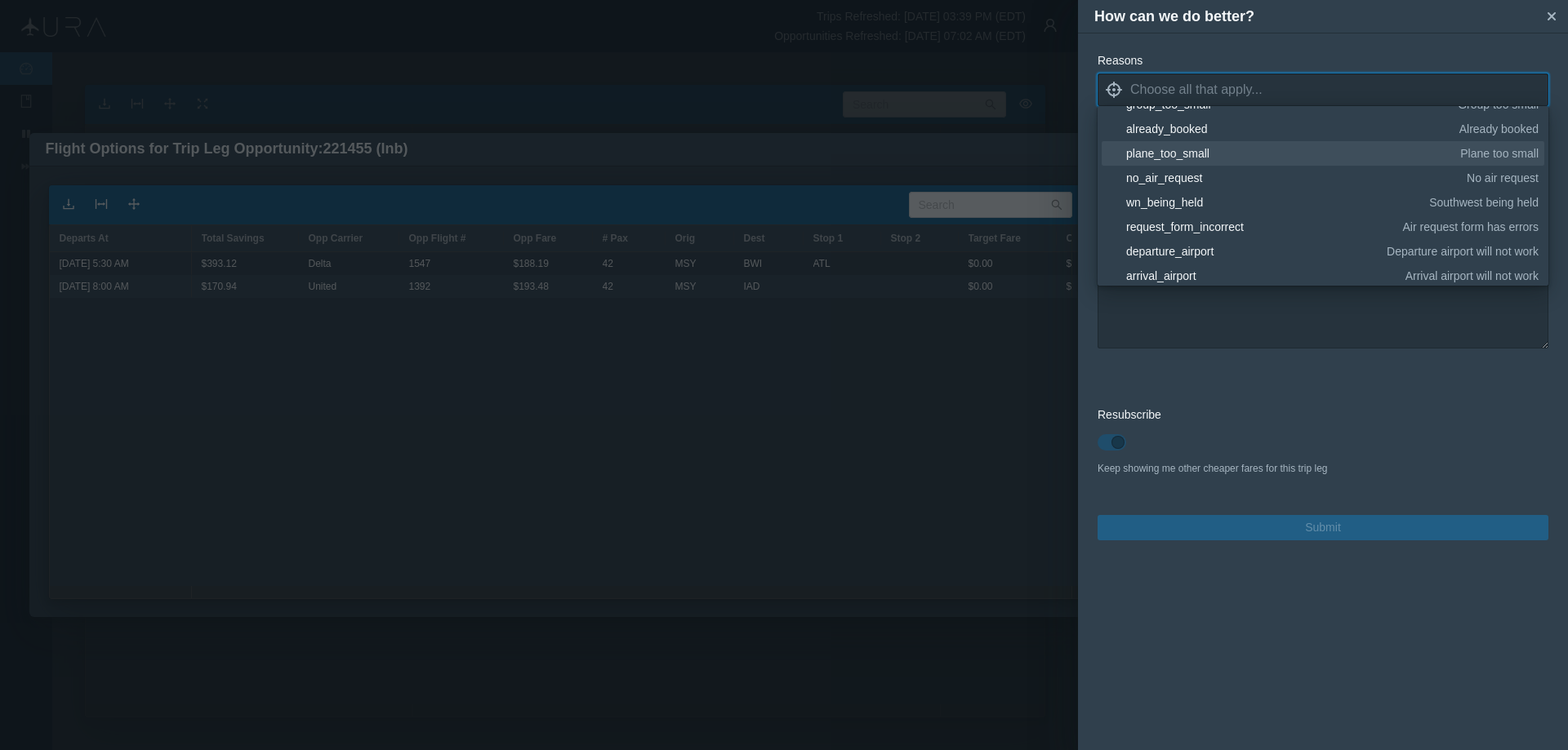
scroll to position [163, 0]
click at [1194, 152] on div "already_booked" at bounding box center [1290, 155] width 328 height 16
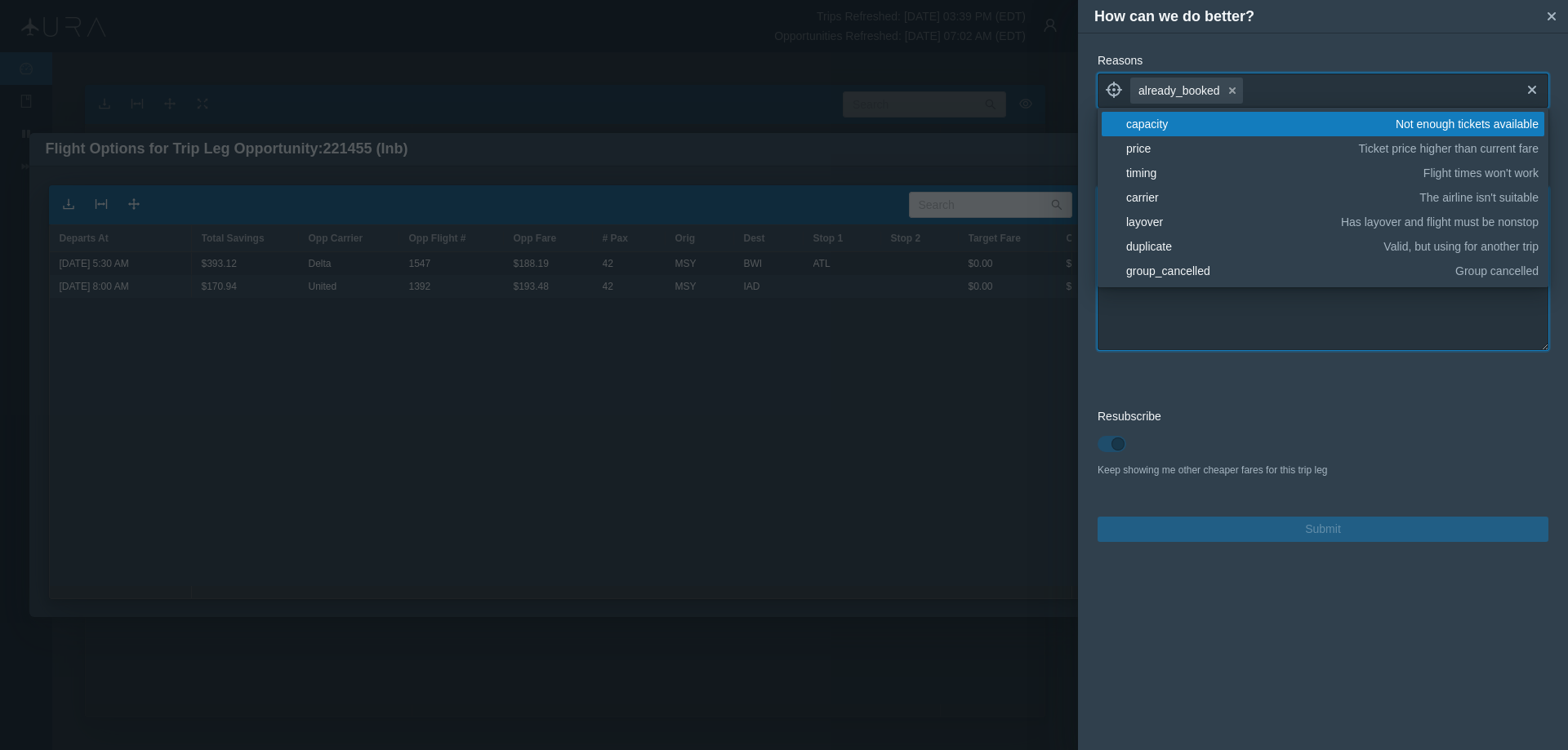
click at [1274, 321] on textarea at bounding box center [1324, 268] width 451 height 163
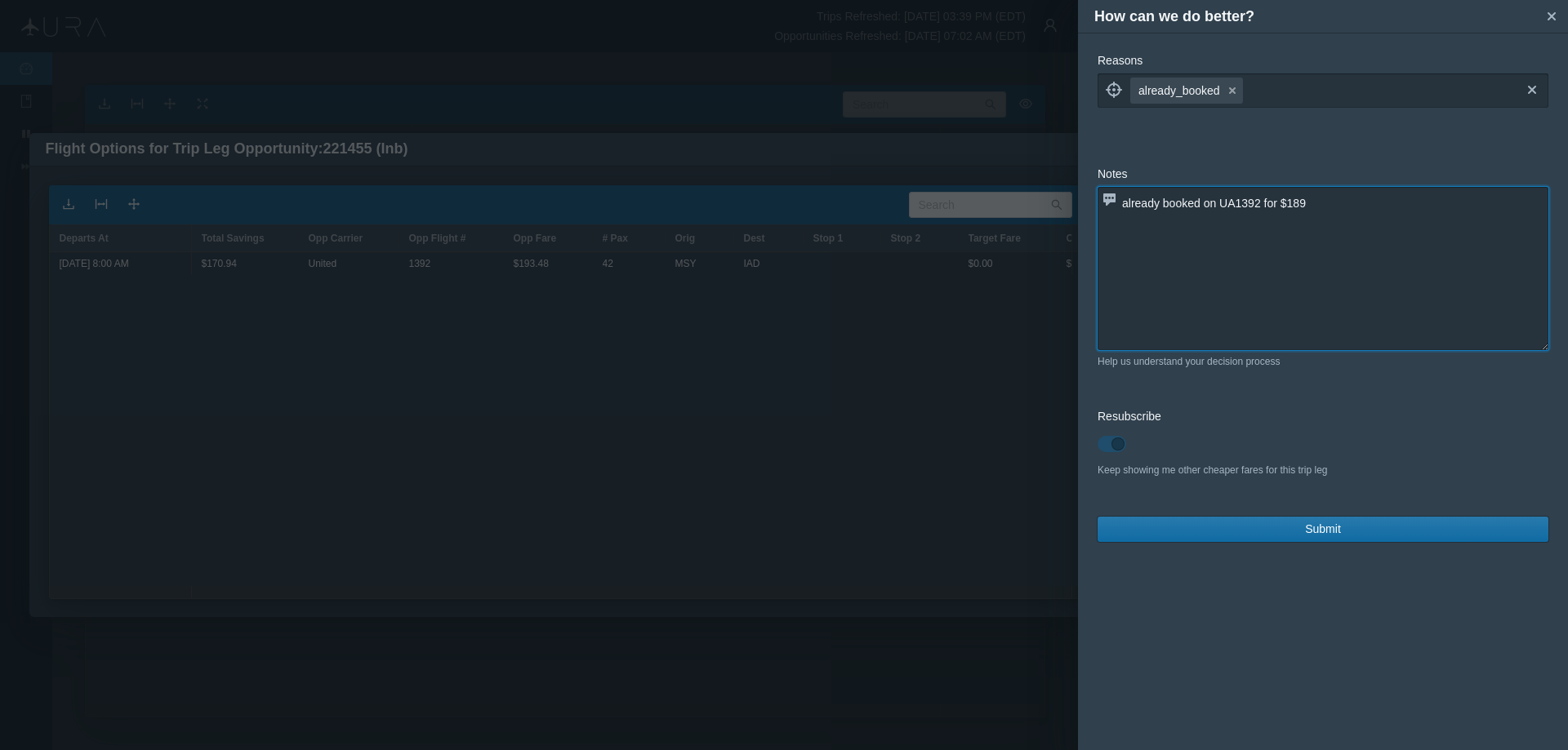
type textarea "already booked on UA1392 for $189"
click at [1335, 526] on span "Submit" at bounding box center [1324, 529] width 36 height 17
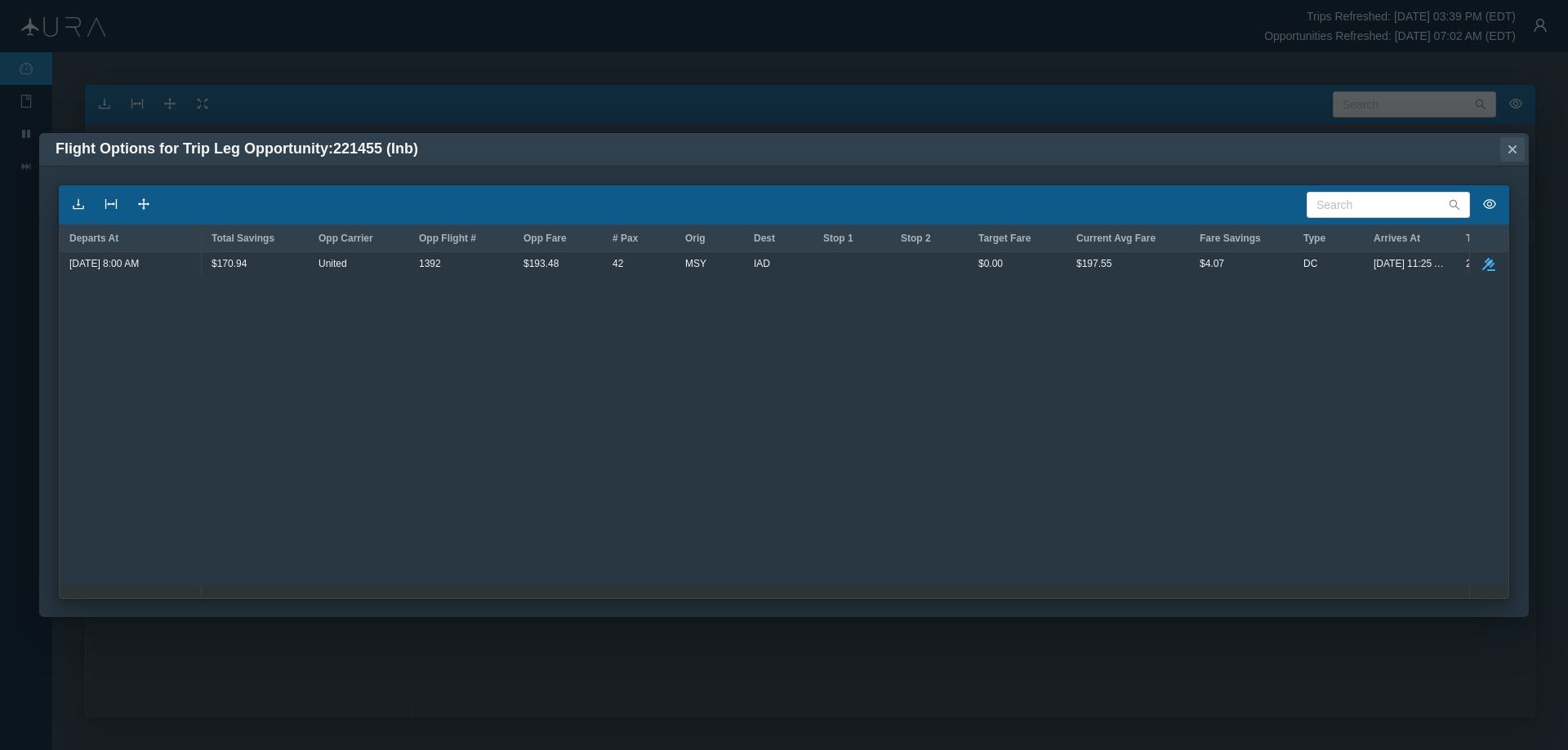
click at [1512, 146] on icon "small-cross" at bounding box center [1512, 149] width 16 height 16
